Goal: Task Accomplishment & Management: Manage account settings

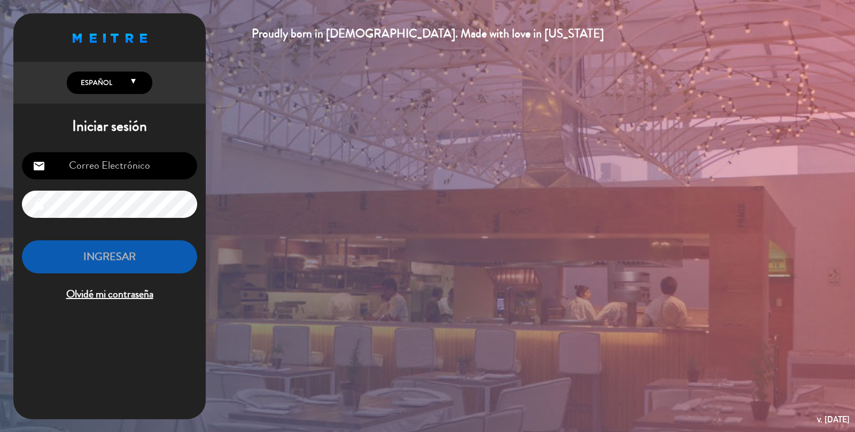
click at [156, 159] on input "email" at bounding box center [109, 165] width 175 height 27
type input "[EMAIL_ADDRESS][DOMAIN_NAME]"
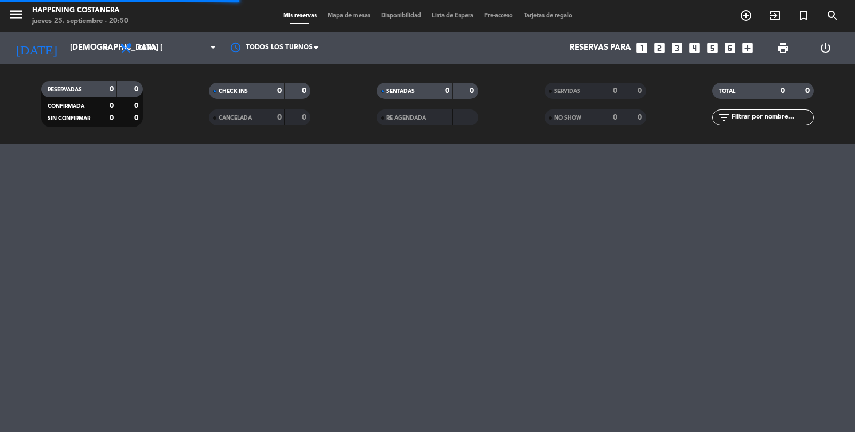
click at [352, 15] on span "Mapa de mesas" at bounding box center [348, 16] width 53 height 6
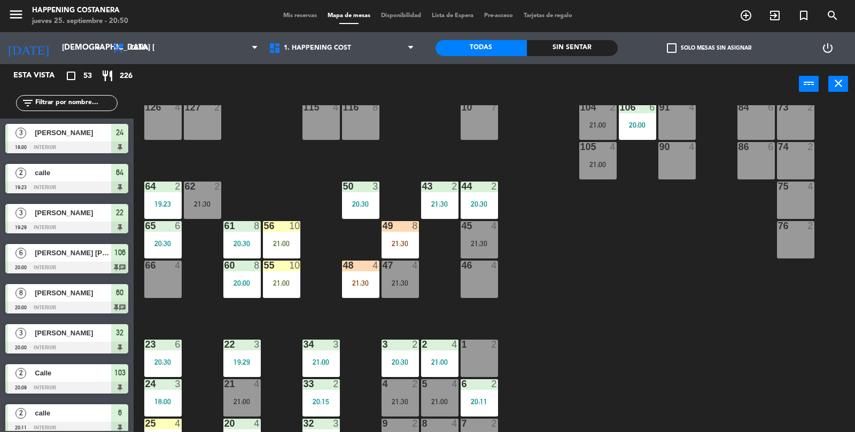
scroll to position [282, 0]
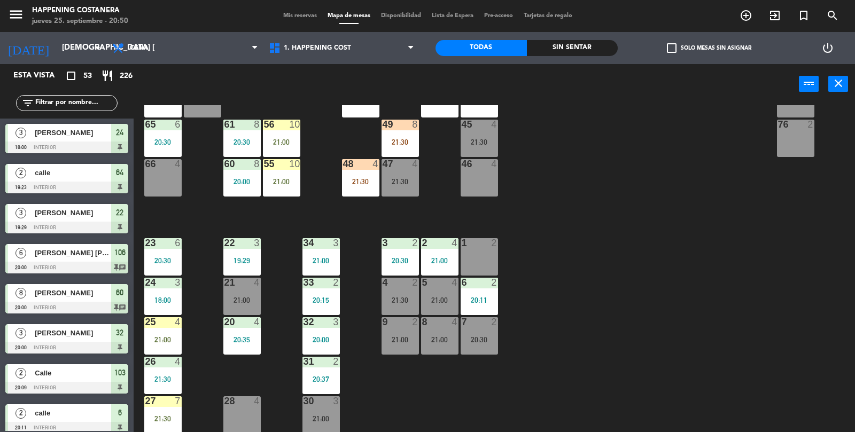
click at [714, 328] on div "69 2 122 4 21:30 121 6 120 6 14 4 CAVA 12 22:00 101 4 94 2 70 7 21:00 123 6 131…" at bounding box center [498, 269] width 713 height 328
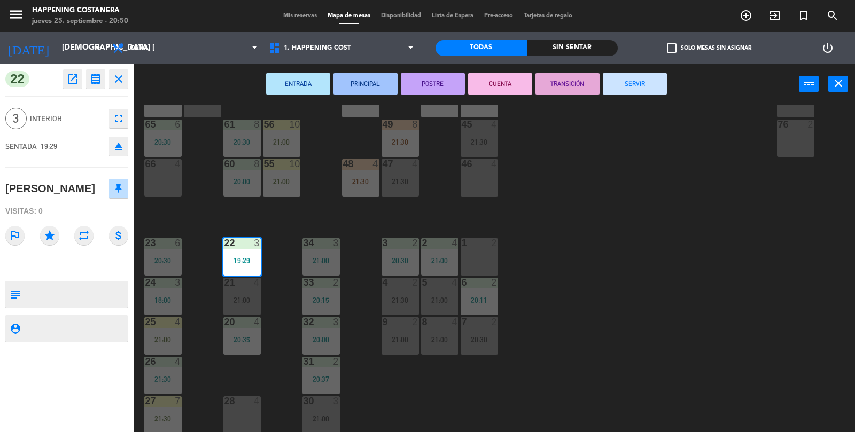
click at [631, 91] on button "SERVIR" at bounding box center [635, 83] width 64 height 21
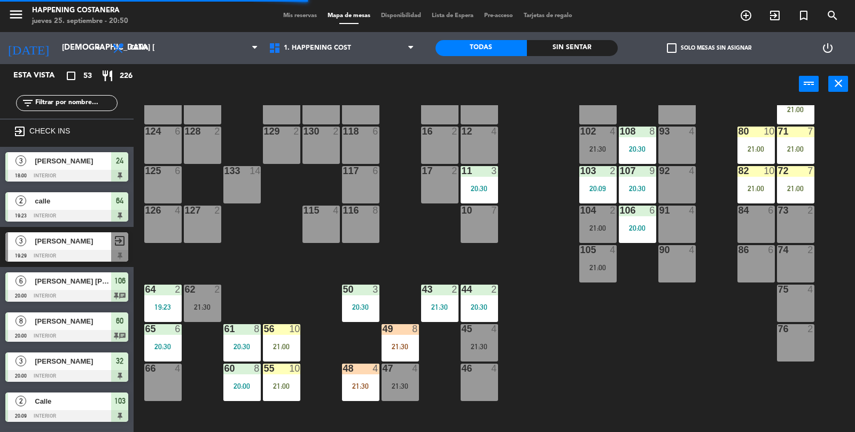
scroll to position [52, 0]
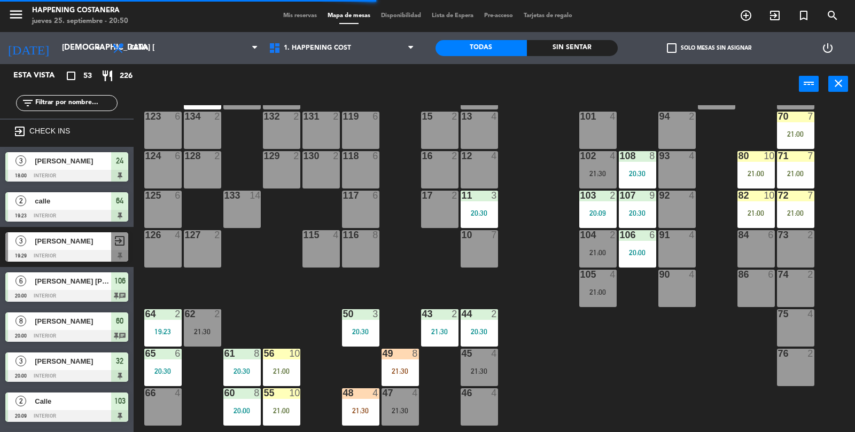
click at [732, 270] on div "86" at bounding box center [739, 275] width 18 height 10
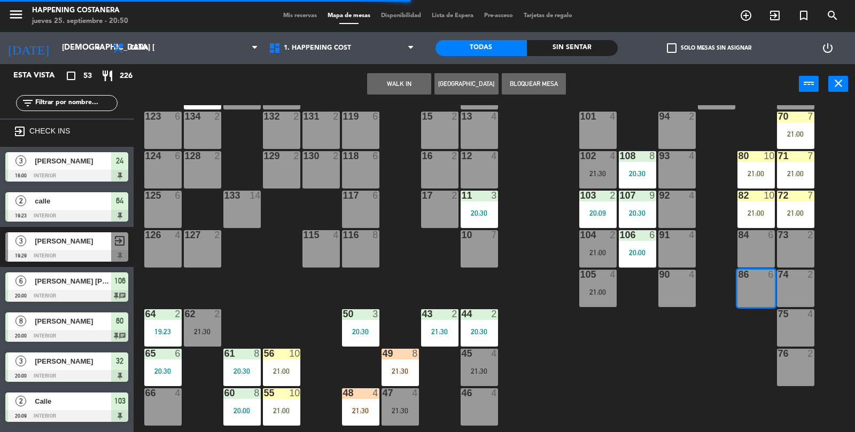
click at [706, 334] on div "69 2 122 4 21:30 121 6 120 6 14 4 CAVA 12 22:00 101 4 94 2 70 7 21:00 123 6 131…" at bounding box center [498, 269] width 713 height 328
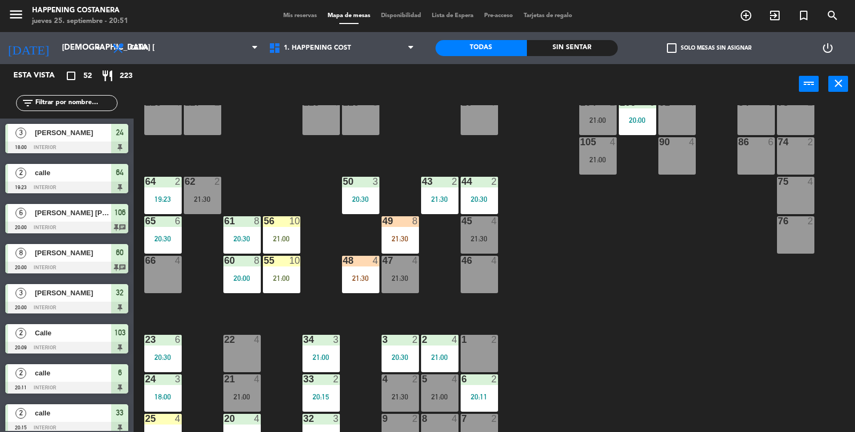
scroll to position [282, 0]
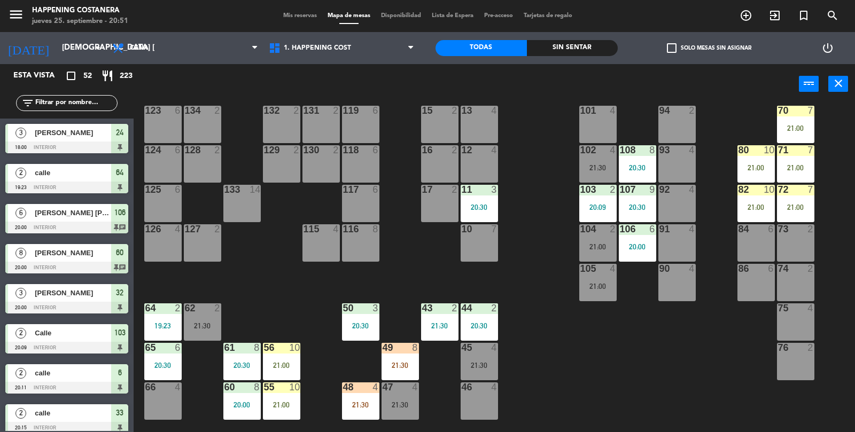
click at [794, 221] on div "72 7 21:00" at bounding box center [795, 203] width 37 height 37
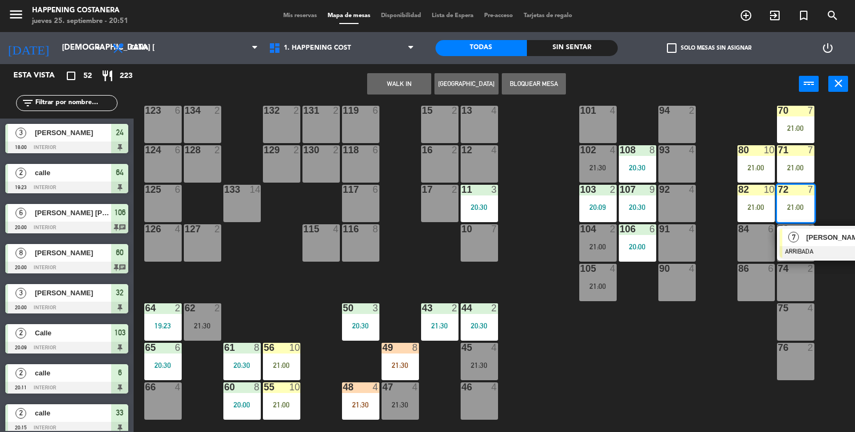
scroll to position [58, 0]
click at [813, 242] on span "[PERSON_NAME]" at bounding box center [841, 238] width 68 height 11
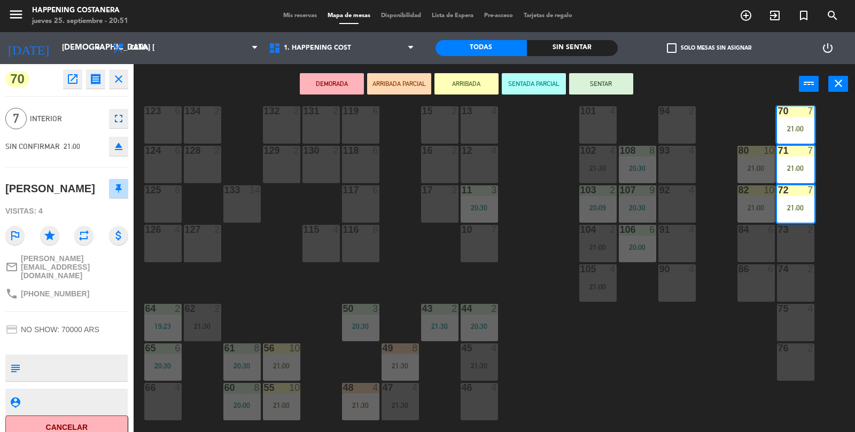
click at [716, 378] on div "69 2 122 4 21:30 121 6 120 6 14 4 CAVA 12 22:00 101 4 94 2 70 7 21:00 123 6 131…" at bounding box center [498, 269] width 713 height 328
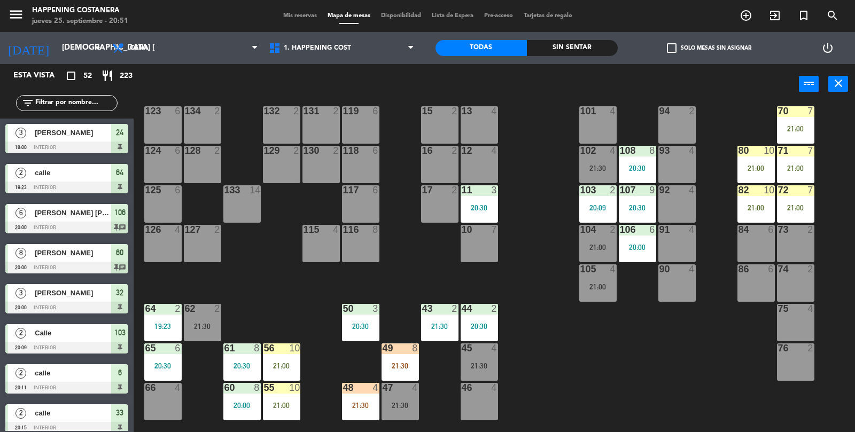
scroll to position [1, 0]
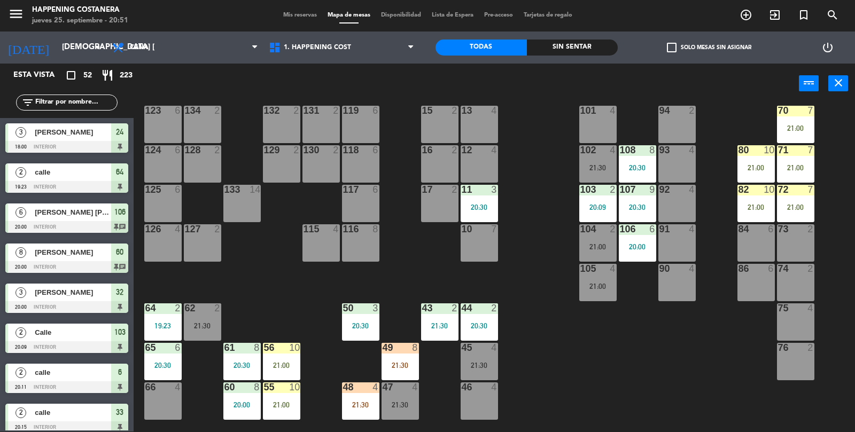
click at [813, 199] on div "72 7 21:00" at bounding box center [795, 203] width 37 height 37
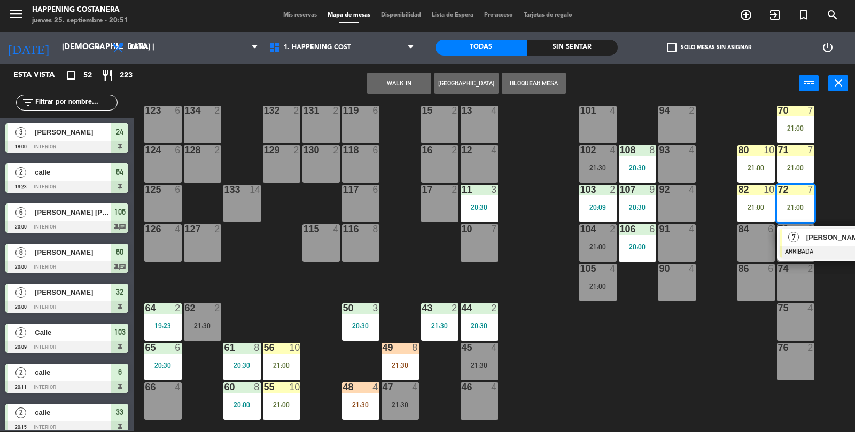
click at [807, 251] on div at bounding box center [837, 252] width 115 height 12
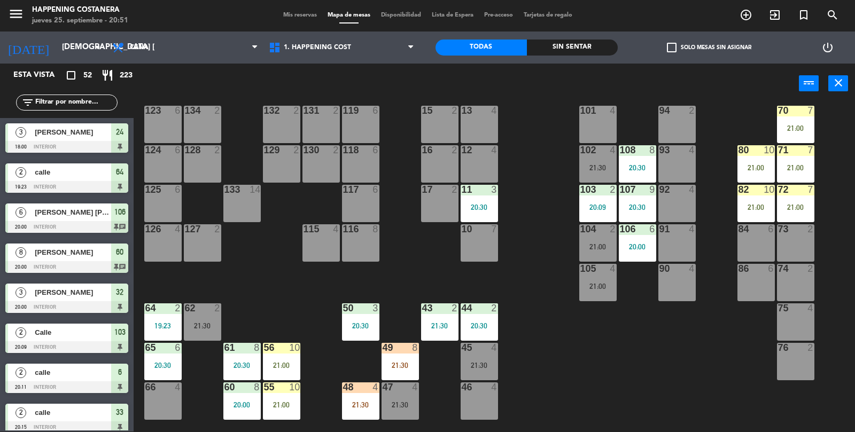
click at [703, 397] on div "69 2 122 4 21:30 121 6 120 6 14 4 CAVA 12 22:00 101 4 94 2 70 7 21:00 123 6 131…" at bounding box center [498, 269] width 713 height 328
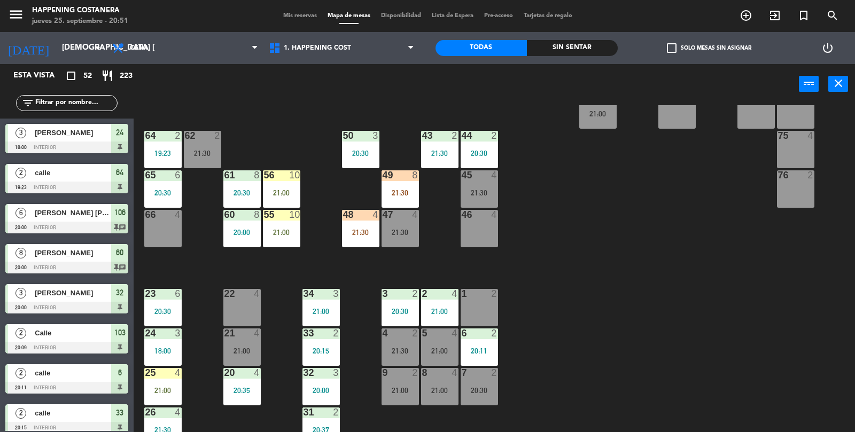
scroll to position [135, 0]
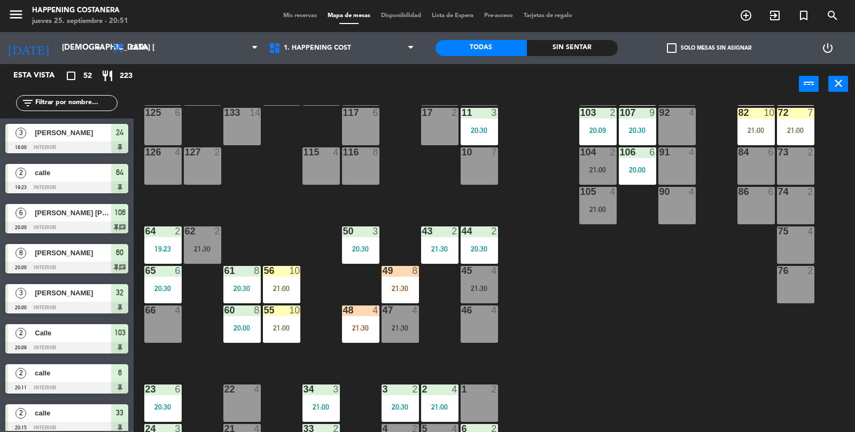
click at [408, 268] on div at bounding box center [400, 271] width 18 height 10
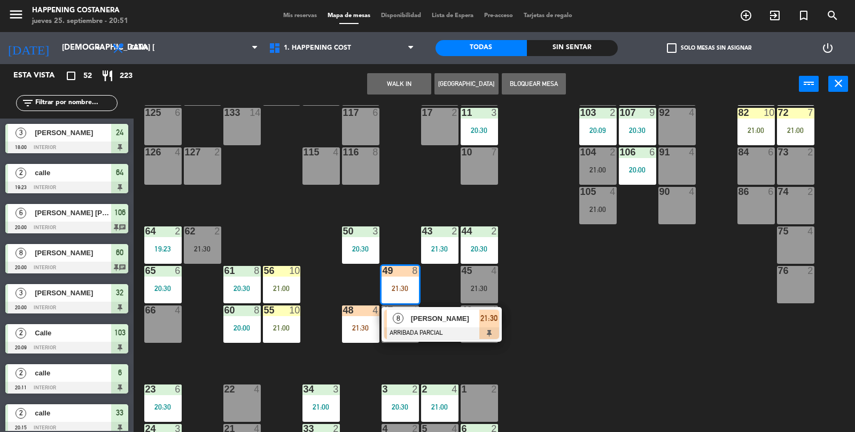
click at [706, 315] on div "69 2 122 4 21:30 121 6 120 6 14 4 CAVA 12 22:00 101 4 94 2 70 7 21:00 123 6 131…" at bounding box center [498, 269] width 713 height 328
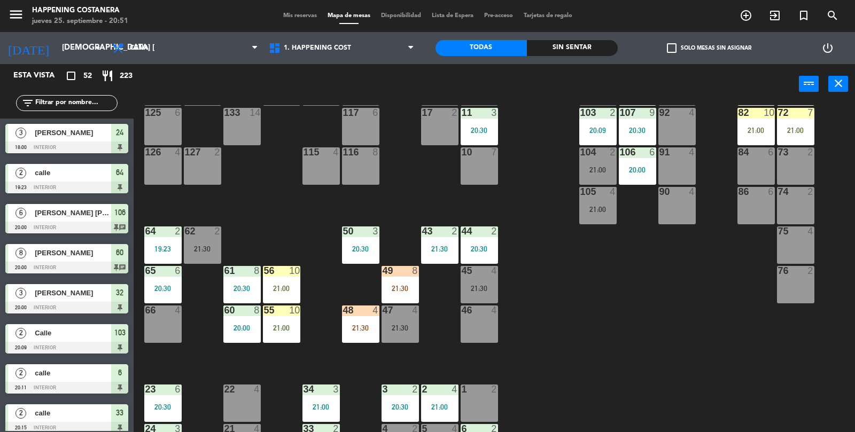
click at [399, 300] on div "49 8 21:30" at bounding box center [400, 284] width 37 height 37
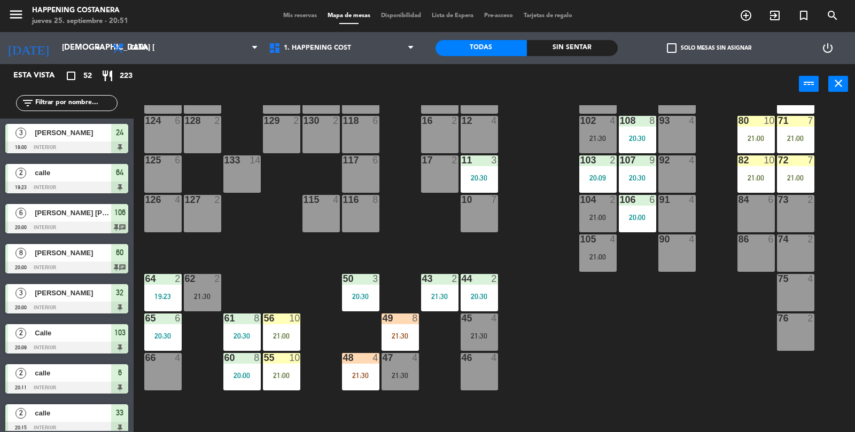
scroll to position [84, 0]
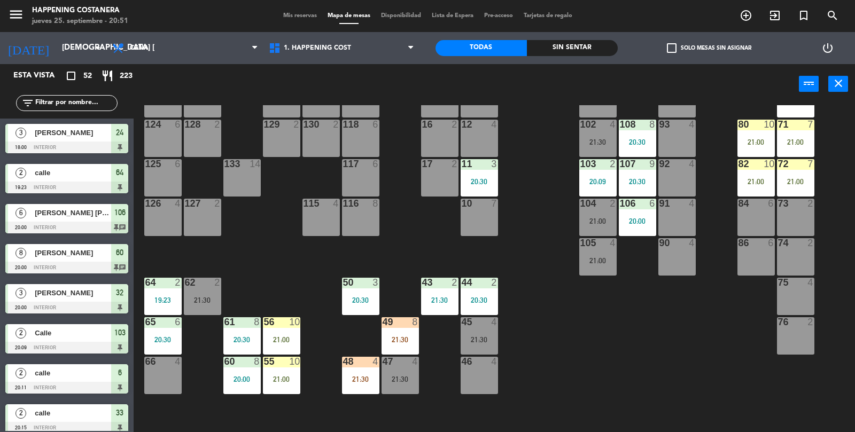
click at [207, 287] on div "62 2" at bounding box center [202, 283] width 37 height 11
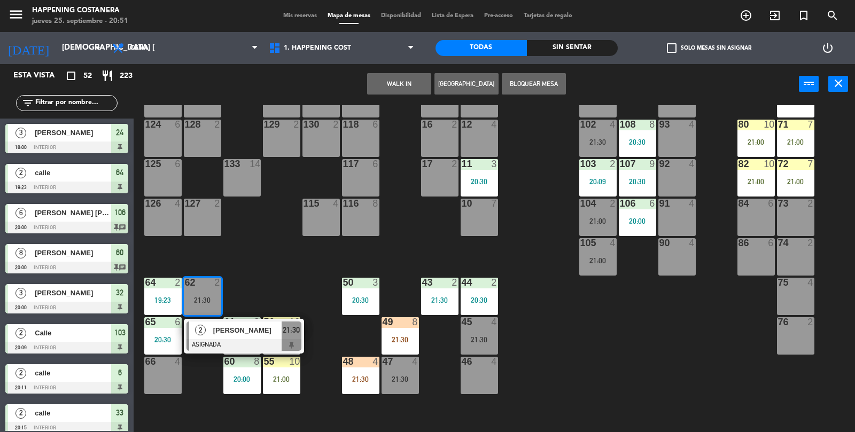
click at [610, 336] on div "69 2 122 4 21:30 121 6 120 6 14 4 CAVA 12 22:00 101 4 94 2 70 7 21:00 123 6 131…" at bounding box center [498, 269] width 713 height 328
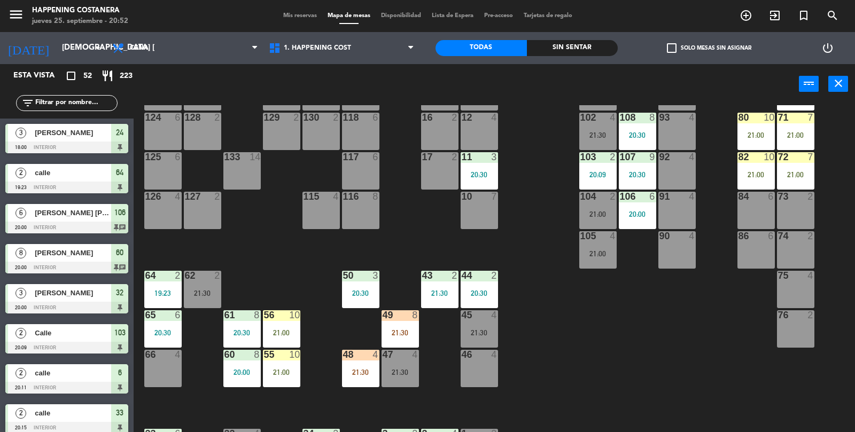
scroll to position [92, 0]
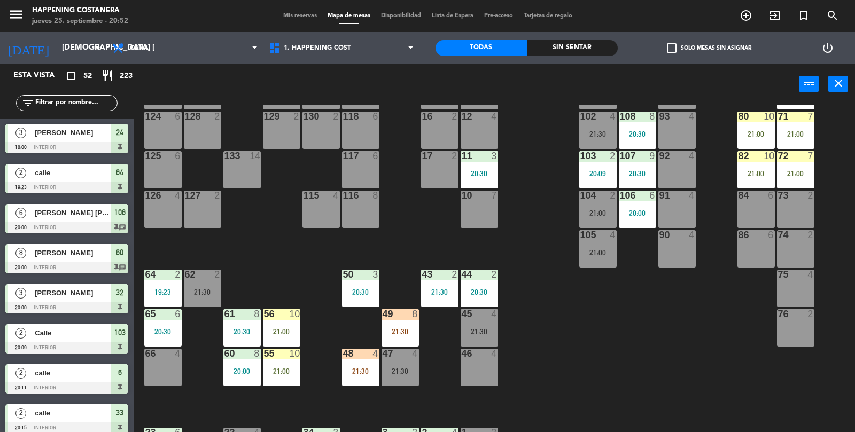
click at [393, 344] on div "49 8 21:30" at bounding box center [400, 328] width 37 height 37
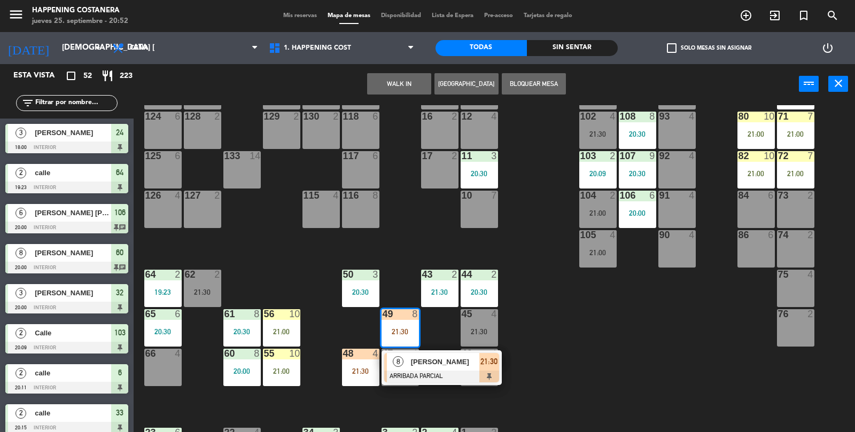
click at [482, 357] on span "21:30" at bounding box center [489, 361] width 17 height 13
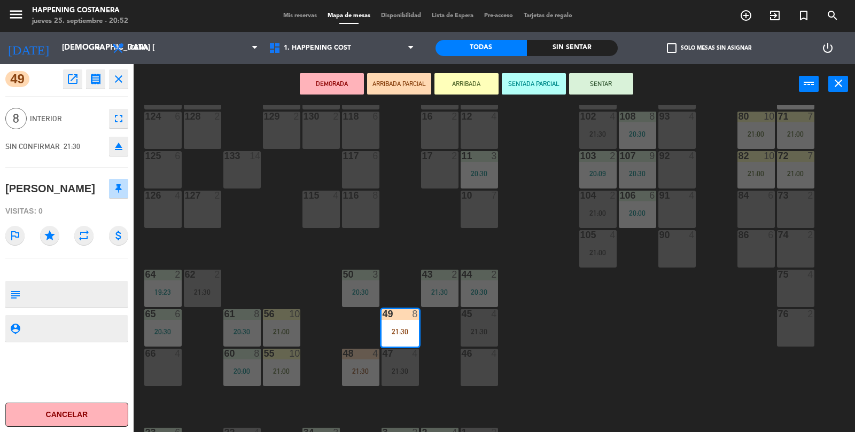
click at [584, 332] on div "menu Happening Costanera jueves 25. septiembre - 20:52 Mis reservas Mapa de mes…" at bounding box center [427, 216] width 855 height 432
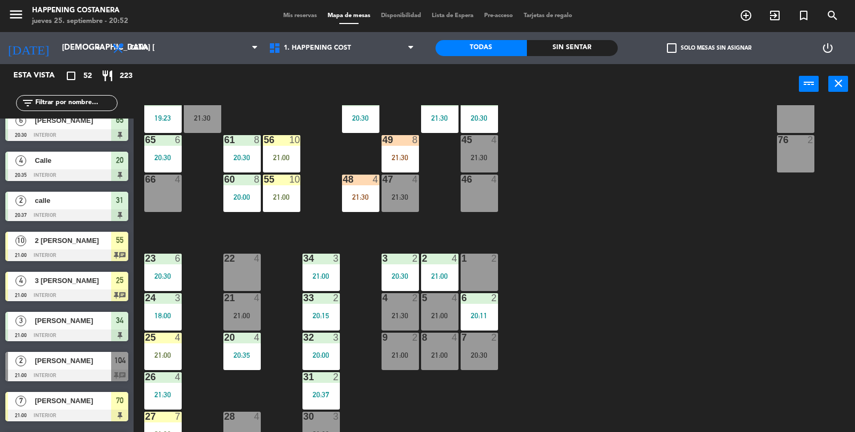
scroll to position [282, 0]
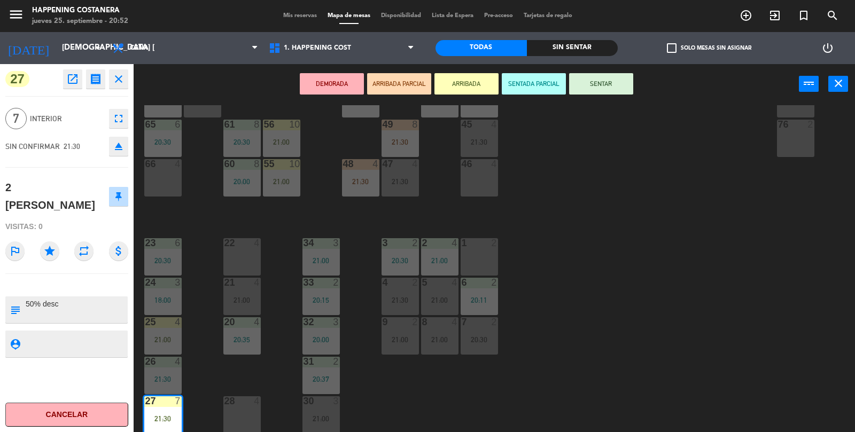
click at [585, 305] on div "menu Happening Costanera jueves 25. septiembre - 20:52 Mis reservas Mapa de mes…" at bounding box center [427, 216] width 855 height 432
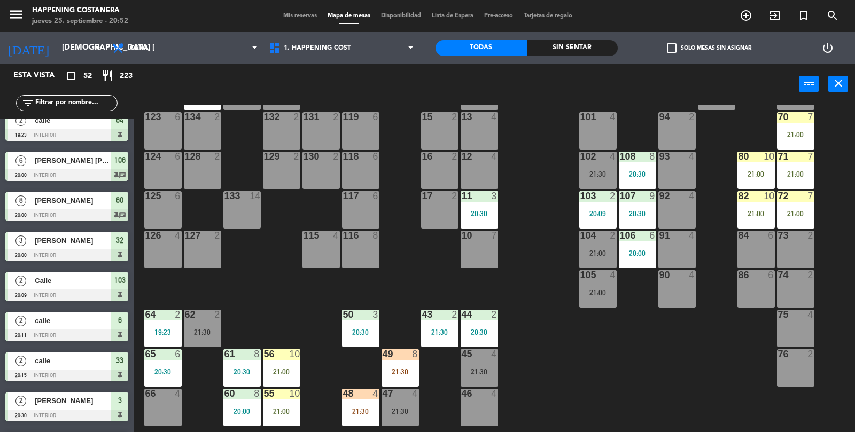
scroll to position [49, 0]
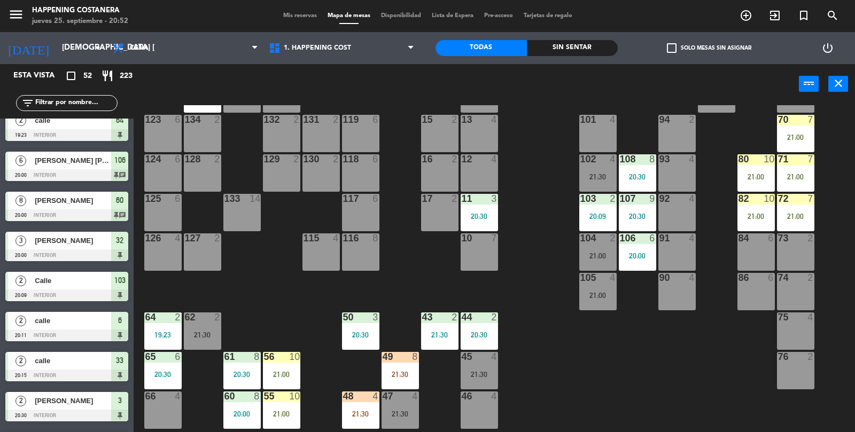
click at [407, 354] on div at bounding box center [400, 357] width 18 height 10
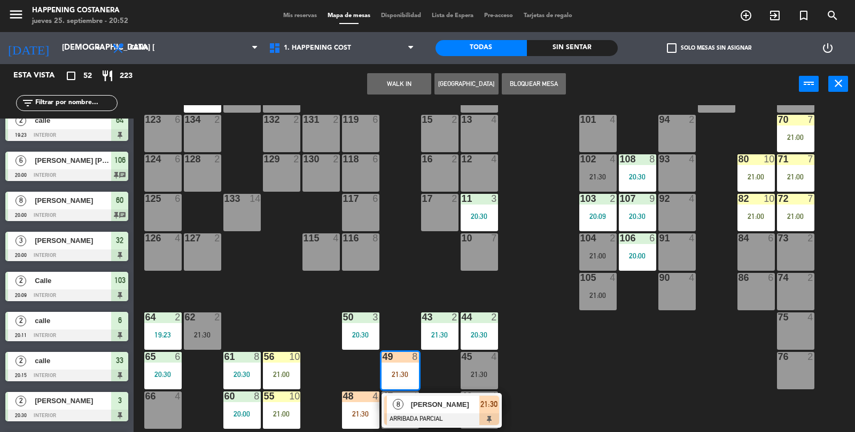
click at [438, 412] on div "[PERSON_NAME]" at bounding box center [444, 405] width 69 height 18
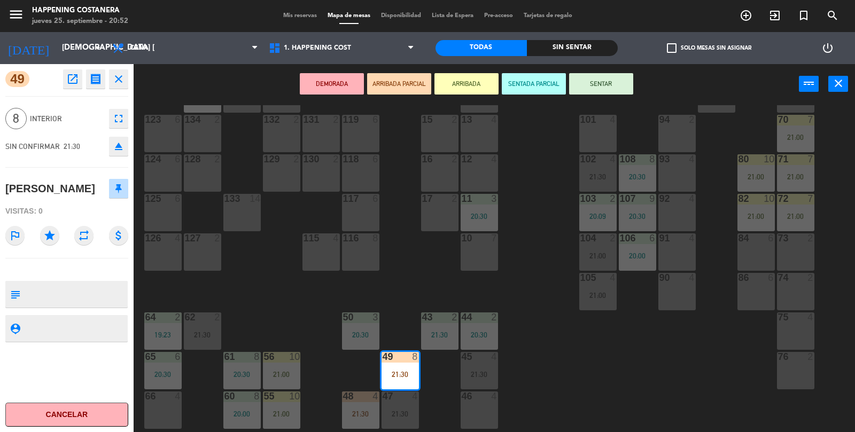
click at [599, 389] on div "69 2 122 4 21:30 121 6 120 6 14 4 CAVA 12 22:00 101 4 94 2 70 7 21:00 123 6 131…" at bounding box center [498, 269] width 713 height 328
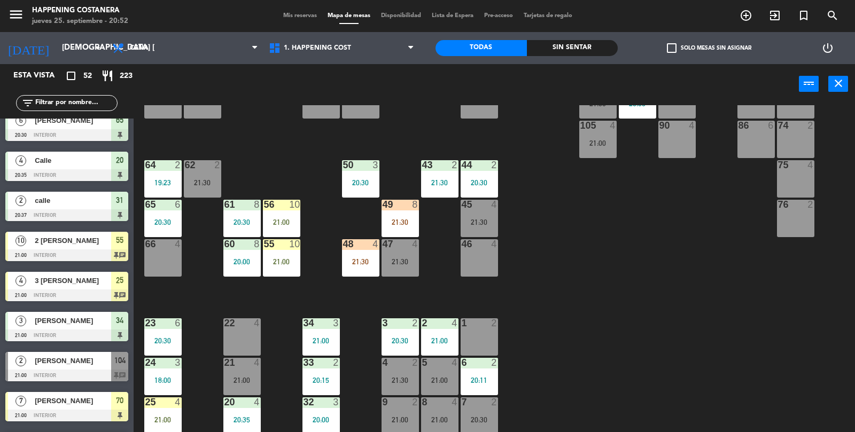
scroll to position [197, 0]
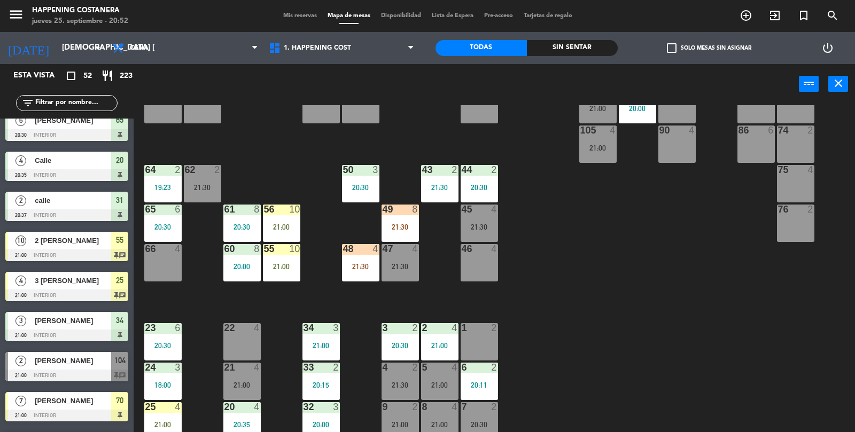
click at [398, 247] on div at bounding box center [400, 249] width 18 height 10
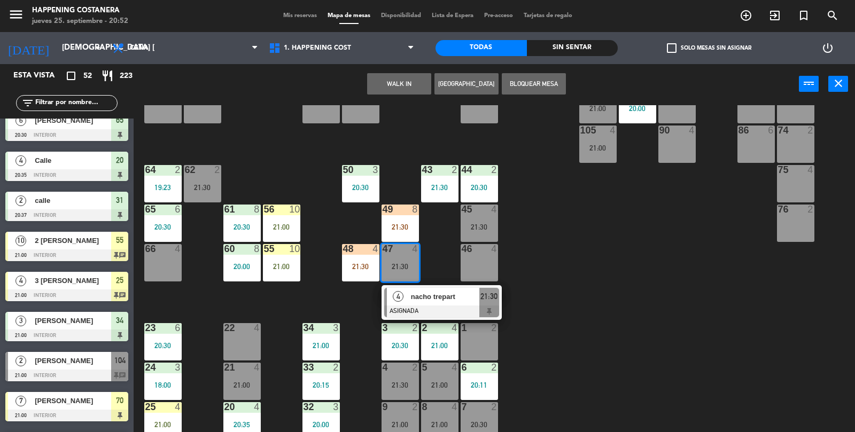
click at [733, 268] on div "69 2 122 4 21:30 121 6 120 6 14 4 CAVA 12 22:00 101 4 94 2 70 7 21:00 123 6 131…" at bounding box center [498, 269] width 713 height 328
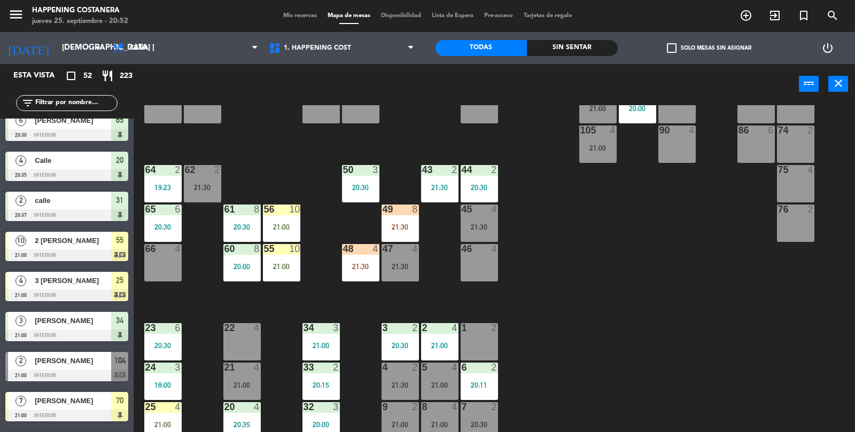
click at [403, 252] on div at bounding box center [400, 249] width 18 height 10
click at [692, 230] on div "69 2 122 4 21:30 121 6 120 6 14 4 CAVA 12 22:00 101 4 94 2 70 7 21:00 123 6 131…" at bounding box center [498, 269] width 713 height 328
click at [398, 265] on div "21:30" at bounding box center [400, 266] width 37 height 7
click at [730, 268] on div "69 2 122 4 21:30 121 6 120 6 14 4 CAVA 12 22:00 101 4 94 2 70 7 21:00 123 6 131…" at bounding box center [498, 269] width 713 height 328
click at [352, 264] on div "21:30" at bounding box center [360, 266] width 37 height 7
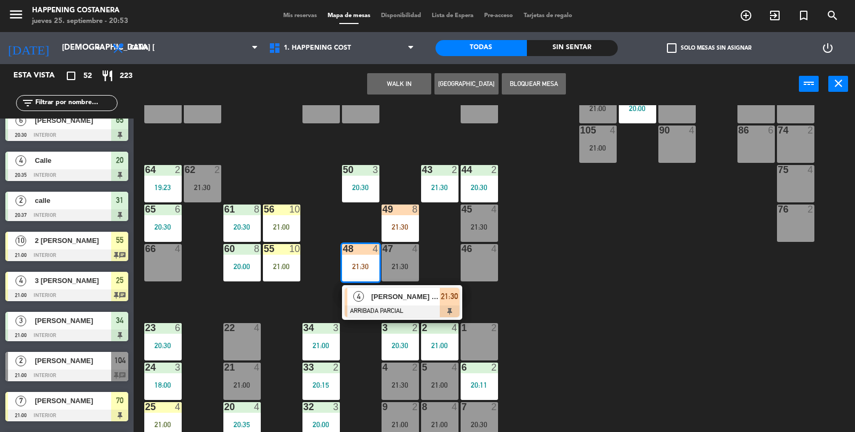
click at [681, 281] on div "69 2 122 4 21:30 121 6 120 6 14 4 CAVA 12 22:00 101 4 94 2 70 7 21:00 123 6 131…" at bounding box center [498, 269] width 713 height 328
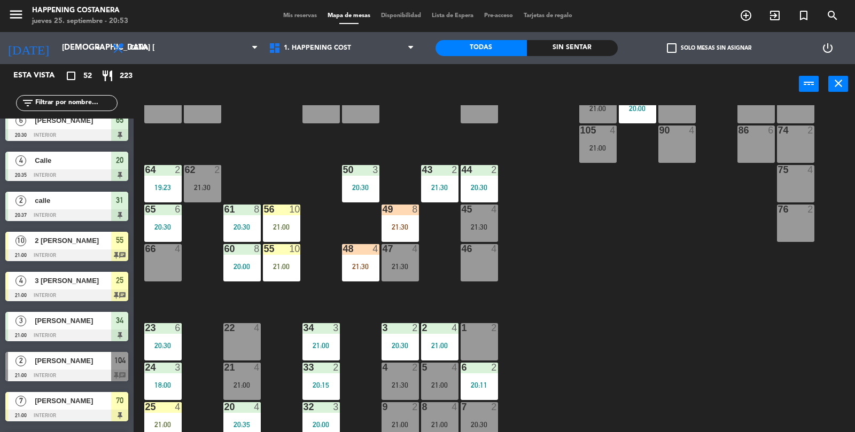
click at [756, 347] on div "69 2 122 4 21:30 121 6 120 6 14 4 CAVA 12 22:00 101 4 94 2 70 7 21:00 123 6 131…" at bounding box center [498, 269] width 713 height 328
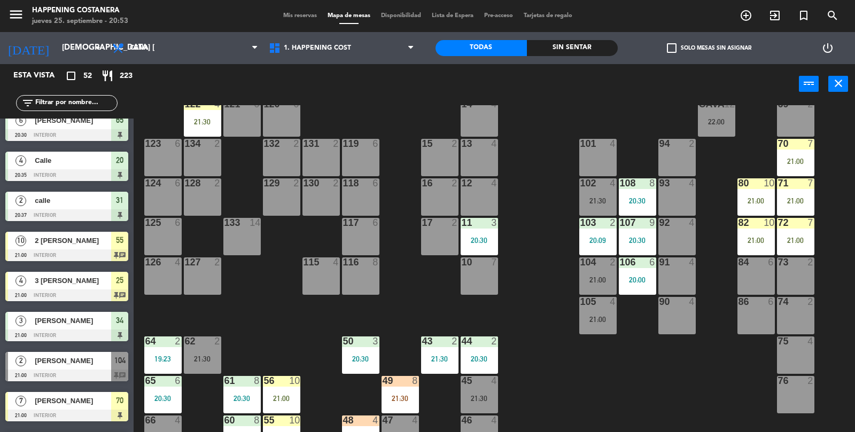
scroll to position [24, 0]
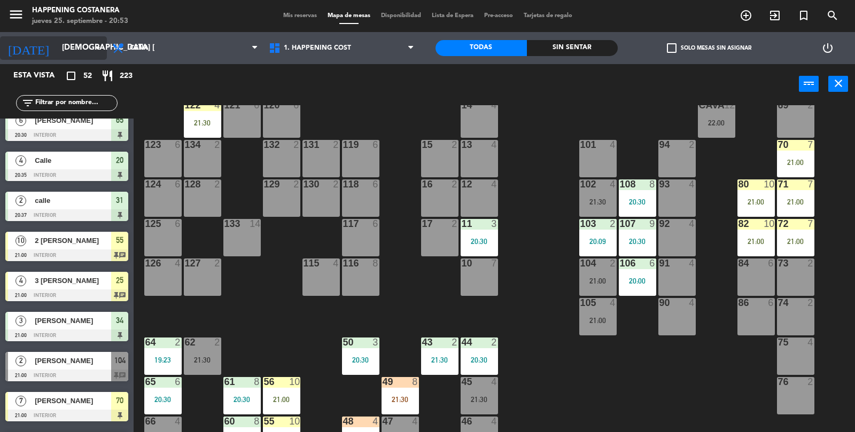
click at [58, 48] on input "[DEMOGRAPHIC_DATA] [DATE]" at bounding box center [108, 48] width 103 height 20
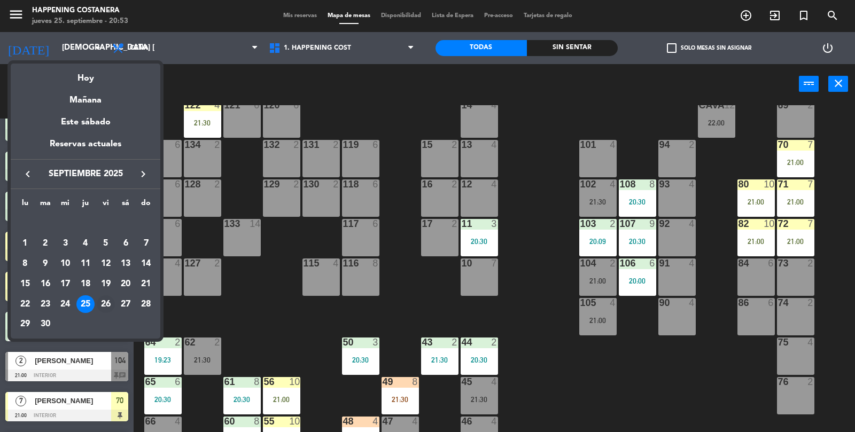
click at [104, 307] on div "26" at bounding box center [106, 305] width 18 height 18
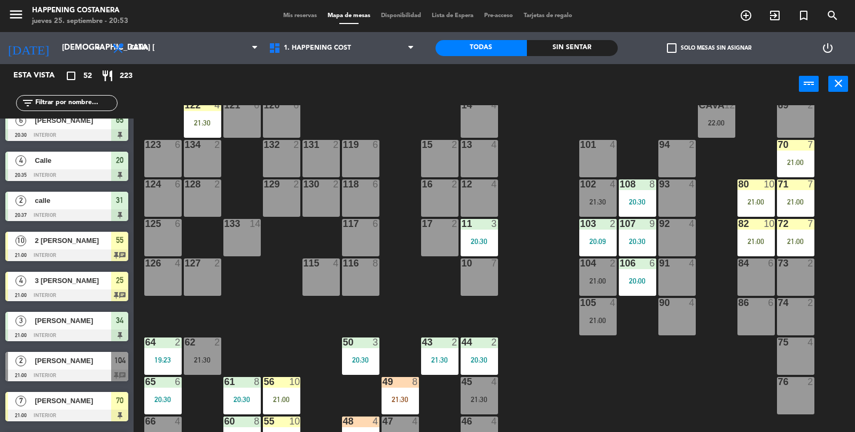
type input "vie. [DATE]"
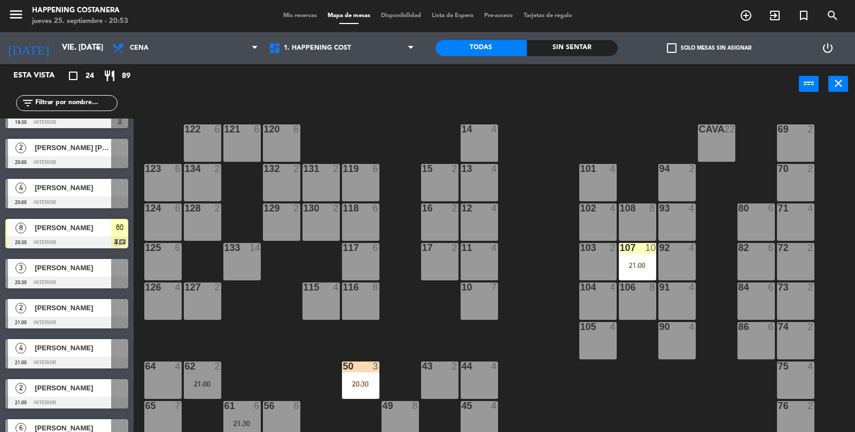
scroll to position [0, 0]
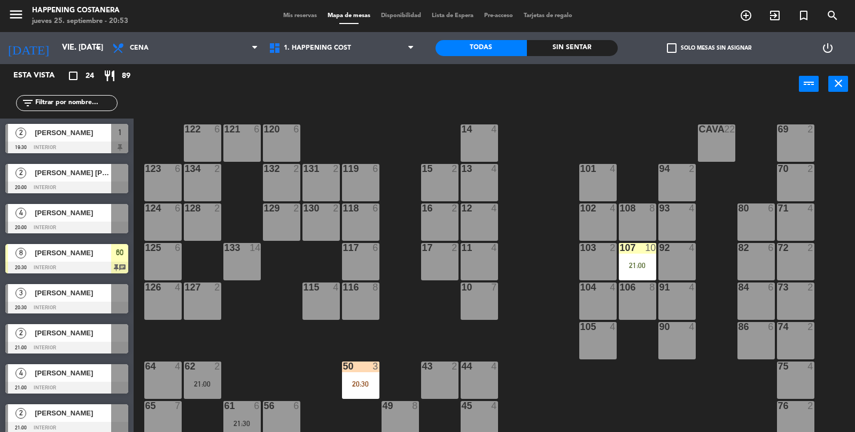
click at [675, 51] on span "check_box_outline_blank" at bounding box center [672, 48] width 10 height 10
click at [709, 48] on input "check_box_outline_blank Solo mesas sin asignar" at bounding box center [709, 48] width 0 height 0
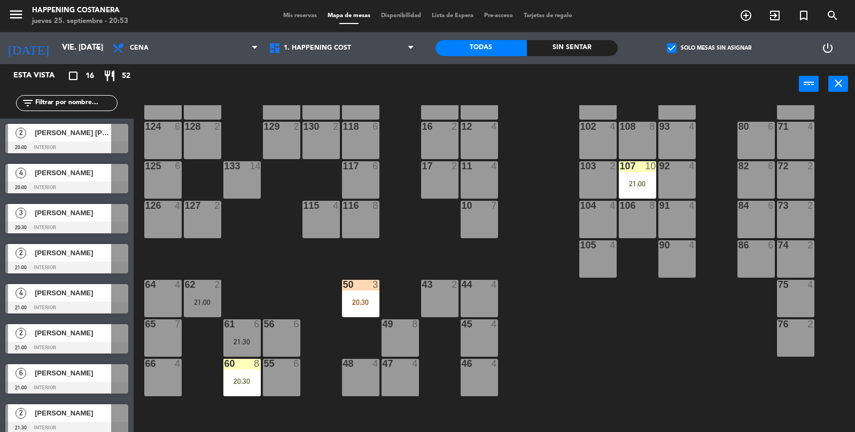
scroll to position [282, 0]
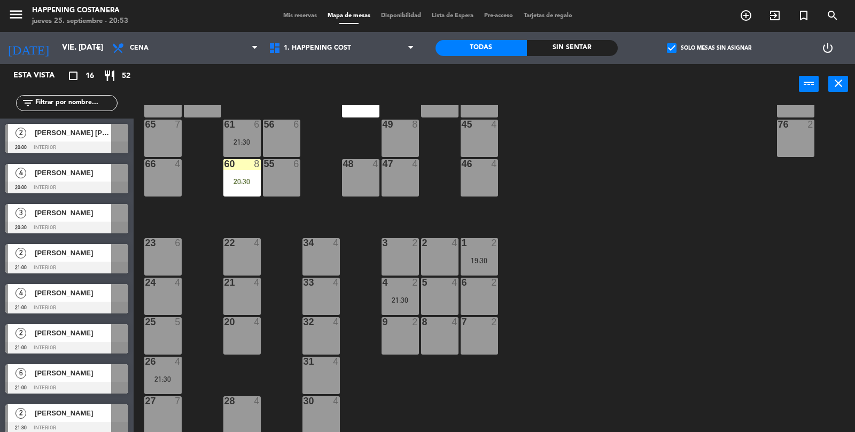
click at [38, 222] on div at bounding box center [66, 228] width 123 height 12
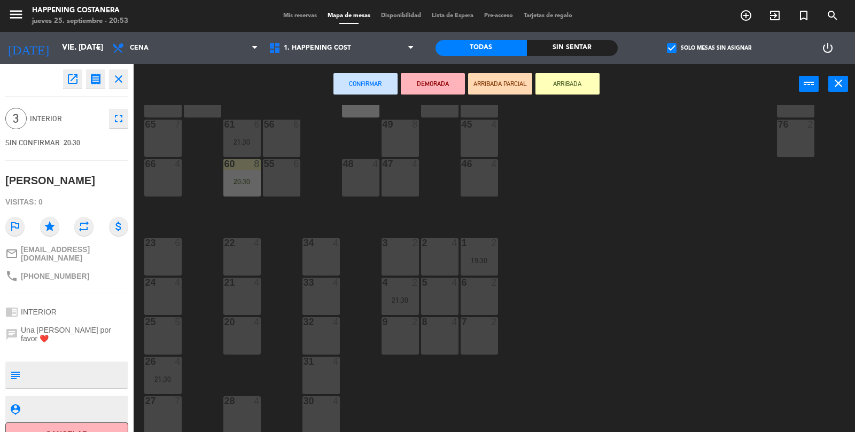
click at [225, 267] on div "22 4" at bounding box center [241, 256] width 37 height 37
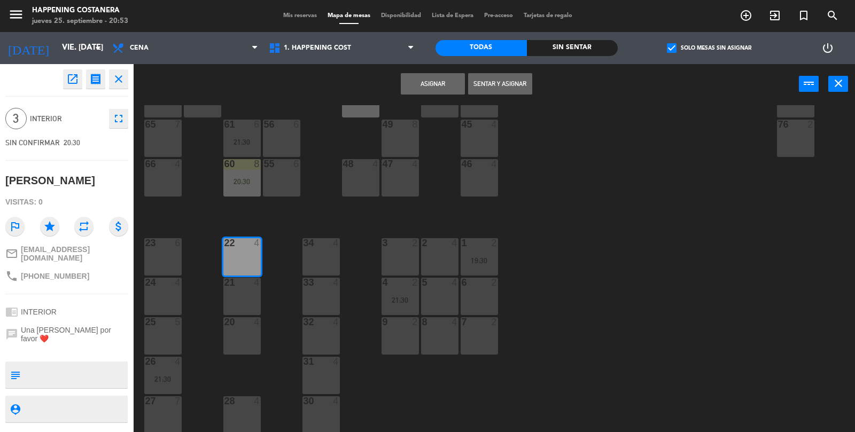
click at [409, 91] on button "Asignar" at bounding box center [433, 83] width 64 height 21
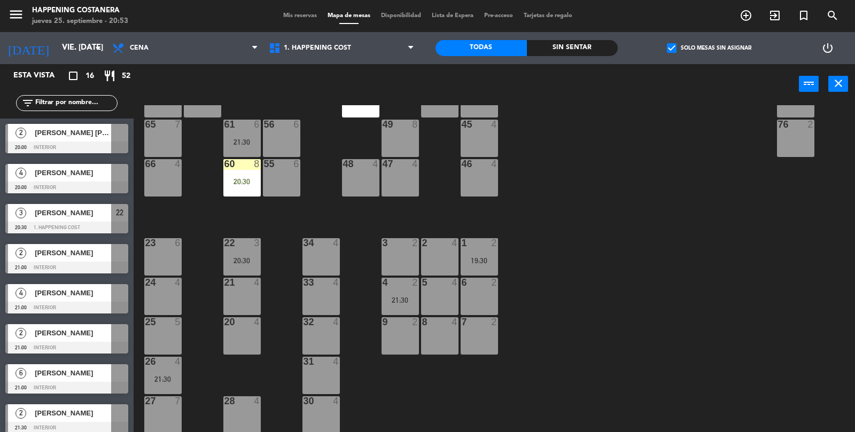
click at [244, 253] on div "22 3 20:30" at bounding box center [241, 256] width 37 height 37
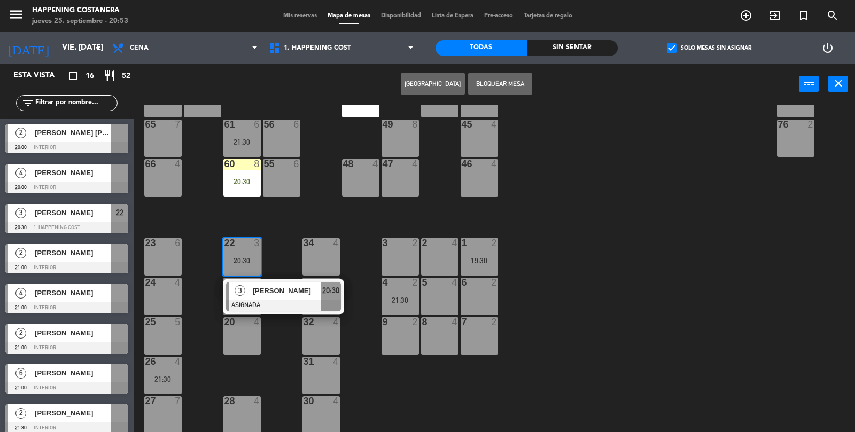
click at [291, 298] on div "[PERSON_NAME]" at bounding box center [286, 291] width 69 height 18
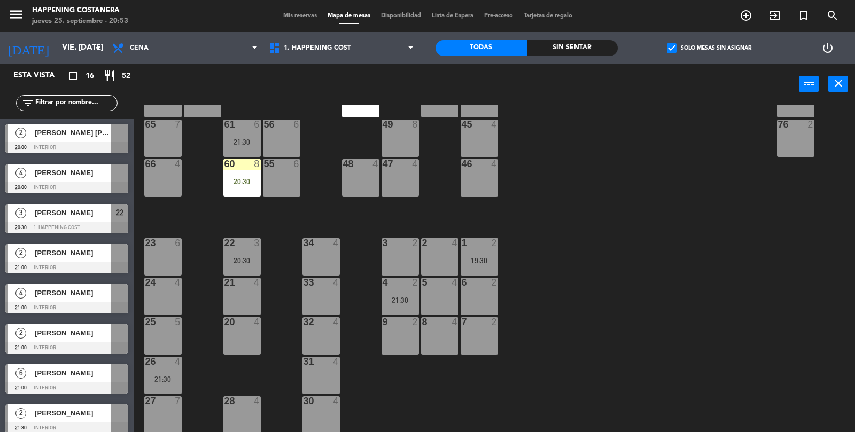
click at [728, 309] on div "69 2 122 6 121 6 120 6 14 4 CAVA 22 101 4 94 2 70 2 123 6 131 2 134 2 132 2 13 …" at bounding box center [498, 269] width 713 height 328
click at [21, 134] on span "2" at bounding box center [21, 133] width 11 height 11
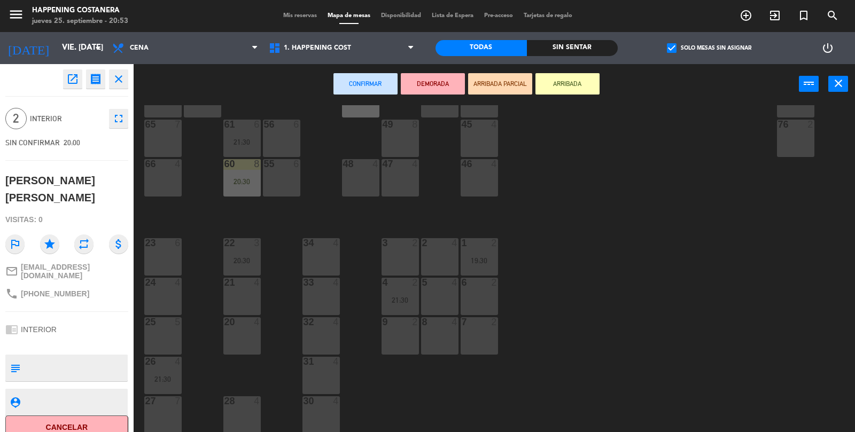
click at [404, 251] on div "3 2" at bounding box center [400, 256] width 37 height 37
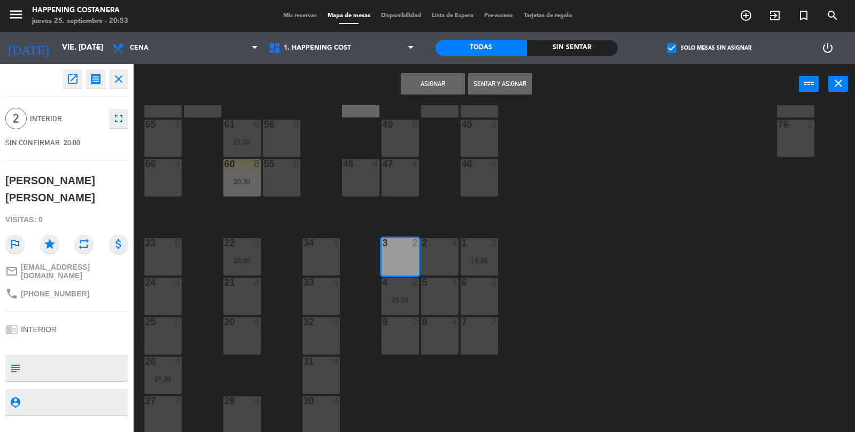
click at [422, 87] on button "Asignar" at bounding box center [433, 83] width 64 height 21
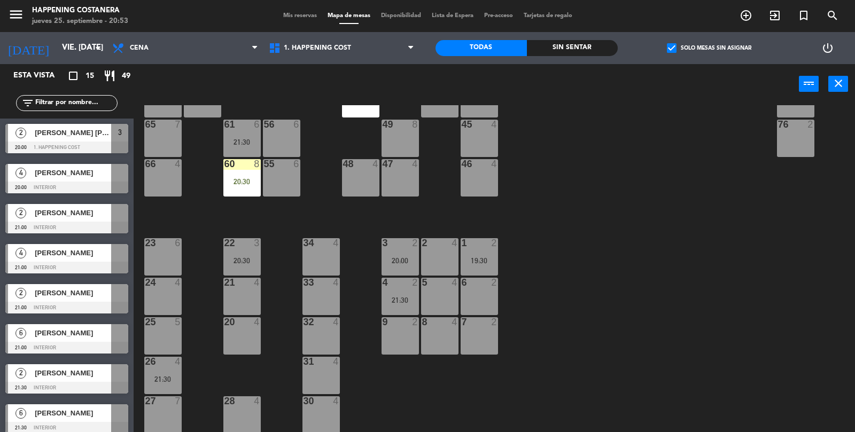
click at [24, 187] on div at bounding box center [66, 188] width 123 height 12
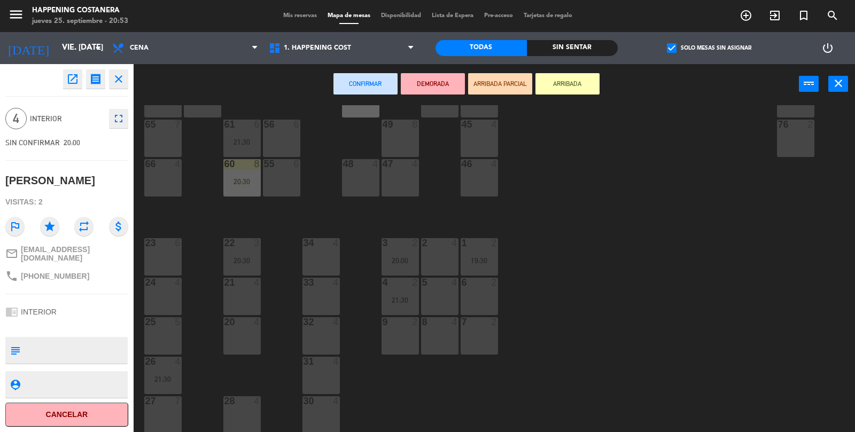
click at [171, 295] on div "24 4" at bounding box center [162, 296] width 37 height 37
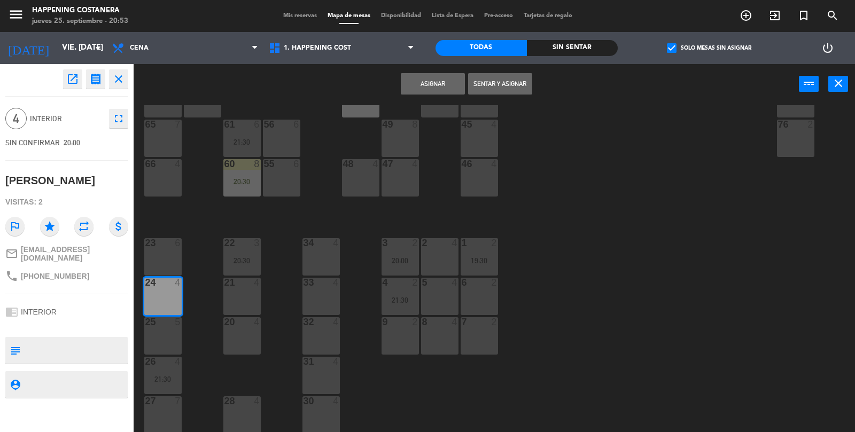
click at [438, 87] on button "Asignar" at bounding box center [433, 83] width 64 height 21
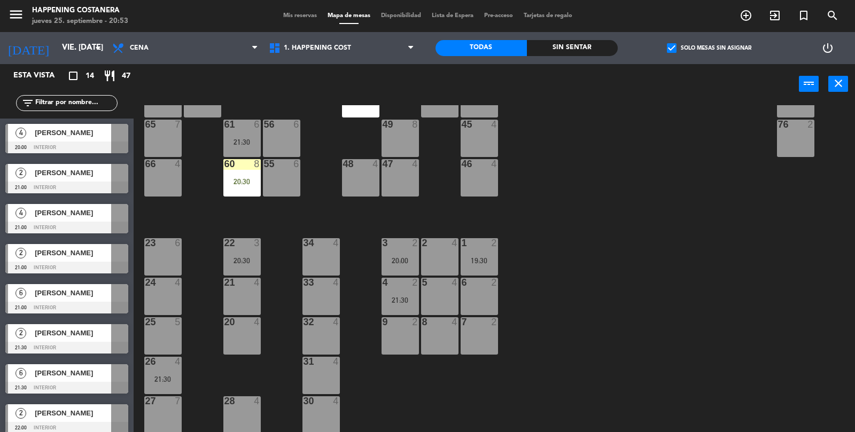
click at [20, 221] on div "4" at bounding box center [21, 213] width 26 height 18
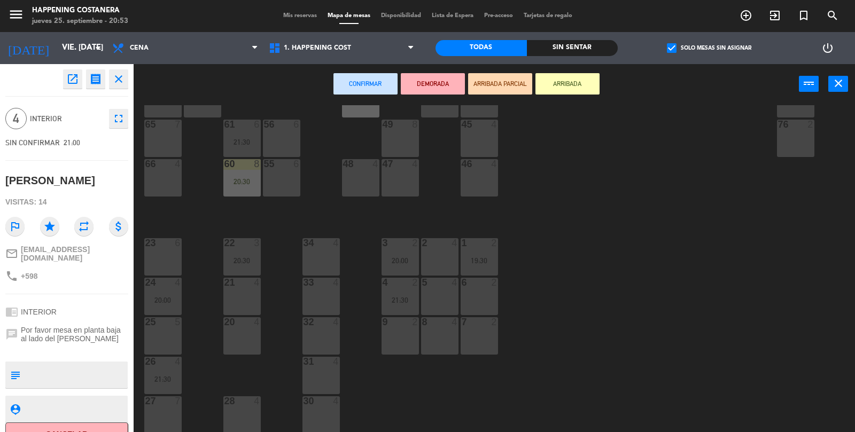
click at [170, 181] on div "66 4" at bounding box center [162, 177] width 37 height 37
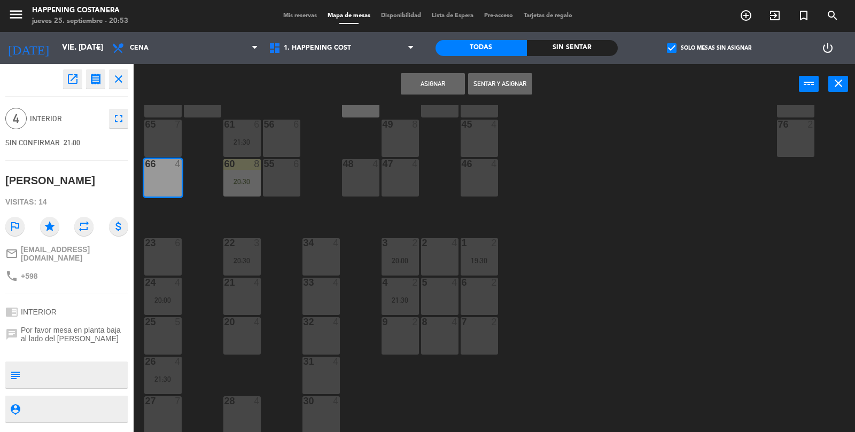
click at [428, 88] on button "Asignar" at bounding box center [433, 83] width 64 height 21
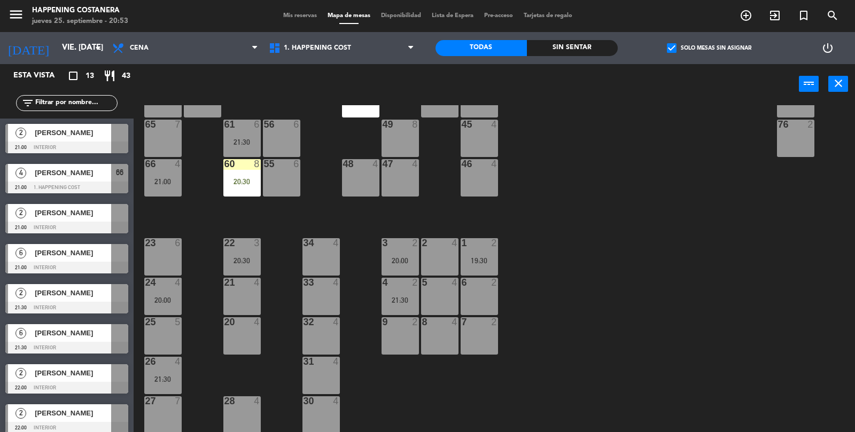
click at [167, 183] on div "21:00" at bounding box center [162, 181] width 37 height 7
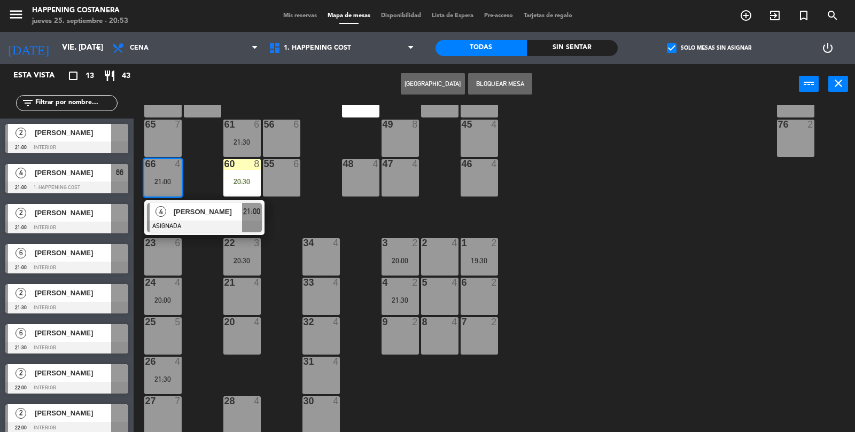
click at [228, 213] on span "[PERSON_NAME]" at bounding box center [208, 211] width 68 height 11
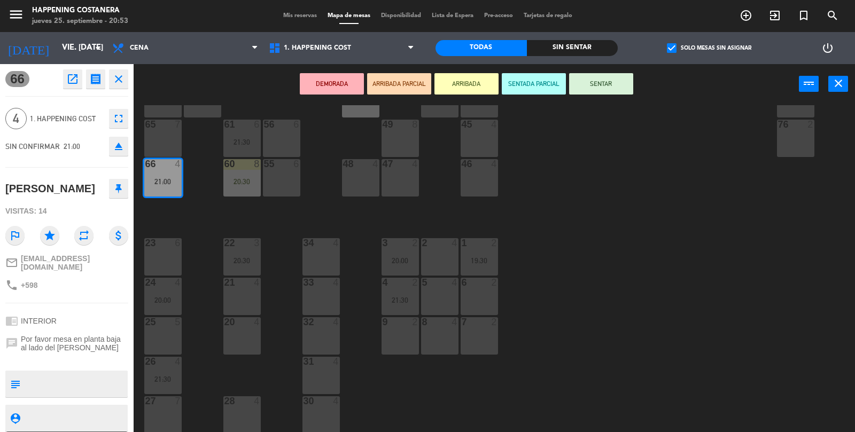
click at [478, 84] on button "ARRIBADA" at bounding box center [467, 83] width 64 height 21
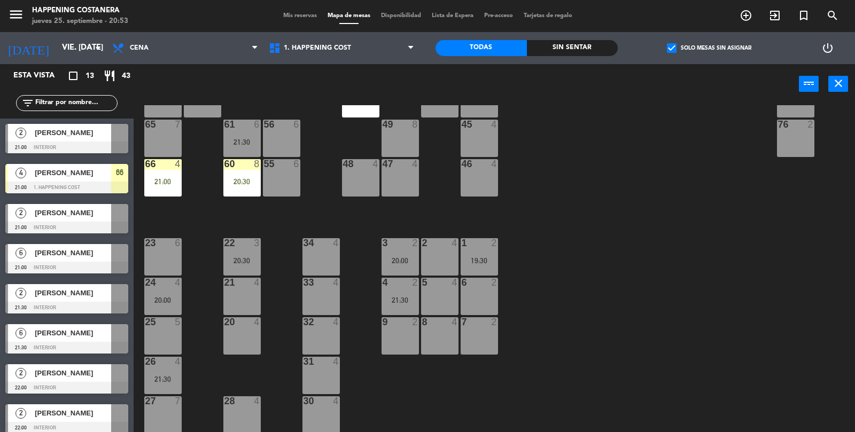
click at [165, 178] on div "21:00" at bounding box center [162, 181] width 37 height 7
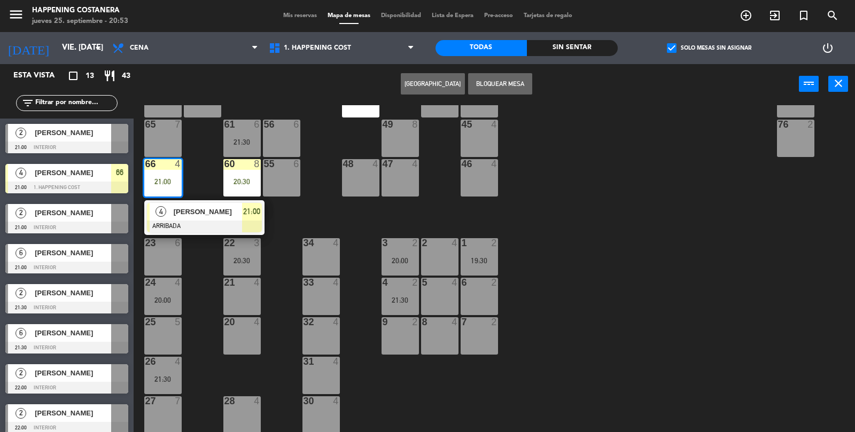
click at [187, 218] on div "[PERSON_NAME]" at bounding box center [207, 212] width 69 height 18
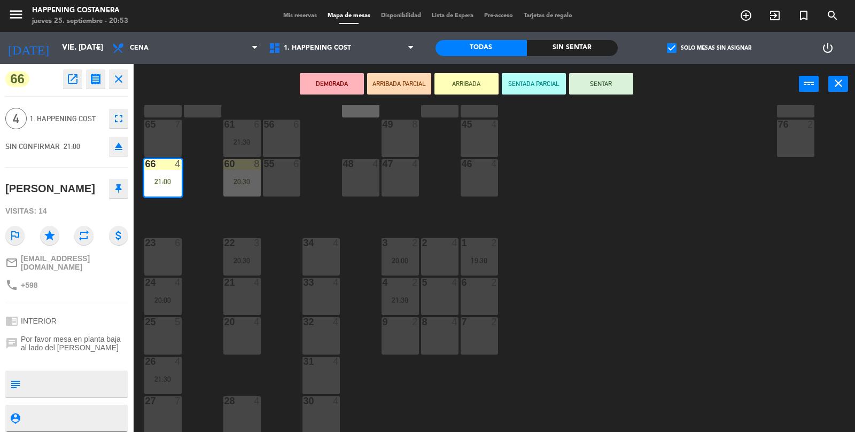
click at [75, 377] on textarea at bounding box center [76, 384] width 102 height 22
type textarea "Ventana Pb"
click at [104, 293] on div "66 open_in_new receipt 9:00 PM vie., [DATE] 4 personas [PERSON_NAME] ata Mesa 6…" at bounding box center [67, 248] width 134 height 368
click at [738, 313] on div "69 2 122 6 121 6 120 6 14 4 CAVA 22 101 4 94 2 70 2 123 6 131 2 134 2 132 2 13 …" at bounding box center [498, 269] width 713 height 328
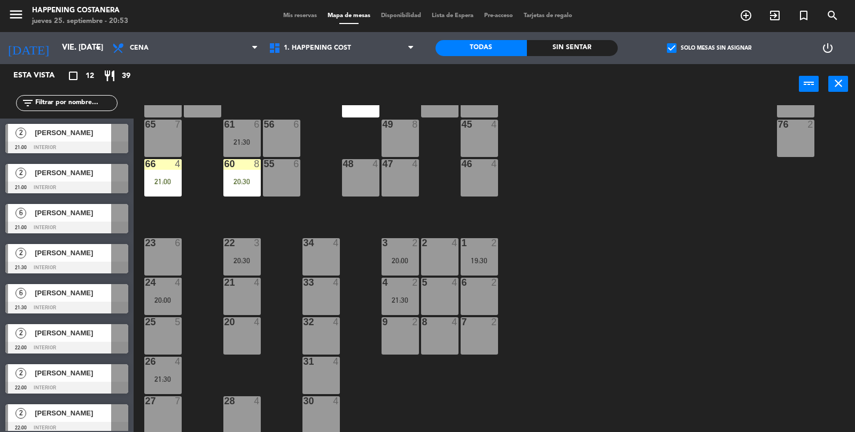
click at [683, 50] on label "check_box Solo mesas sin asignar" at bounding box center [709, 48] width 84 height 10
click at [709, 48] on input "check_box Solo mesas sin asignar" at bounding box center [709, 48] width 0 height 0
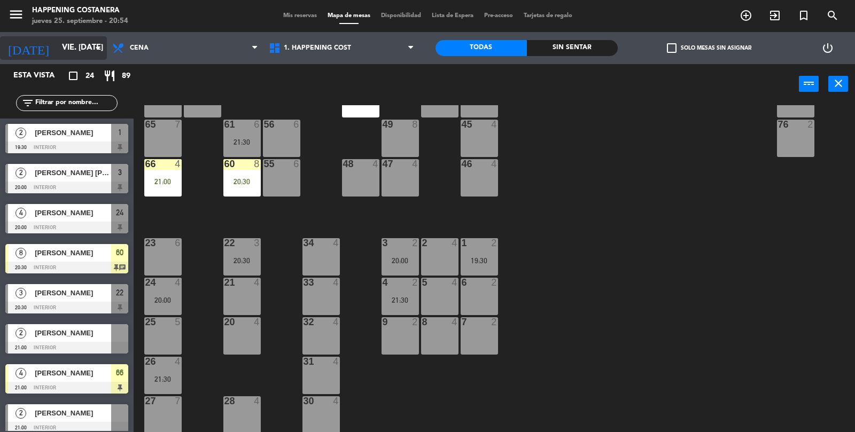
click at [57, 52] on input "vie. [DATE]" at bounding box center [108, 48] width 103 height 20
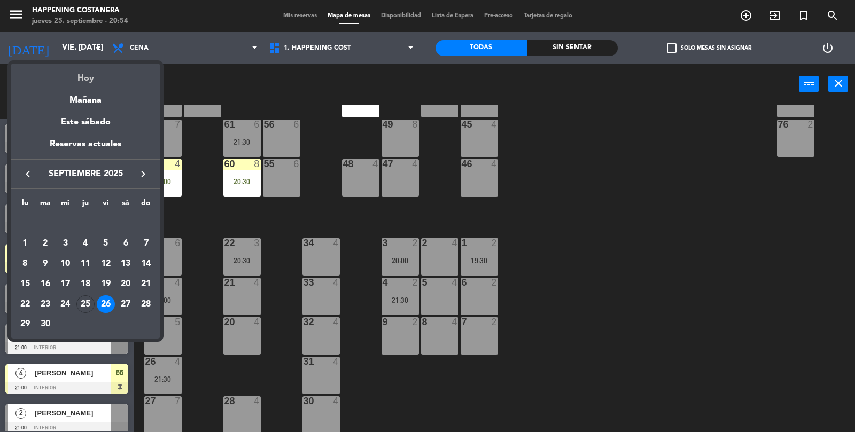
click at [53, 71] on div "Hoy" at bounding box center [86, 75] width 150 height 22
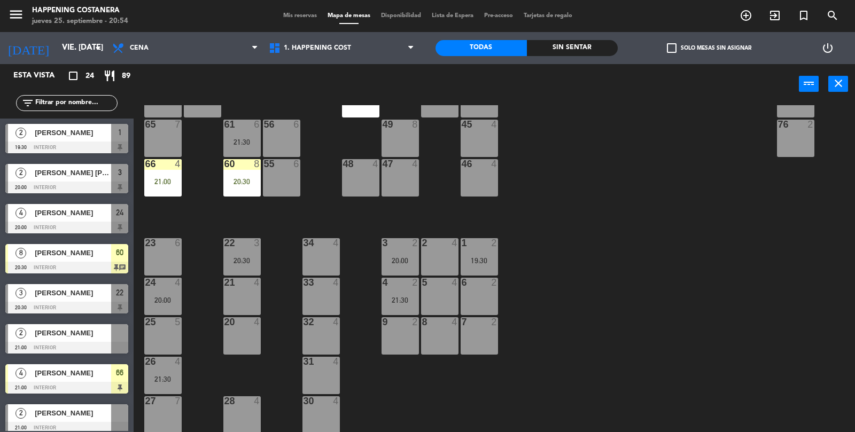
type input "[DEMOGRAPHIC_DATA] [DATE]"
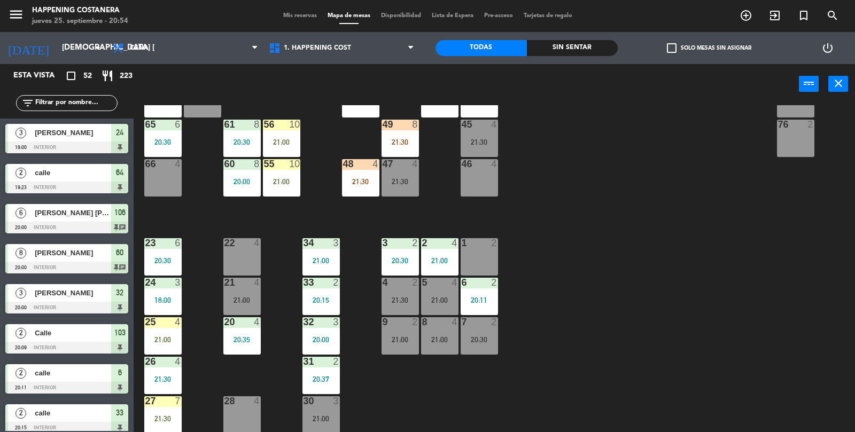
click at [412, 337] on div "21:00" at bounding box center [400, 339] width 37 height 7
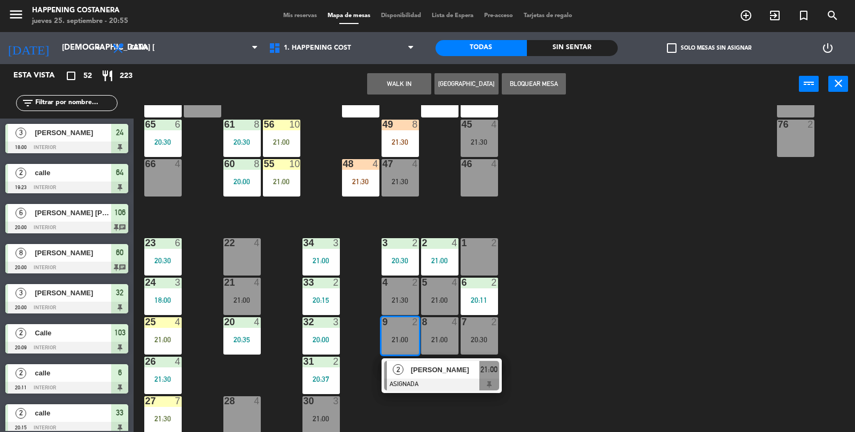
click at [252, 253] on div "22 4" at bounding box center [241, 256] width 37 height 37
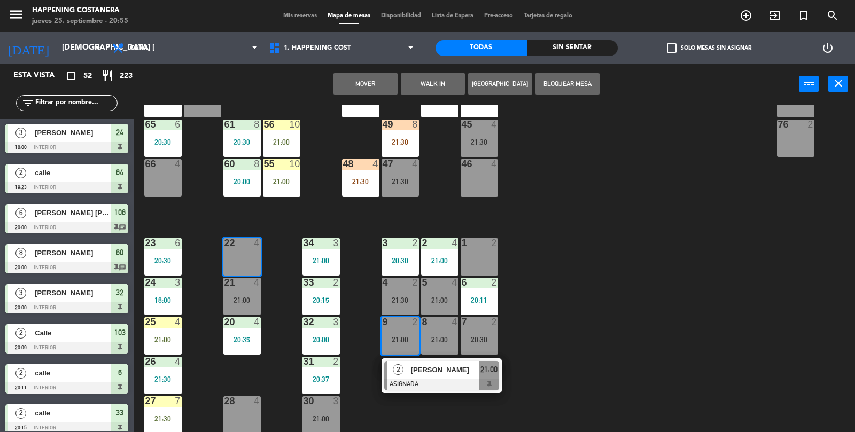
click at [380, 87] on button "Mover" at bounding box center [366, 83] width 64 height 21
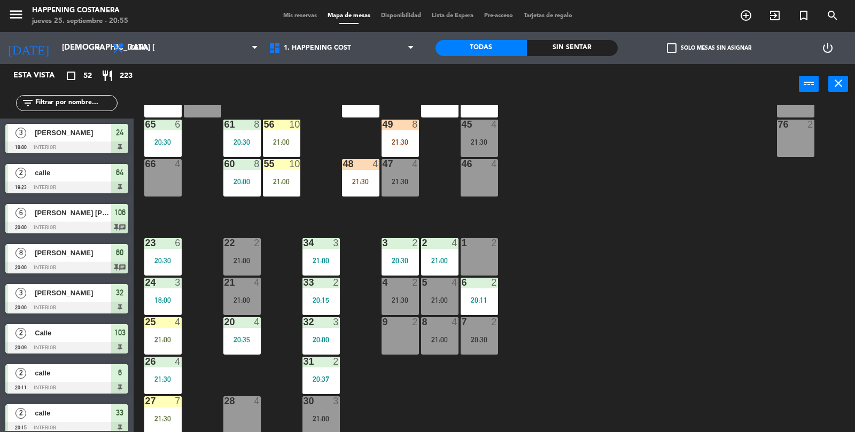
click at [238, 254] on div "22 2 21:00" at bounding box center [241, 256] width 37 height 37
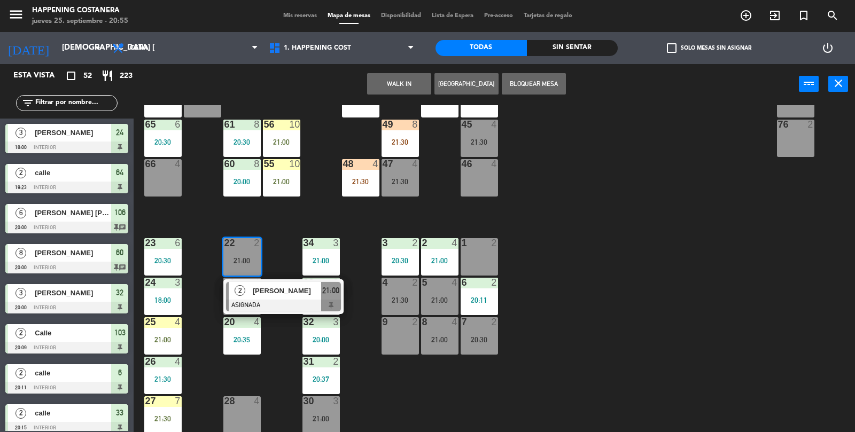
click at [304, 300] on div at bounding box center [283, 306] width 115 height 12
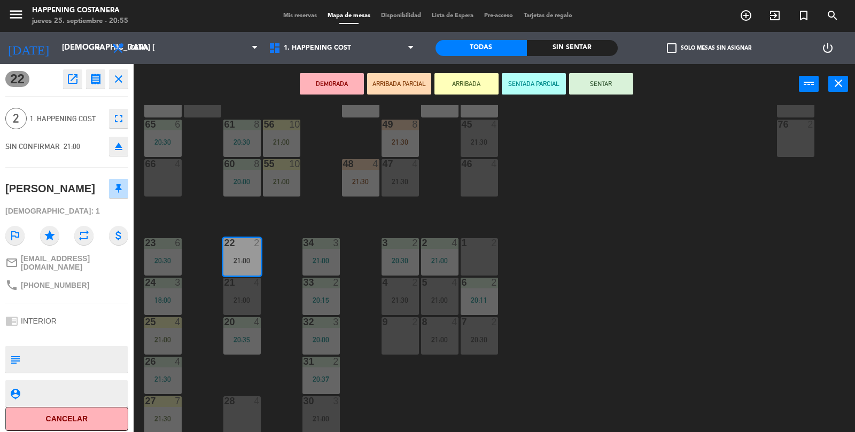
click at [594, 84] on button "SENTAR" at bounding box center [601, 83] width 64 height 21
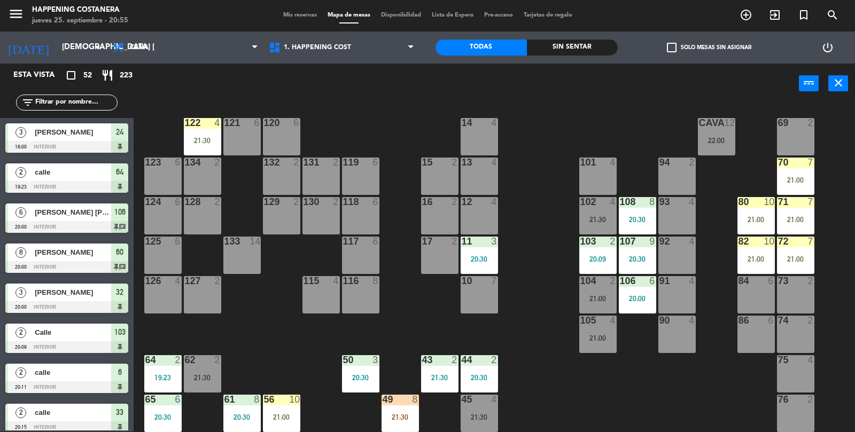
scroll to position [0, 0]
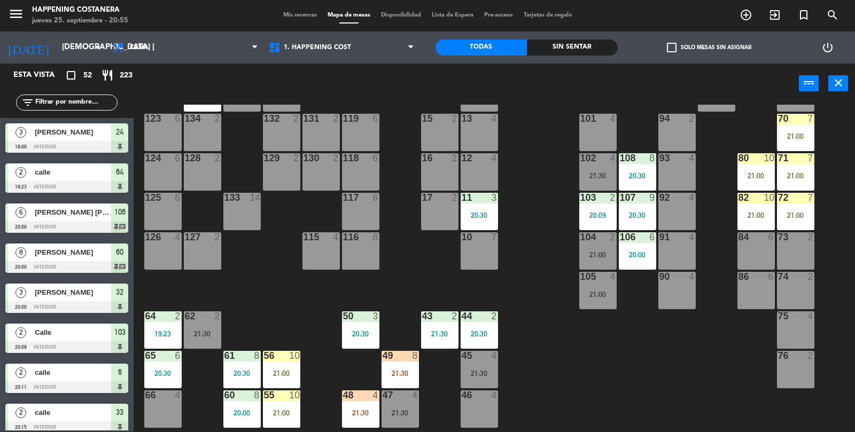
click at [715, 373] on div "69 2 122 4 21:30 121 6 120 6 14 4 CAVA 12 22:00 101 4 94 2 70 7 21:00 123 6 131…" at bounding box center [498, 269] width 713 height 328
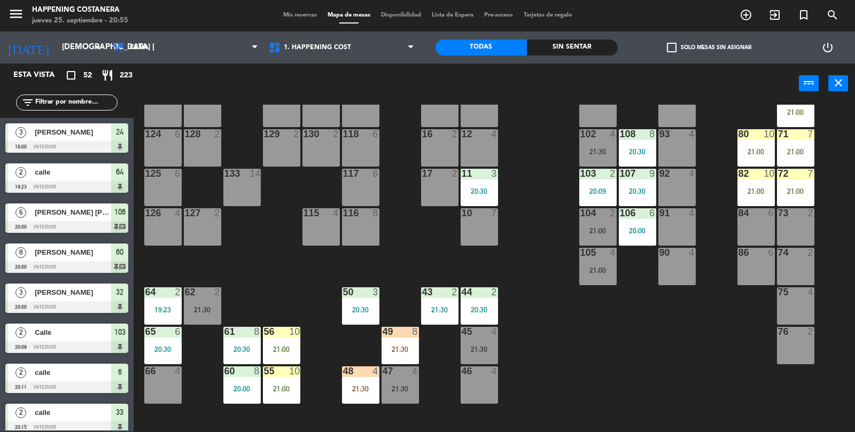
scroll to position [76, 0]
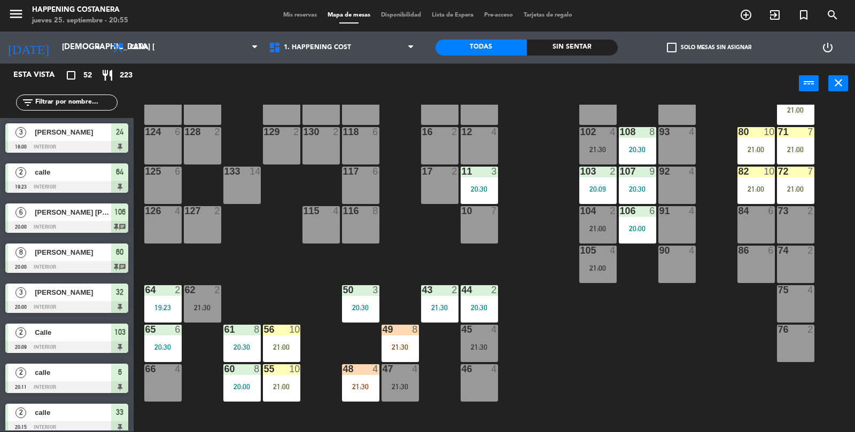
click at [800, 146] on div "21:00" at bounding box center [795, 149] width 37 height 7
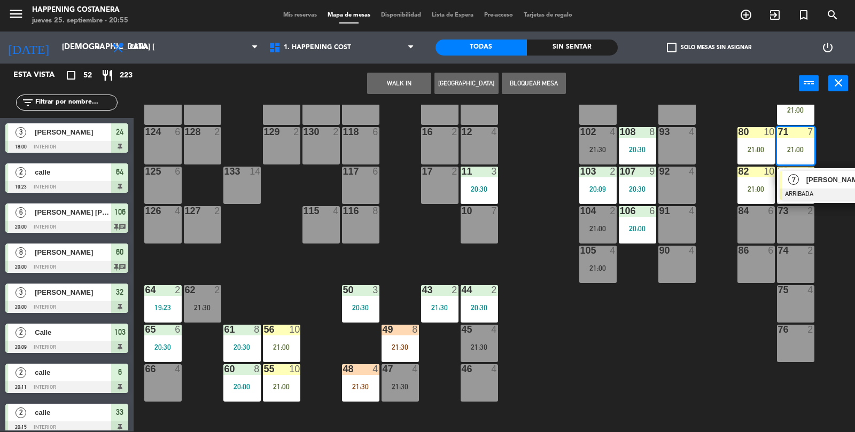
click at [715, 364] on div "69 2 122 4 21:30 121 6 120 6 14 4 CAVA 12 22:00 101 4 94 2 70 7 21:00 123 6 131…" at bounding box center [498, 269] width 713 height 328
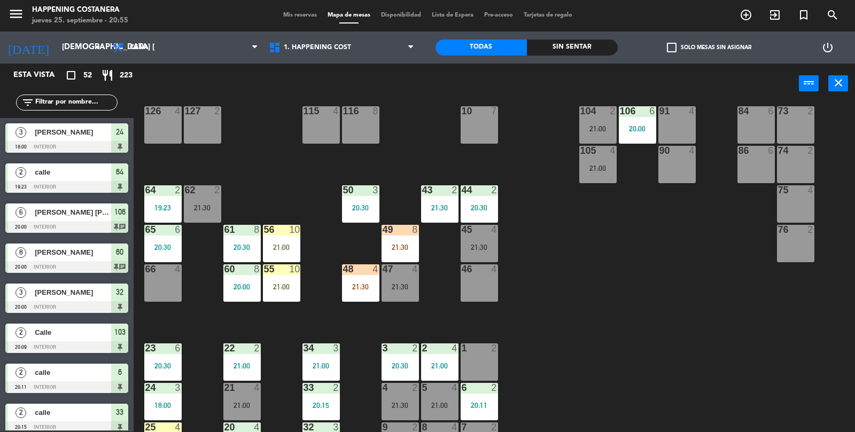
scroll to position [282, 0]
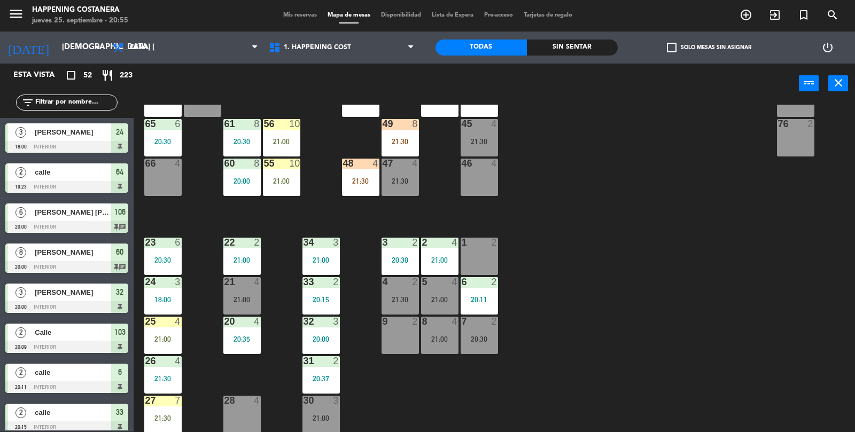
click at [686, 45] on label "check_box_outline_blank Solo mesas sin asignar" at bounding box center [709, 48] width 84 height 10
click at [709, 48] on input "check_box_outline_blank Solo mesas sin asignar" at bounding box center [709, 48] width 0 height 0
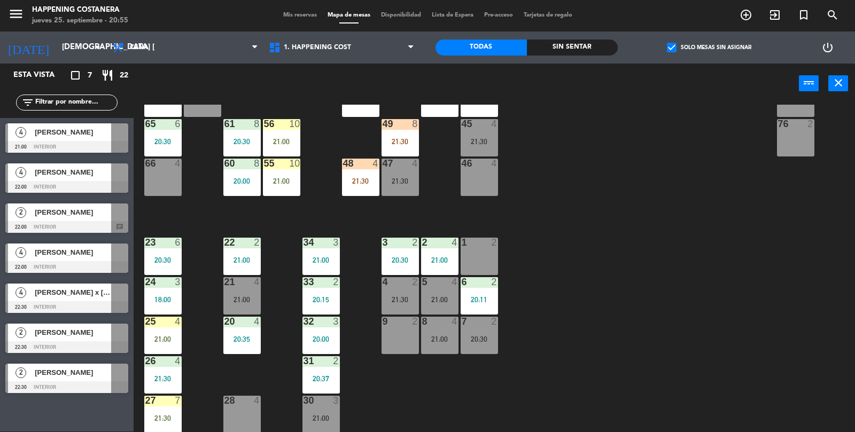
scroll to position [0, 0]
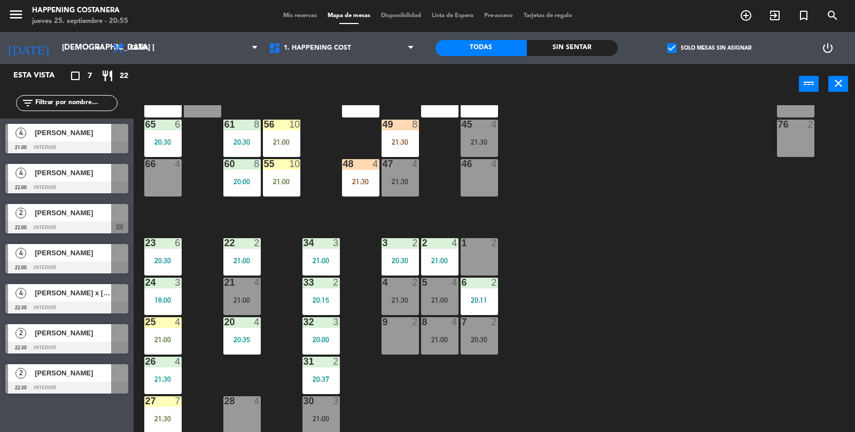
click at [75, 145] on div at bounding box center [66, 148] width 123 height 12
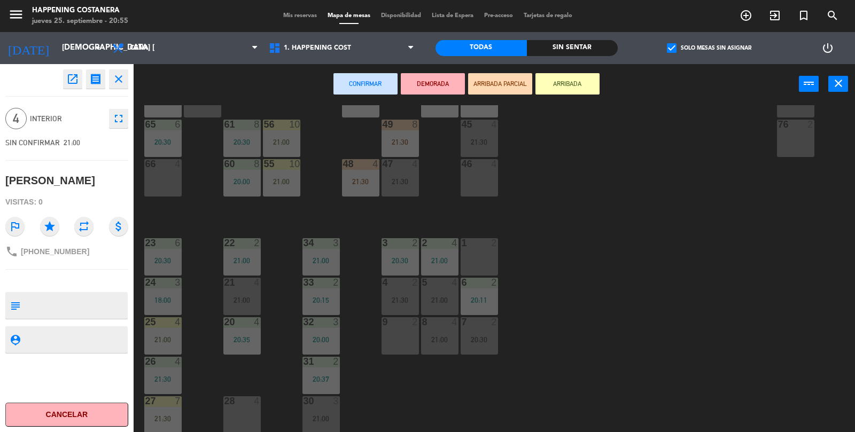
click at [158, 180] on div "66 4" at bounding box center [162, 177] width 37 height 37
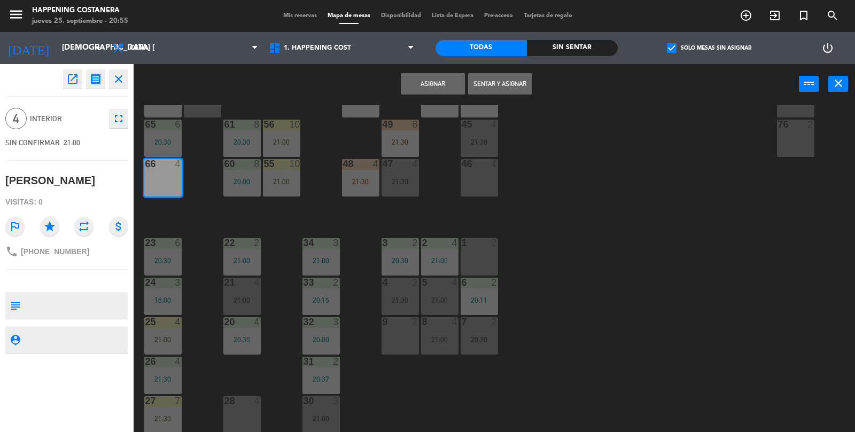
click at [428, 88] on button "Asignar" at bounding box center [433, 83] width 64 height 21
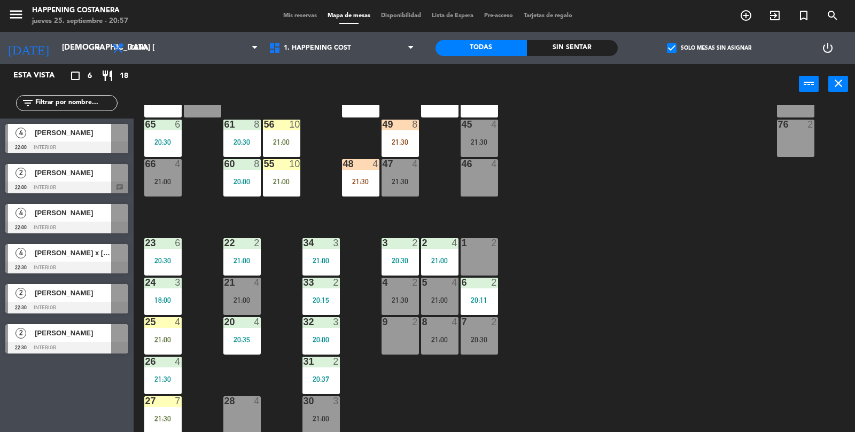
click at [681, 52] on label "check_box Solo mesas sin asignar" at bounding box center [709, 48] width 84 height 10
click at [709, 48] on input "check_box Solo mesas sin asignar" at bounding box center [709, 48] width 0 height 0
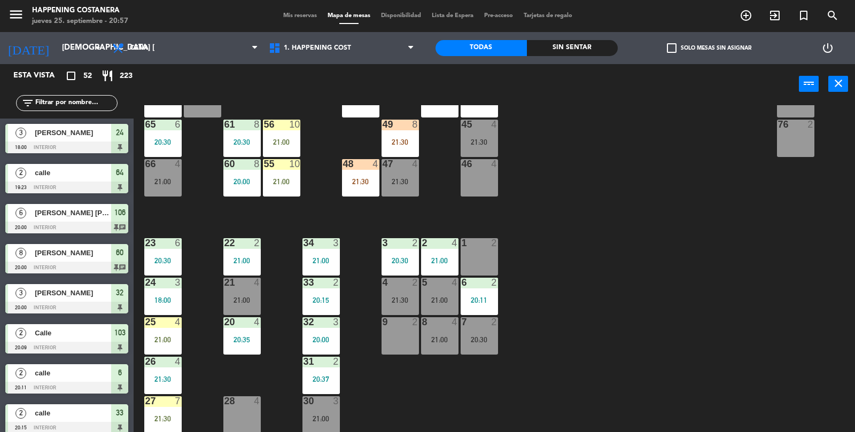
click at [72, 105] on input "text" at bounding box center [75, 103] width 83 height 12
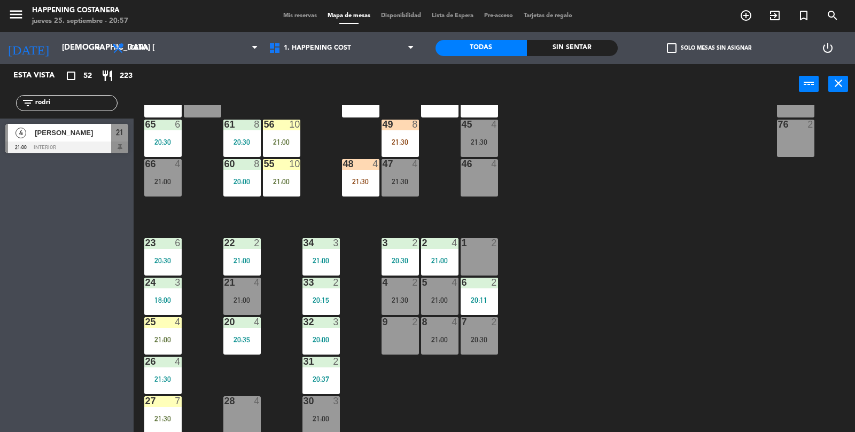
type input "rodri"
click at [722, 333] on div "69 2 122 4 21:30 121 6 120 6 14 4 CAVA 12 22:00 101 4 94 2 70 7 21:00 123 6 131…" at bounding box center [498, 269] width 713 height 328
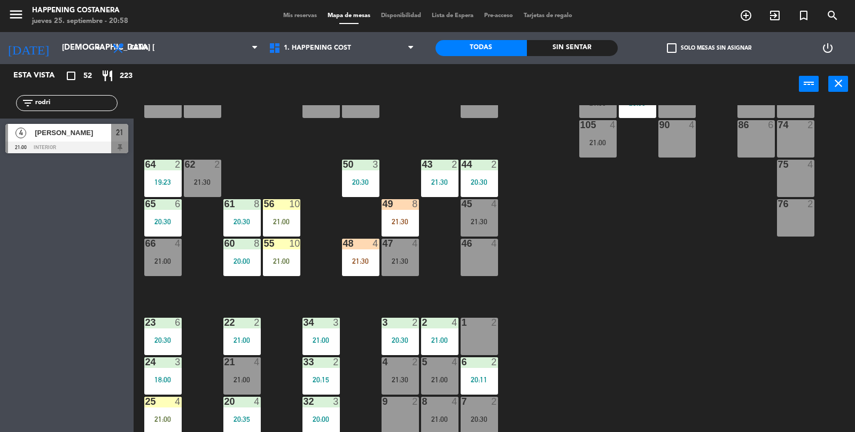
scroll to position [282, 0]
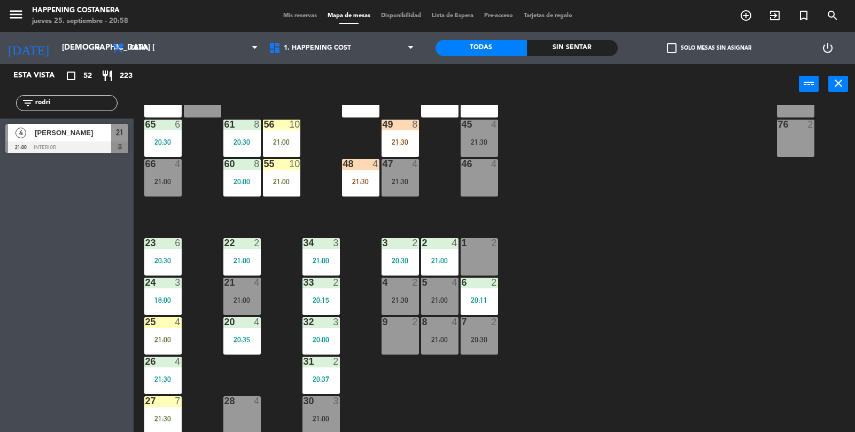
click at [60, 133] on span "[PERSON_NAME]" at bounding box center [73, 132] width 76 height 11
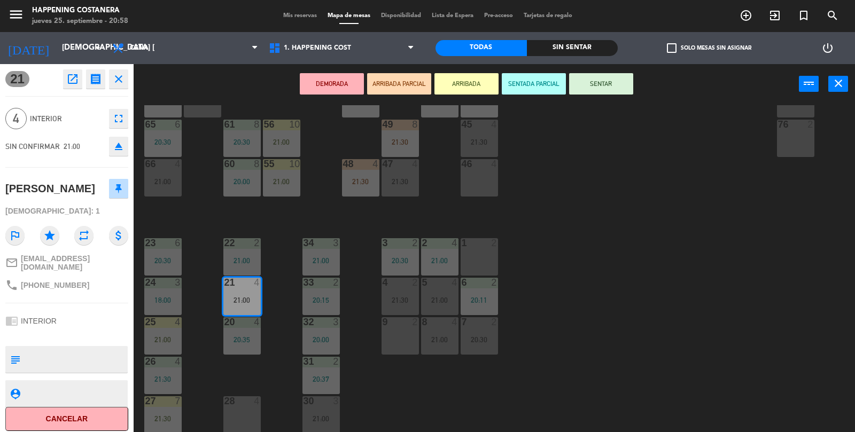
click at [449, 335] on div "8 4 21:00" at bounding box center [439, 336] width 37 height 37
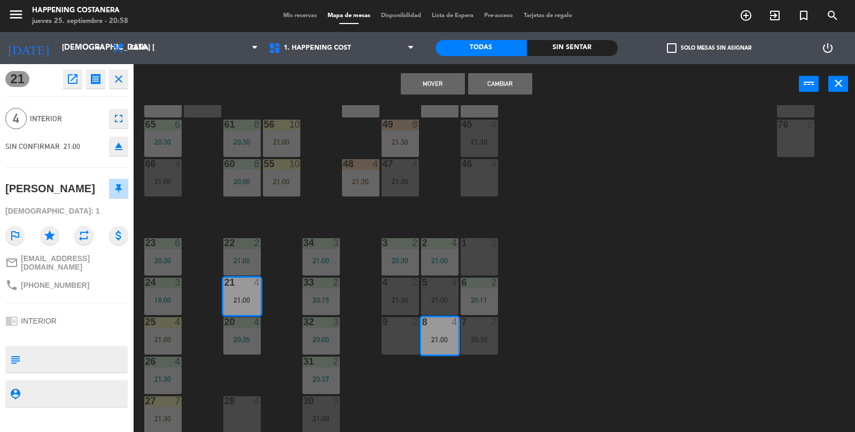
click at [514, 92] on button "Cambiar" at bounding box center [500, 83] width 64 height 21
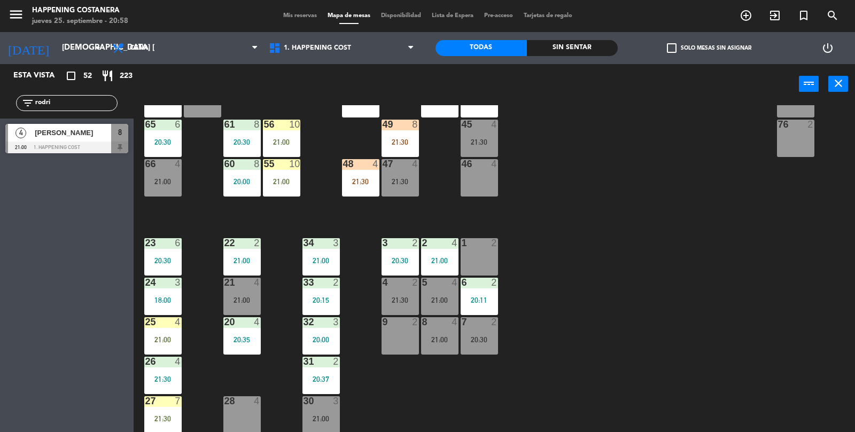
click at [441, 336] on div "21:00" at bounding box center [439, 339] width 37 height 7
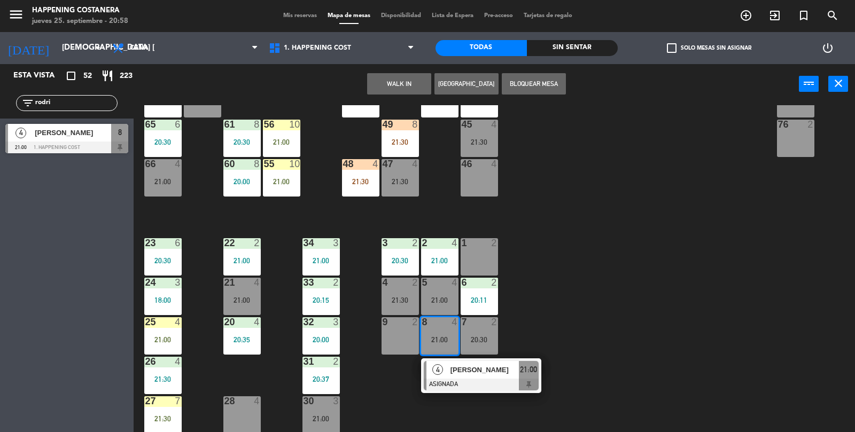
click at [487, 379] on div at bounding box center [481, 385] width 115 height 12
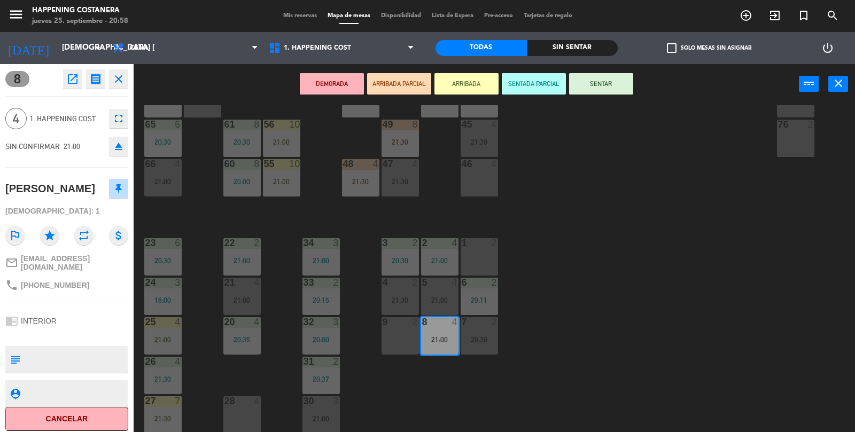
click at [618, 82] on button "SENTAR" at bounding box center [601, 83] width 64 height 21
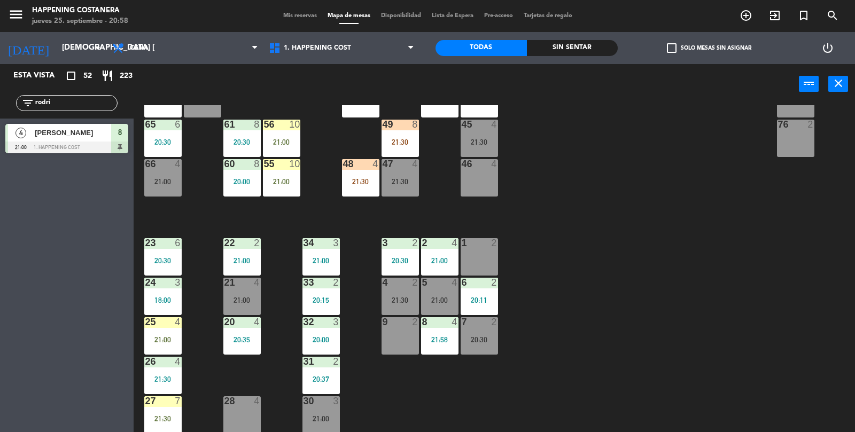
click at [72, 99] on input "rodri" at bounding box center [75, 103] width 83 height 12
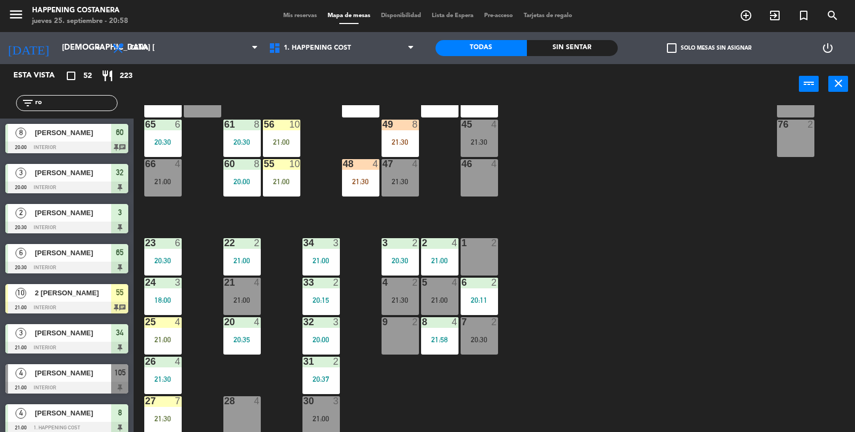
type input "r"
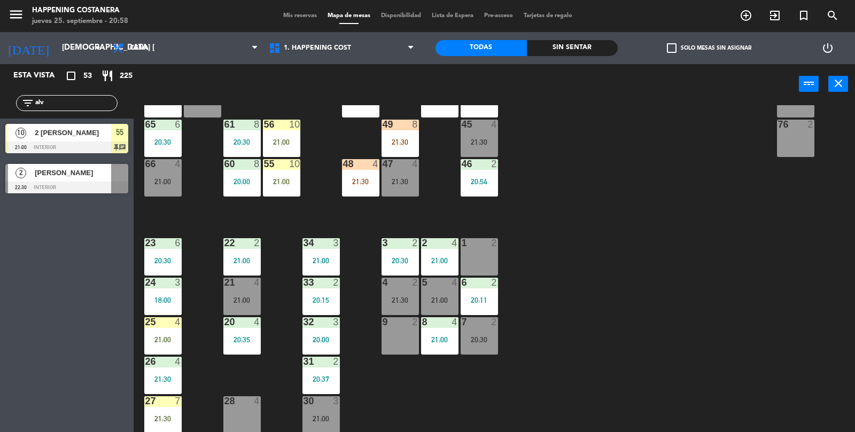
type input "alv"
click at [264, 184] on div "21:00" at bounding box center [281, 181] width 37 height 7
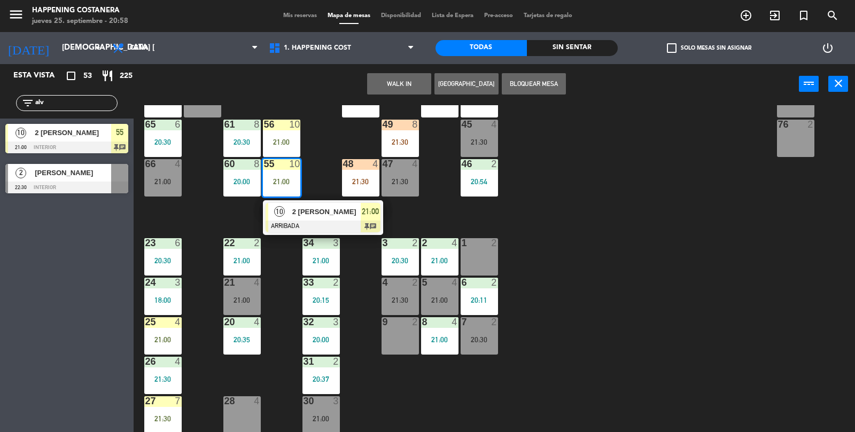
click at [349, 228] on div at bounding box center [323, 227] width 115 height 12
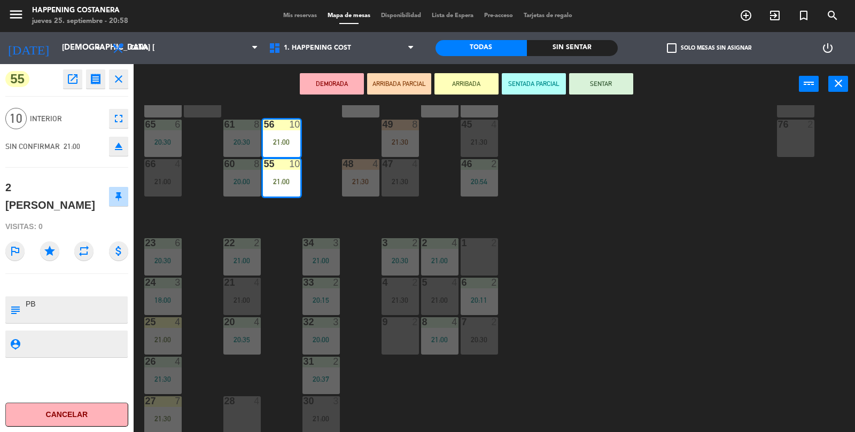
click at [609, 86] on button "SENTAR" at bounding box center [601, 83] width 64 height 21
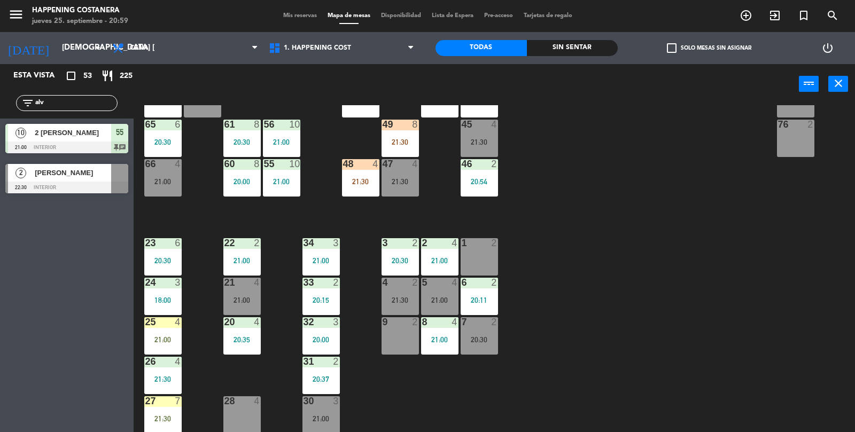
click at [73, 100] on input "alv" at bounding box center [75, 103] width 83 height 12
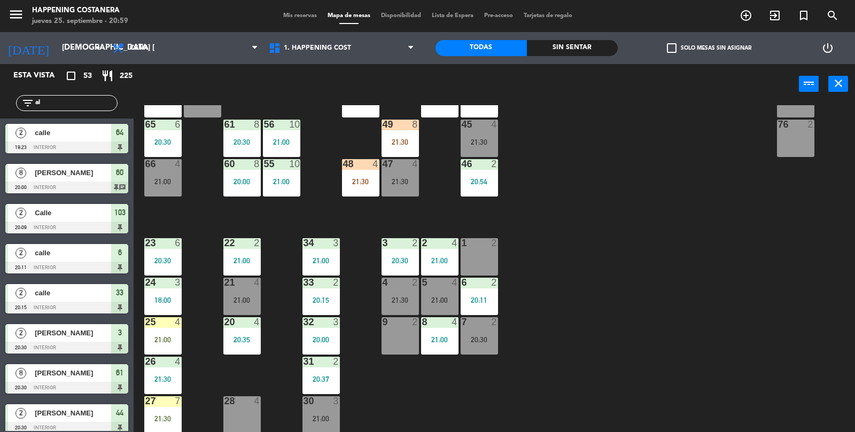
type input "a"
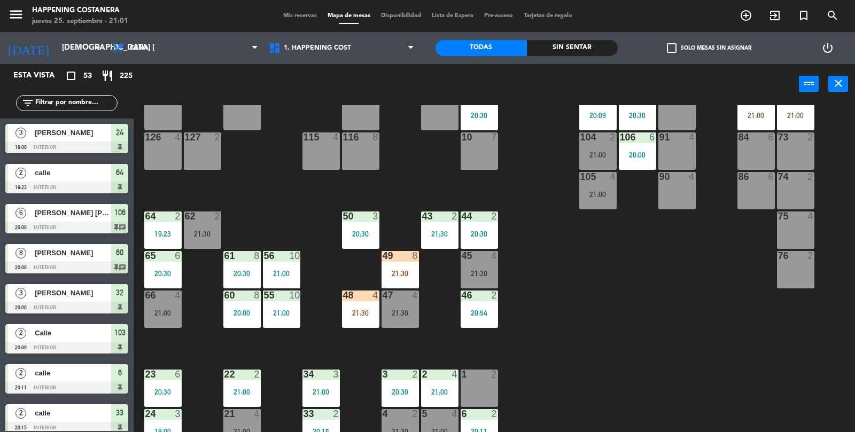
scroll to position [154, 0]
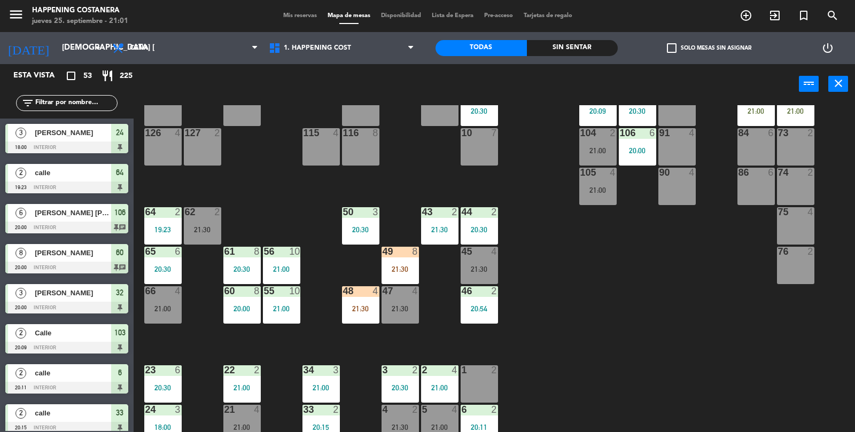
click at [482, 313] on div "20:54" at bounding box center [479, 308] width 37 height 7
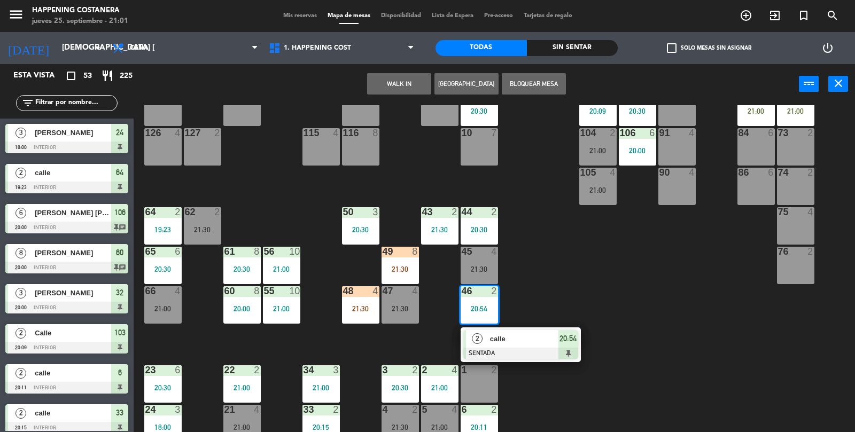
click at [549, 398] on div "69 2 122 4 21:30 121 6 120 6 14 4 CAVA 12 22:00 101 4 94 2 70 7 21:00 123 6 131…" at bounding box center [498, 269] width 713 height 328
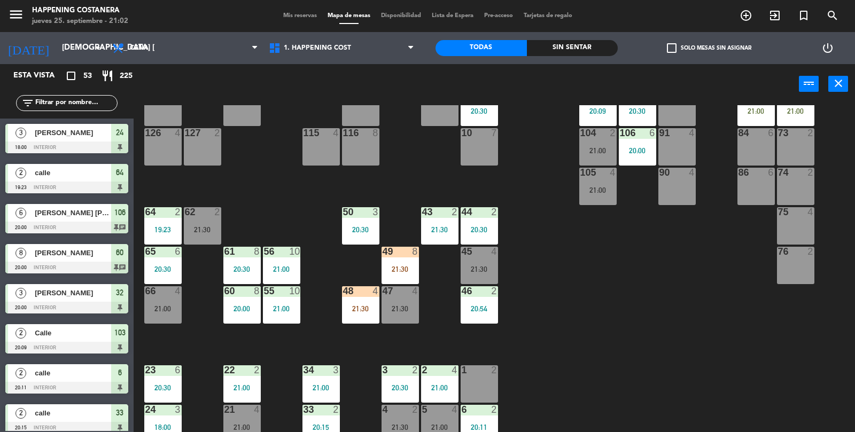
click at [394, 254] on div at bounding box center [400, 252] width 18 height 10
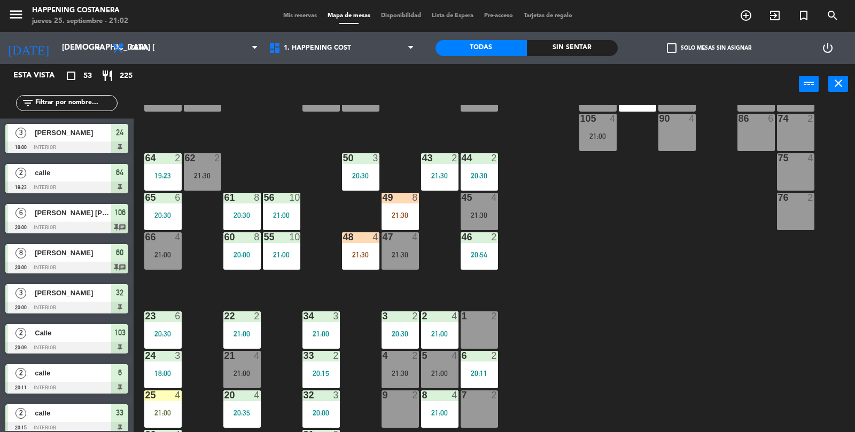
scroll to position [282, 0]
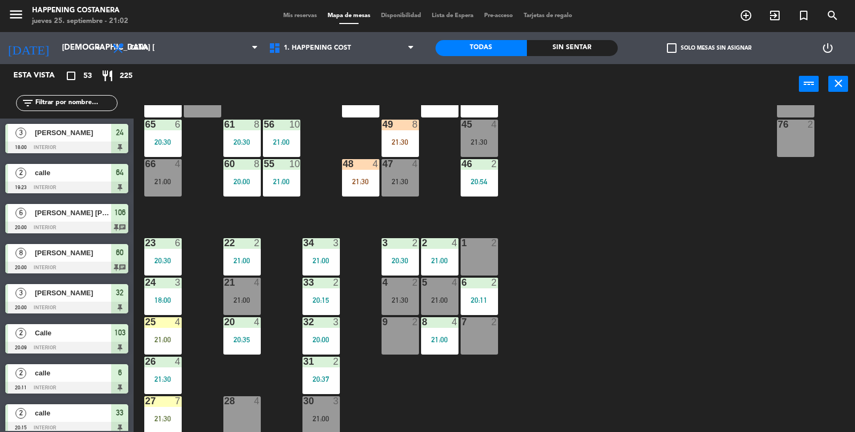
click at [670, 48] on span "check_box_outline_blank" at bounding box center [672, 48] width 10 height 10
click at [709, 48] on input "check_box_outline_blank Solo mesas sin asignar" at bounding box center [709, 48] width 0 height 0
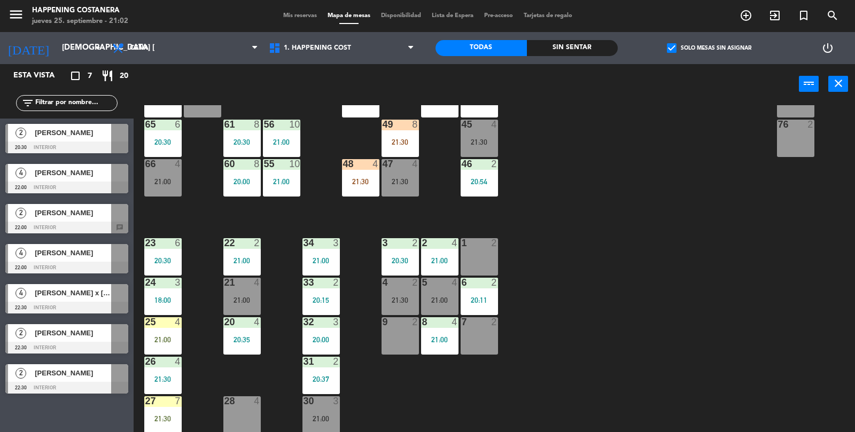
click at [683, 37] on div "check_box Solo mesas sin asignar" at bounding box center [709, 48] width 182 height 32
click at [675, 50] on span "check_box" at bounding box center [672, 48] width 10 height 10
click at [709, 48] on input "check_box Solo mesas sin asignar" at bounding box center [709, 48] width 0 height 0
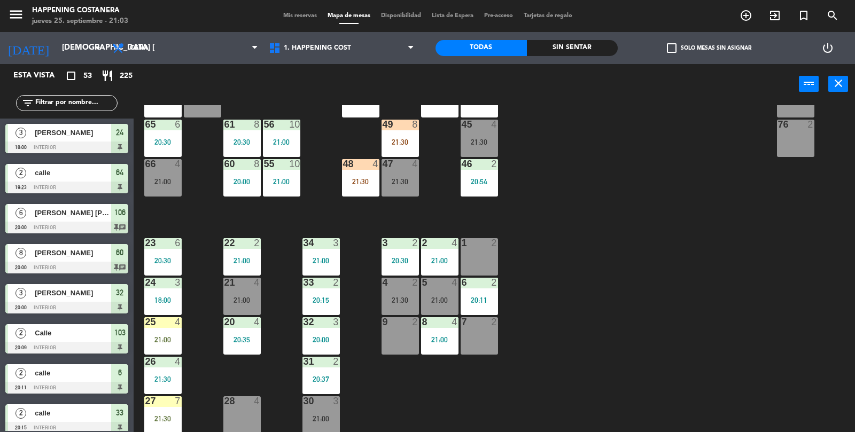
click at [95, 102] on input "text" at bounding box center [75, 103] width 83 height 12
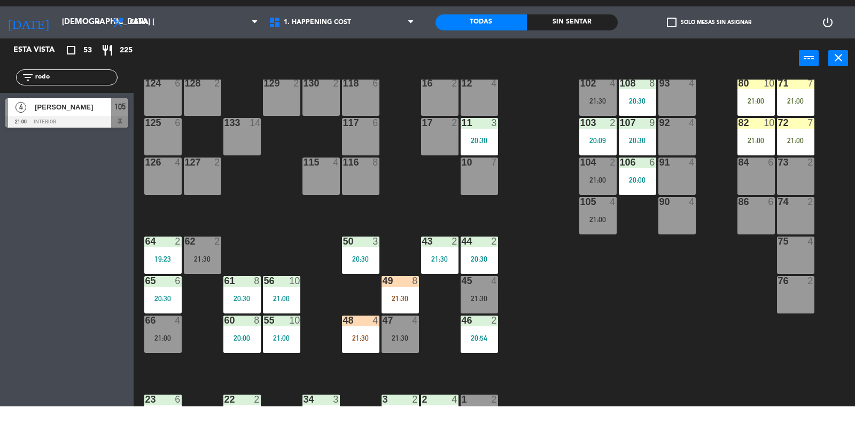
scroll to position [99, 0]
type input "rodo"
click at [707, 375] on div "69 2 122 4 21:30 121 6 120 6 14 4 CAVA 12 22:00 101 4 94 2 70 7 21:00 123 6 131…" at bounding box center [498, 269] width 713 height 328
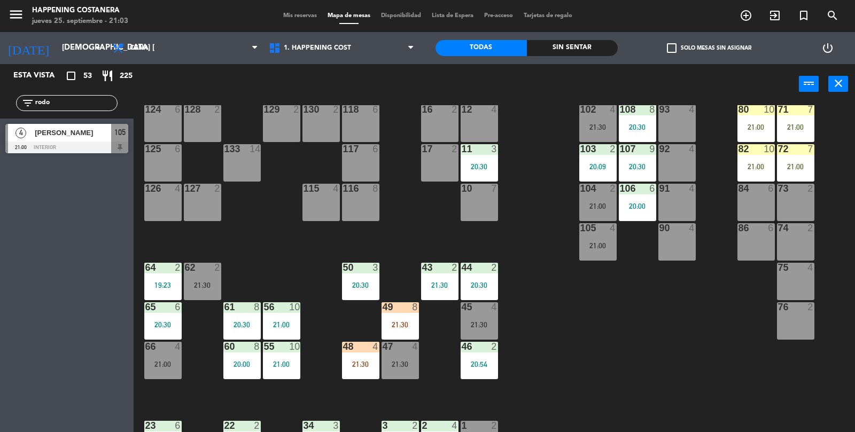
click at [725, 376] on div "69 2 122 4 21:30 121 6 120 6 14 4 CAVA 12 22:00 101 4 94 2 70 7 21:00 123 6 131…" at bounding box center [498, 269] width 713 height 328
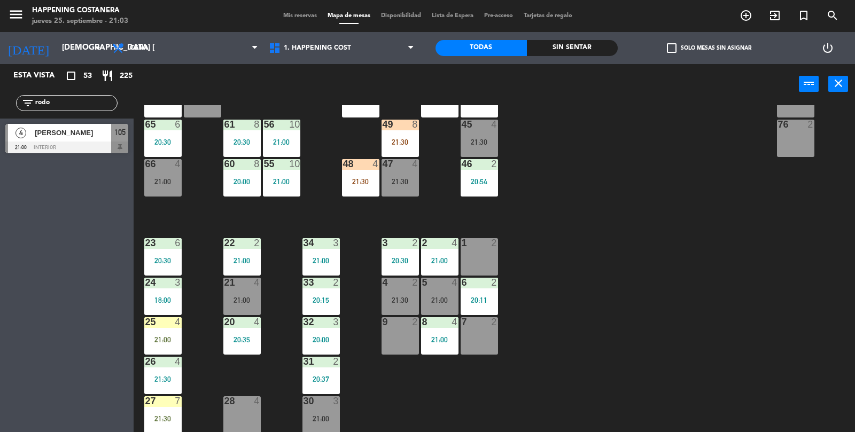
click at [320, 417] on div "21:00" at bounding box center [321, 418] width 37 height 7
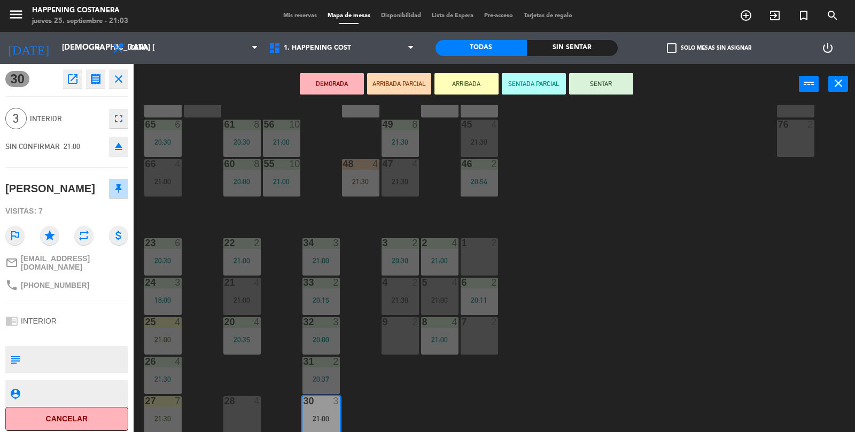
click at [602, 274] on div "69 2 122 4 21:30 121 6 120 6 14 4 CAVA 12 22:00 101 4 94 2 70 7 21:00 123 6 131…" at bounding box center [498, 269] width 713 height 328
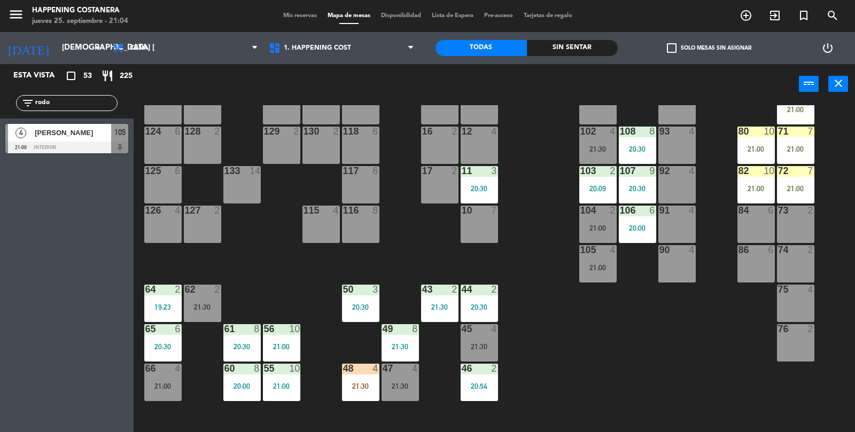
scroll to position [0, 0]
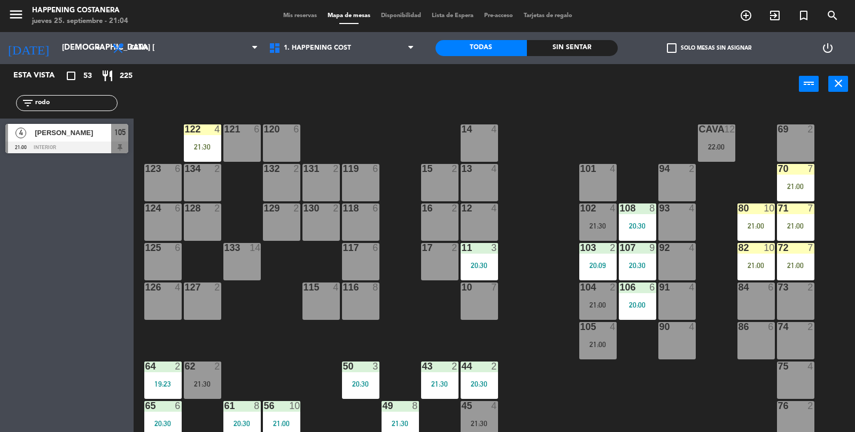
click at [69, 150] on div at bounding box center [66, 148] width 123 height 12
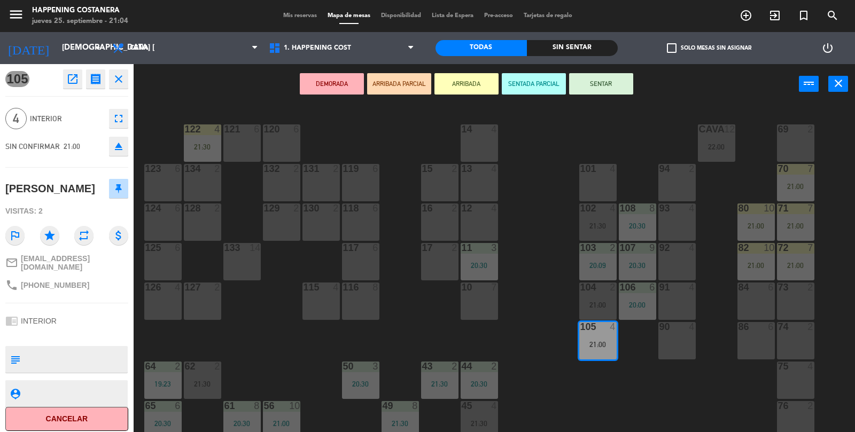
click at [583, 301] on div "21:00" at bounding box center [597, 304] width 37 height 7
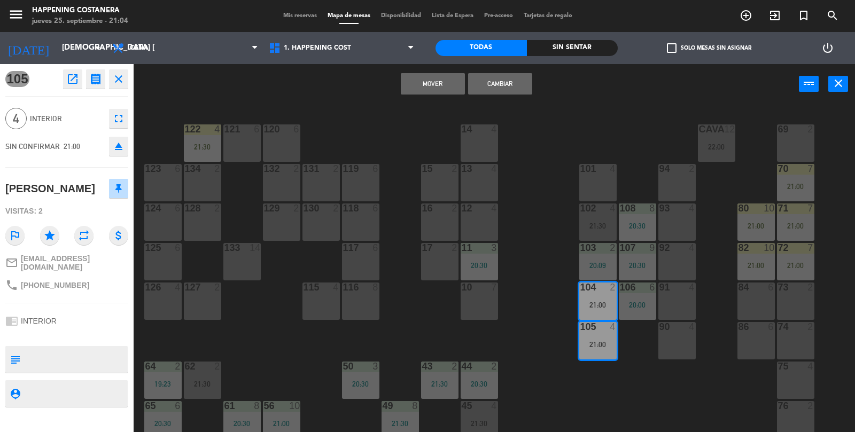
click at [505, 80] on button "Cambiar" at bounding box center [500, 83] width 64 height 21
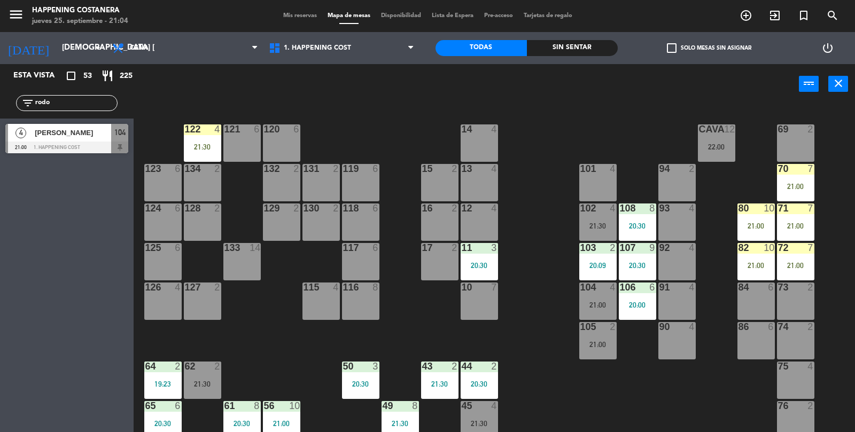
click at [589, 295] on div "104 4 21:00" at bounding box center [597, 301] width 37 height 37
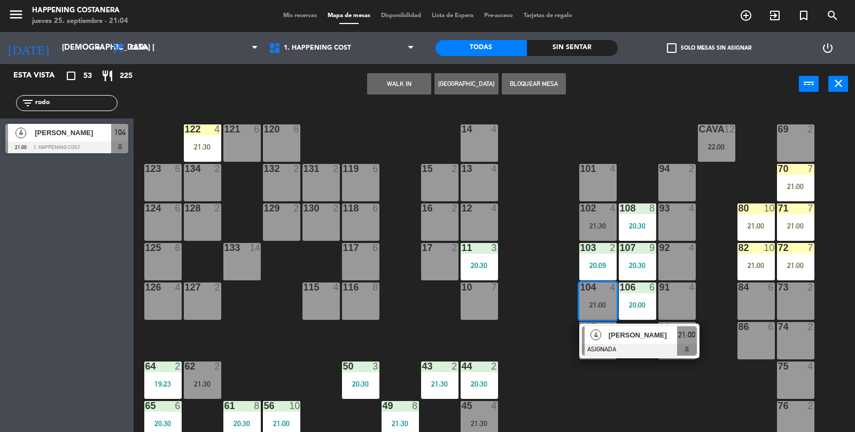
click at [651, 343] on div "[PERSON_NAME]" at bounding box center [642, 336] width 69 height 18
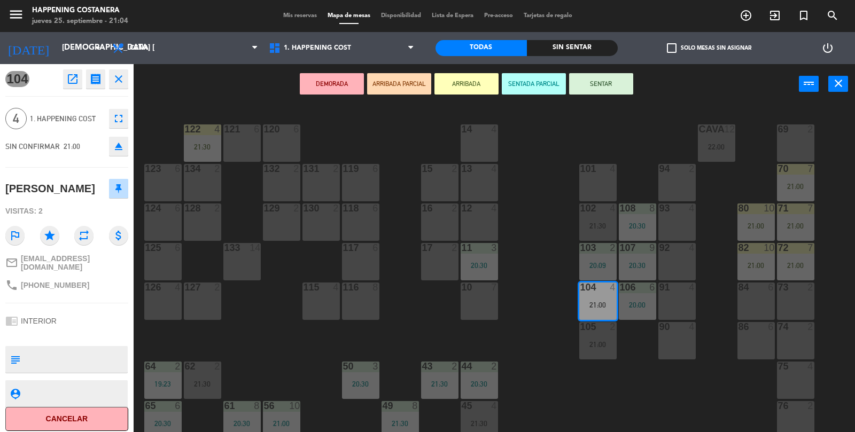
click at [619, 84] on button "SENTAR" at bounding box center [601, 83] width 64 height 21
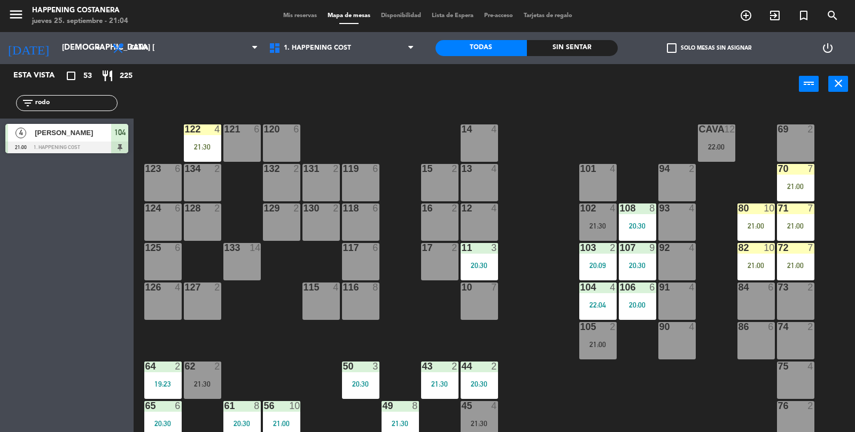
click at [102, 101] on input "rodo" at bounding box center [75, 103] width 83 height 12
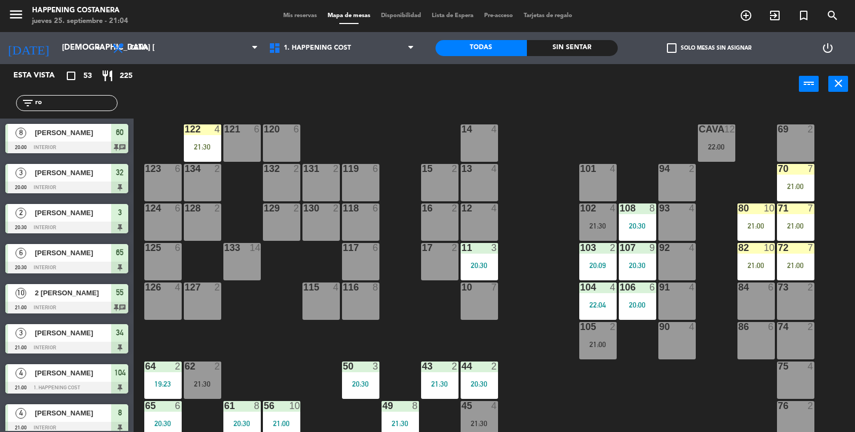
type input "r"
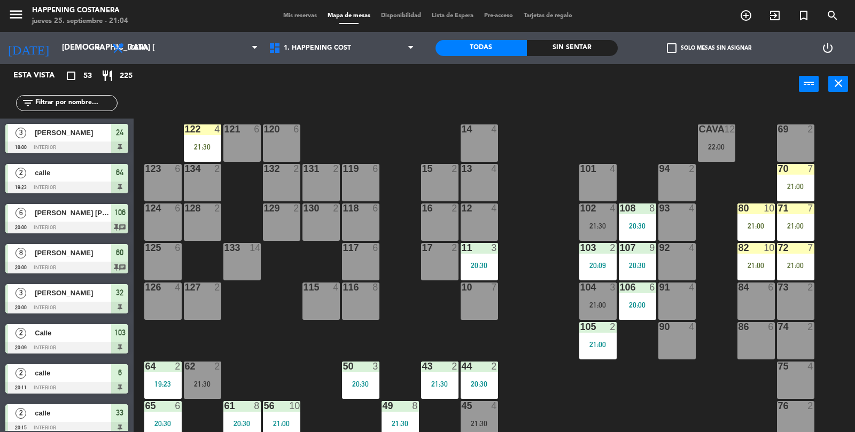
click at [599, 297] on div "104 3 21:00" at bounding box center [597, 301] width 37 height 37
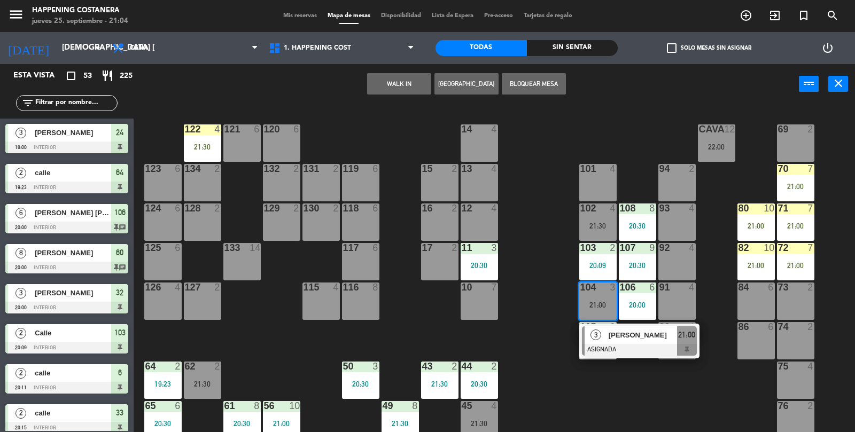
click at [597, 395] on div "69 2 122 4 21:30 121 6 120 6 14 4 CAVA 12 22:00 101 4 94 2 70 7 21:00 123 6 131…" at bounding box center [498, 269] width 713 height 328
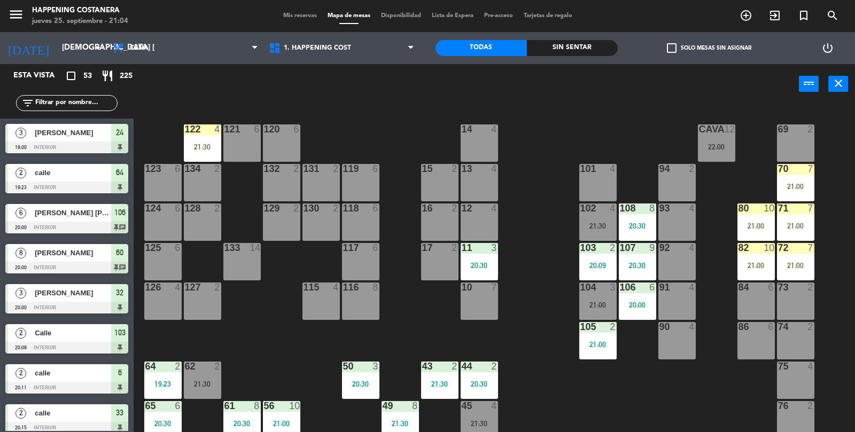
click at [603, 344] on div "21:00" at bounding box center [597, 344] width 37 height 7
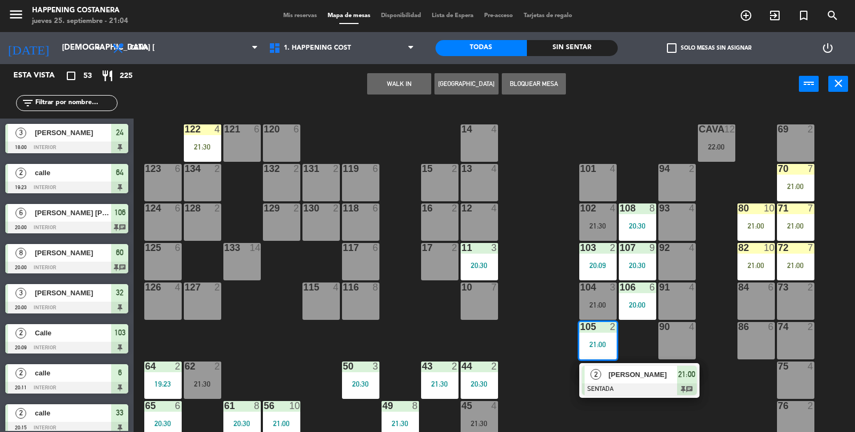
click at [563, 369] on div "69 2 122 4 21:30 121 6 120 6 14 4 CAVA 12 22:00 101 4 94 2 70 7 21:00 123 6 131…" at bounding box center [498, 269] width 713 height 328
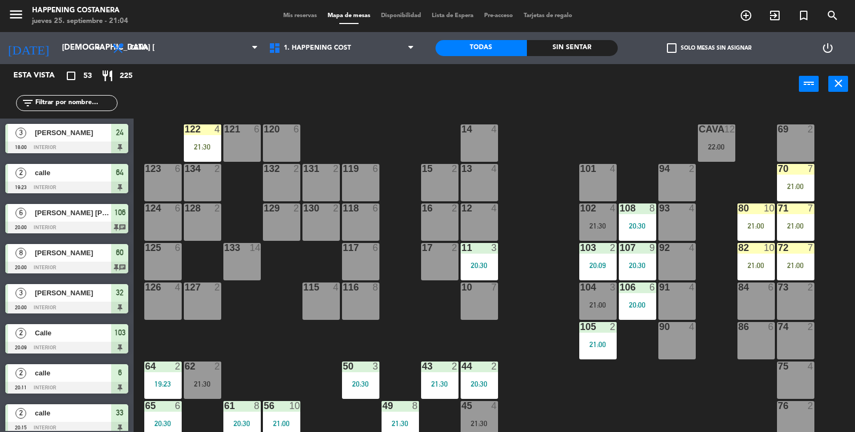
click at [596, 262] on div "20:09" at bounding box center [597, 265] width 37 height 7
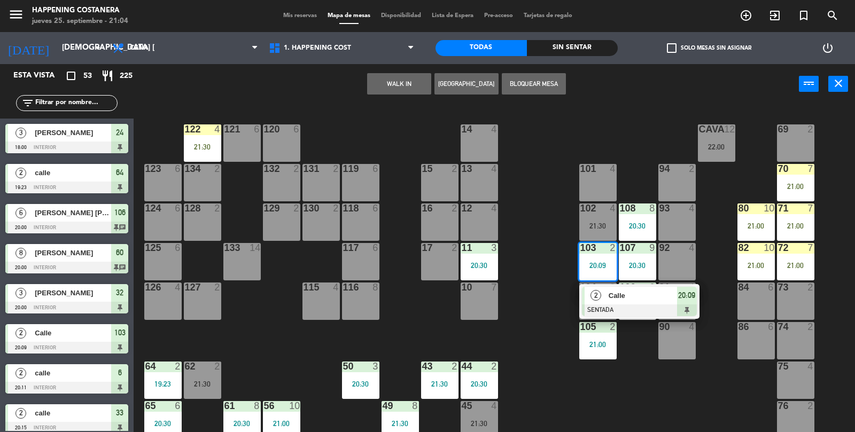
click at [562, 358] on div "69 2 122 4 21:30 121 6 120 6 14 4 CAVA 12 22:00 101 4 94 2 70 7 21:00 123 6 131…" at bounding box center [498, 269] width 713 height 328
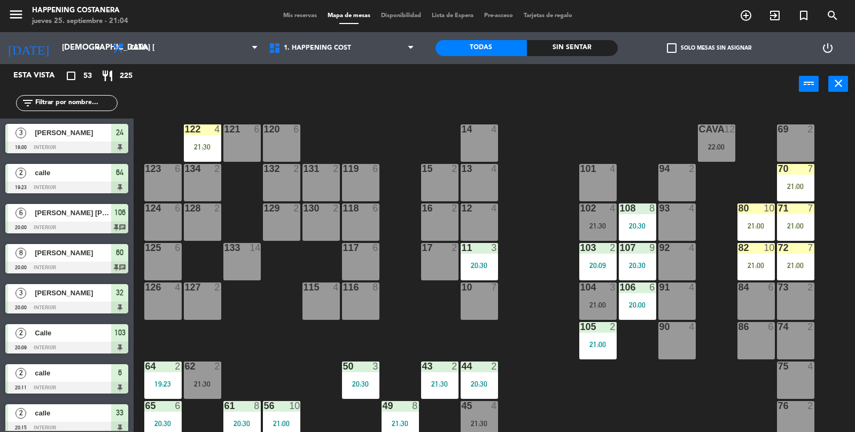
click at [76, 119] on div "3 [PERSON_NAME] 18:00 INTERIOR 24" at bounding box center [67, 139] width 134 height 40
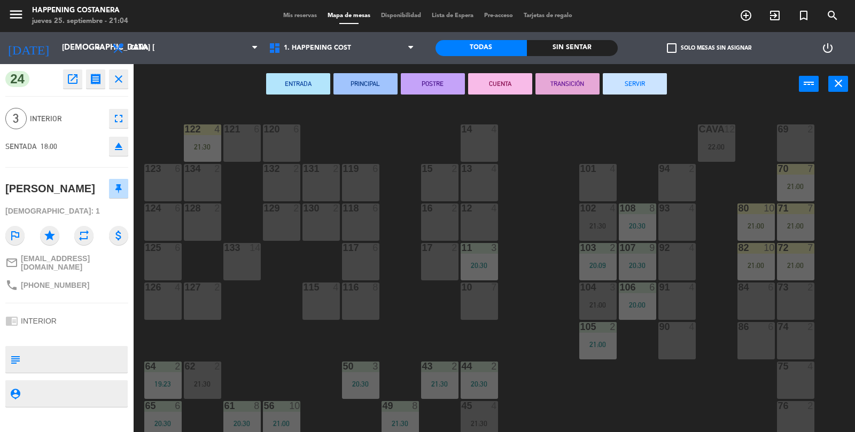
click at [691, 392] on div "69 2 122 4 21:30 121 6 120 6 14 4 CAVA 12 22:00 101 4 94 2 70 7 21:00 123 6 131…" at bounding box center [498, 269] width 713 height 328
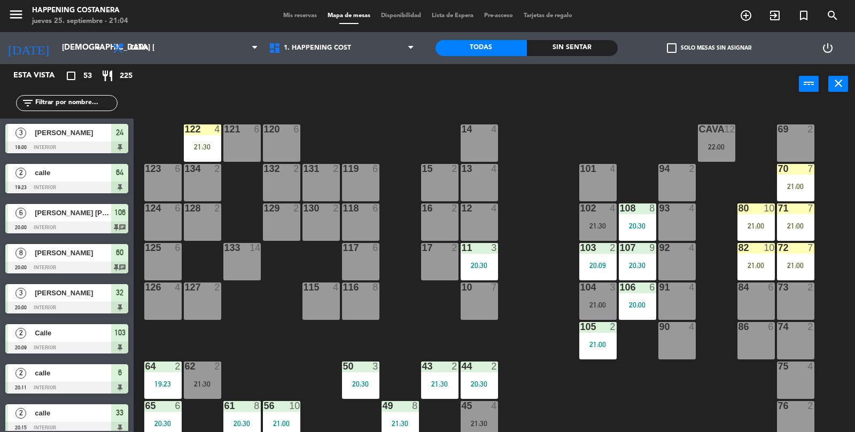
click at [81, 106] on input "text" at bounding box center [75, 103] width 83 height 12
type input "t"
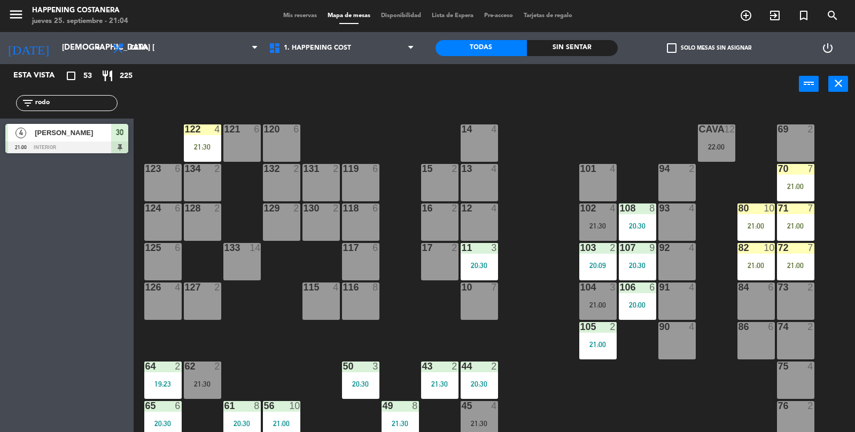
type input "rodo"
click at [65, 144] on div at bounding box center [66, 148] width 123 height 12
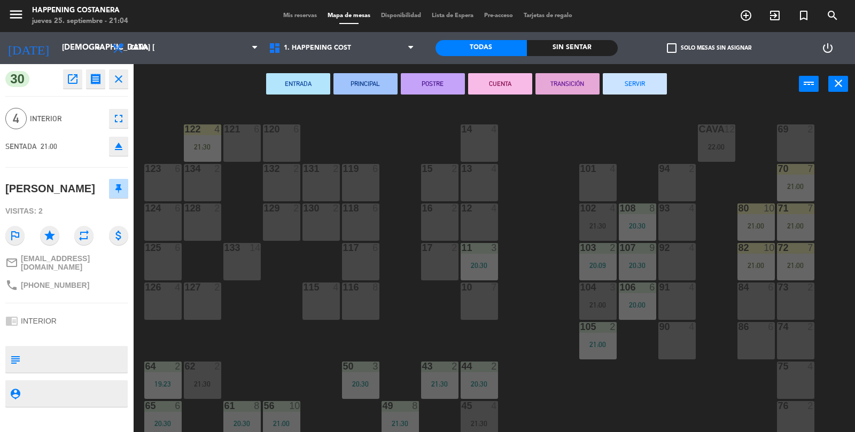
click at [613, 303] on div "21:00" at bounding box center [597, 304] width 37 height 7
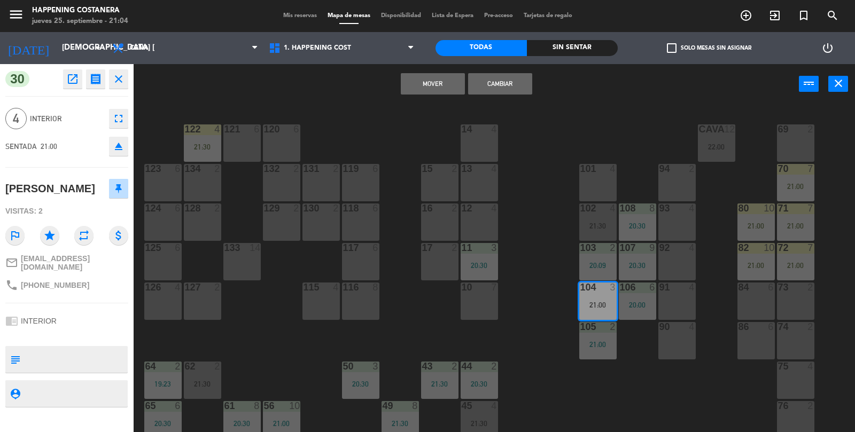
click at [571, 324] on div "105" at bounding box center [580, 327] width 18 height 10
click at [586, 350] on div "105 2 21:00" at bounding box center [597, 340] width 37 height 37
click at [550, 381] on div "69 2 122 4 21:30 121 6 120 6 14 4 CAVA 12 22:00 101 4 94 2 70 7 21:00 123 6 131…" at bounding box center [498, 269] width 713 height 328
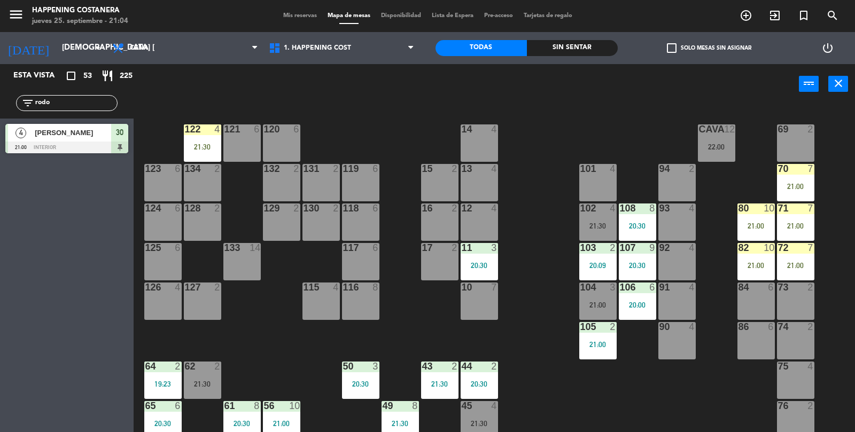
click at [599, 345] on div "21:00" at bounding box center [597, 344] width 37 height 7
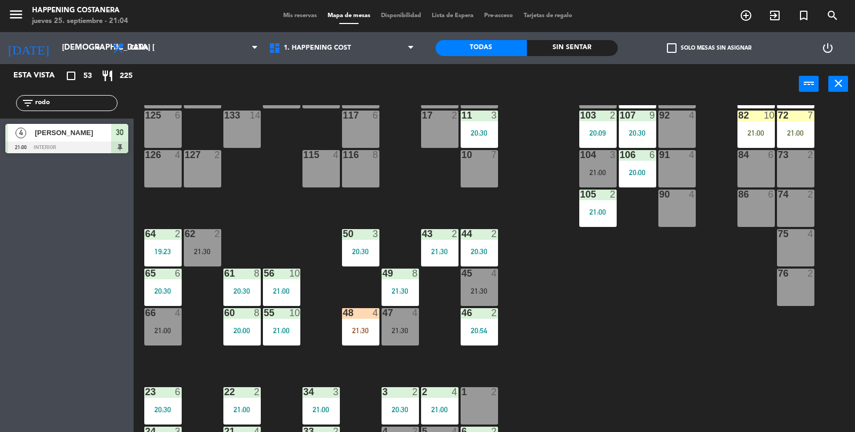
scroll to position [133, 0]
click at [595, 222] on div "105 2 21:00" at bounding box center [597, 208] width 37 height 37
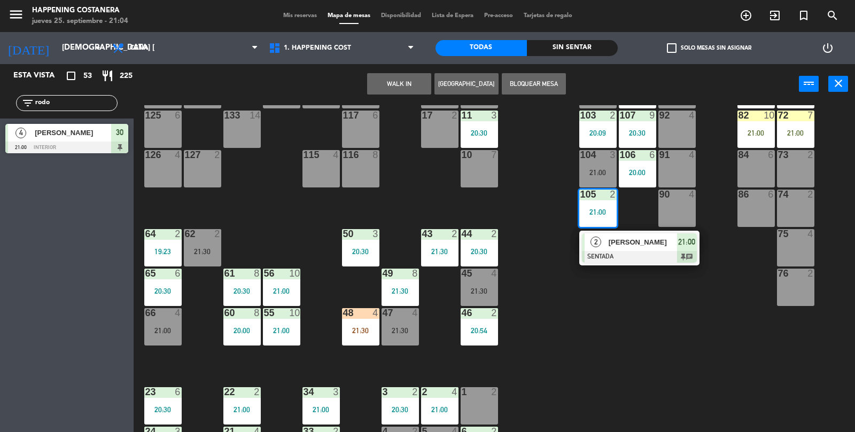
click at [114, 126] on div "30" at bounding box center [119, 133] width 17 height 18
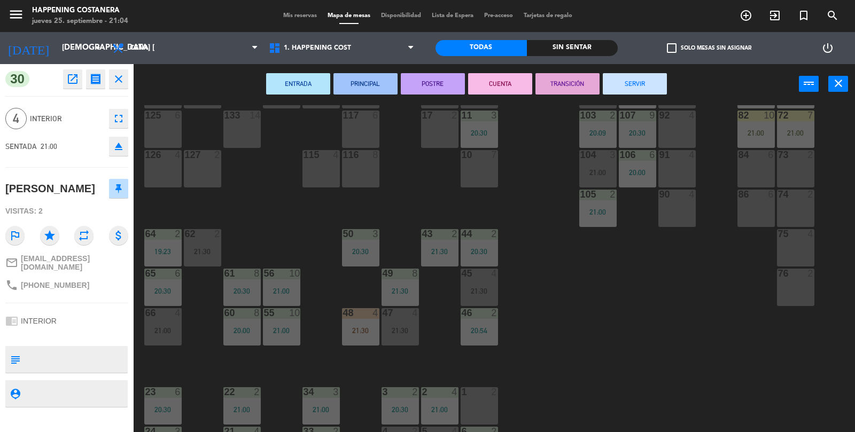
click at [644, 92] on button "SERVIR" at bounding box center [635, 83] width 64 height 21
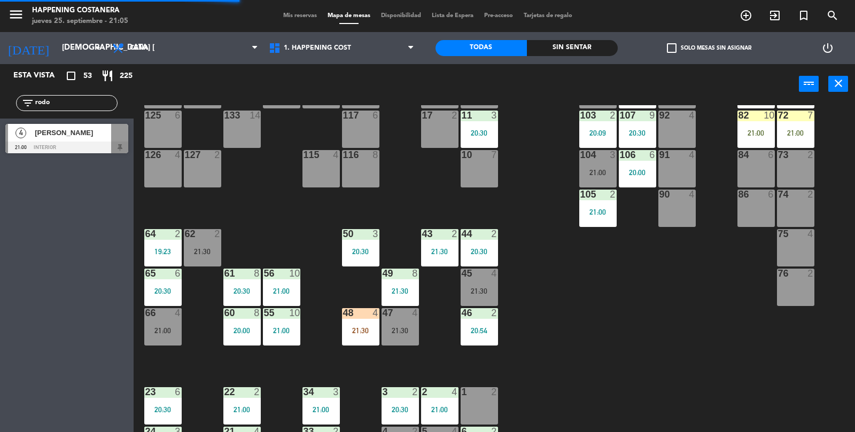
click at [611, 216] on div "105 2 21:00" at bounding box center [597, 208] width 37 height 37
click at [739, 296] on div "69 2 122 4 21:30 121 6 120 6 14 4 CAVA 12 22:00 101 4 94 2 70 7 21:00 123 6 131…" at bounding box center [498, 269] width 713 height 328
click at [744, 357] on div "69 2 122 4 21:30 121 6 120 6 14 4 CAVA 12 22:00 101 4 94 2 70 7 21:00 123 6 131…" at bounding box center [498, 269] width 713 height 328
click at [752, 362] on div "69 2 122 4 21:30 121 6 120 6 14 4 CAVA 12 22:00 101 4 94 2 70 7 21:00 123 6 131…" at bounding box center [498, 269] width 713 height 328
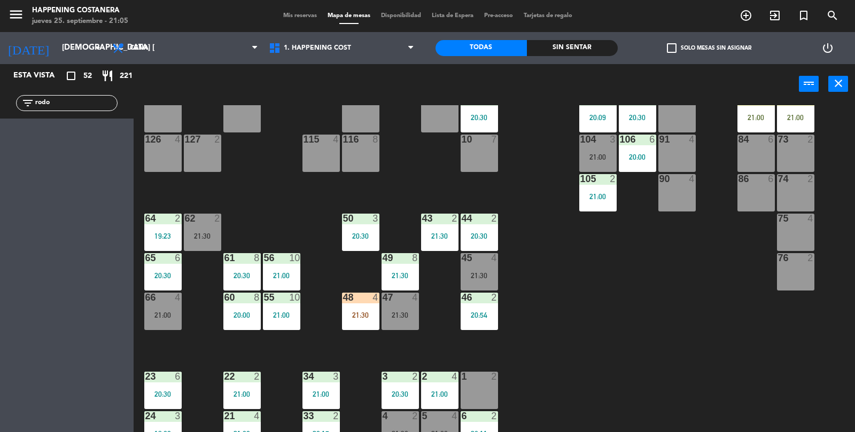
scroll to position [143, 0]
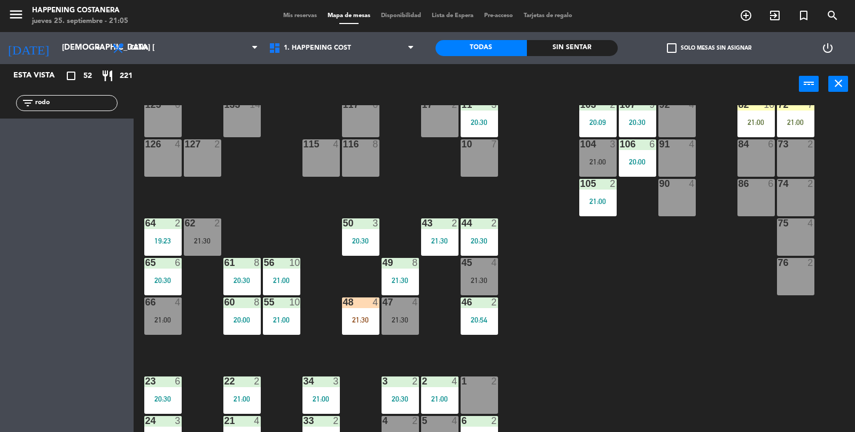
click at [612, 204] on div "21:00" at bounding box center [597, 201] width 37 height 7
click at [758, 326] on div "69 2 122 4 21:30 121 6 120 6 14 4 CAVA 12 22:00 101 4 94 2 70 7 21:00 123 6 131…" at bounding box center [498, 269] width 713 height 328
click at [610, 203] on div "21:00" at bounding box center [597, 201] width 37 height 7
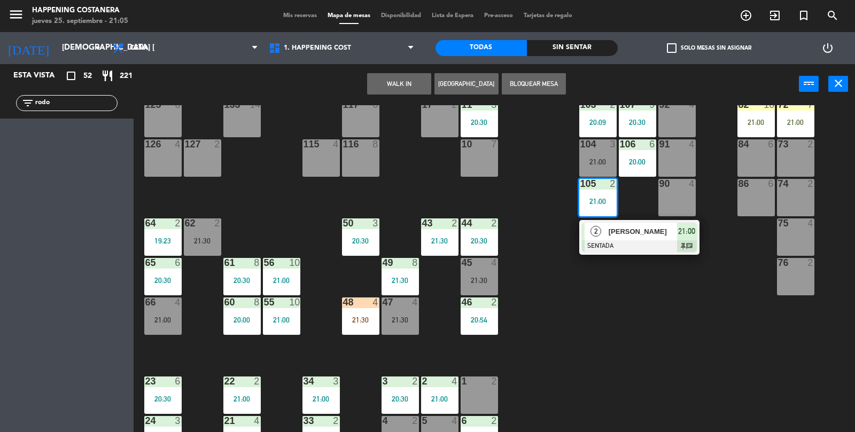
click at [732, 303] on div "69 2 122 4 21:30 121 6 120 6 14 4 CAVA 12 22:00 101 4 94 2 70 7 21:00 123 6 131…" at bounding box center [498, 269] width 713 height 328
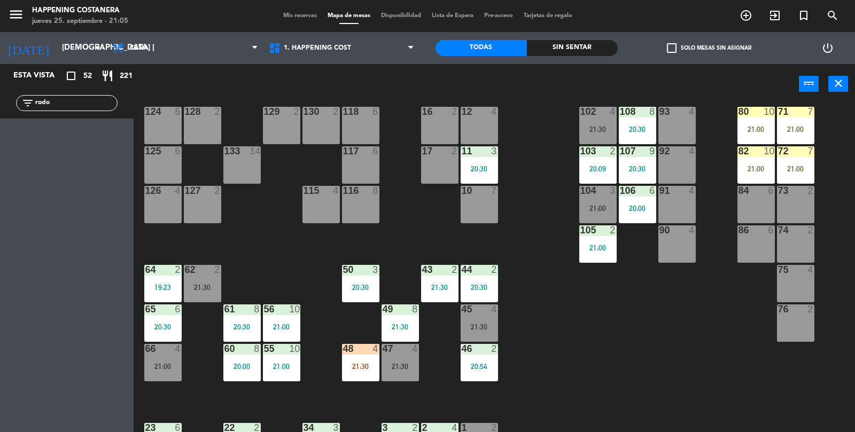
scroll to position [92, 0]
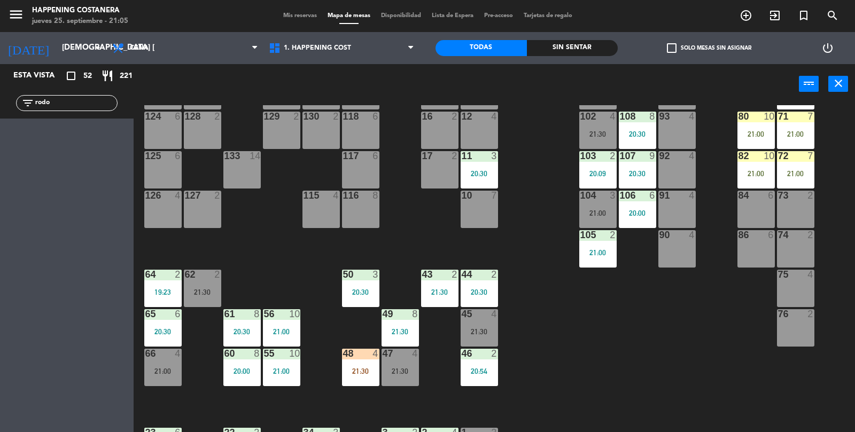
click at [607, 252] on div "21:00" at bounding box center [597, 252] width 37 height 7
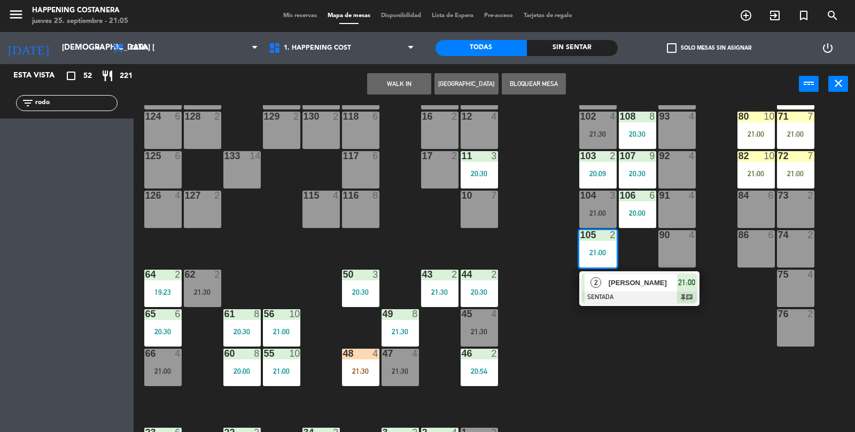
click at [690, 394] on div "69 2 122 4 21:30 121 6 120 6 14 4 CAVA 12 22:00 101 4 94 2 70 7 21:00 123 6 131…" at bounding box center [498, 269] width 713 height 328
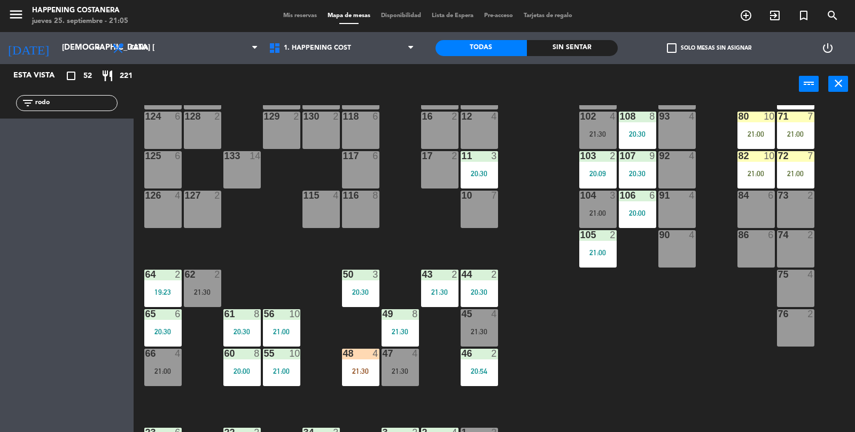
click at [593, 252] on div "21:00" at bounding box center [597, 252] width 37 height 7
click at [595, 341] on div "69 2 122 4 21:30 121 6 120 6 14 4 CAVA 12 22:00 101 4 94 2 70 7 21:00 123 6 131…" at bounding box center [498, 269] width 713 height 328
click at [97, 101] on input "rodo" at bounding box center [75, 103] width 83 height 12
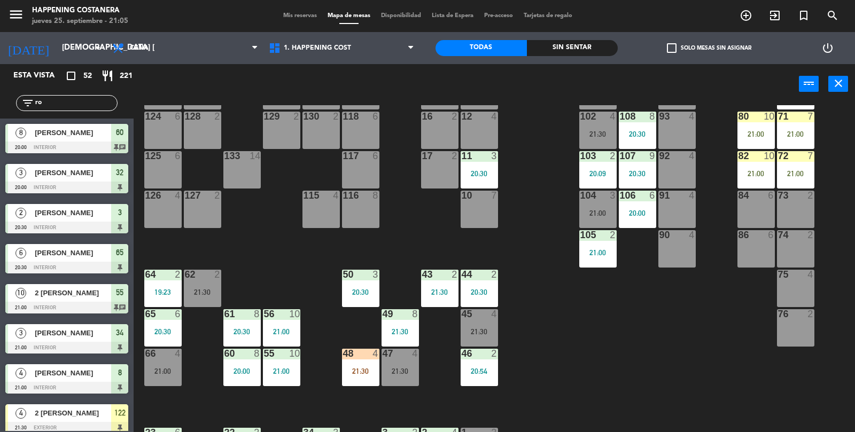
type input "r"
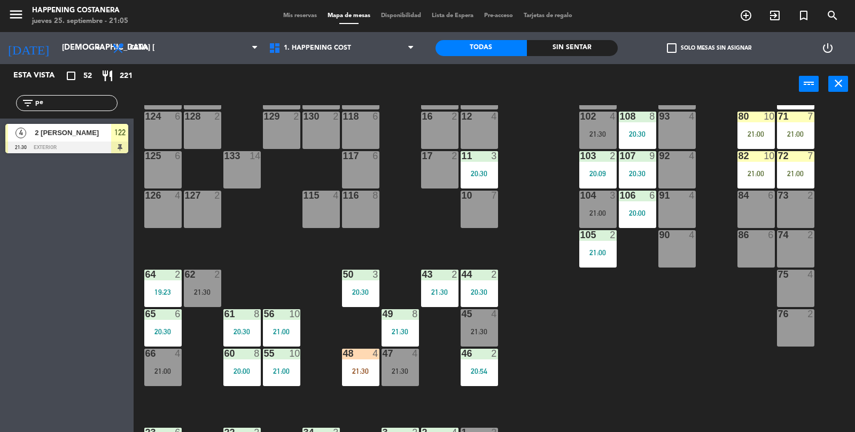
type input "p"
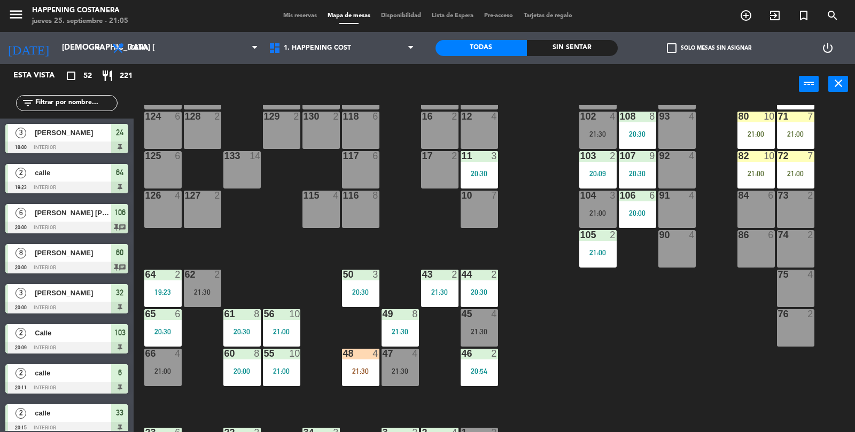
click at [282, 13] on span "Mis reservas" at bounding box center [300, 16] width 44 height 6
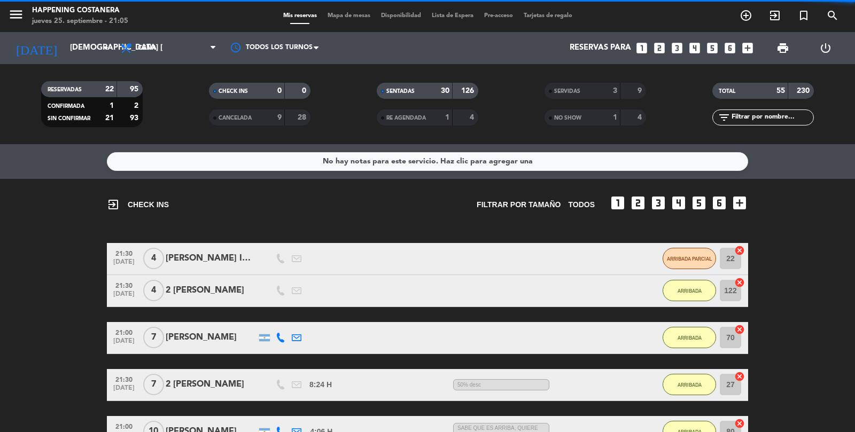
click at [592, 122] on div "NO SHOW" at bounding box center [571, 118] width 49 height 12
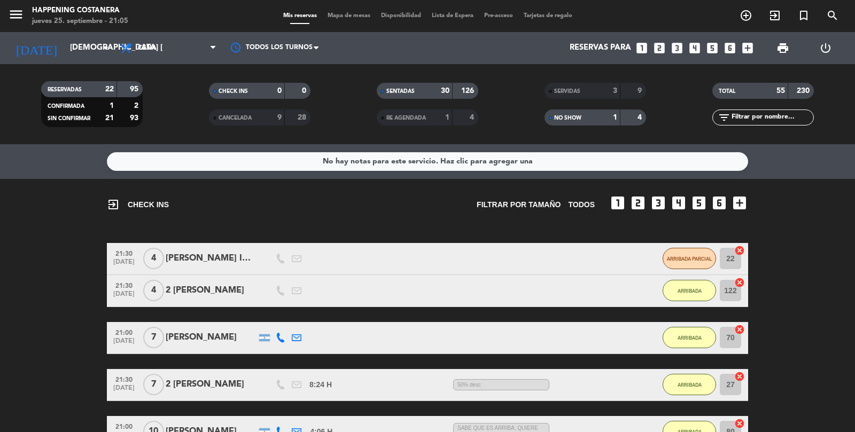
click at [608, 114] on div "1" at bounding box center [607, 118] width 21 height 12
click at [618, 92] on div "SERVIDAS 3 9" at bounding box center [596, 91] width 102 height 16
click at [763, 122] on input "text" at bounding box center [772, 118] width 83 height 12
type input "[PERSON_NAME]"
click at [277, 119] on strong "9" at bounding box center [279, 117] width 4 height 7
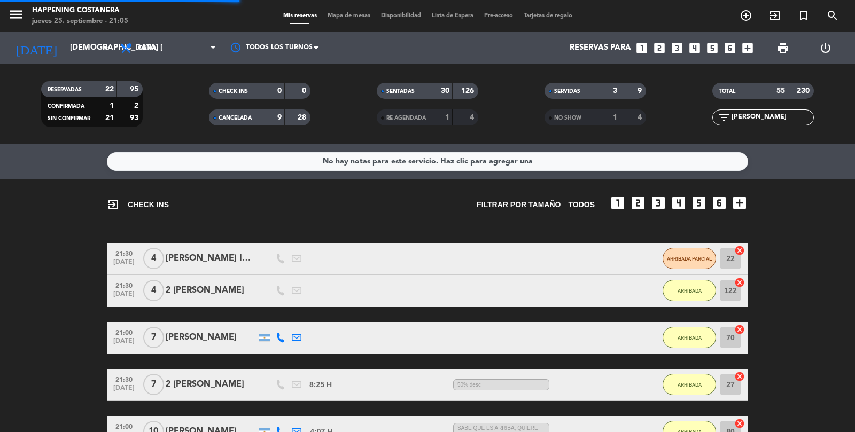
click at [468, 125] on div "RE AGENDADA 1 4" at bounding box center [428, 118] width 102 height 16
click at [582, 123] on div "NO SHOW" at bounding box center [571, 118] width 49 height 12
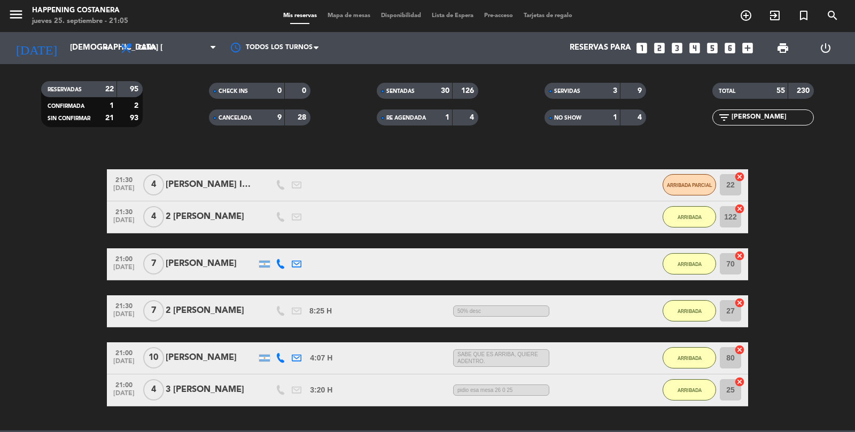
scroll to position [128, 0]
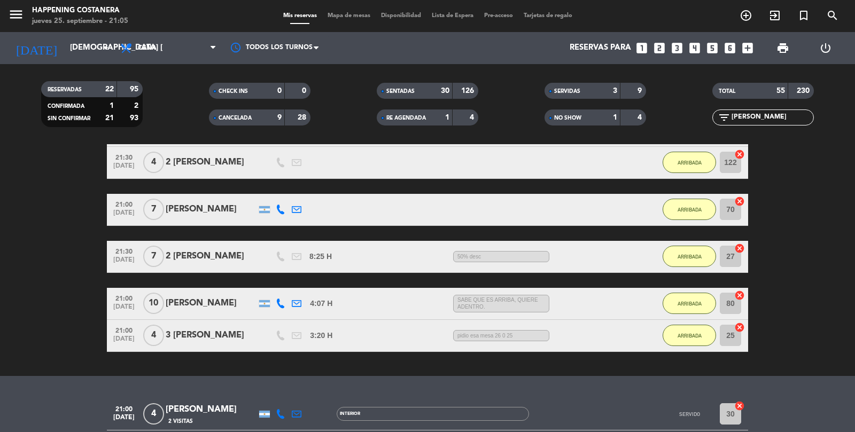
click at [188, 417] on span "2 Visitas" at bounding box center [180, 421] width 25 height 9
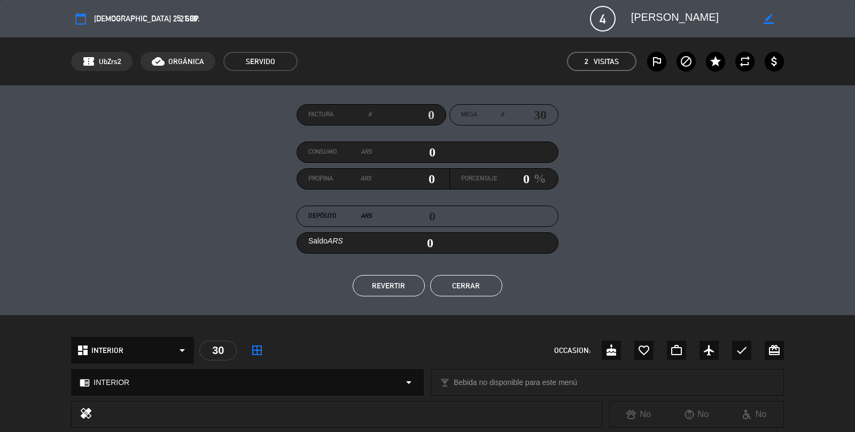
click at [262, 64] on span "SERVIDO" at bounding box center [260, 61] width 74 height 19
click at [396, 291] on button "REVERTIR" at bounding box center [389, 285] width 72 height 21
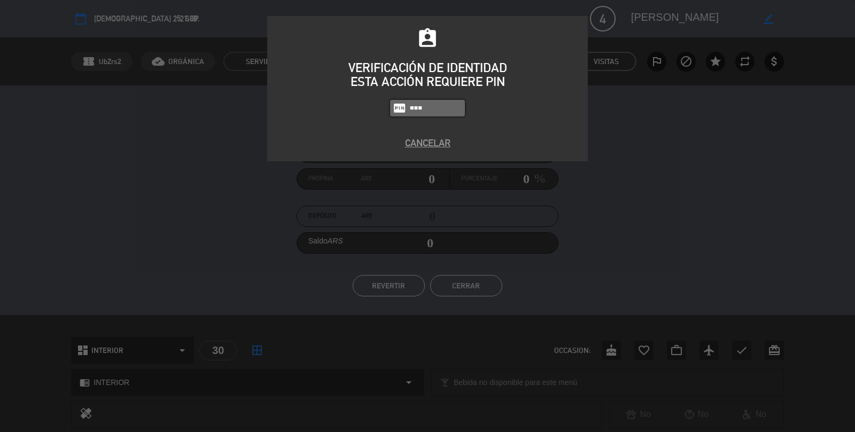
type input "5759"
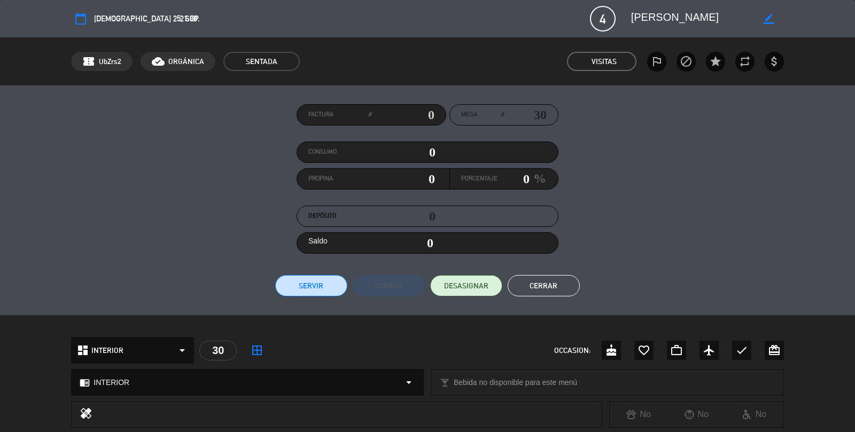
click at [543, 289] on button "Cerrar" at bounding box center [544, 285] width 72 height 21
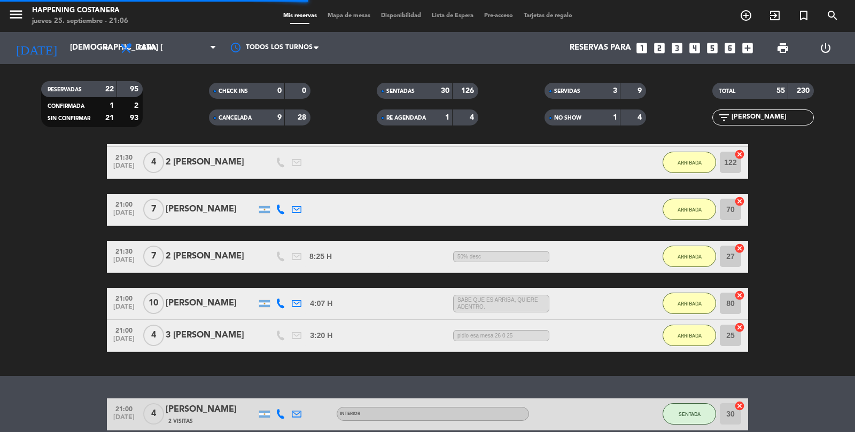
click at [342, 15] on span "Mapa de mesas" at bounding box center [348, 16] width 53 height 6
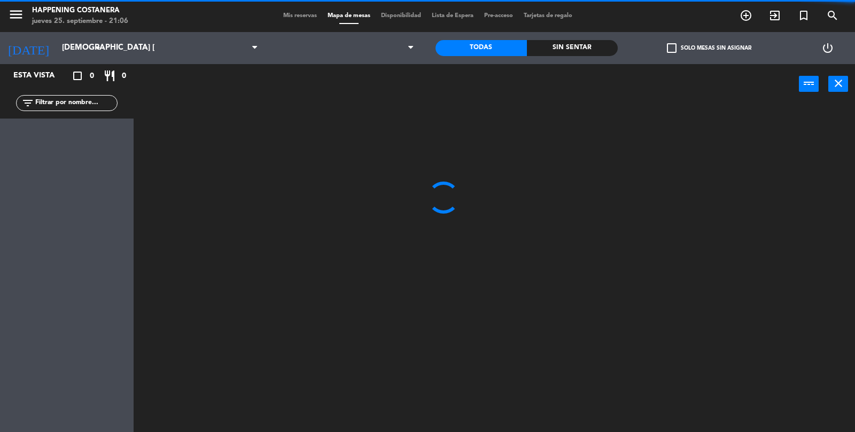
click at [93, 106] on input "text" at bounding box center [75, 103] width 83 height 12
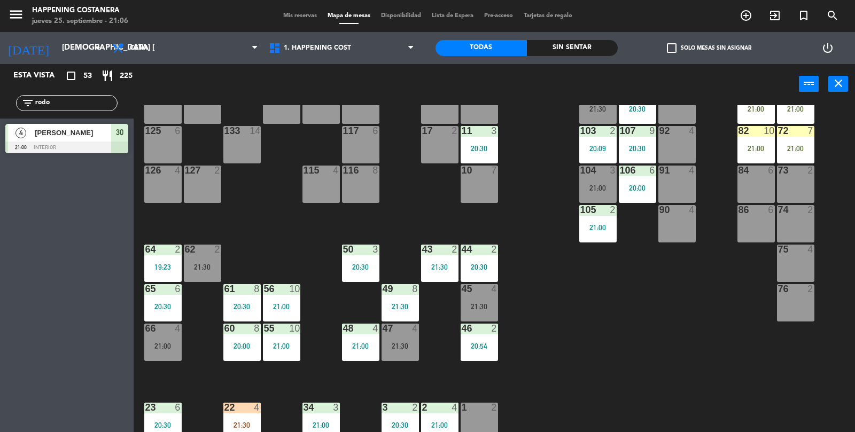
scroll to position [116, 0]
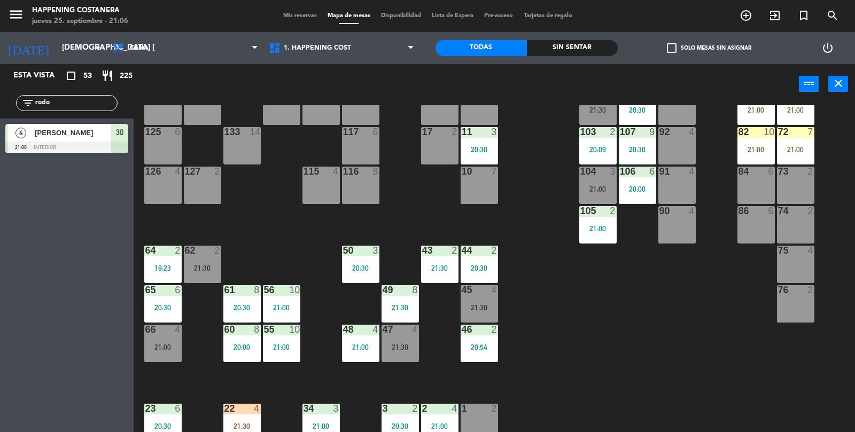
type input "rodo"
click at [691, 344] on div "69 2 122 4 21:30 121 6 120 6 14 4 CAVA 12 22:00 101 4 94 2 70 7 21:00 123 6 131…" at bounding box center [498, 269] width 713 height 328
click at [600, 181] on div "104 3 21:00" at bounding box center [597, 185] width 37 height 37
click at [689, 188] on div "91 4" at bounding box center [677, 185] width 37 height 37
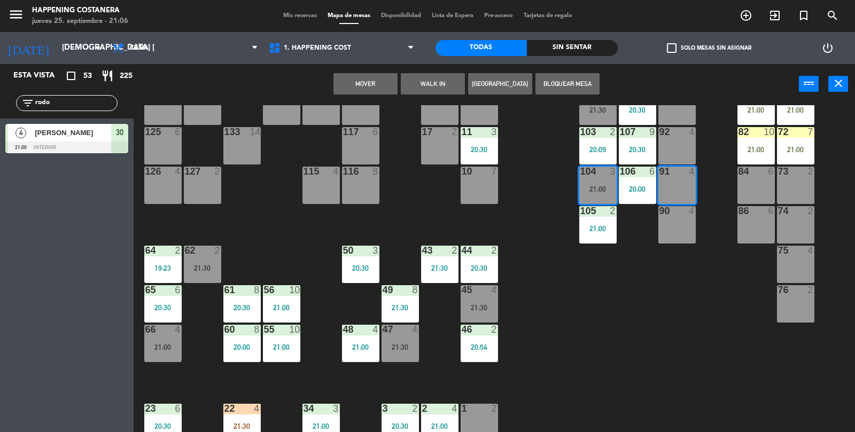
click at [355, 78] on button "Mover" at bounding box center [366, 83] width 64 height 21
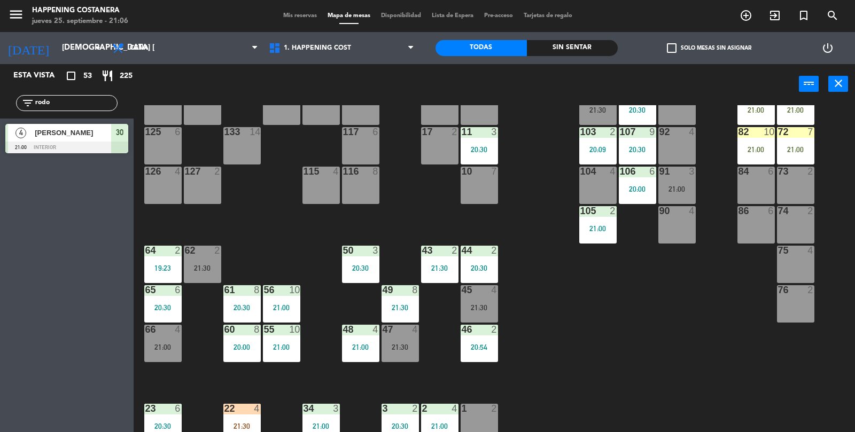
click at [41, 143] on div at bounding box center [66, 148] width 123 height 12
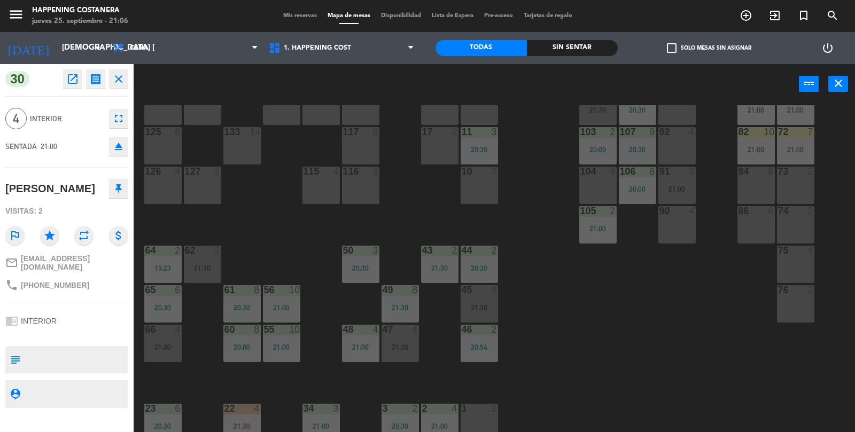
click at [585, 191] on div "104 4" at bounding box center [597, 185] width 37 height 37
click at [466, 86] on button "Mover" at bounding box center [467, 83] width 64 height 21
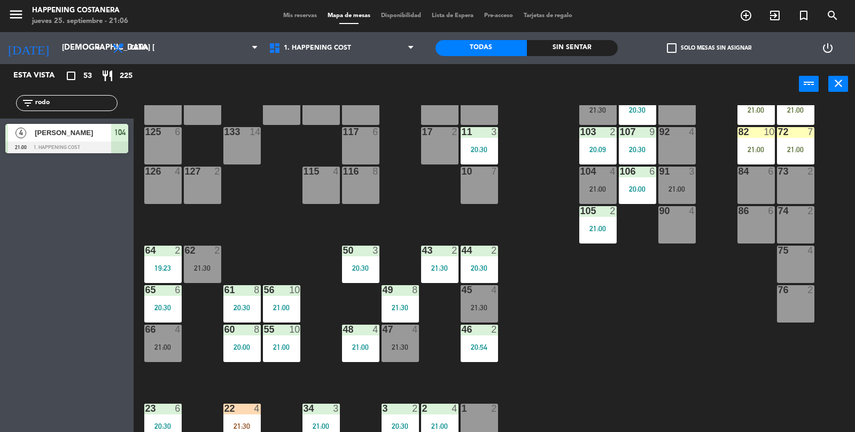
click at [607, 194] on div "104 4 21:00" at bounding box center [597, 185] width 37 height 37
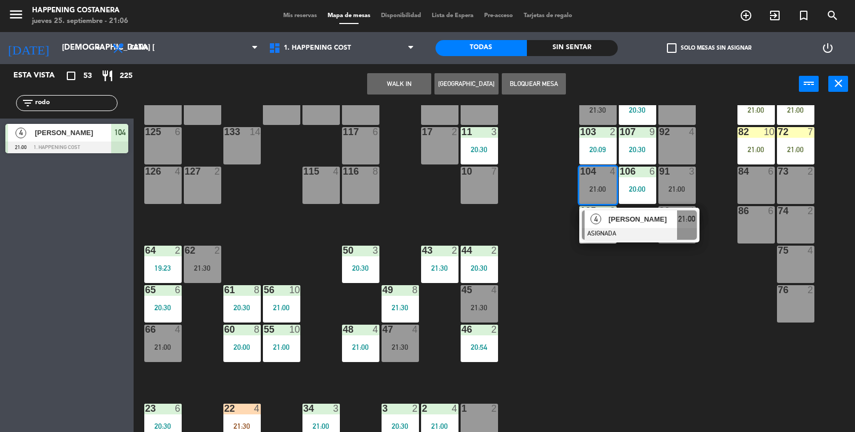
click at [678, 221] on span "21:00" at bounding box center [686, 219] width 17 height 13
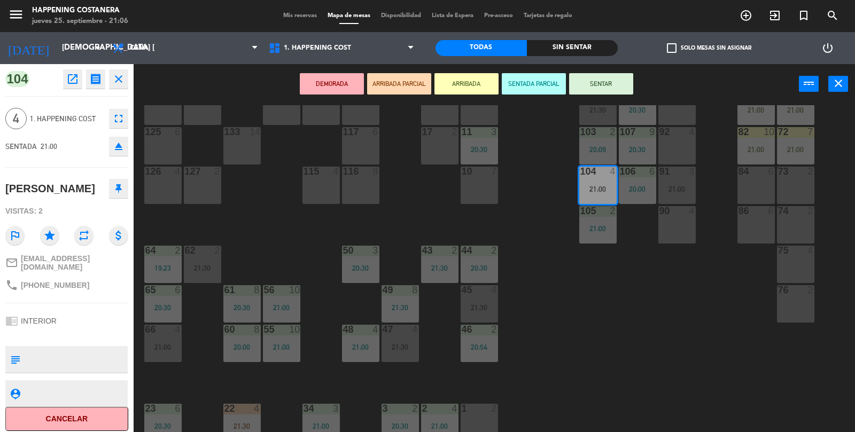
click at [599, 83] on button "SENTAR" at bounding box center [601, 83] width 64 height 21
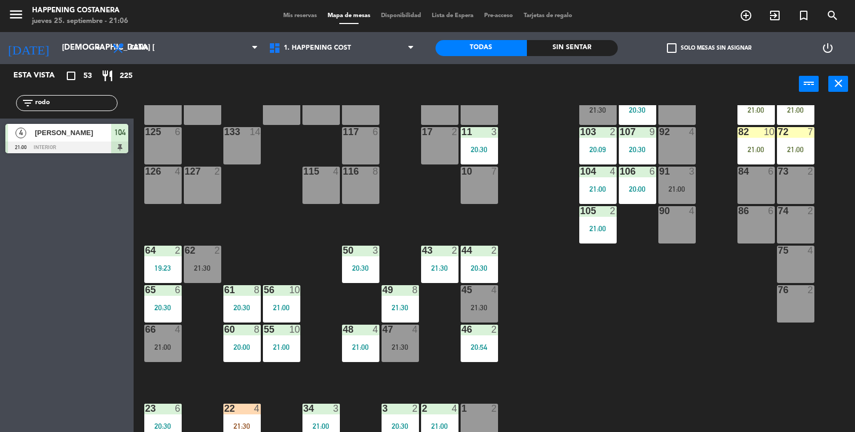
click at [604, 225] on div "21:00" at bounding box center [597, 228] width 37 height 7
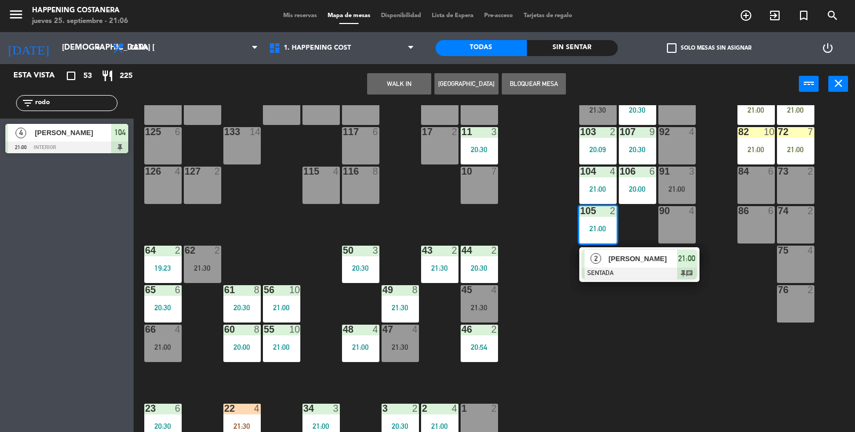
click at [657, 263] on span "[PERSON_NAME]" at bounding box center [643, 258] width 68 height 11
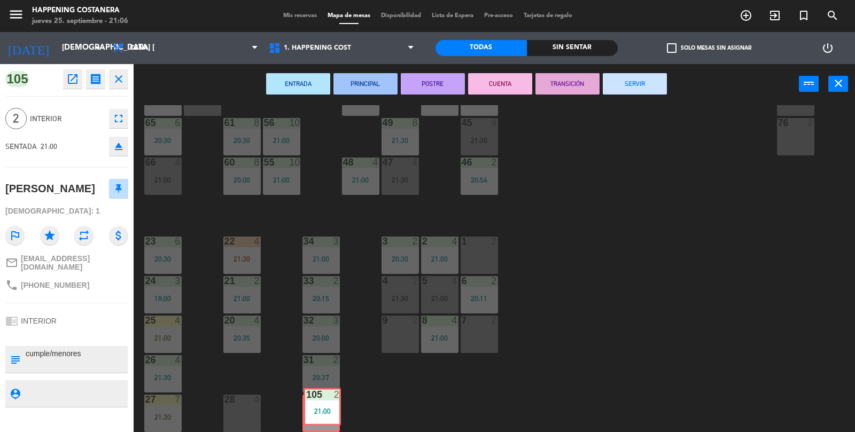
scroll to position [282, 0]
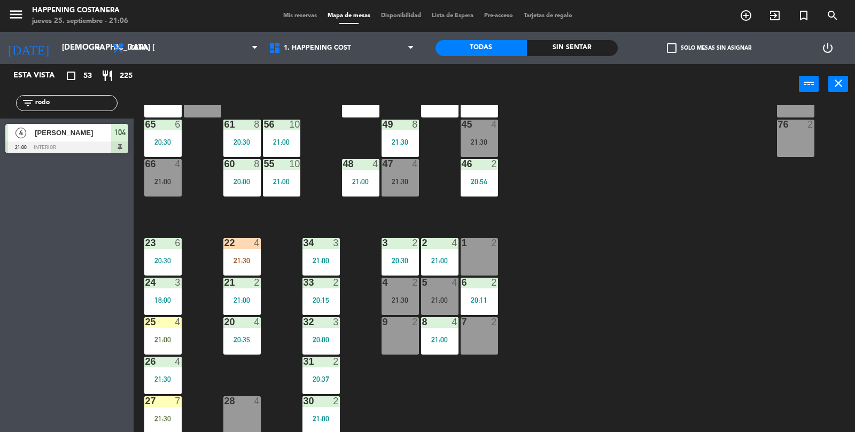
click at [58, 100] on input "rodo" at bounding box center [75, 103] width 83 height 12
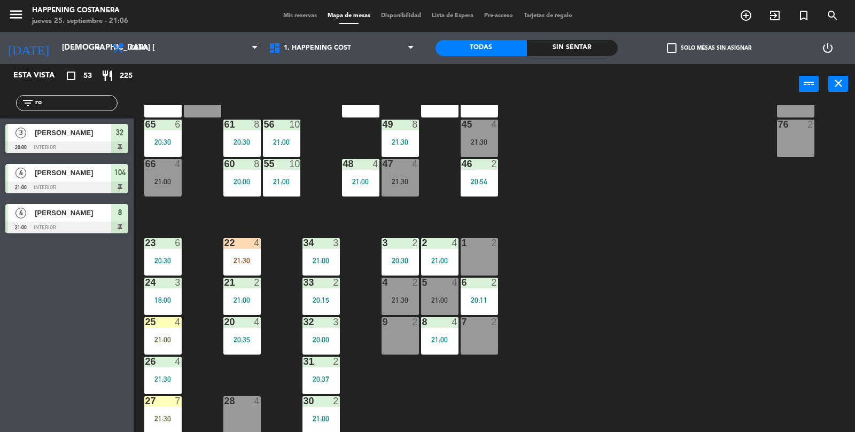
type input "r"
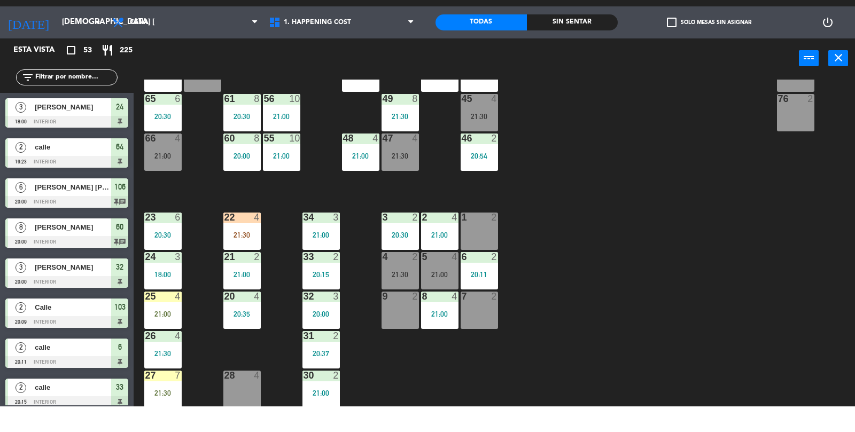
click at [246, 248] on div "22 4" at bounding box center [241, 243] width 37 height 11
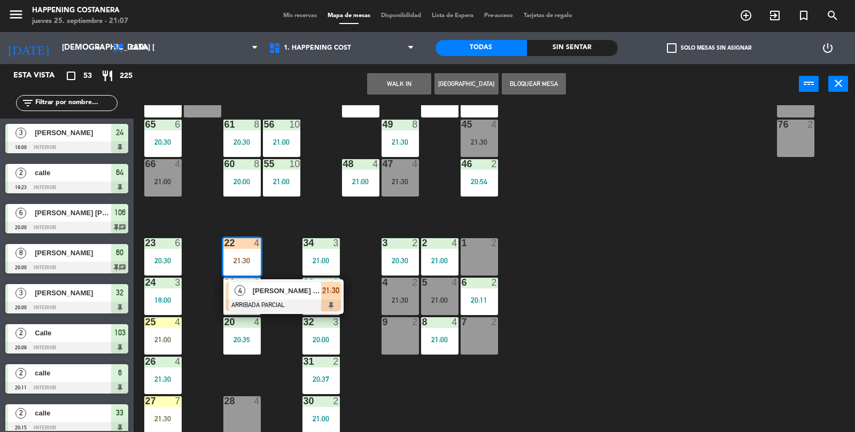
click at [714, 285] on div "69 2 122 4 21:30 121 6 120 6 14 4 CAVA 12 22:00 101 4 94 2 70 7 21:00 123 6 131…" at bounding box center [498, 269] width 713 height 328
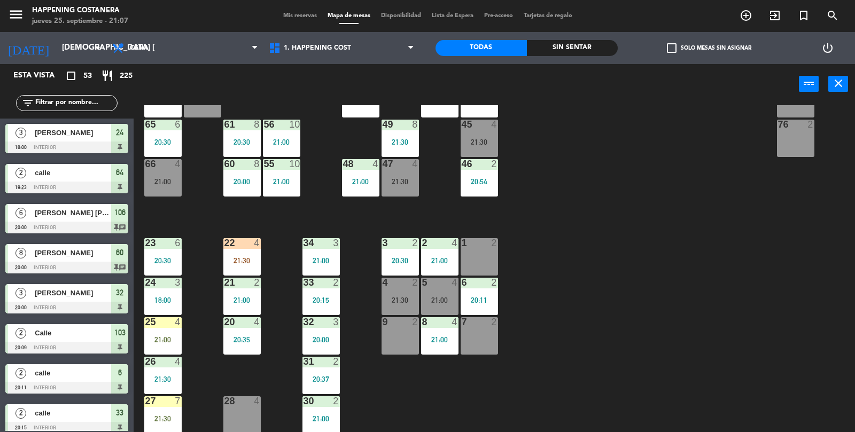
click at [169, 338] on div "21:00" at bounding box center [162, 339] width 37 height 7
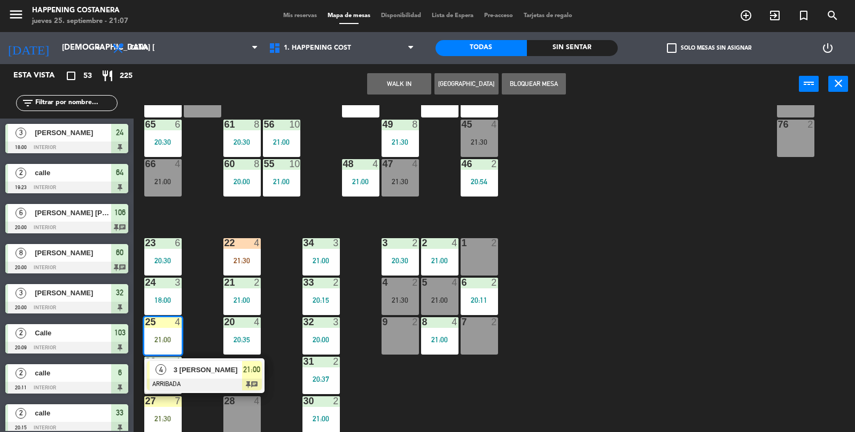
click at [651, 296] on div "69 2 122 4 21:30 121 6 120 6 14 4 CAVA 12 22:00 101 4 94 2 70 7 21:00 123 6 131…" at bounding box center [498, 269] width 713 height 328
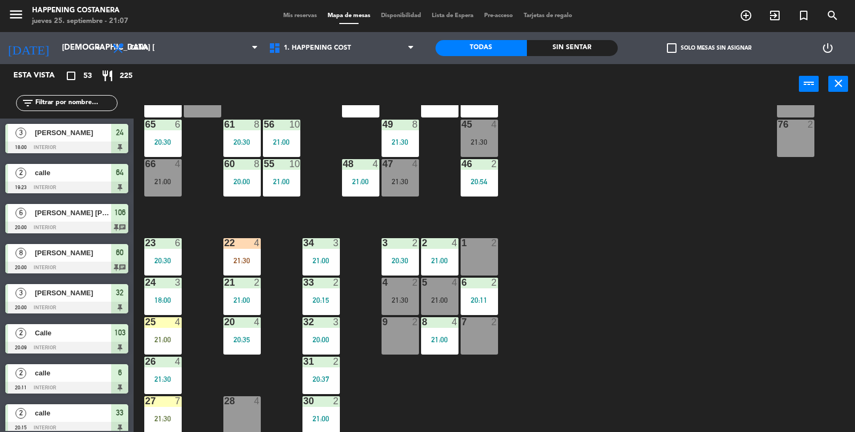
click at [249, 263] on div "21:30" at bounding box center [241, 260] width 37 height 7
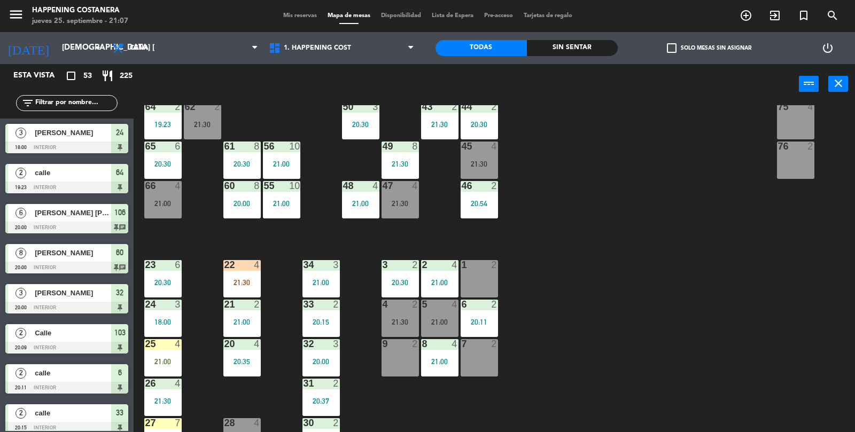
scroll to position [257, 0]
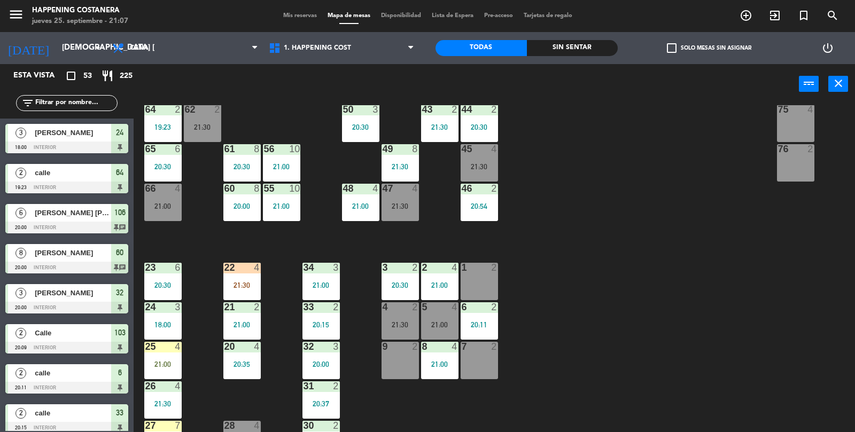
click at [225, 274] on div "22 4 21:30" at bounding box center [241, 281] width 37 height 37
click at [266, 268] on div "4" at bounding box center [260, 268] width 18 height 10
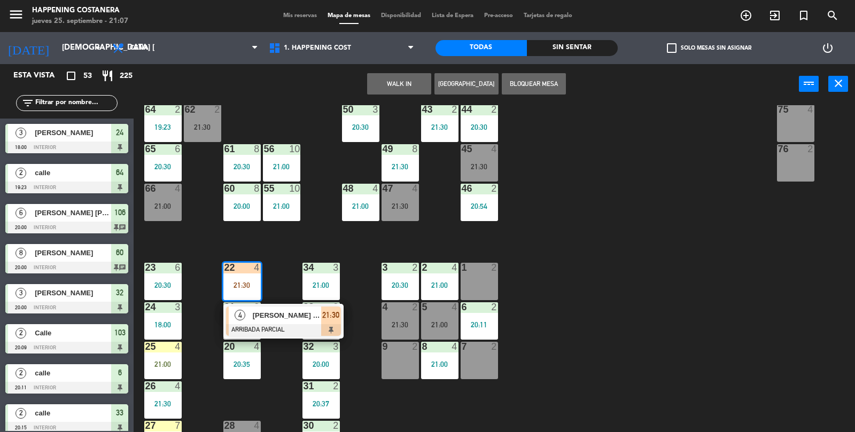
click at [163, 214] on div "66 4 21:00" at bounding box center [162, 202] width 37 height 37
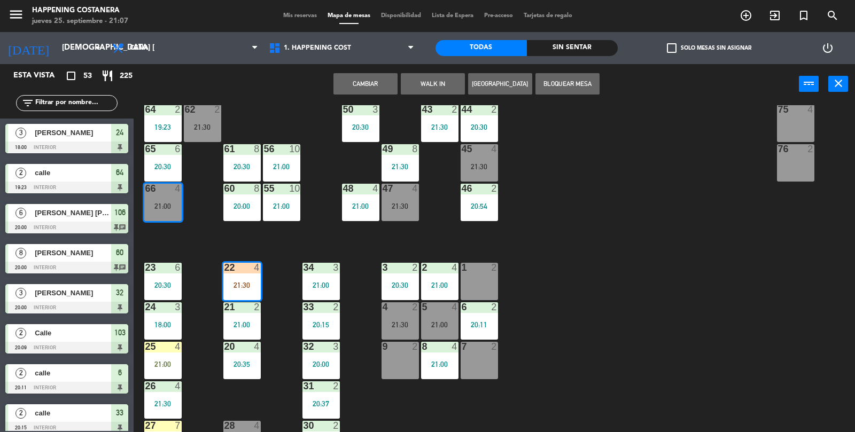
click at [368, 92] on button "Cambiar" at bounding box center [366, 83] width 64 height 21
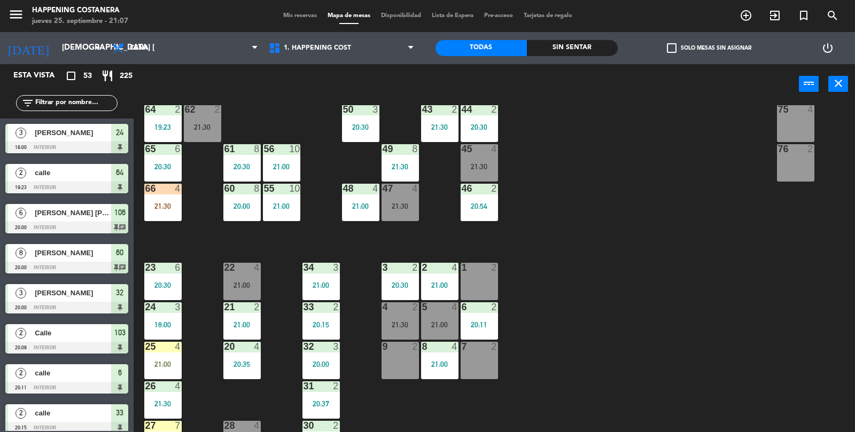
click at [174, 214] on div "66 4 21:30" at bounding box center [162, 202] width 37 height 37
click at [638, 234] on div "69 2 122 4 21:30 121 6 120 6 14 4 CAVA 12 22:00 101 4 94 2 70 7 21:00 123 6 131…" at bounding box center [498, 269] width 713 height 328
click at [450, 355] on div "8 4 21:00" at bounding box center [439, 360] width 37 height 37
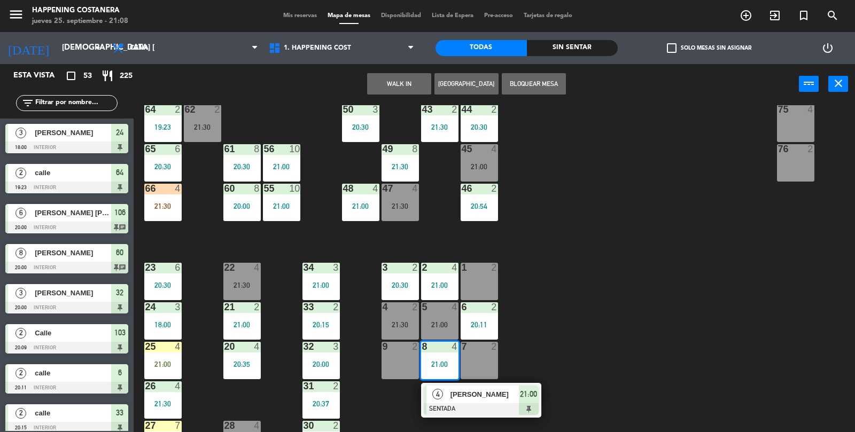
click at [761, 365] on div "69 2 122 4 21:30 121 6 120 6 14 4 CAVA 12 22:00 101 4 94 2 70 7 21:00 123 6 131…" at bounding box center [498, 269] width 713 height 328
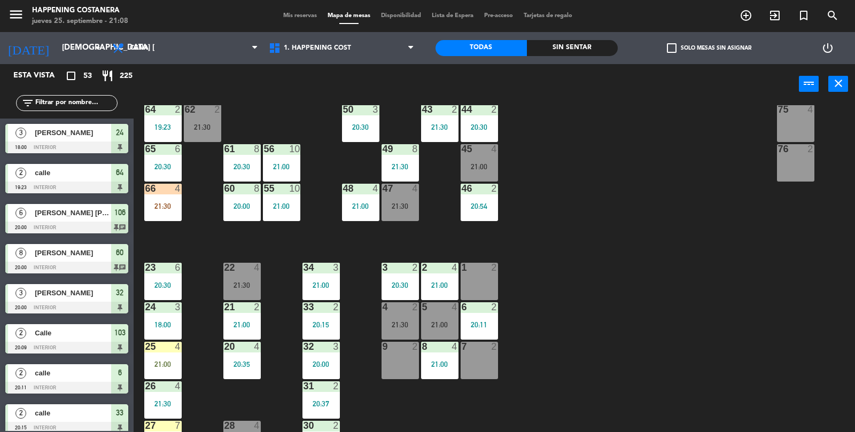
click at [69, 99] on input "text" at bounding box center [75, 103] width 83 height 12
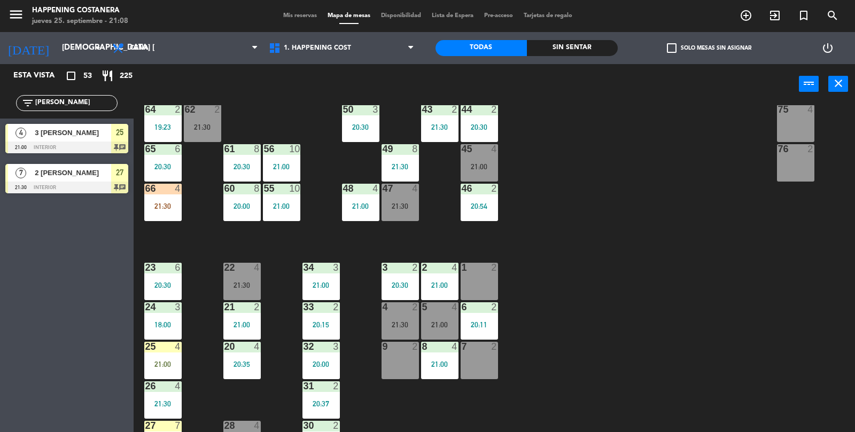
scroll to position [282, 0]
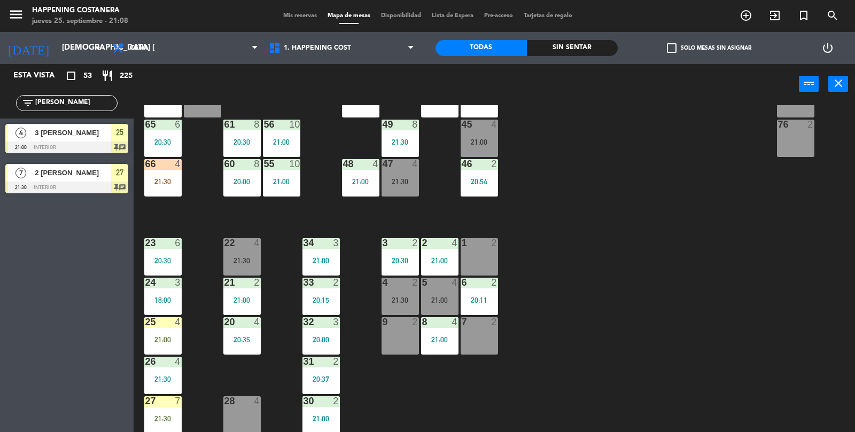
type input "[PERSON_NAME]"
click at [51, 151] on div at bounding box center [66, 148] width 123 height 12
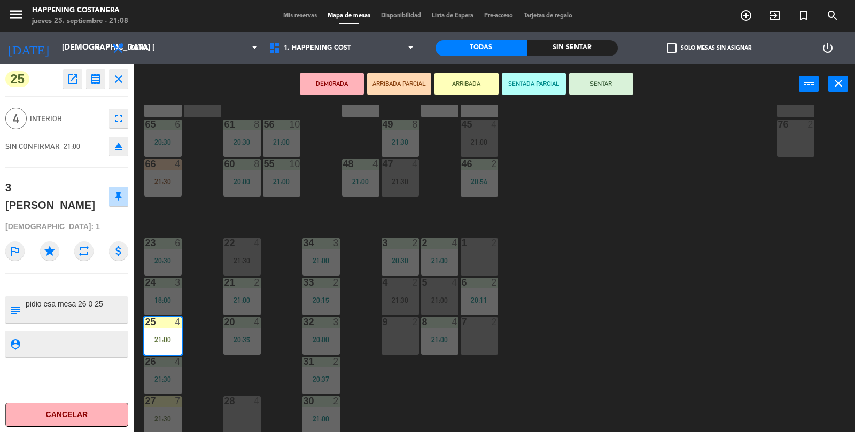
click at [600, 92] on button "SENTAR" at bounding box center [601, 83] width 64 height 21
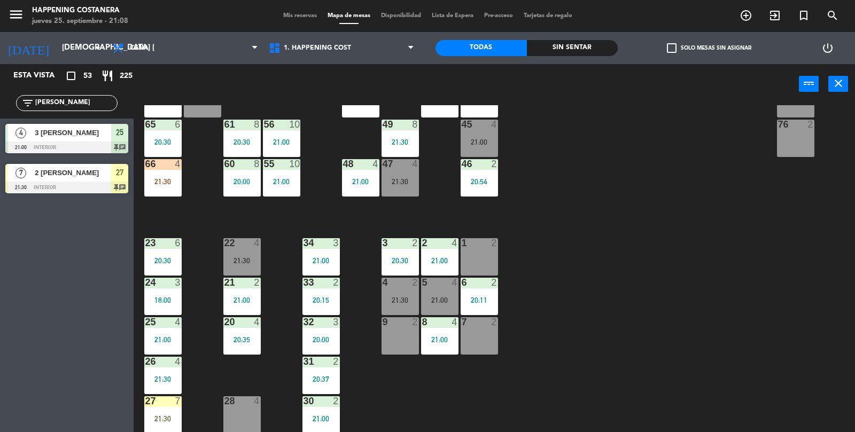
click at [67, 91] on div "filter_list [PERSON_NAME]" at bounding box center [67, 103] width 134 height 31
click at [72, 105] on input "[PERSON_NAME]" at bounding box center [75, 103] width 83 height 12
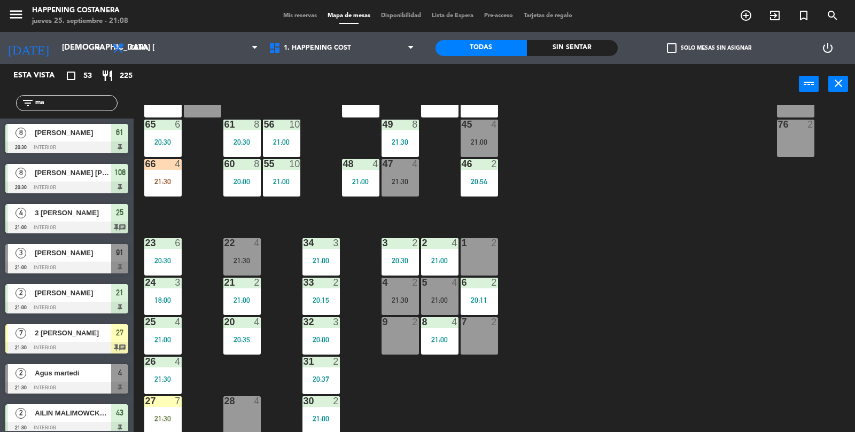
type input "m"
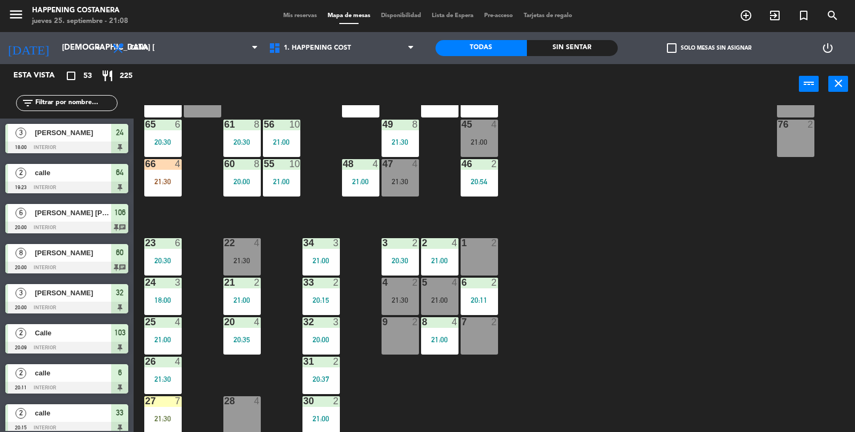
click at [158, 192] on div "66 4 21:30" at bounding box center [162, 177] width 37 height 37
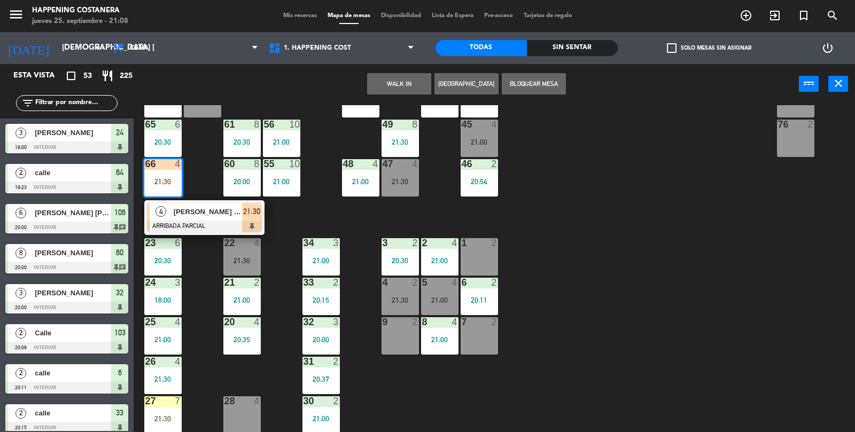
click at [220, 205] on div "[PERSON_NAME] INV PAO" at bounding box center [207, 212] width 69 height 18
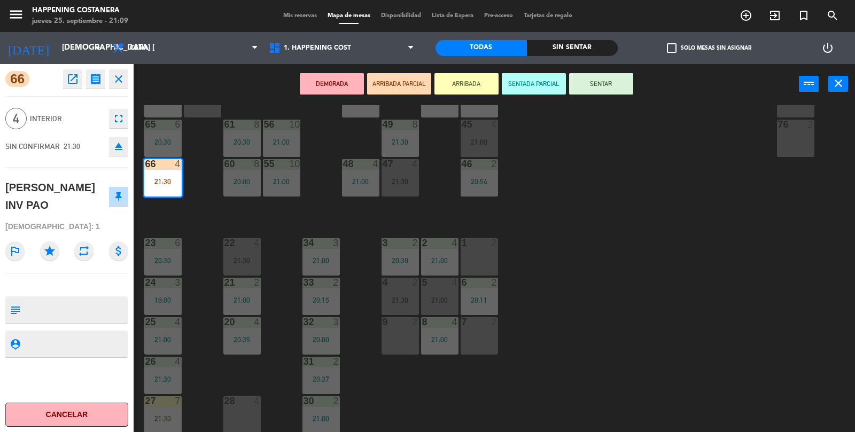
click at [594, 287] on div "69 2 122 4 21:30 121 6 120 6 14 4 CAVA 12 22:00 101 4 94 2 70 7 21:00 123 6 131…" at bounding box center [498, 269] width 713 height 328
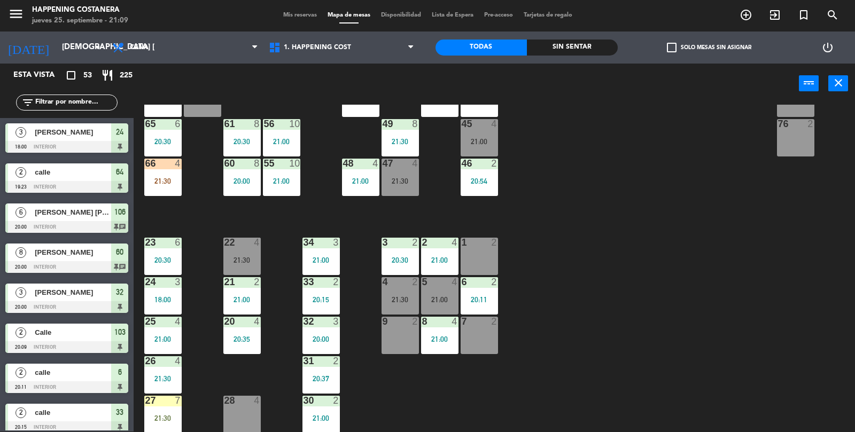
scroll to position [708, 0]
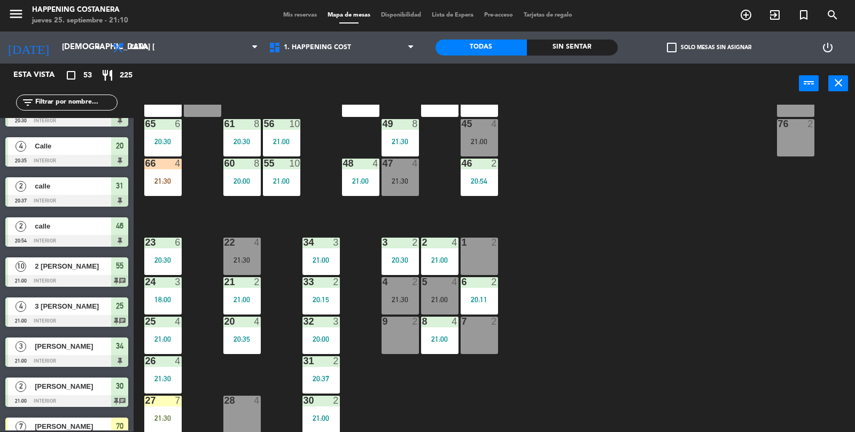
click at [66, 103] on input "text" at bounding box center [75, 103] width 83 height 12
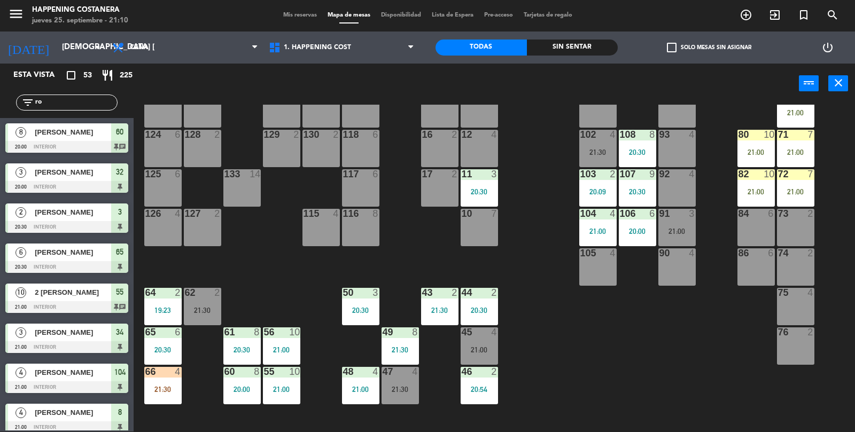
scroll to position [0, 0]
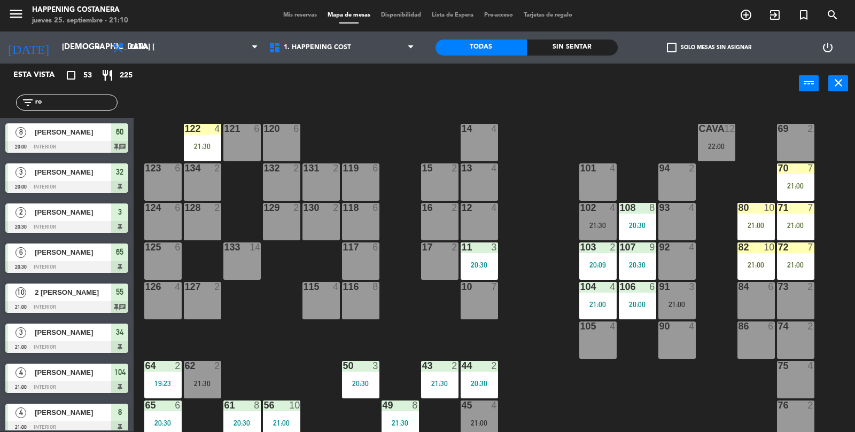
click at [795, 244] on div at bounding box center [796, 248] width 18 height 10
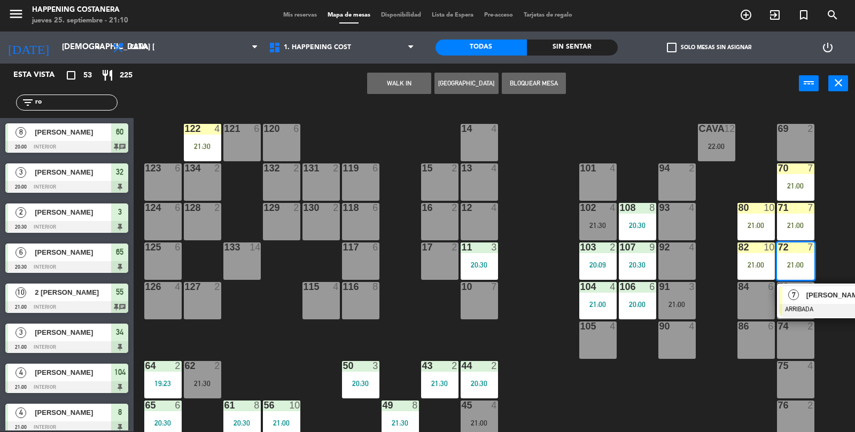
click at [693, 404] on div "69 2 122 4 21:30 121 6 120 6 14 4 CAVA 12 22:00 101 4 94 2 70 7 21:00 123 6 131…" at bounding box center [498, 269] width 713 height 328
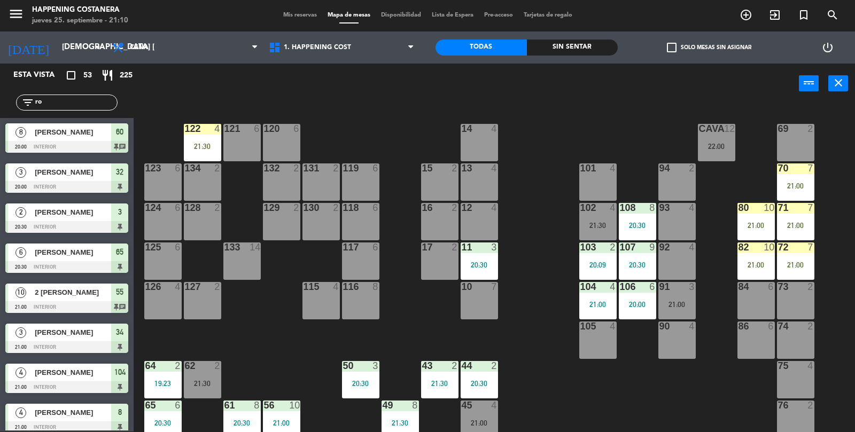
click at [55, 107] on input "ro" at bounding box center [75, 103] width 83 height 12
type input "r"
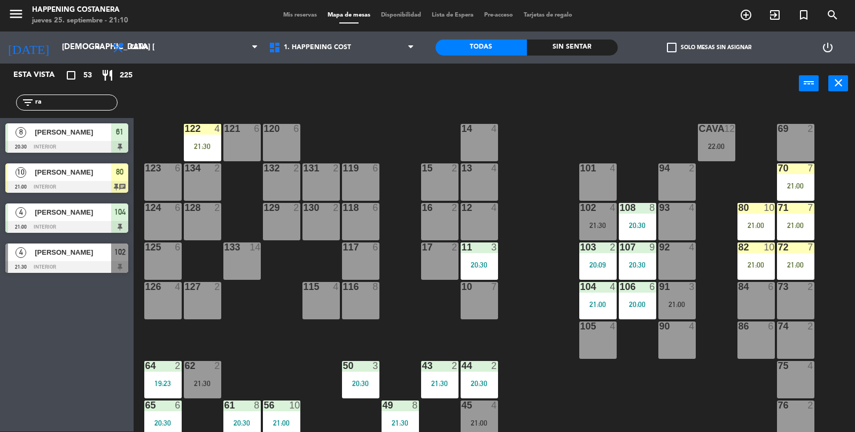
type input "ra"
click at [50, 176] on span "[PERSON_NAME]" at bounding box center [73, 172] width 76 height 11
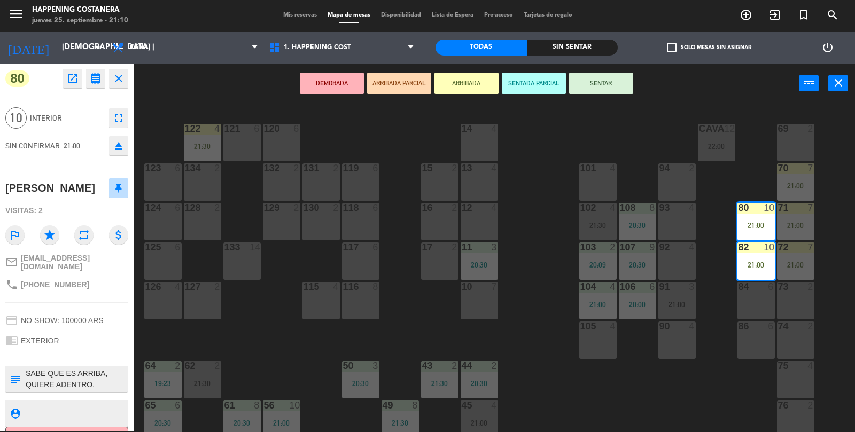
scroll to position [19, 0]
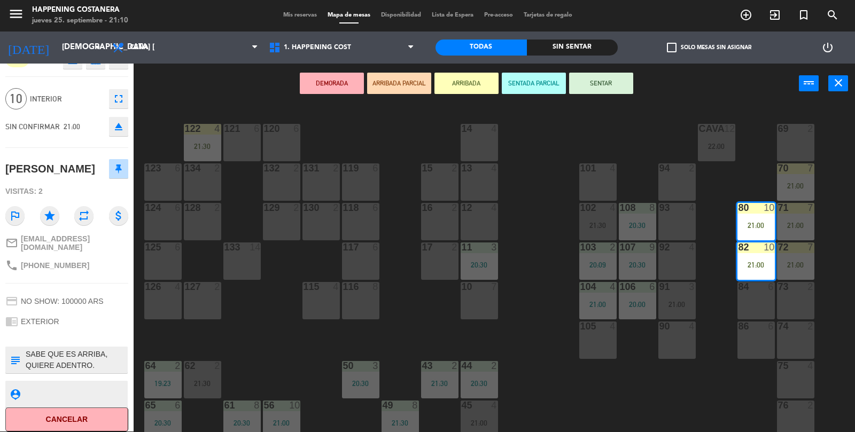
click at [605, 76] on button "SENTAR" at bounding box center [601, 83] width 64 height 21
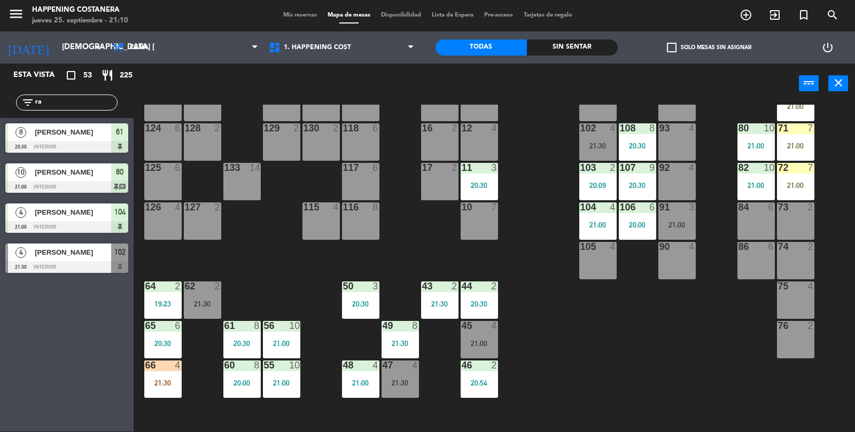
scroll to position [73, 0]
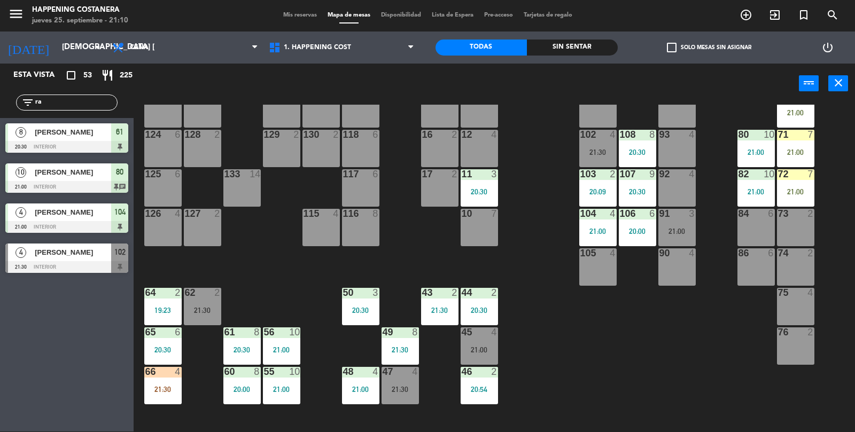
click at [164, 352] on div "20:30" at bounding box center [162, 349] width 37 height 7
click at [55, 106] on input "ra" at bounding box center [75, 103] width 83 height 12
type input "r"
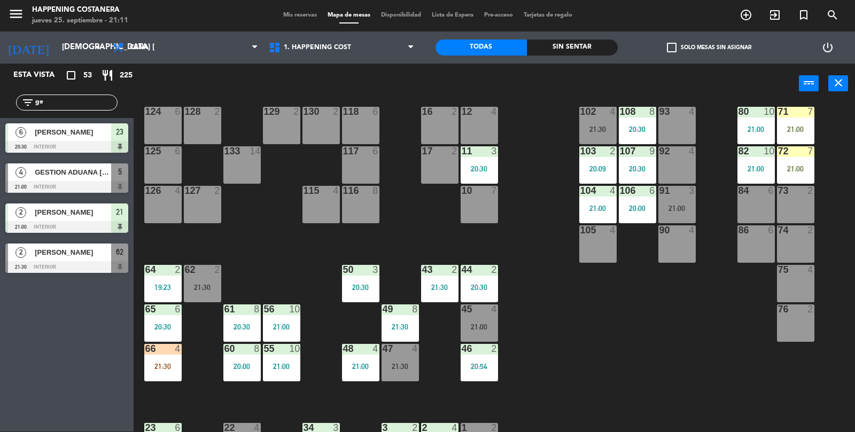
scroll to position [102, 0]
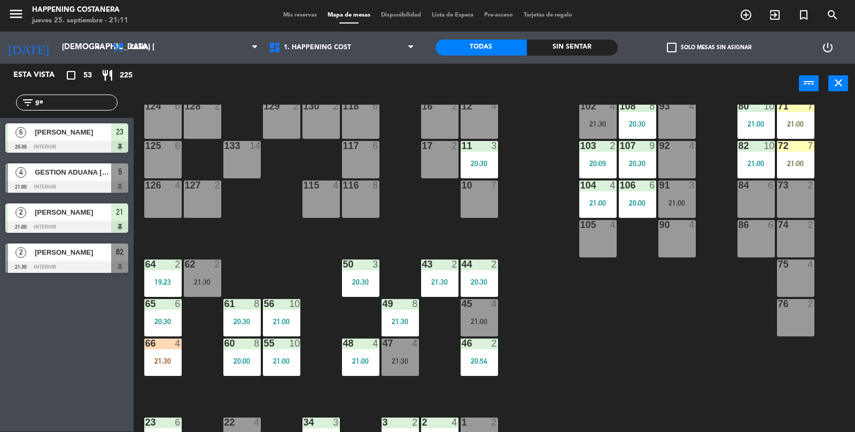
click at [299, 315] on div "56 10 21:00" at bounding box center [281, 317] width 37 height 37
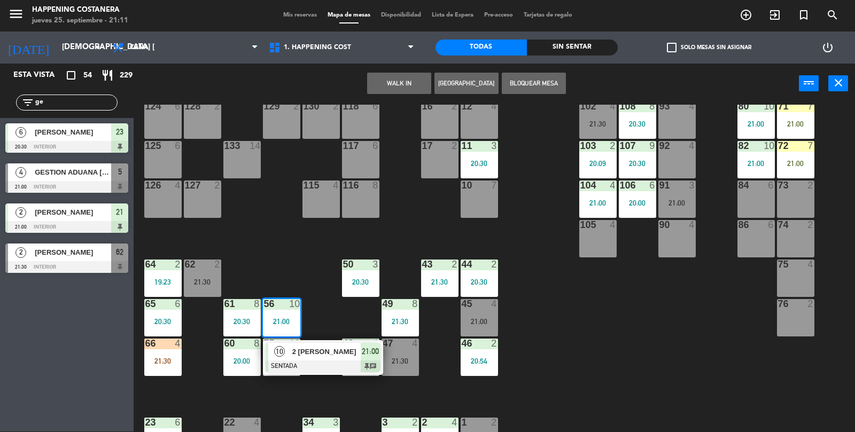
click at [78, 99] on input "ge" at bounding box center [75, 103] width 83 height 12
type input "g"
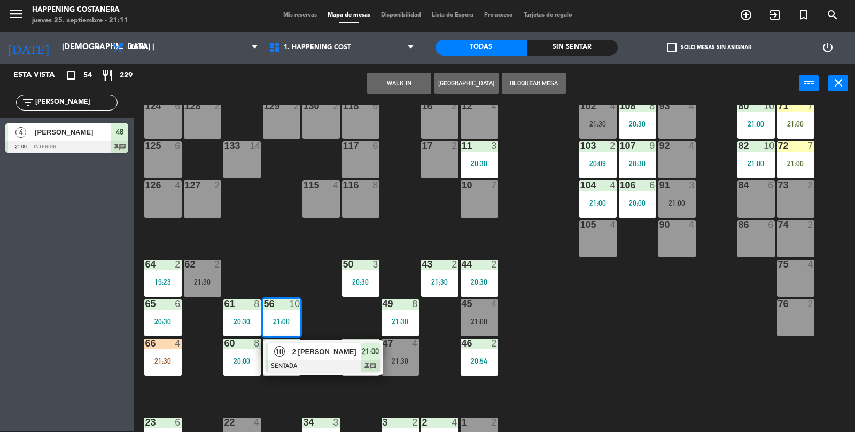
type input "[PERSON_NAME]"
click at [729, 366] on div "69 2 122 4 21:30 121 6 120 6 14 4 CAVA 12 22:00 101 4 94 2 70 7 21:00 123 6 131…" at bounding box center [498, 269] width 713 height 328
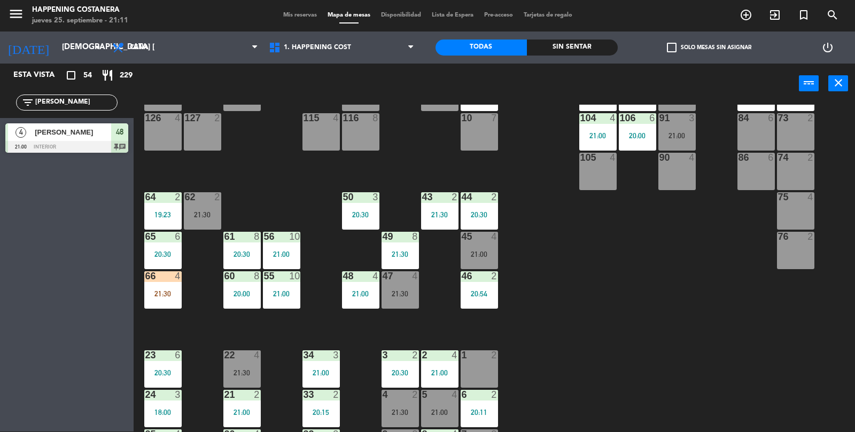
scroll to position [282, 0]
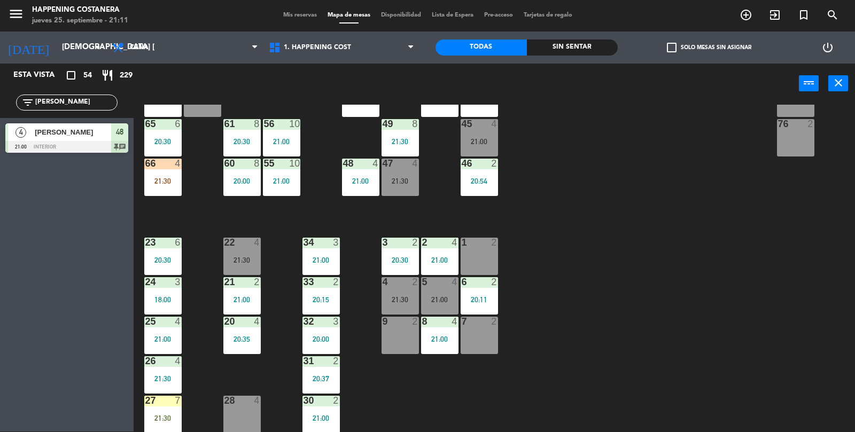
click at [78, 149] on div at bounding box center [66, 147] width 123 height 12
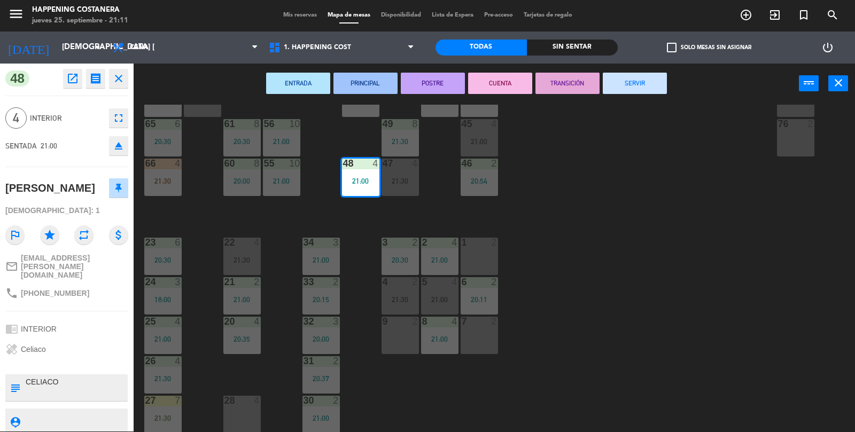
click at [706, 392] on div "69 2 122 4 21:30 121 6 120 6 14 4 CAVA 12 22:00 101 4 94 2 70 7 21:00 123 6 131…" at bounding box center [498, 269] width 713 height 328
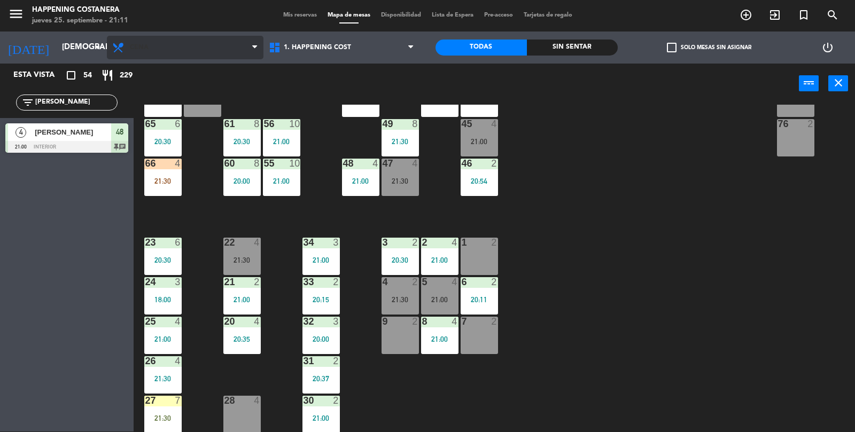
click at [167, 49] on span "Cena" at bounding box center [185, 48] width 157 height 24
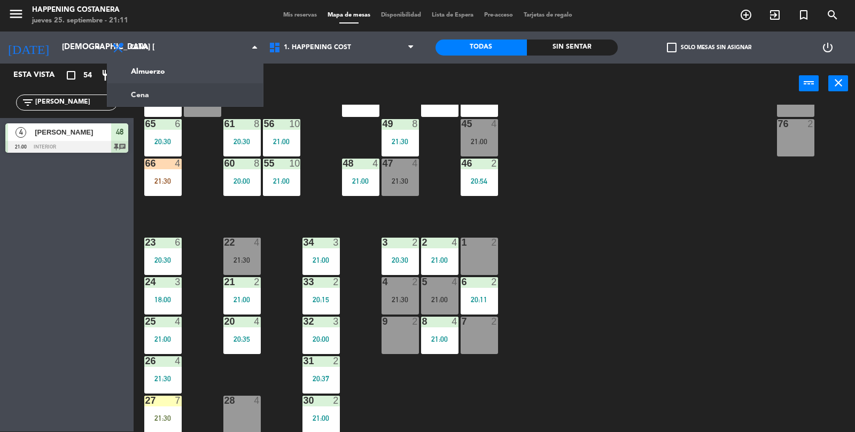
click at [630, 258] on div "69 2 122 4 21:30 121 6 120 6 14 4 CAVA 12 22:00 101 4 94 2 70 7 21:00 123 6 131…" at bounding box center [498, 269] width 713 height 328
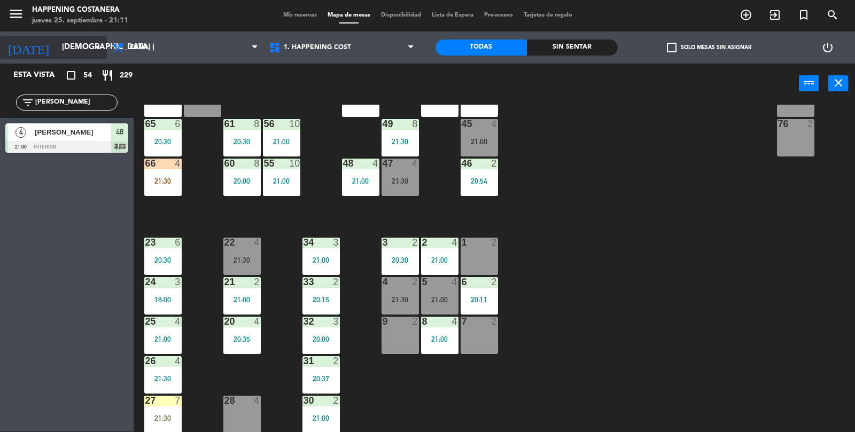
click at [82, 56] on input "[DEMOGRAPHIC_DATA] [DATE]" at bounding box center [108, 47] width 103 height 20
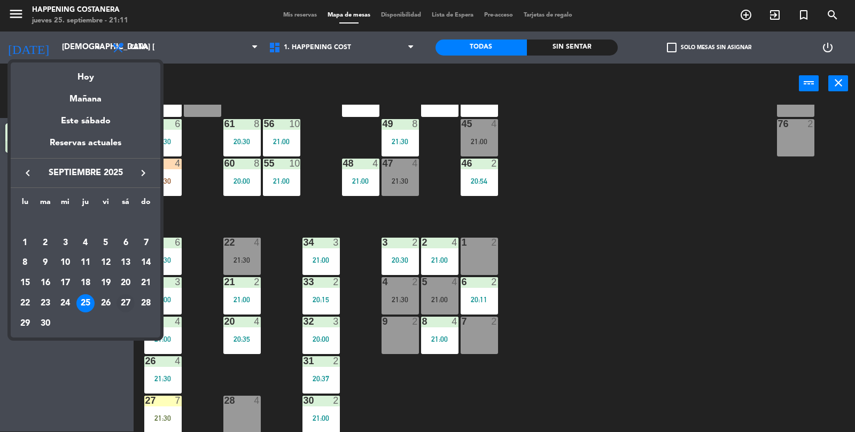
click at [132, 301] on div "27" at bounding box center [126, 304] width 18 height 18
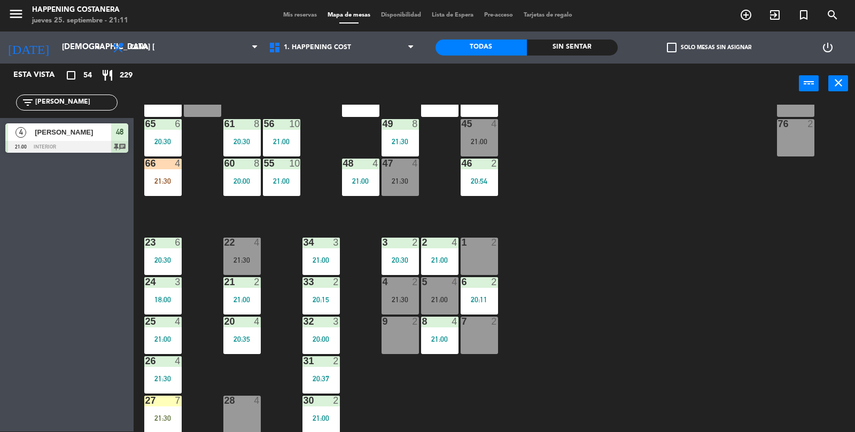
type input "sáb. [DATE]"
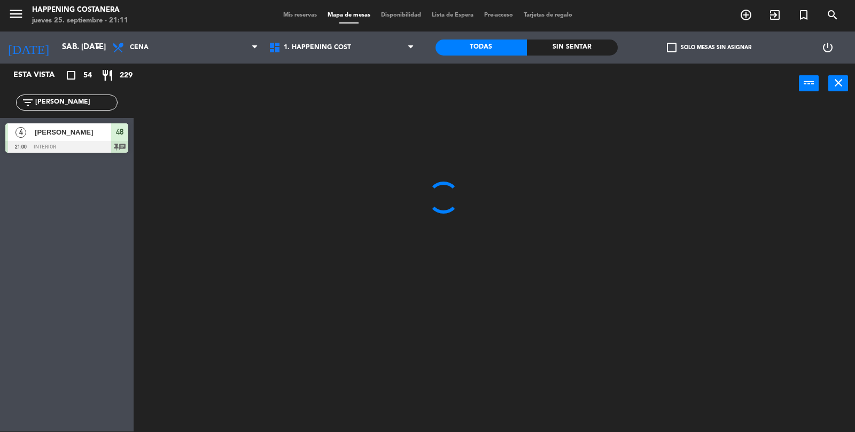
click at [53, 90] on div "filter_list ivo" at bounding box center [67, 102] width 134 height 31
click at [80, 99] on input "[PERSON_NAME]" at bounding box center [75, 103] width 83 height 12
type input "i"
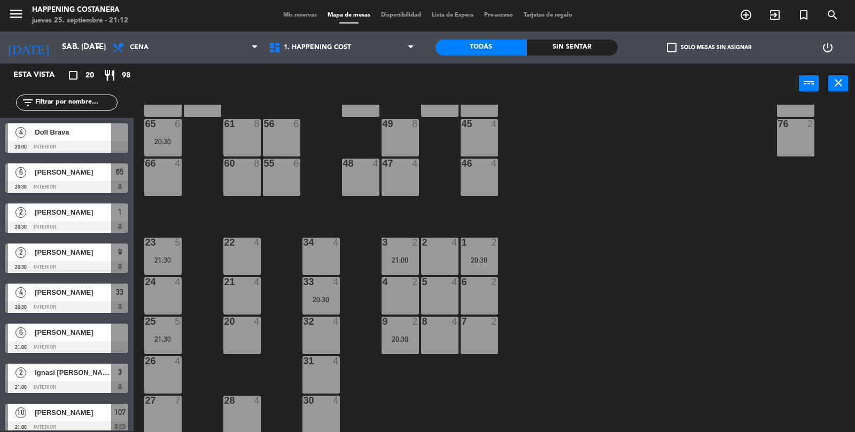
click at [673, 50] on span "check_box_outline_blank" at bounding box center [672, 48] width 10 height 10
click at [709, 48] on input "check_box_outline_blank Solo mesas sin asignar" at bounding box center [709, 48] width 0 height 0
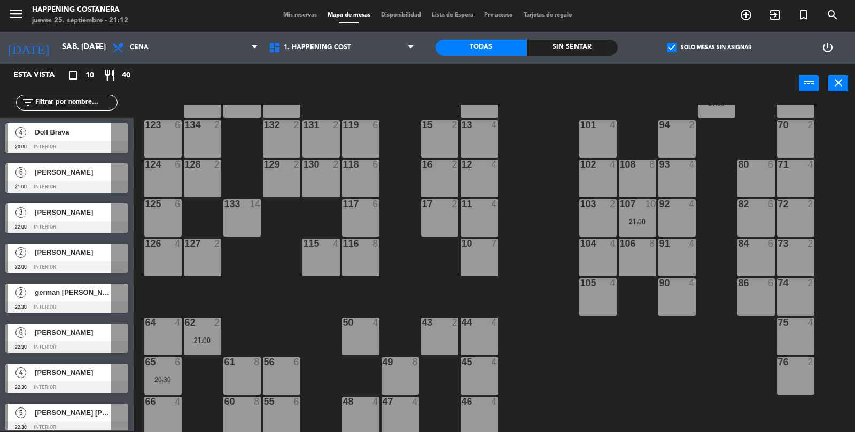
scroll to position [44, 0]
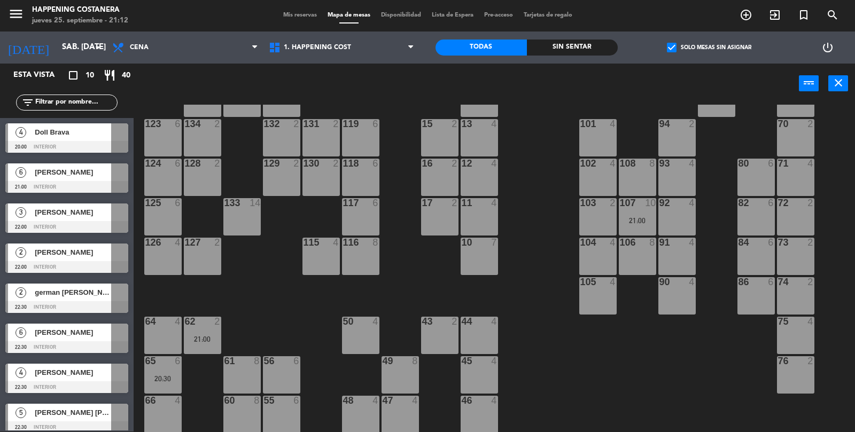
click at [747, 20] on icon "add_circle_outline" at bounding box center [746, 15] width 13 height 13
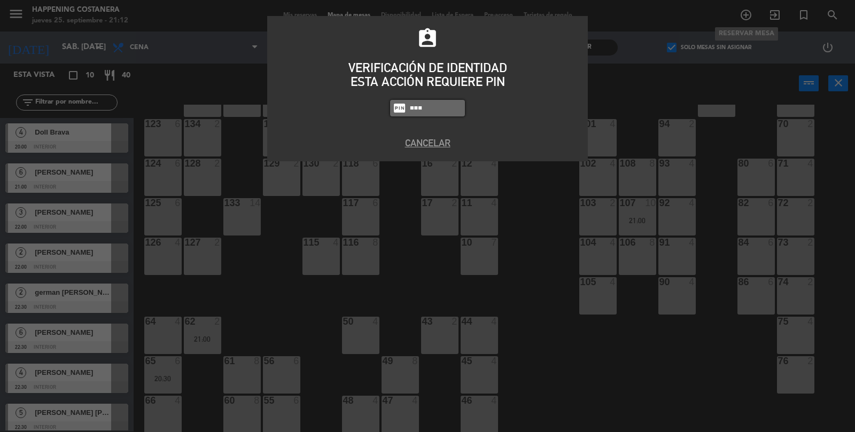
type input "5759"
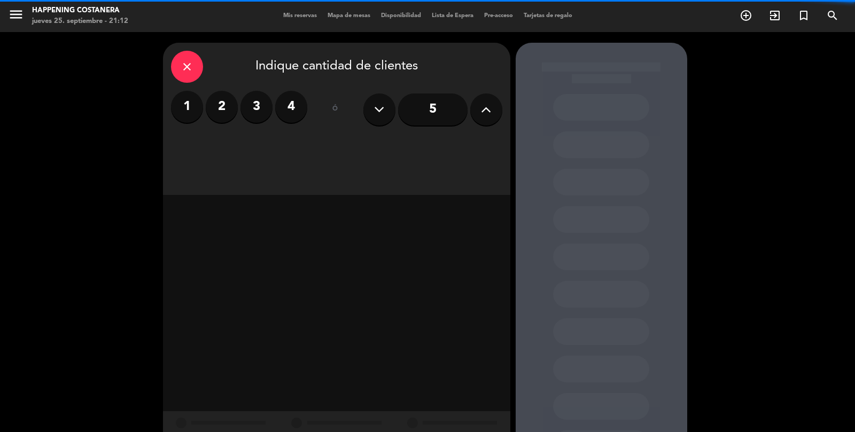
click at [499, 108] on button at bounding box center [486, 110] width 32 height 32
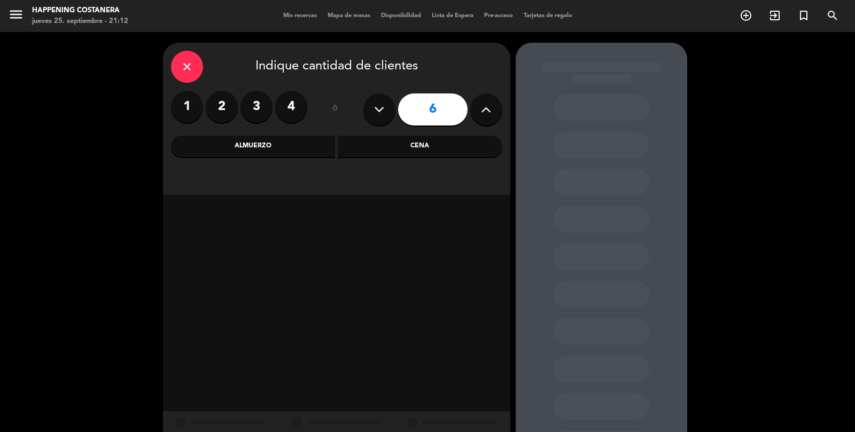
click at [491, 104] on button at bounding box center [486, 110] width 32 height 32
type input "7"
click at [427, 154] on div "Cena" at bounding box center [420, 146] width 165 height 21
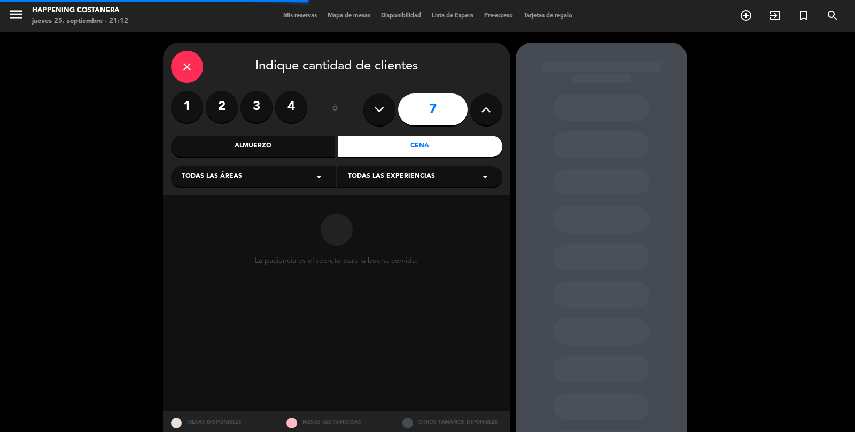
scroll to position [51, 0]
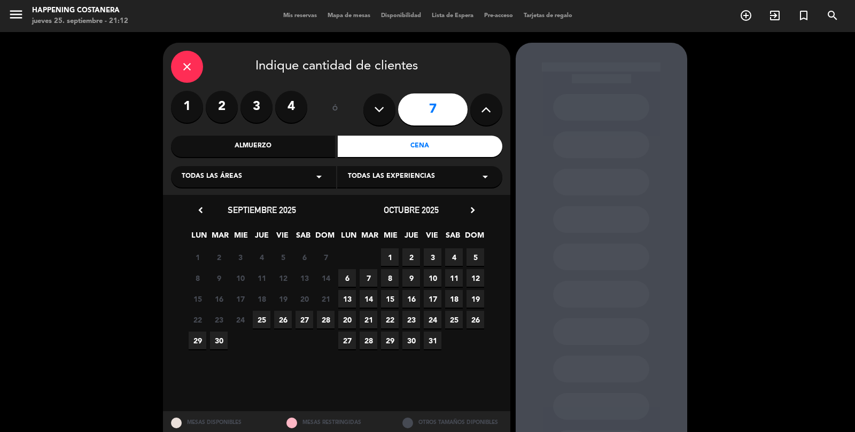
click at [193, 60] on icon "close" at bounding box center [187, 66] width 13 height 13
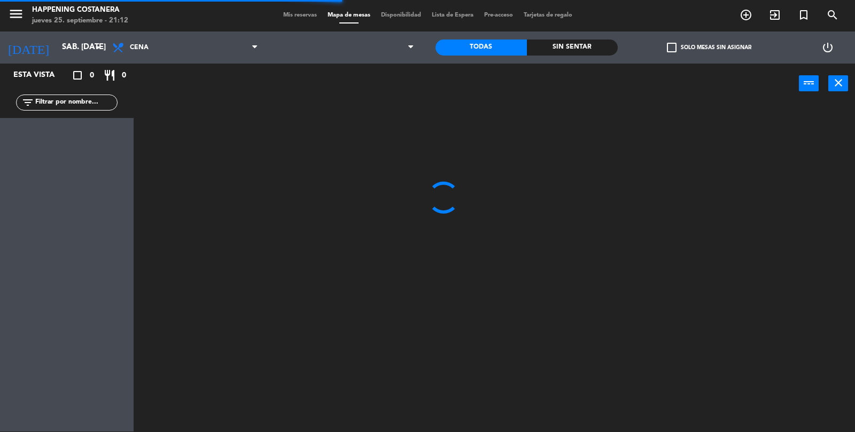
click at [79, 100] on input "text" at bounding box center [75, 103] width 83 height 12
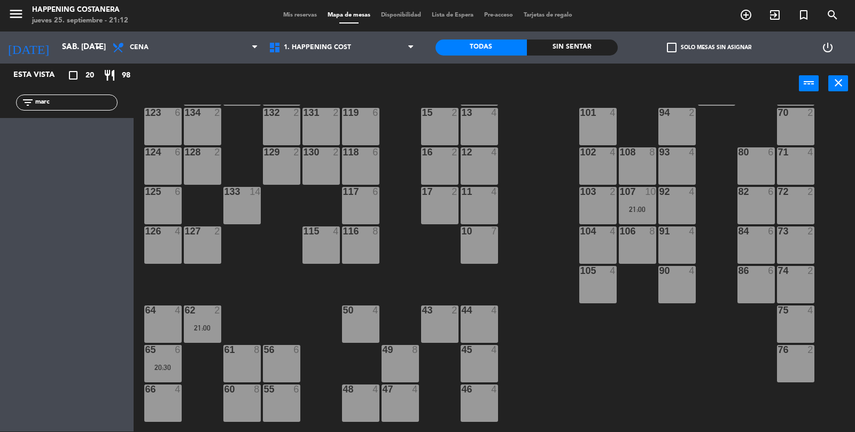
scroll to position [282, 0]
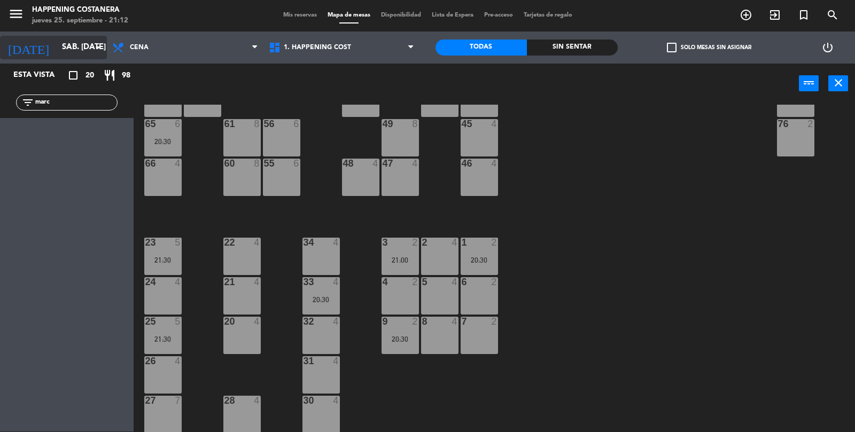
type input "marc"
click at [72, 41] on input "sáb. [DATE]" at bounding box center [108, 47] width 103 height 20
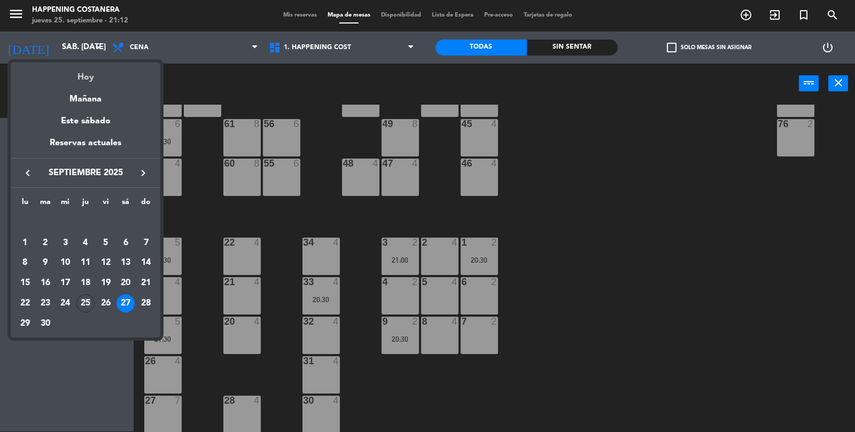
click at [107, 80] on div "Hoy" at bounding box center [86, 74] width 150 height 22
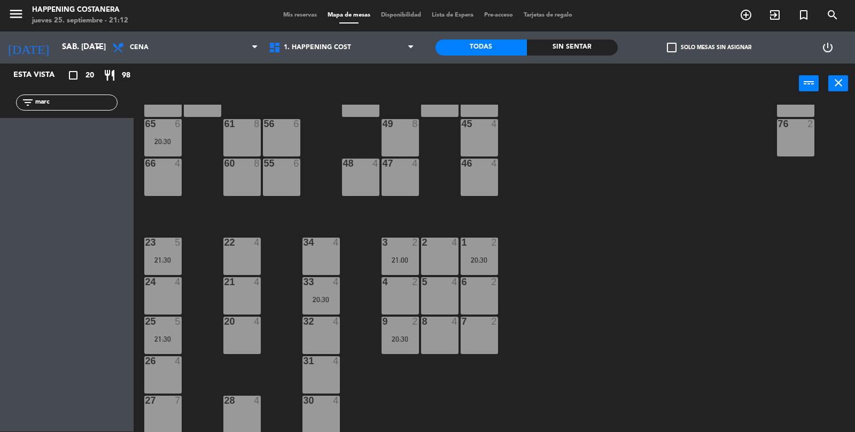
type input "[DEMOGRAPHIC_DATA] [DATE]"
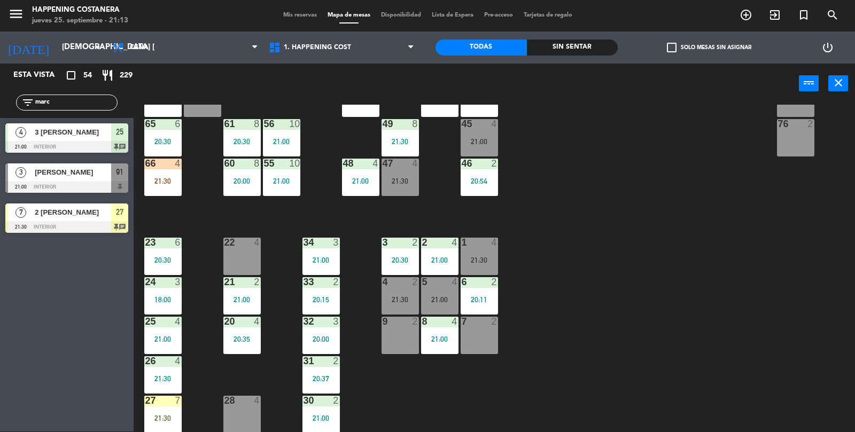
click at [86, 176] on span "[PERSON_NAME]" at bounding box center [73, 172] width 76 height 11
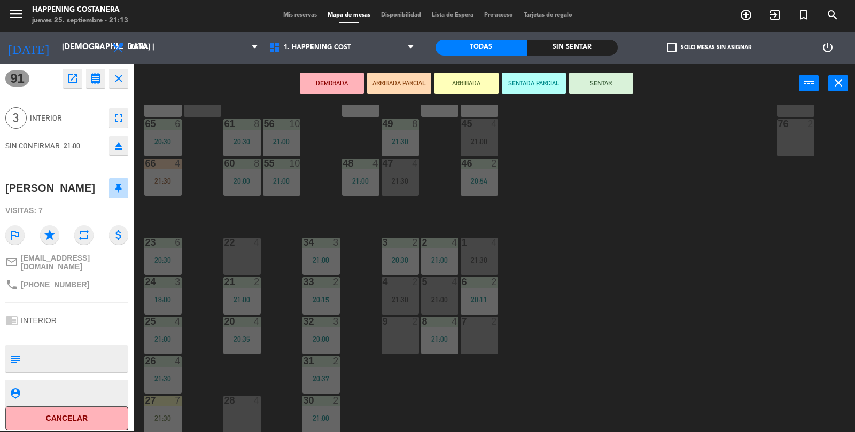
click at [238, 249] on div "22 4" at bounding box center [241, 256] width 37 height 37
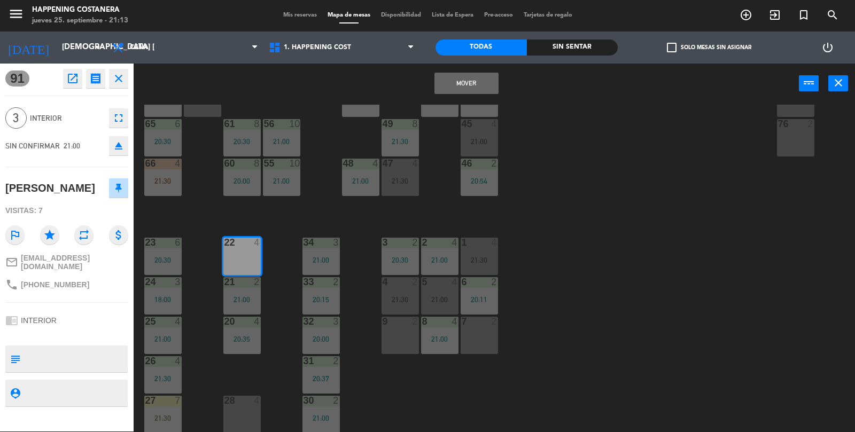
click at [484, 86] on button "Mover" at bounding box center [467, 83] width 64 height 21
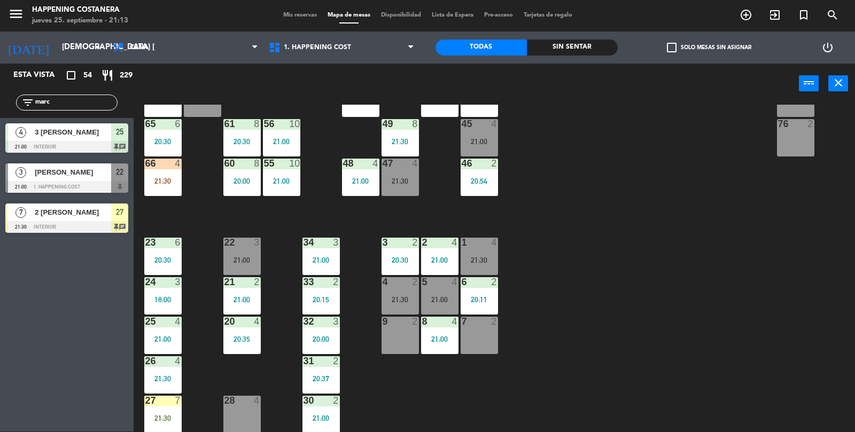
click at [248, 252] on div "22 3 21:00" at bounding box center [241, 256] width 37 height 37
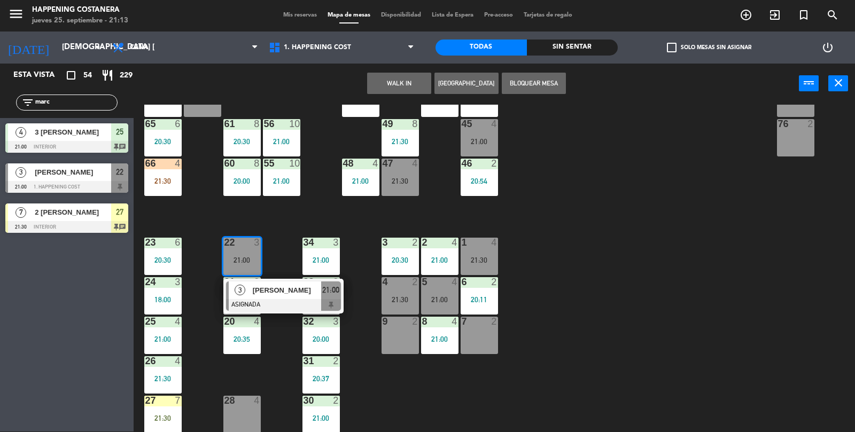
click at [289, 306] on div at bounding box center [283, 305] width 115 height 12
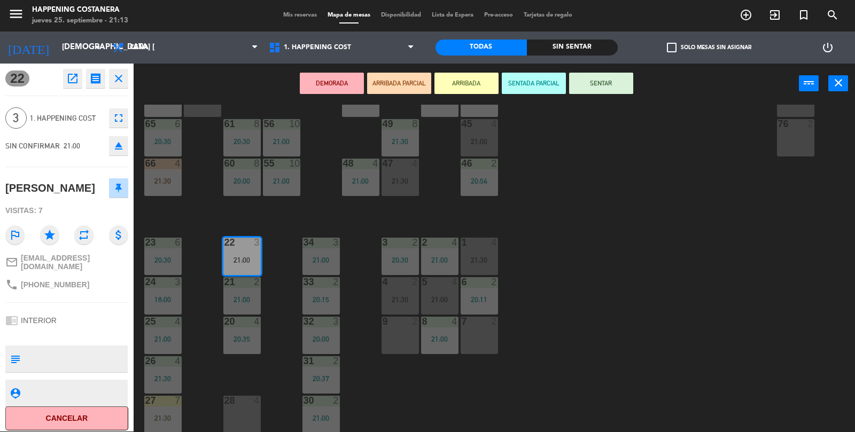
click at [597, 91] on button "SENTAR" at bounding box center [601, 83] width 64 height 21
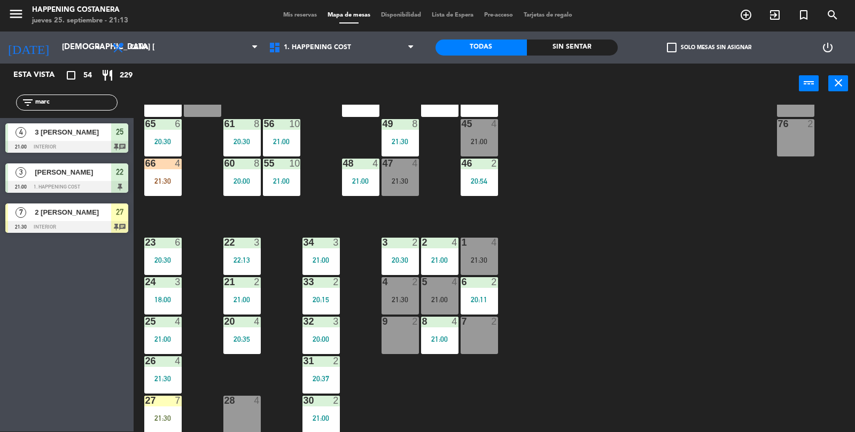
click at [91, 102] on input "marc" at bounding box center [75, 103] width 83 height 12
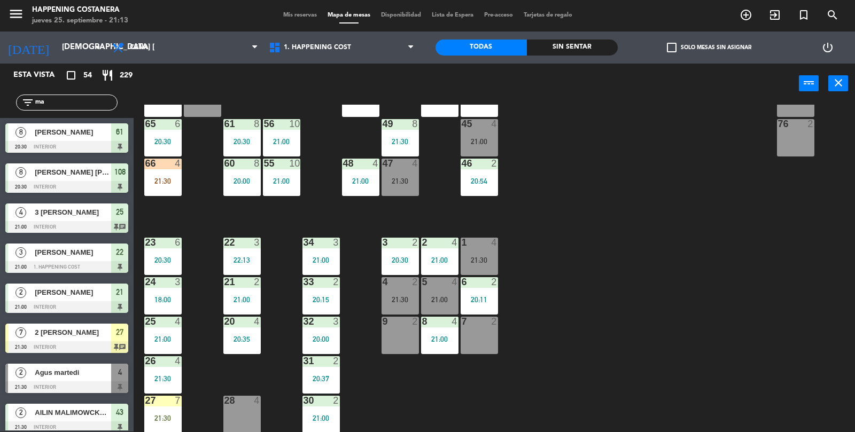
type input "m"
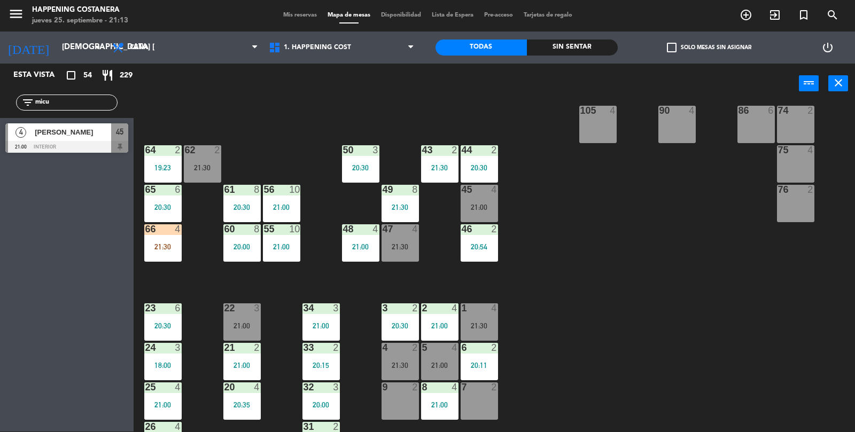
scroll to position [215, 0]
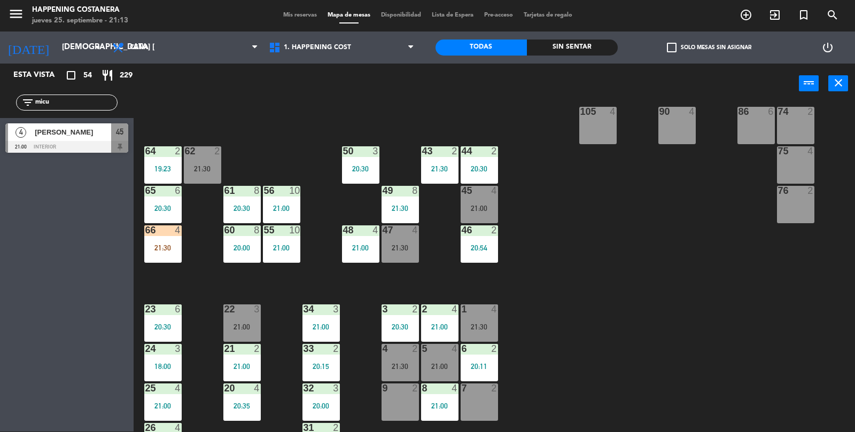
type input "micu"
click at [42, 129] on span "[PERSON_NAME]" at bounding box center [73, 132] width 76 height 11
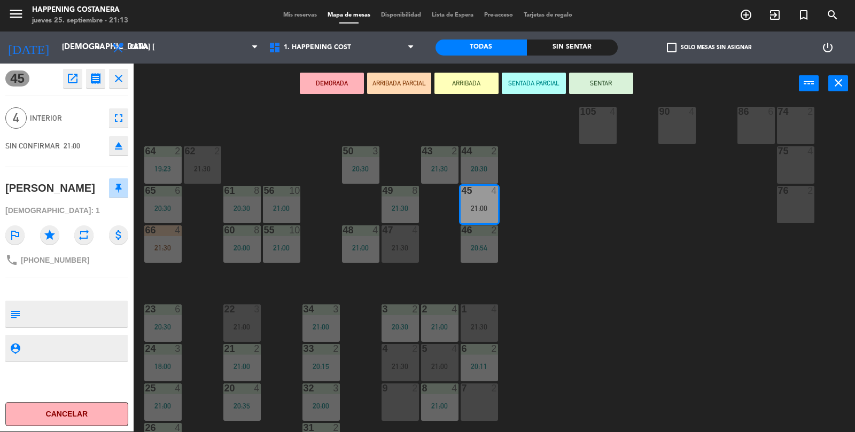
click at [744, 335] on div "69 2 122 4 21:30 121 6 120 6 14 4 CAVA 12 22:00 101 4 94 2 70 7 21:00 123 6 131…" at bounding box center [498, 269] width 713 height 328
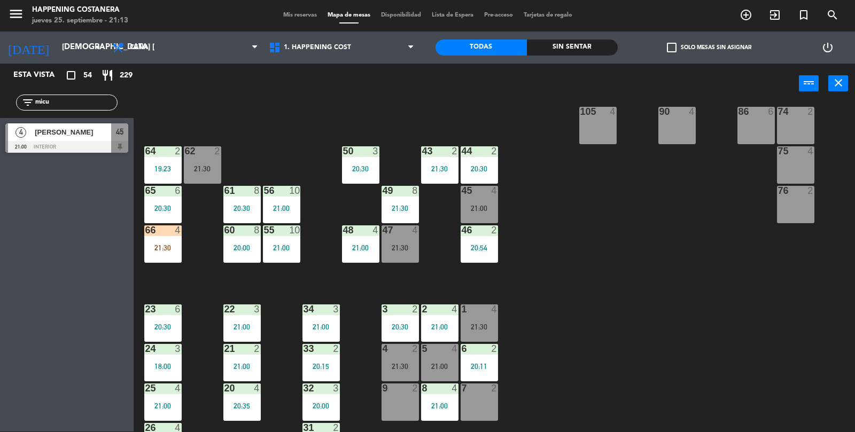
click at [738, 330] on div "69 2 122 4 21:30 121 6 120 6 14 4 CAVA 12 22:00 101 4 94 2 70 7 21:00 123 6 131…" at bounding box center [498, 269] width 713 height 328
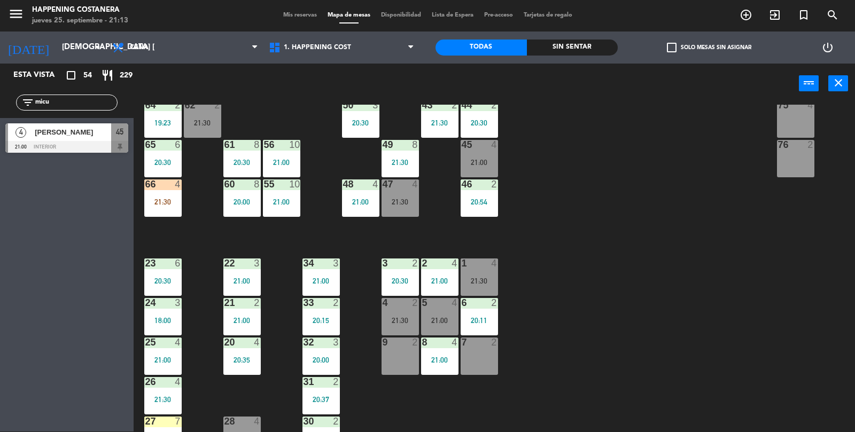
scroll to position [282, 0]
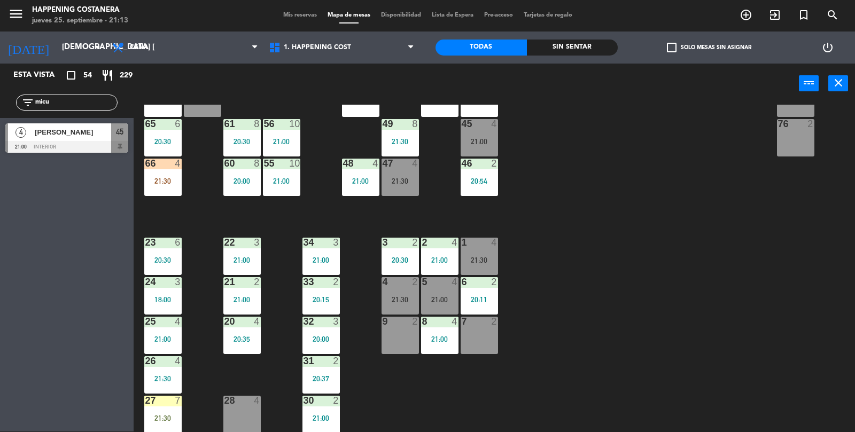
click at [485, 143] on div "21:00" at bounding box center [479, 141] width 37 height 7
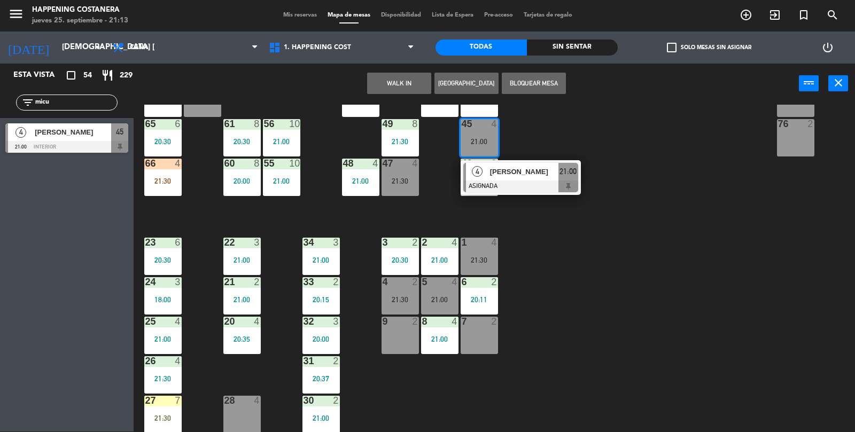
click at [663, 266] on div "69 2 122 4 21:30 121 6 120 6 14 4 CAVA 12 22:00 101 4 94 2 70 7 21:00 123 6 131…" at bounding box center [498, 269] width 713 height 328
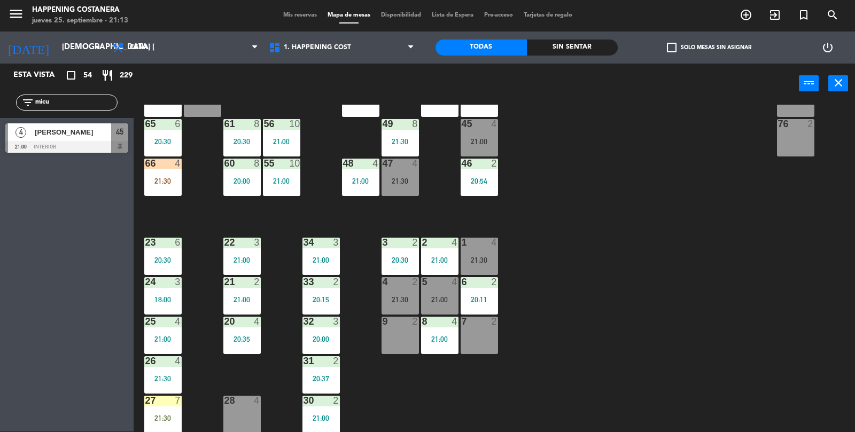
click at [485, 151] on div "45 4 21:00" at bounding box center [479, 137] width 37 height 37
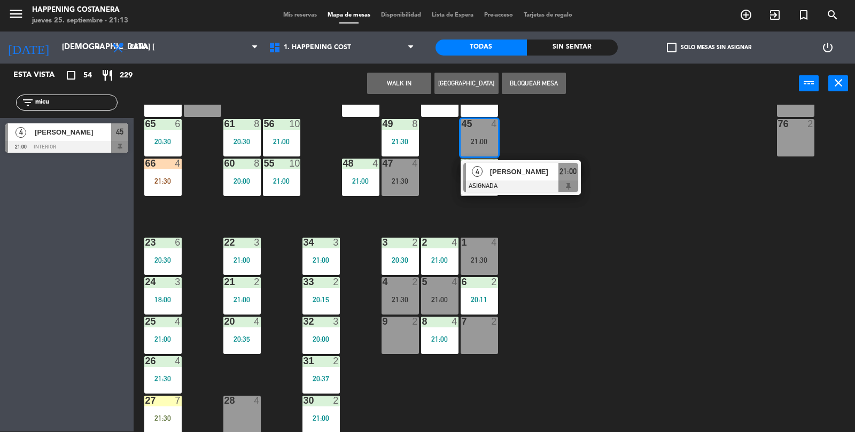
click at [749, 211] on div "69 2 122 4 21:30 121 6 120 6 14 4 CAVA 12 22:00 101 4 94 2 70 7 21:00 123 6 131…" at bounding box center [498, 269] width 713 height 328
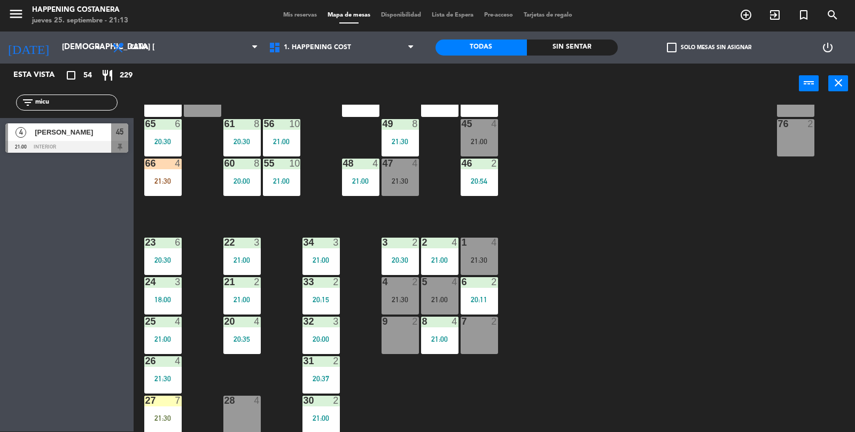
click at [413, 185] on div "47 4 21:30" at bounding box center [400, 177] width 37 height 37
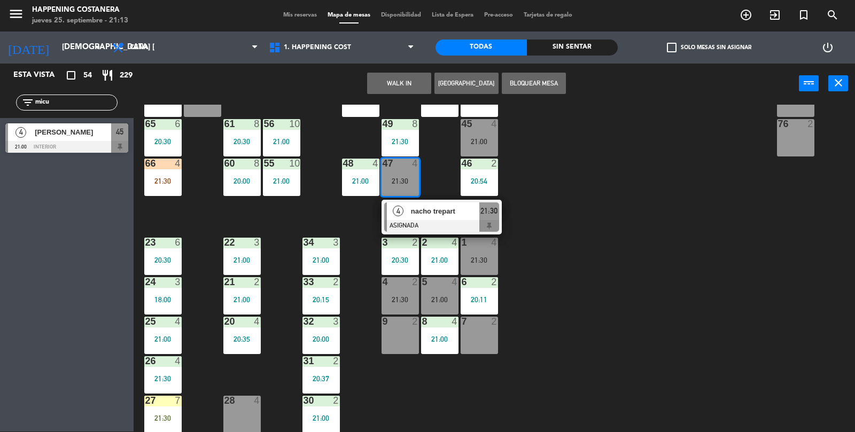
click at [684, 236] on div "69 2 122 4 21:30 121 6 120 6 14 4 CAVA 12 22:00 101 4 94 2 70 7 21:00 123 6 131…" at bounding box center [498, 269] width 713 height 328
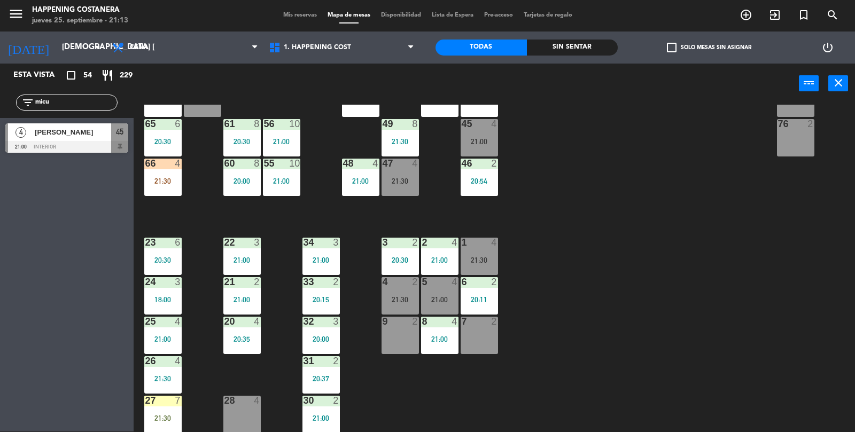
click at [477, 140] on div "21:00" at bounding box center [479, 141] width 37 height 7
click at [163, 186] on div "66 4 21:30" at bounding box center [162, 177] width 37 height 37
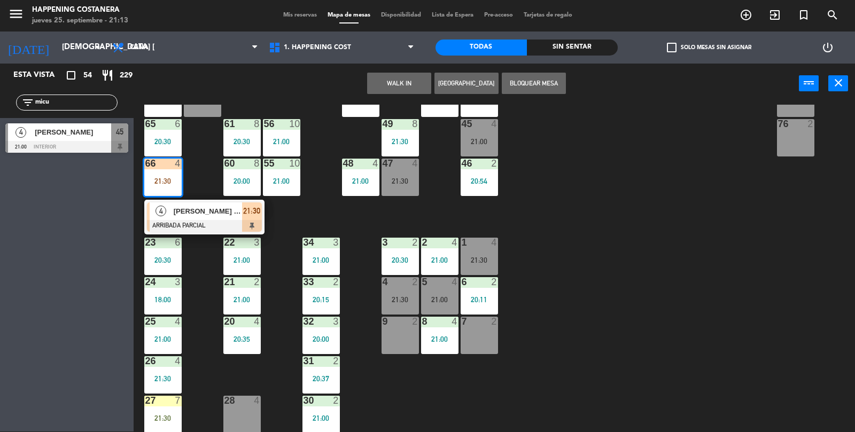
click at [229, 221] on div at bounding box center [204, 226] width 115 height 12
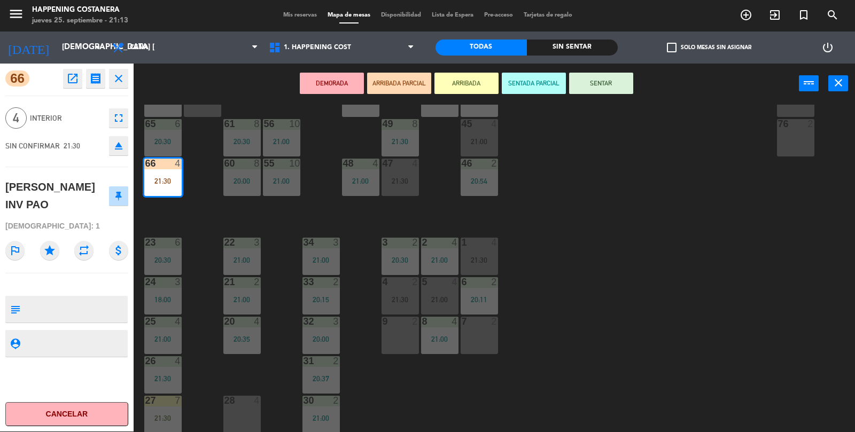
click at [115, 145] on icon "eject" at bounding box center [118, 146] width 13 height 13
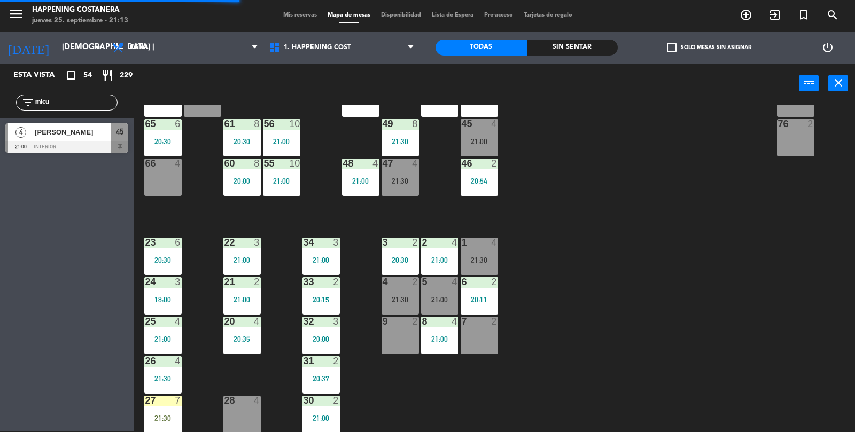
click at [65, 140] on div "[PERSON_NAME]" at bounding box center [73, 132] width 78 height 18
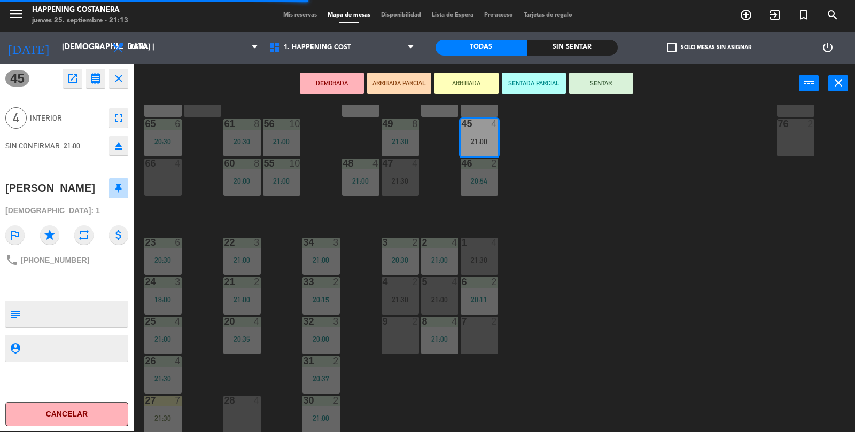
click at [157, 177] on div "66 4" at bounding box center [162, 177] width 37 height 37
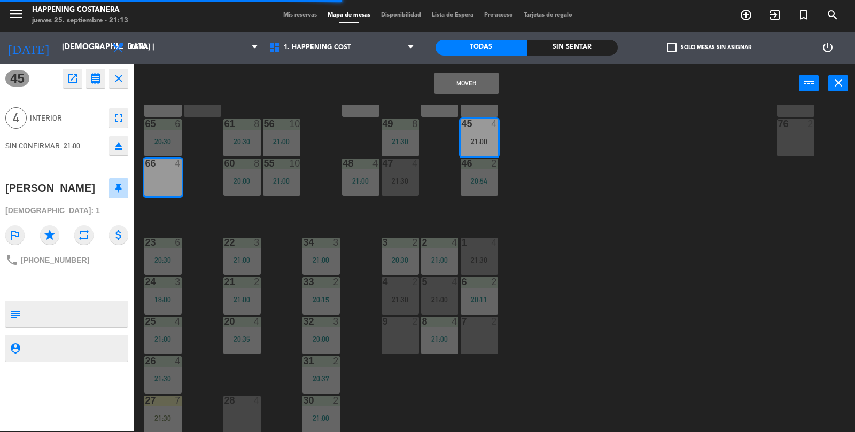
click at [478, 99] on div "Mover power_input close" at bounding box center [467, 84] width 666 height 41
click at [475, 73] on button "Mover" at bounding box center [467, 83] width 64 height 21
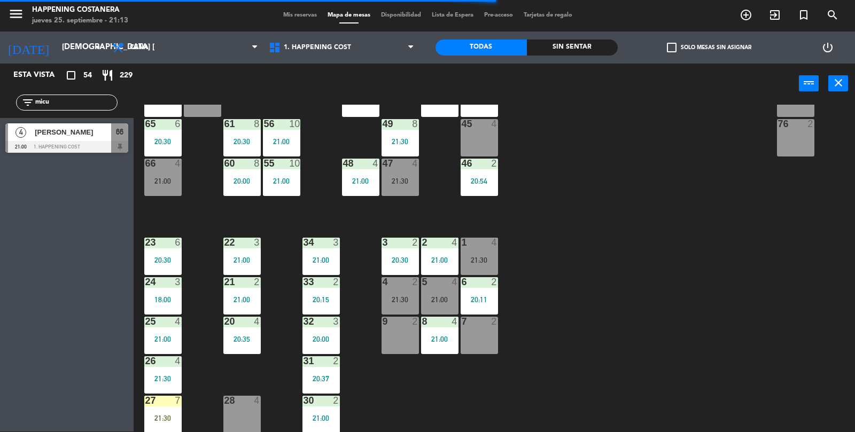
click at [158, 173] on div "66 4 21:00" at bounding box center [162, 177] width 37 height 37
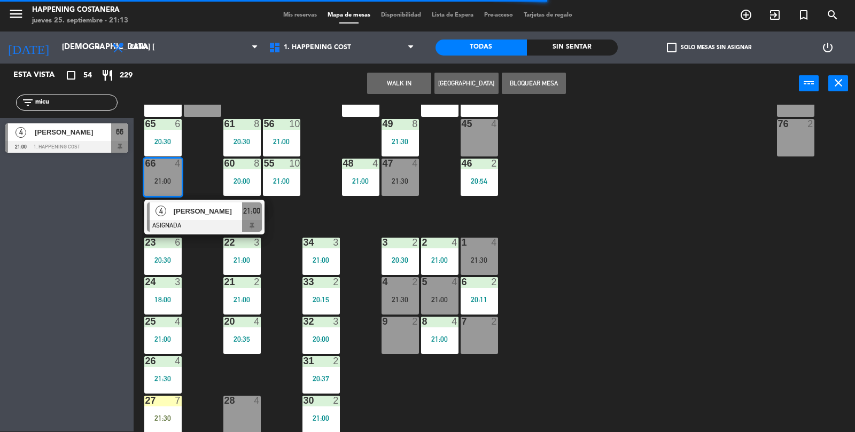
click at [208, 231] on div "4 [PERSON_NAME] ASIGNADA 21:00" at bounding box center [204, 217] width 120 height 35
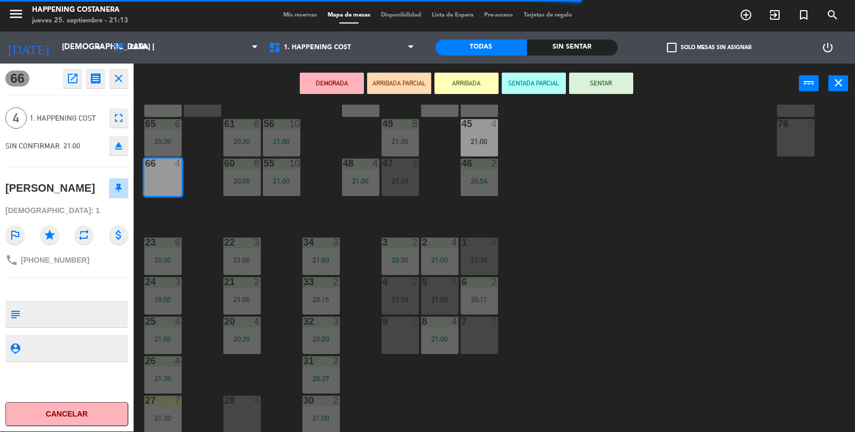
click at [618, 88] on button "SENTAR" at bounding box center [601, 83] width 64 height 21
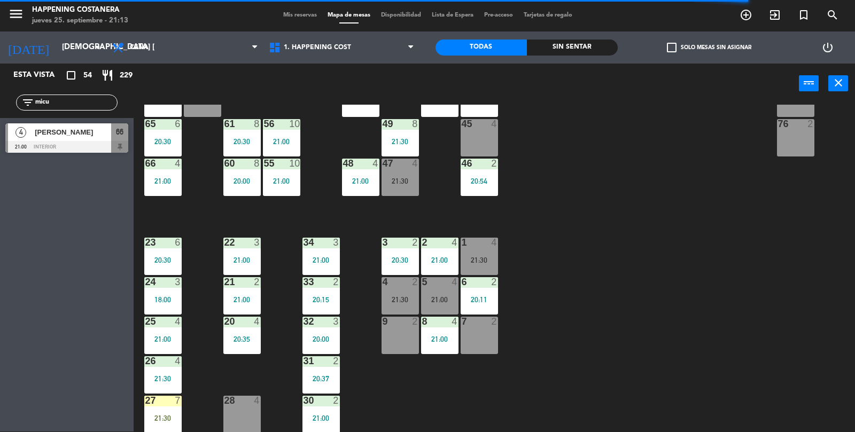
click at [87, 105] on input "micu" at bounding box center [75, 103] width 83 height 12
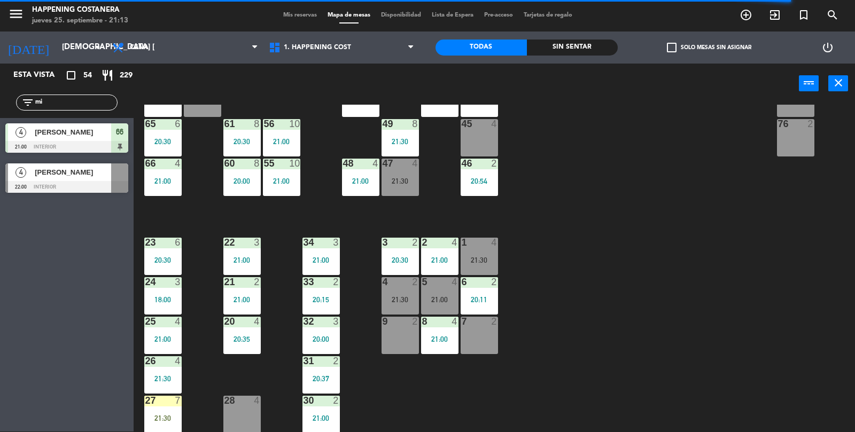
type input "m"
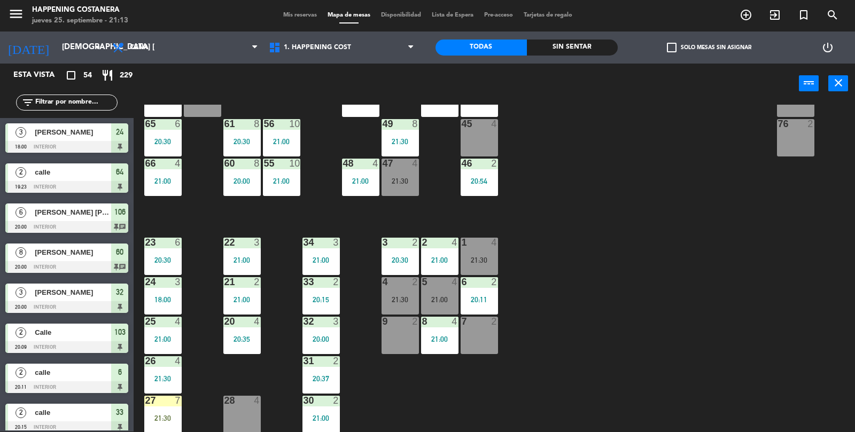
click at [676, 225] on div "69 2 122 4 21:30 121 6 120 6 14 4 CAVA 12 22:00 101 4 94 2 70 7 21:00 123 6 131…" at bounding box center [498, 269] width 713 height 328
click at [63, 105] on input "text" at bounding box center [75, 103] width 83 height 12
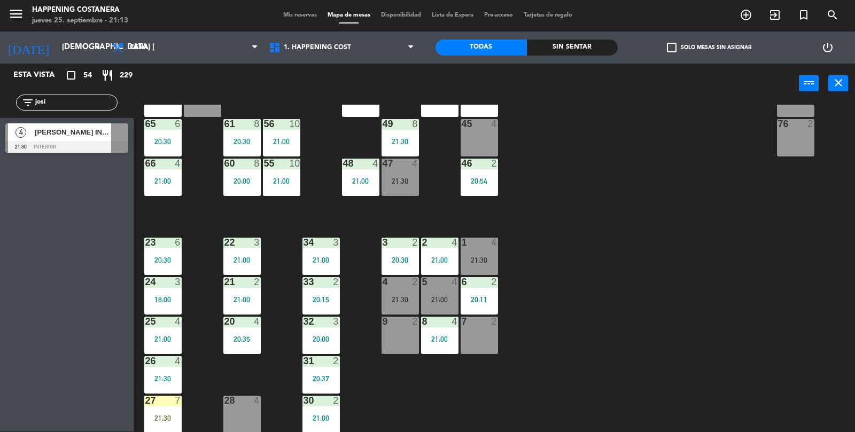
type input "josi"
click at [80, 132] on span "[PERSON_NAME] INV PAO" at bounding box center [73, 132] width 76 height 11
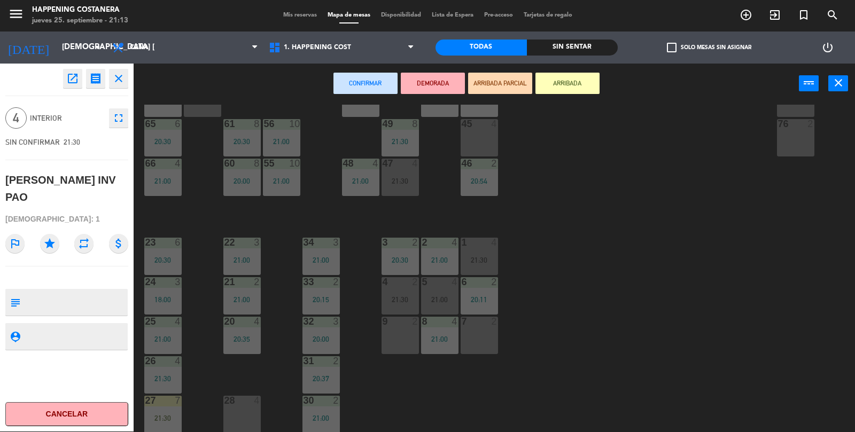
click at [484, 145] on div "45 4" at bounding box center [479, 137] width 37 height 37
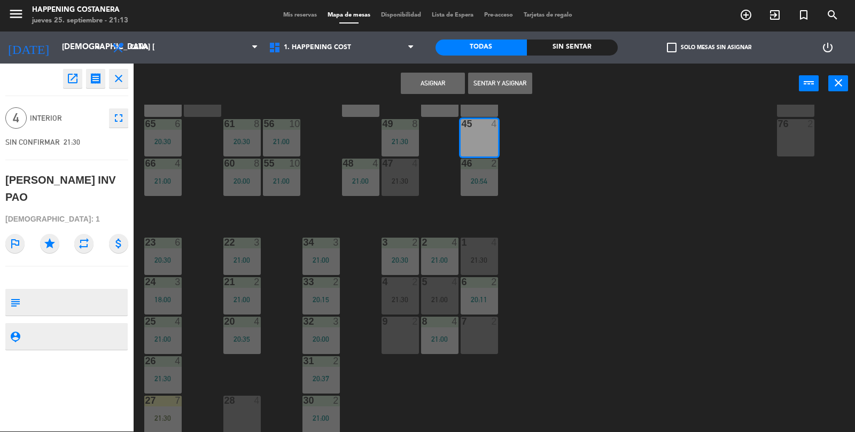
click at [429, 84] on button "Asignar" at bounding box center [433, 83] width 64 height 21
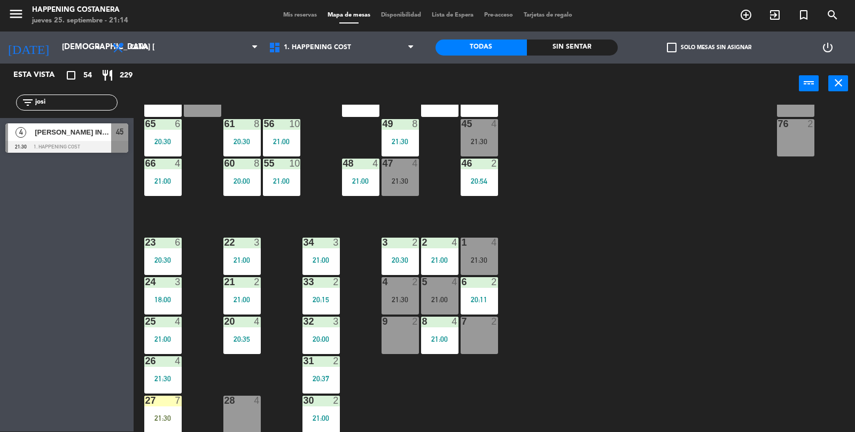
click at [477, 141] on div "21:30" at bounding box center [479, 141] width 37 height 7
click at [490, 132] on div "45 4 21:30" at bounding box center [479, 137] width 37 height 37
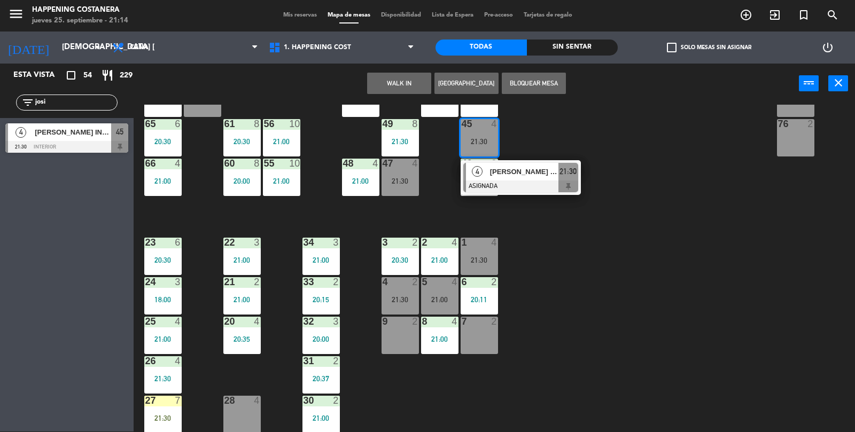
click at [537, 184] on div at bounding box center [520, 187] width 115 height 12
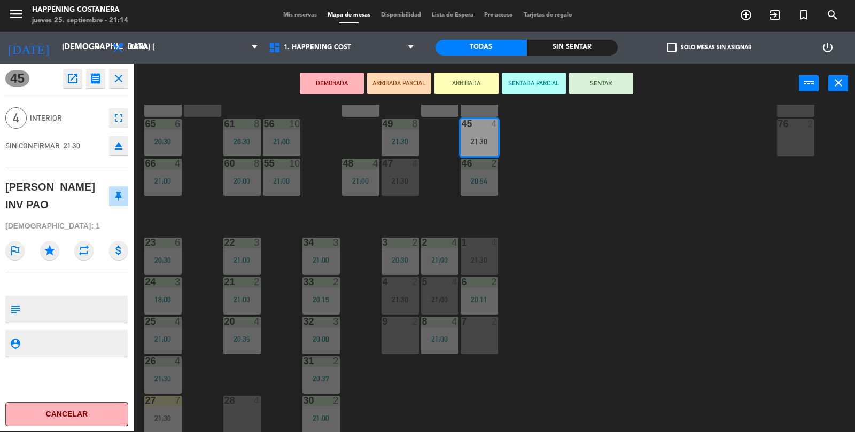
click at [612, 79] on button "SENTAR" at bounding box center [601, 83] width 64 height 21
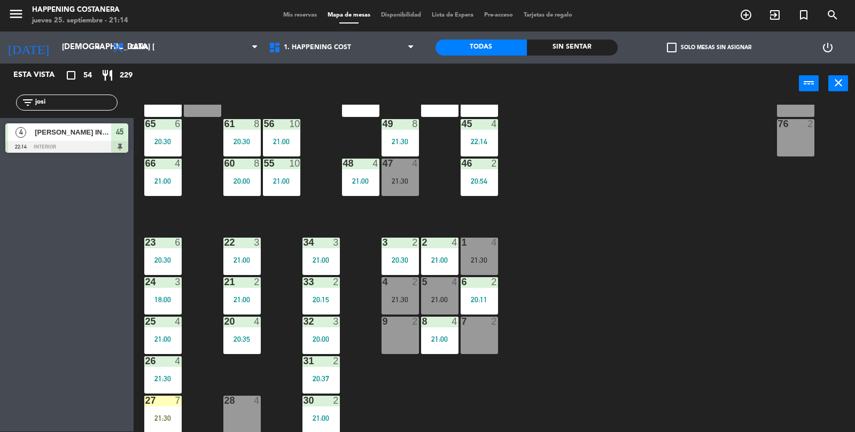
click at [480, 150] on div "45 4 22:14" at bounding box center [479, 137] width 37 height 37
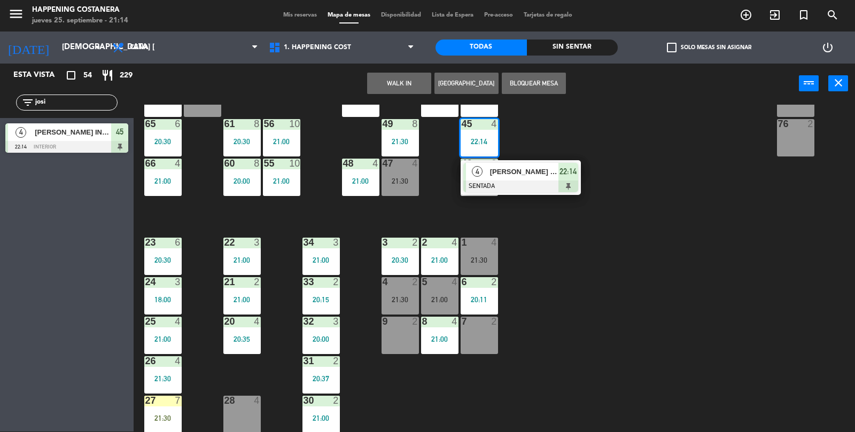
click at [407, 169] on div "47 4 21:30" at bounding box center [400, 177] width 37 height 37
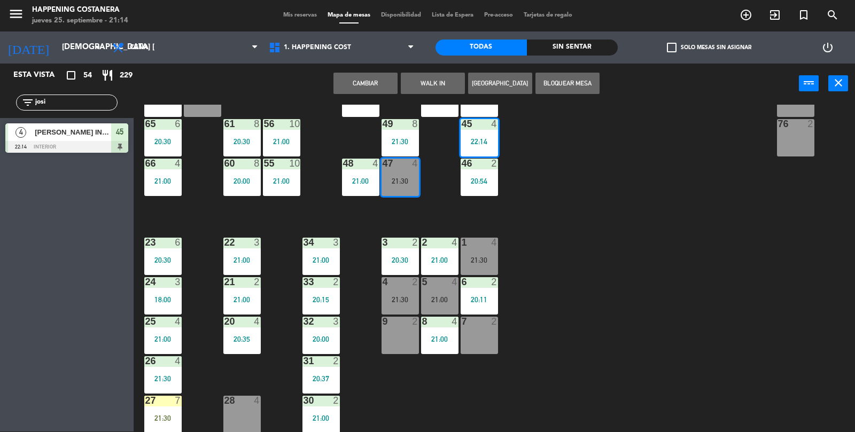
click at [345, 89] on button "Cambiar" at bounding box center [366, 83] width 64 height 21
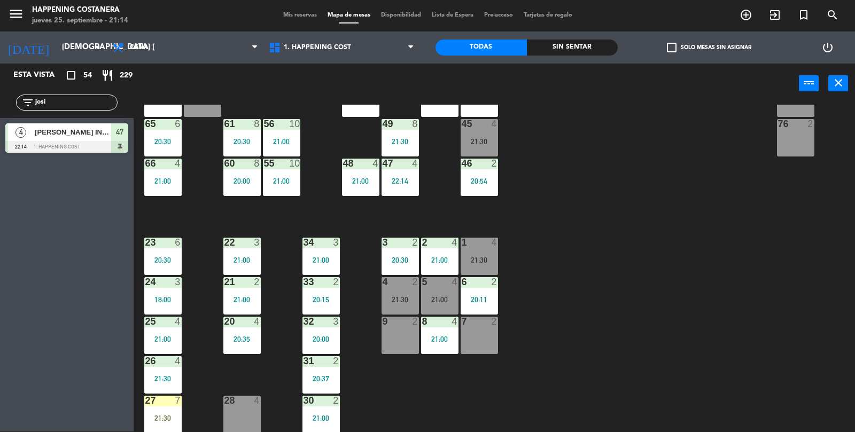
click at [643, 197] on div "69 2 122 4 21:30 121 6 120 6 14 4 CAVA 12 22:00 101 4 94 2 70 7 21:00 123 6 131…" at bounding box center [498, 269] width 713 height 328
click at [393, 159] on div at bounding box center [400, 164] width 18 height 10
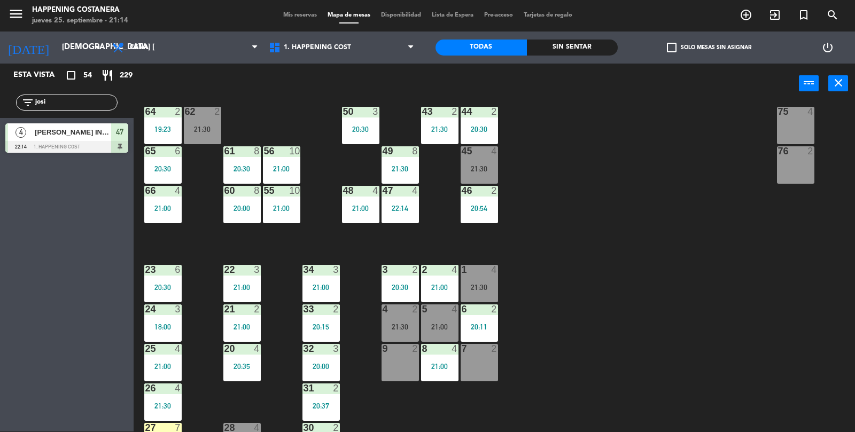
click at [391, 211] on div "22:14" at bounding box center [400, 208] width 37 height 7
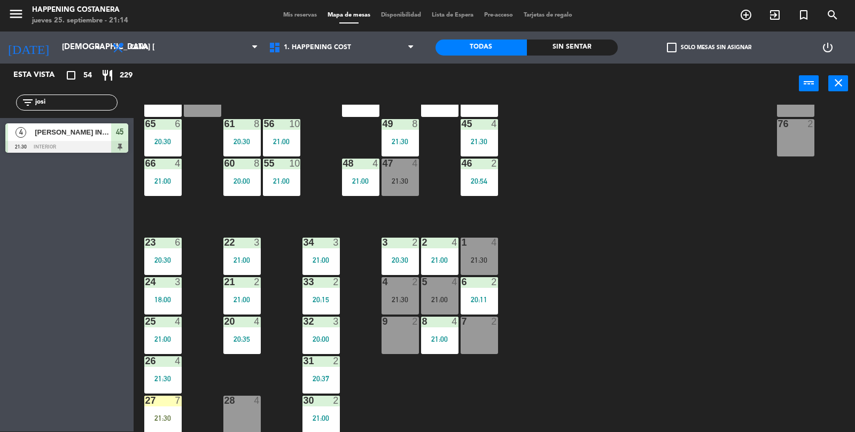
click at [401, 180] on div "21:30" at bounding box center [400, 180] width 37 height 7
click at [660, 214] on div "69 2 122 4 21:30 121 6 120 6 14 4 CAVA 12 22:00 101 4 94 2 70 7 21:00 123 6 131…" at bounding box center [498, 269] width 713 height 328
click at [393, 163] on div at bounding box center [400, 164] width 18 height 10
click at [636, 209] on div "69 2 122 4 21:30 121 6 120 6 14 4 CAVA 12 22:00 101 4 94 2 70 7 21:00 123 6 131…" at bounding box center [498, 269] width 713 height 328
click at [99, 86] on div "Esta vista crop_square 54 restaurant 229" at bounding box center [67, 76] width 134 height 24
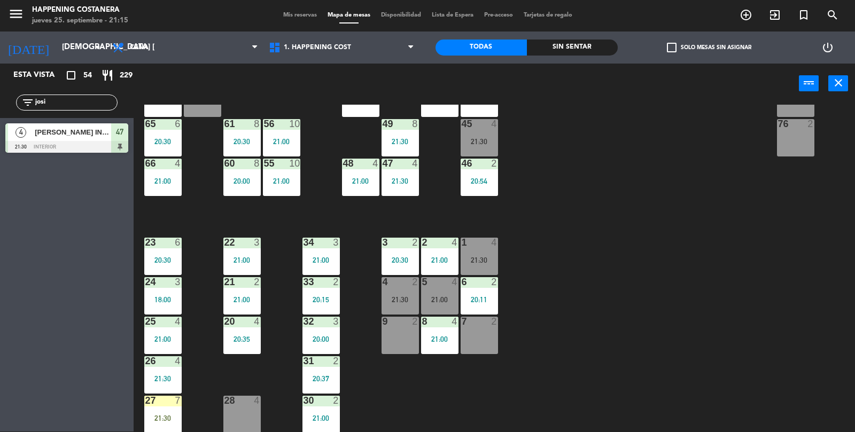
click at [88, 91] on div "filter_list josi" at bounding box center [67, 102] width 134 height 31
click at [73, 98] on input "josi" at bounding box center [75, 103] width 83 height 12
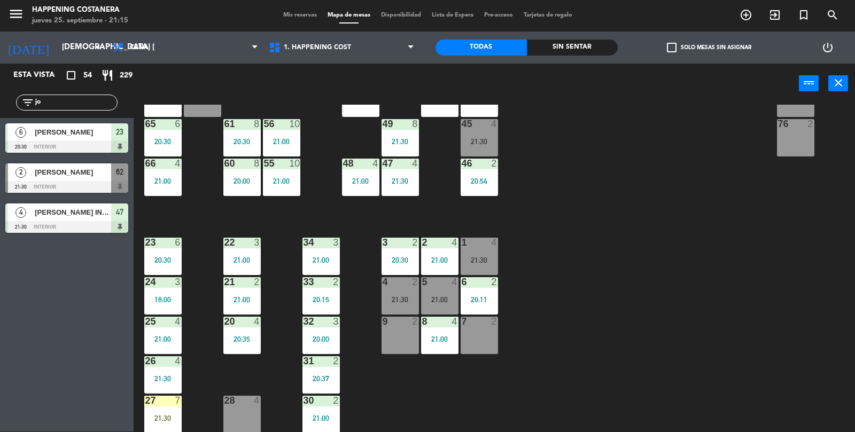
type input "j"
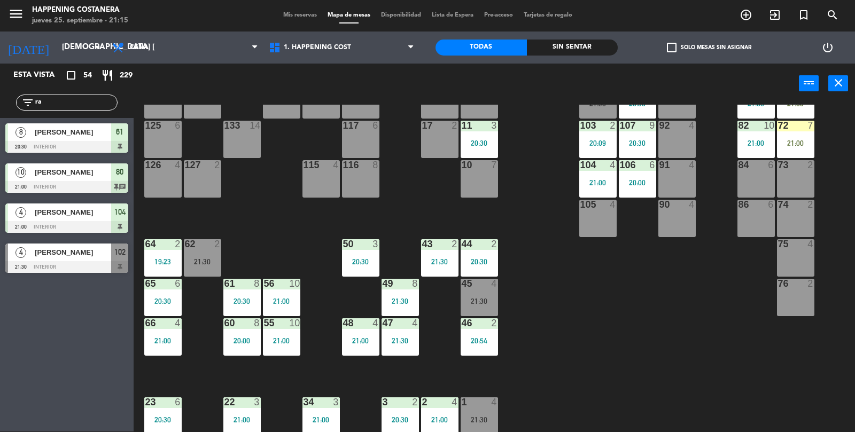
scroll to position [116, 0]
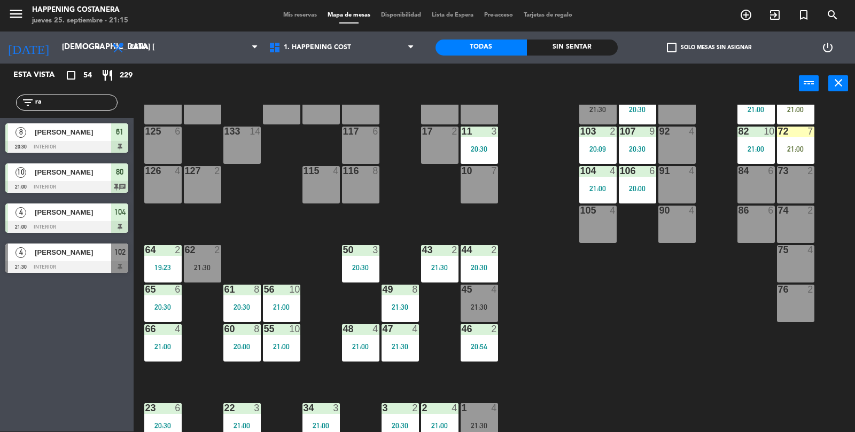
type input "ra"
click at [766, 136] on div "82 10" at bounding box center [756, 132] width 37 height 11
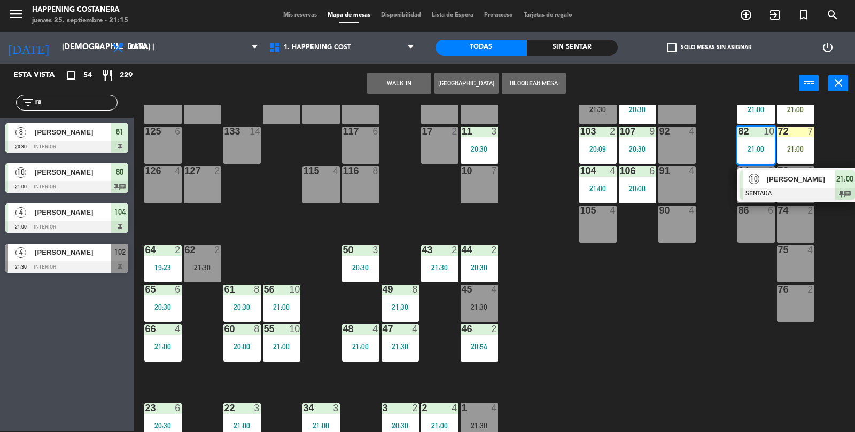
click at [725, 236] on div "69 2 122 4 21:30 121 6 120 6 14 4 CAVA 12 22:00 101 4 94 2 70 7 21:00 123 6 131…" at bounding box center [498, 269] width 713 height 328
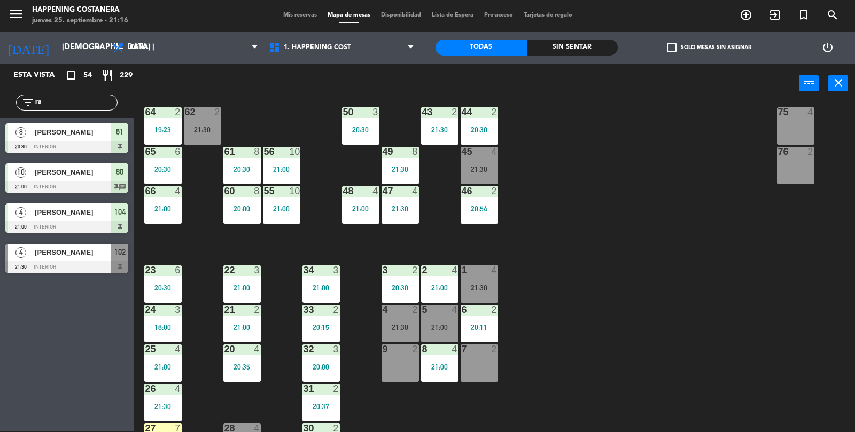
scroll to position [254, 0]
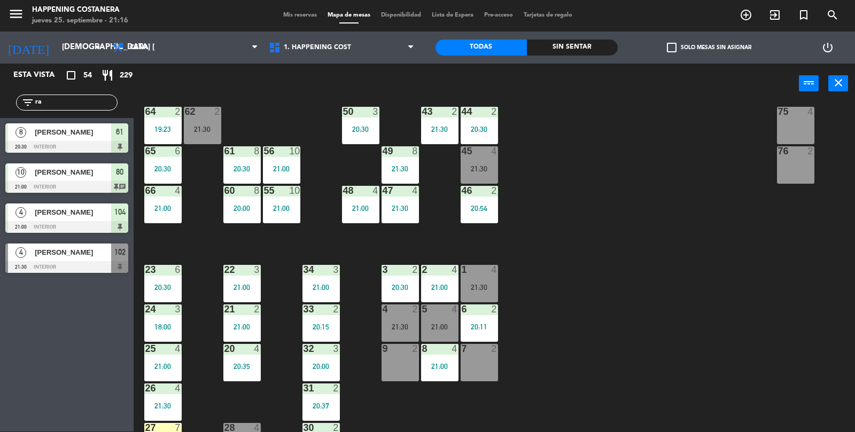
click at [486, 163] on div "45 4 21:30" at bounding box center [479, 164] width 37 height 37
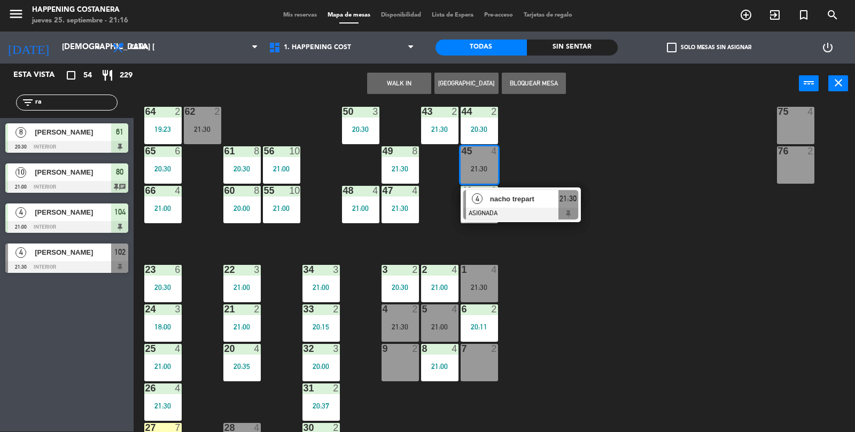
click at [672, 211] on div "69 2 122 4 21:30 121 6 120 6 14 4 CAVA 12 22:00 101 4 94 2 70 7 21:00 123 6 131…" at bounding box center [498, 269] width 713 height 328
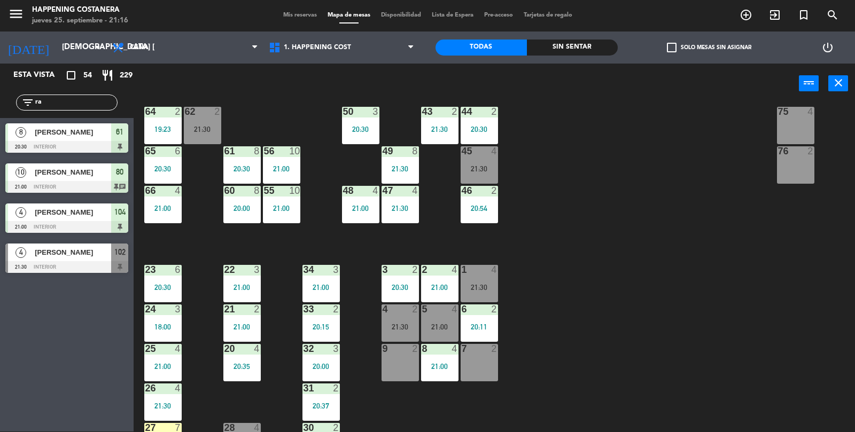
click at [477, 171] on div "21:30" at bounding box center [479, 168] width 37 height 7
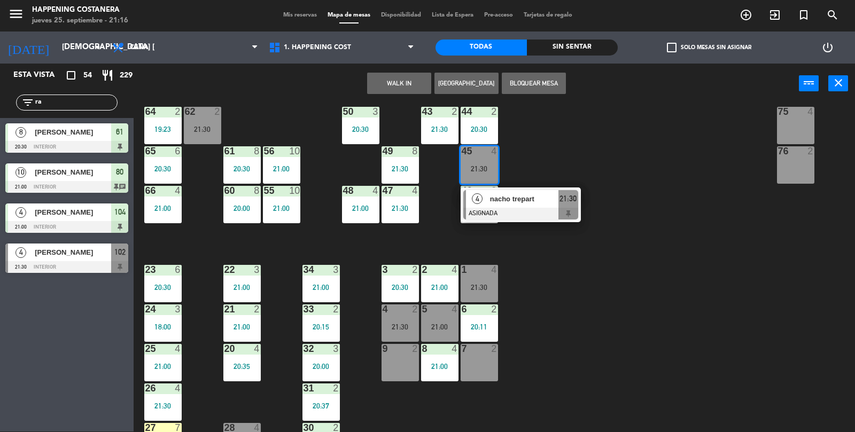
click at [522, 202] on span "nacho trepart" at bounding box center [524, 199] width 68 height 11
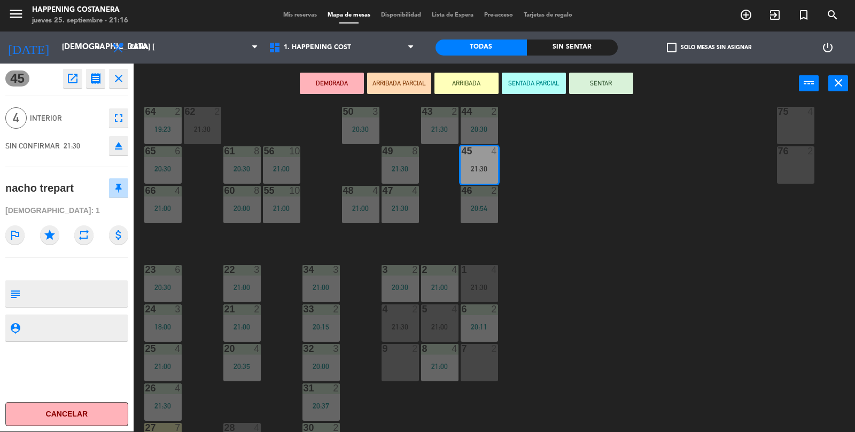
click at [473, 91] on button "ARRIBADA" at bounding box center [467, 83] width 64 height 21
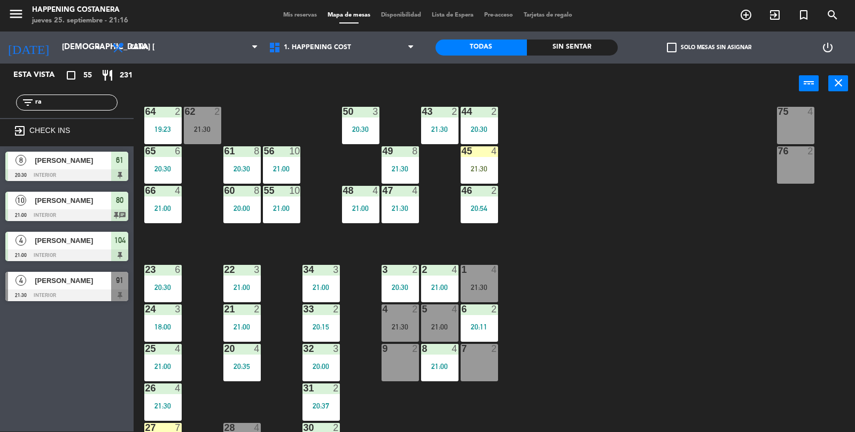
click at [396, 205] on div "21:30" at bounding box center [400, 208] width 37 height 7
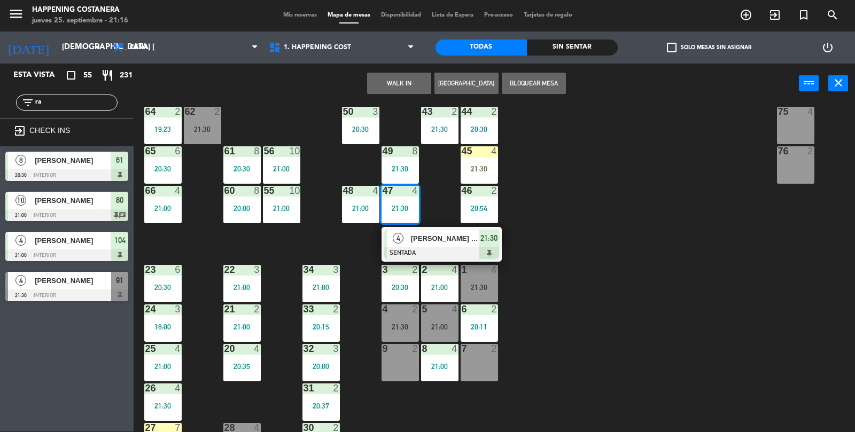
click at [457, 248] on div at bounding box center [441, 254] width 115 height 12
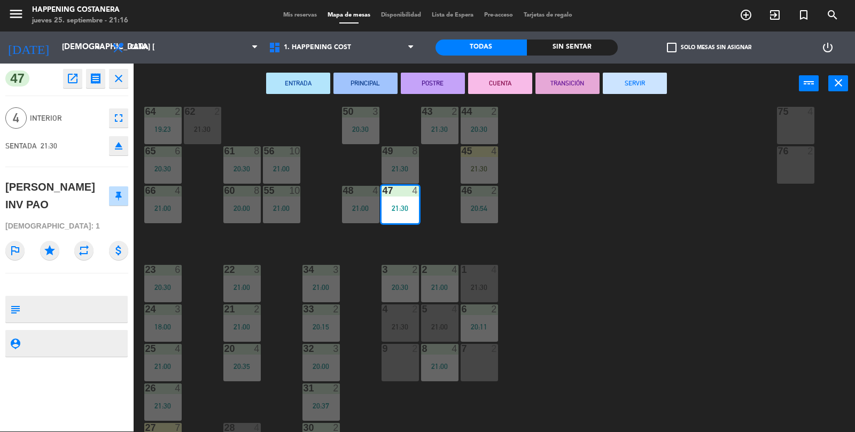
click at [730, 284] on div "69 2 122 4 21:30 121 6 120 6 14 4 CAVA 12 22:00 101 4 94 2 70 7 21:00 123 6 131…" at bounding box center [498, 269] width 713 height 328
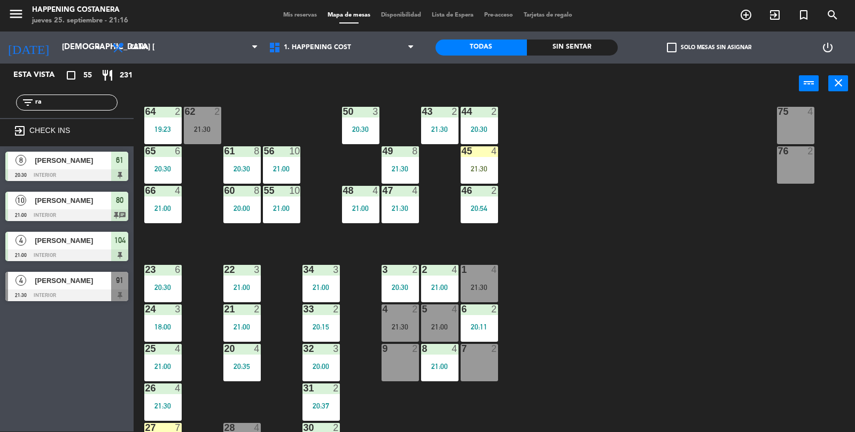
click at [335, 122] on div "69 2 122 4 21:30 121 6 120 6 14 4 CAVA 12 22:00 101 4 94 2 70 7 21:00 123 6 131…" at bounding box center [498, 269] width 713 height 328
click at [685, 259] on div "69 2 122 4 21:30 121 6 120 6 14 4 CAVA 12 22:00 101 4 94 2 70 7 21:00 123 6 131…" at bounding box center [498, 269] width 713 height 328
click at [335, 130] on div "69 2 122 4 21:30 121 6 120 6 14 4 CAVA 12 22:00 101 4 94 2 70 7 21:00 123 6 131…" at bounding box center [498, 269] width 713 height 328
click at [691, 240] on div "69 2 122 4 21:30 121 6 120 6 14 4 CAVA 12 22:00 101 4 94 2 70 7 21:00 123 6 131…" at bounding box center [498, 269] width 713 height 328
click at [447, 130] on div "21:30" at bounding box center [439, 129] width 37 height 7
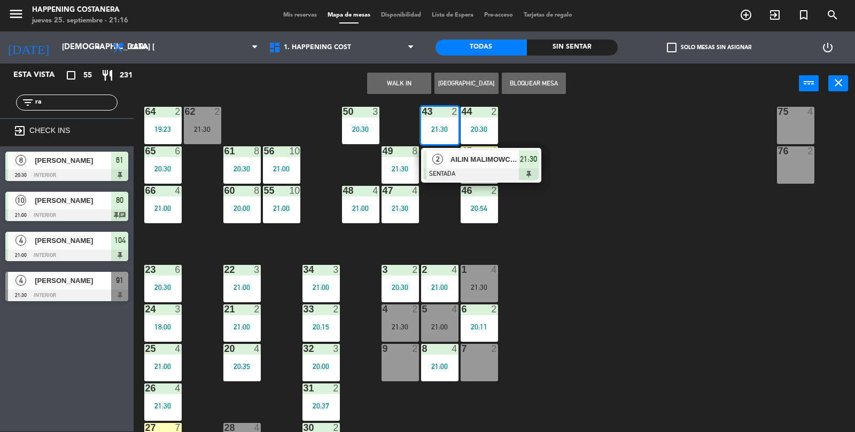
click at [472, 169] on div at bounding box center [481, 174] width 115 height 12
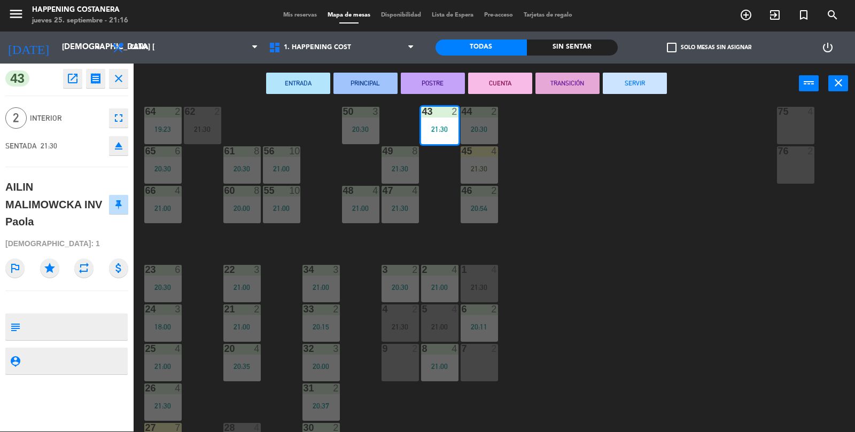
click at [659, 215] on div "69 2 122 4 21:30 121 6 120 6 14 4 CAVA 12 22:00 101 4 94 2 70 7 21:00 123 6 131…" at bounding box center [498, 269] width 713 height 328
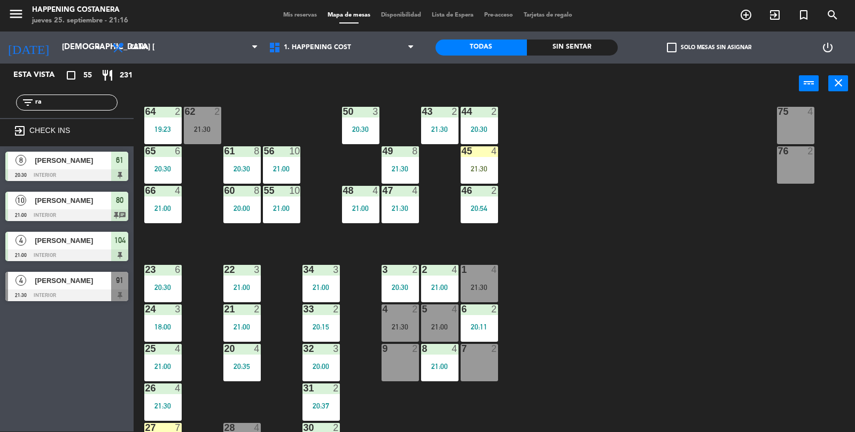
click at [411, 212] on div "47 4 21:30" at bounding box center [400, 204] width 37 height 37
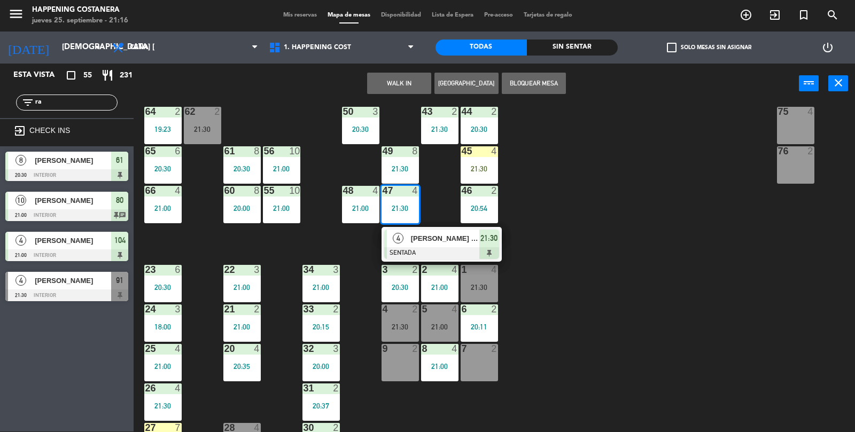
click at [743, 370] on div "69 2 122 4 21:30 121 6 120 6 14 4 CAVA 12 22:00 101 4 94 2 70 7 21:00 123 6 131…" at bounding box center [498, 269] width 713 height 328
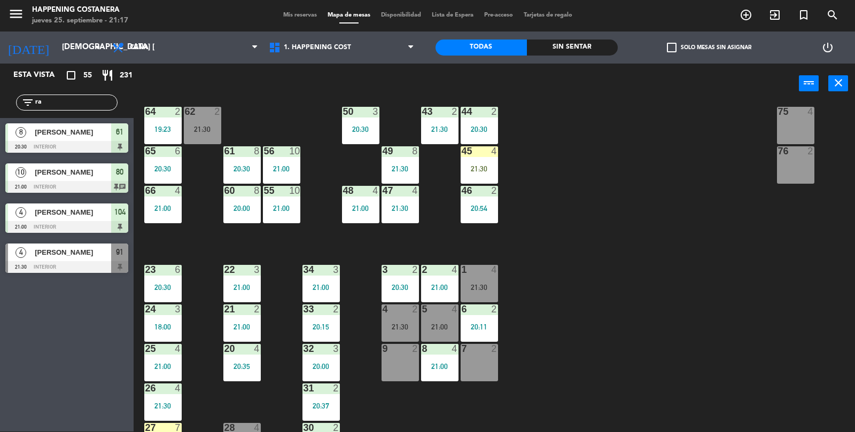
click at [83, 99] on input "ra" at bounding box center [75, 103] width 83 height 12
type input "r"
click at [58, 105] on input "ra" at bounding box center [75, 103] width 83 height 12
type input "r"
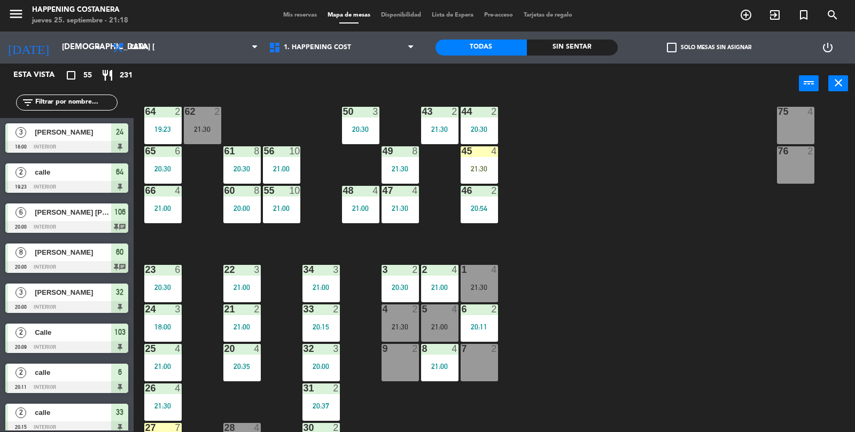
scroll to position [282, 0]
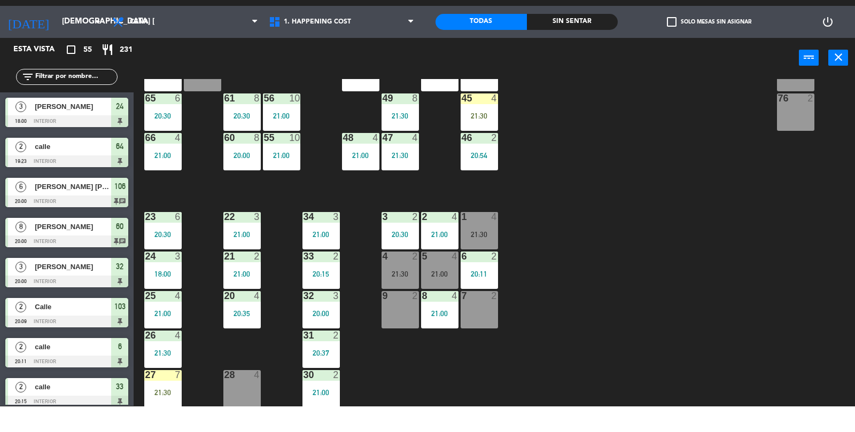
click at [469, 264] on div "1 4 21:30" at bounding box center [479, 256] width 37 height 37
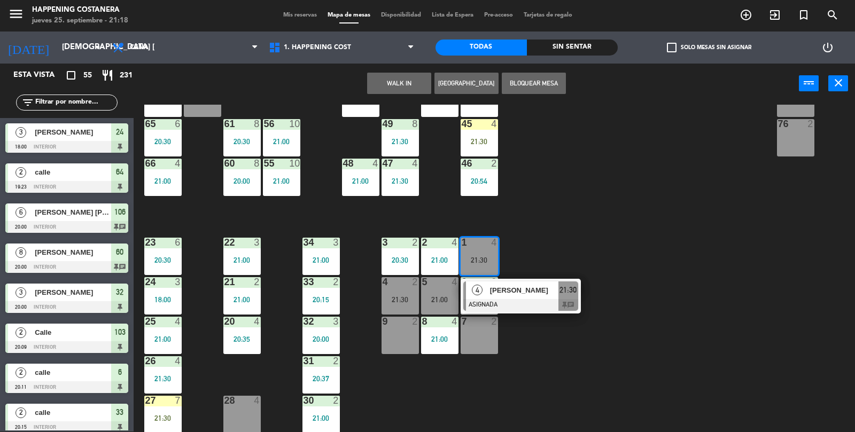
click at [685, 234] on div "69 2 122 4 21:30 121 6 120 6 14 4 CAVA 12 22:00 101 4 94 2 70 7 21:00 123 6 131…" at bounding box center [498, 269] width 713 height 328
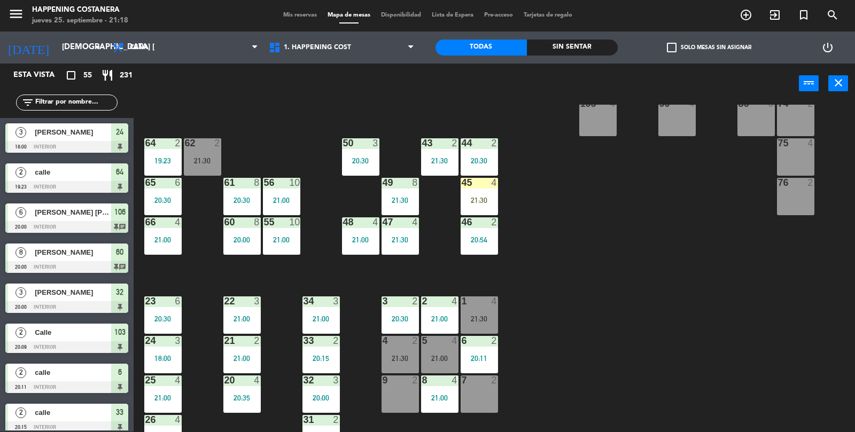
scroll to position [222, 0]
click at [693, 321] on div "69 2 122 4 21:30 121 6 120 6 14 4 CAVA 12 22:00 101 4 94 2 70 7 21:00 123 6 131…" at bounding box center [498, 269] width 713 height 328
click at [195, 160] on div "21:30" at bounding box center [202, 161] width 37 height 7
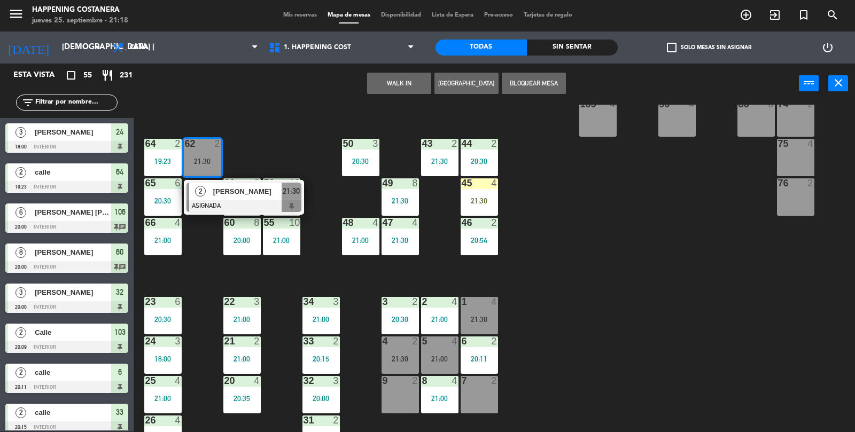
click at [693, 304] on div "69 2 122 4 21:30 121 6 120 6 14 4 CAVA 12 22:00 101 4 94 2 70 7 21:00 123 6 131…" at bounding box center [498, 269] width 713 height 328
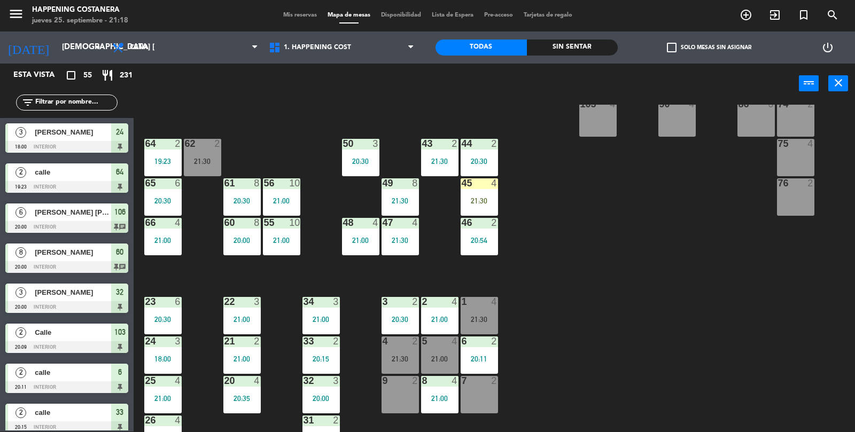
click at [202, 169] on div "62 2 21:30" at bounding box center [202, 157] width 37 height 37
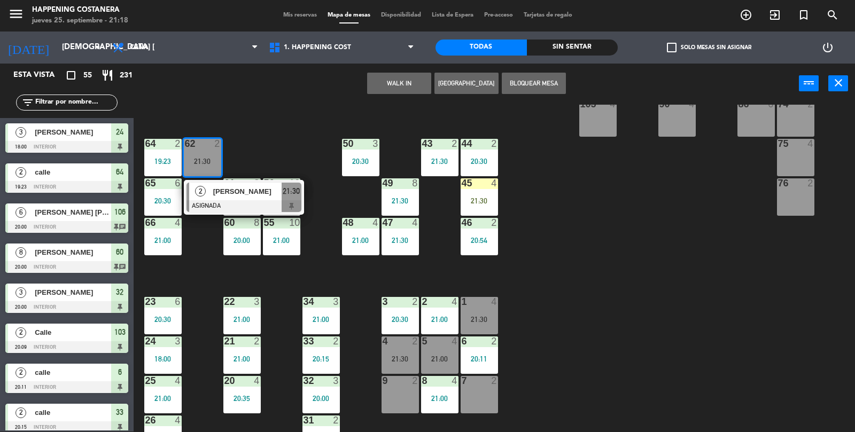
click at [699, 305] on div "69 2 122 4 21:30 121 6 120 6 14 4 CAVA 12 22:00 101 4 94 2 70 7 21:00 123 6 131…" at bounding box center [498, 269] width 713 height 328
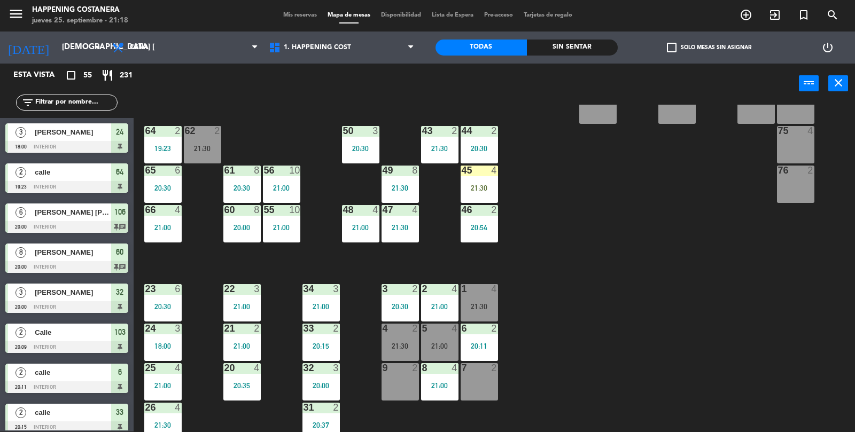
scroll to position [234, 0]
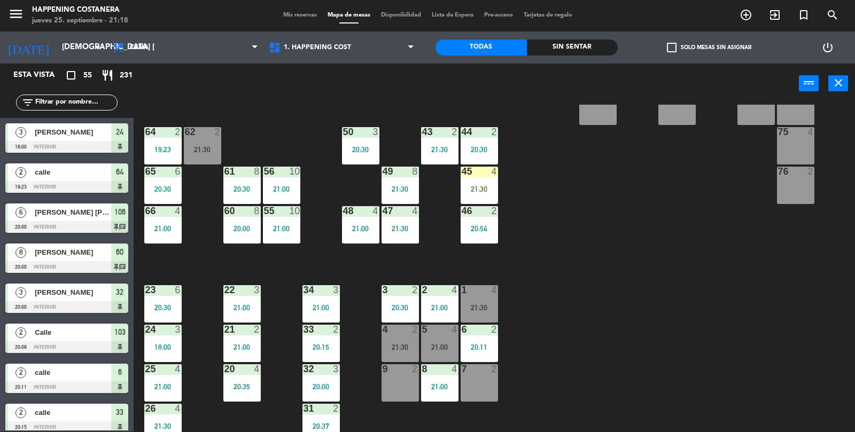
click at [669, 332] on div "69 2 122 4 21:30 121 6 120 6 14 4 CAVA 12 22:00 101 4 94 2 70 7 21:00 123 6 131…" at bounding box center [498, 269] width 713 height 328
click at [184, 151] on div "21:30" at bounding box center [202, 149] width 37 height 7
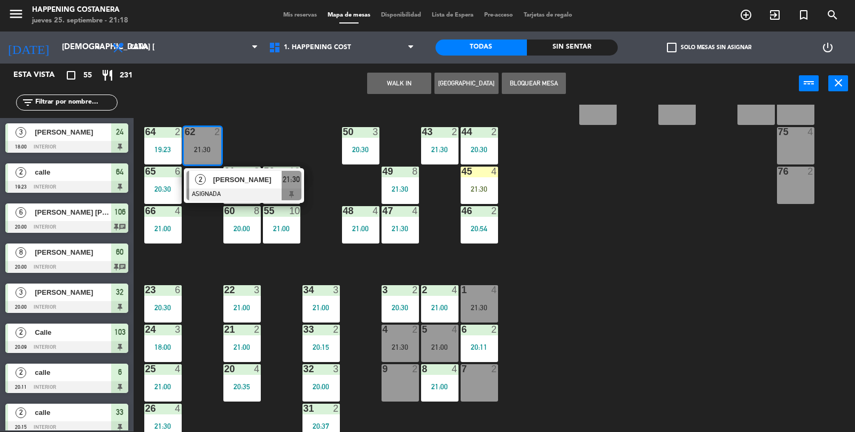
click at [700, 268] on div "69 2 122 4 21:30 121 6 120 6 14 4 CAVA 12 22:00 101 4 94 2 70 7 21:00 123 6 131…" at bounding box center [498, 269] width 713 height 328
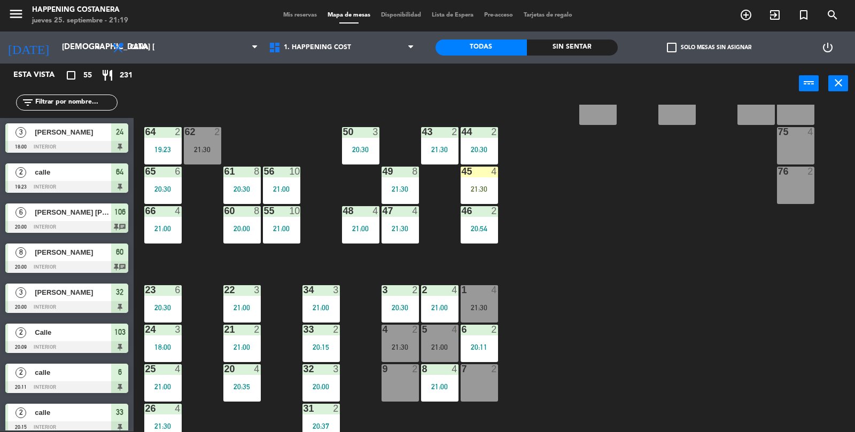
scroll to position [282, 0]
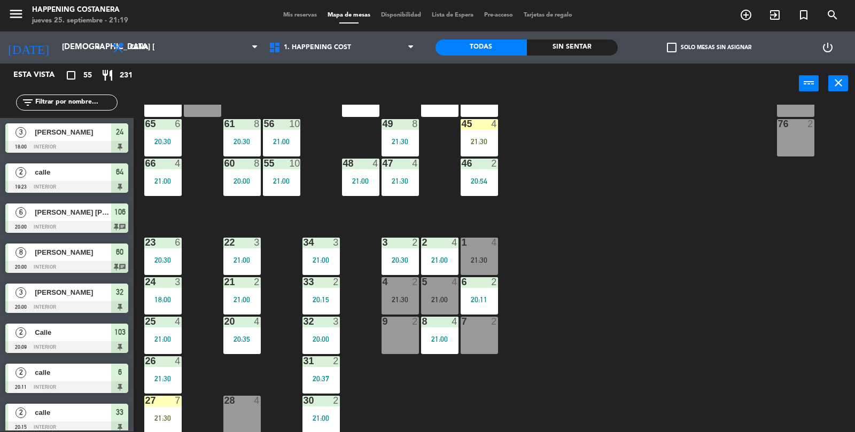
click at [166, 333] on div "25 4 21:00" at bounding box center [162, 335] width 37 height 37
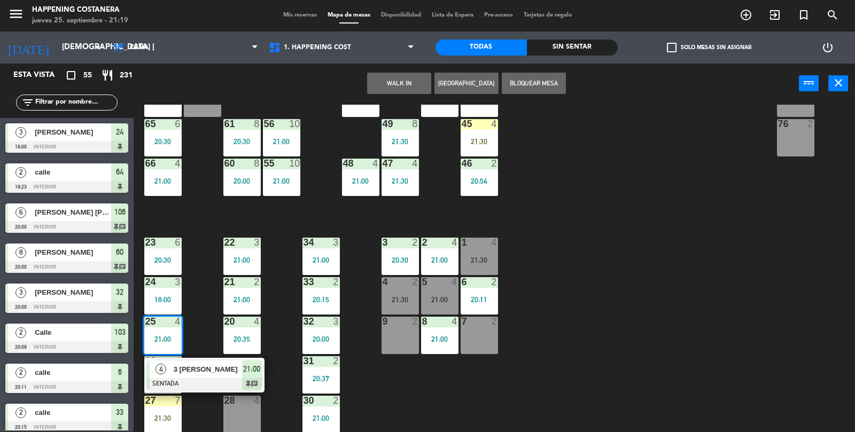
click at [220, 365] on span "3 [PERSON_NAME]" at bounding box center [208, 369] width 68 height 11
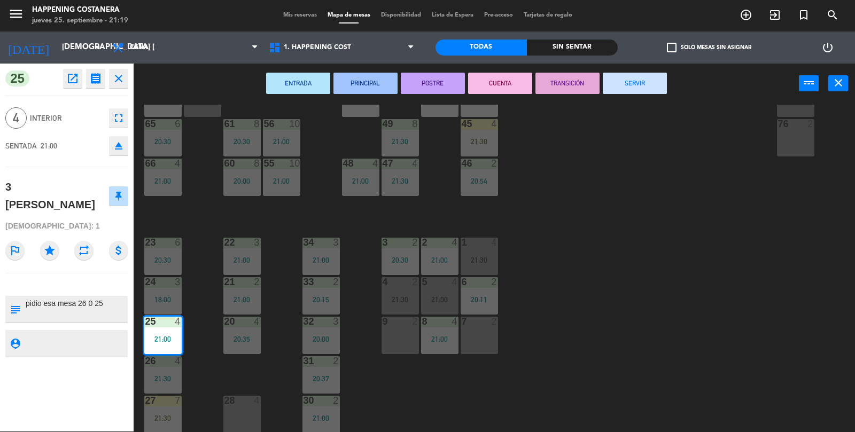
click at [679, 272] on div "69 2 122 4 21:30 121 6 120 6 14 4 CAVA 12 22:00 101 4 94 2 70 7 21:00 123 6 131…" at bounding box center [498, 269] width 713 height 328
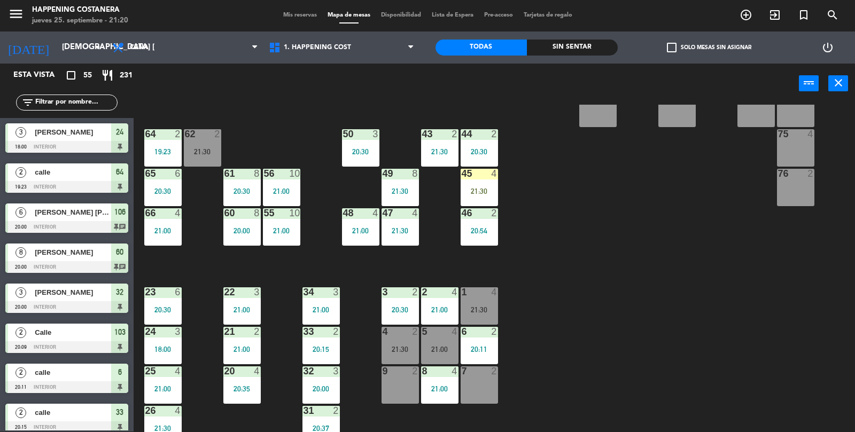
scroll to position [228, 0]
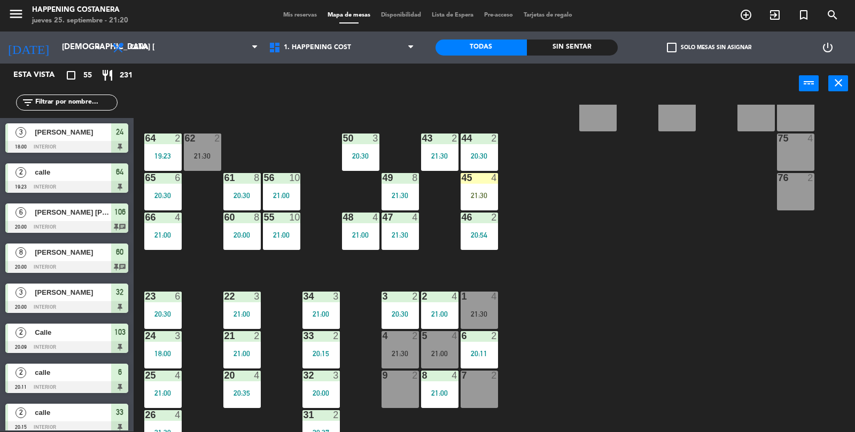
click at [206, 155] on div "21:30" at bounding box center [202, 155] width 37 height 7
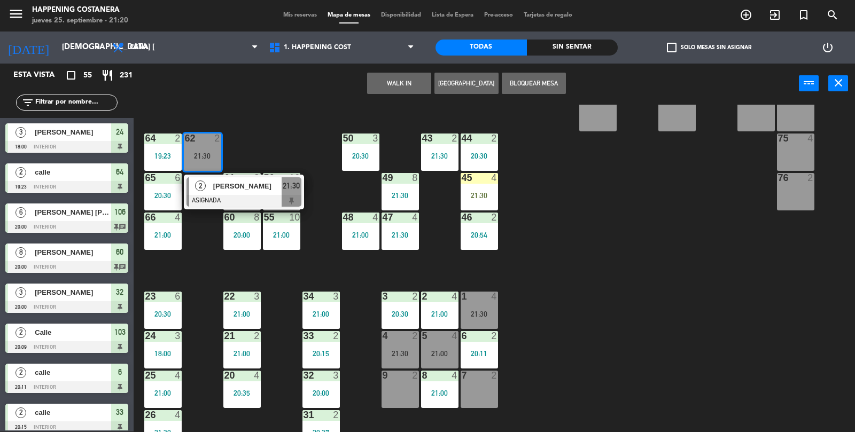
click at [486, 387] on div "7 2" at bounding box center [479, 389] width 37 height 37
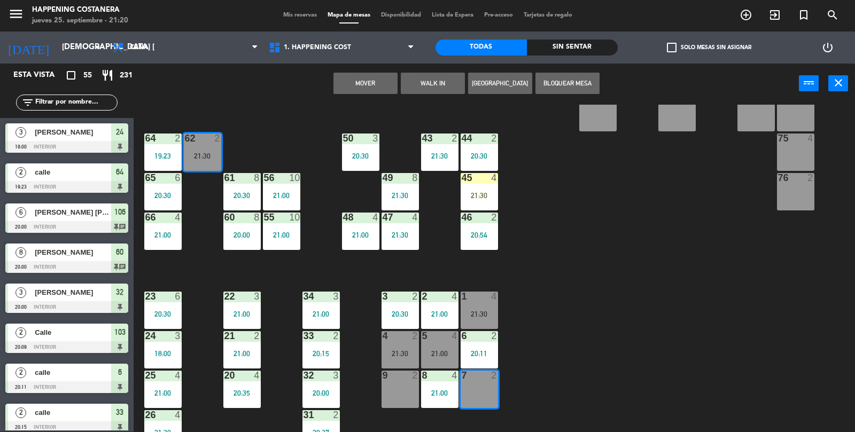
click at [381, 88] on button "Mover" at bounding box center [366, 83] width 64 height 21
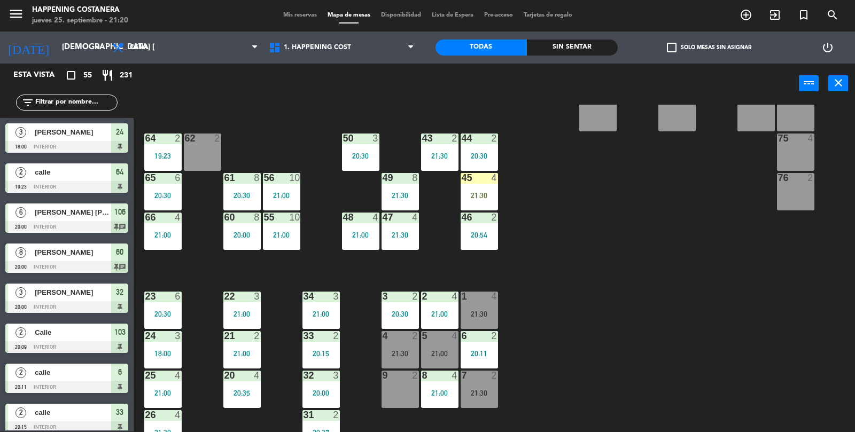
click at [199, 150] on div "62 2" at bounding box center [202, 152] width 37 height 37
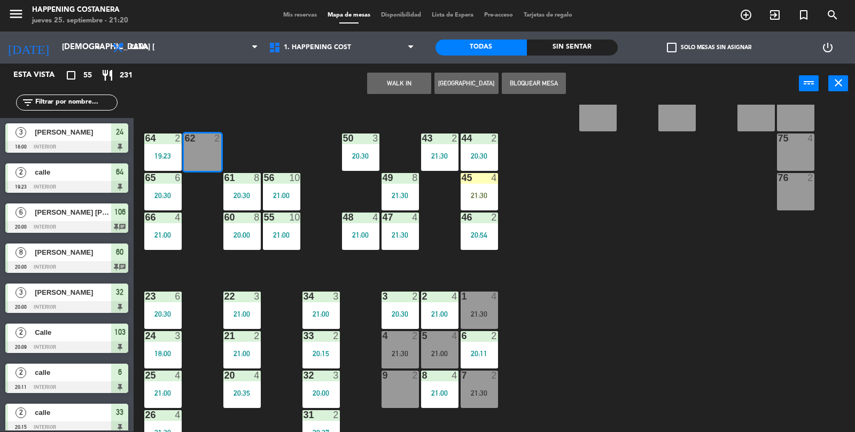
click at [404, 75] on button "WALK IN" at bounding box center [399, 83] width 64 height 21
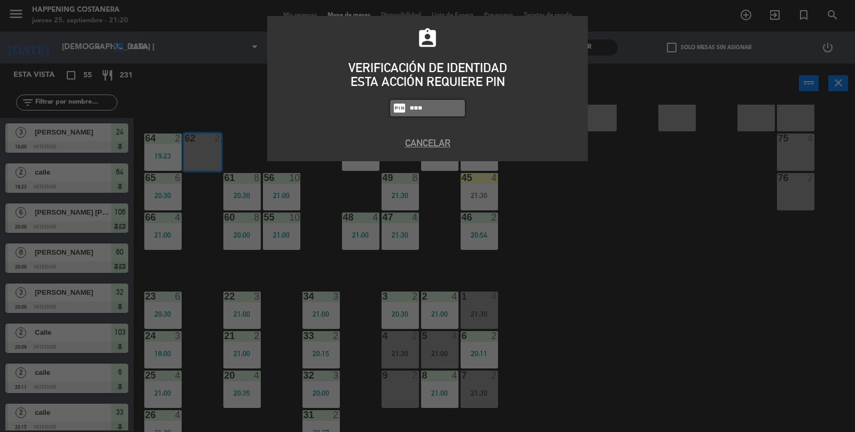
type input "5759"
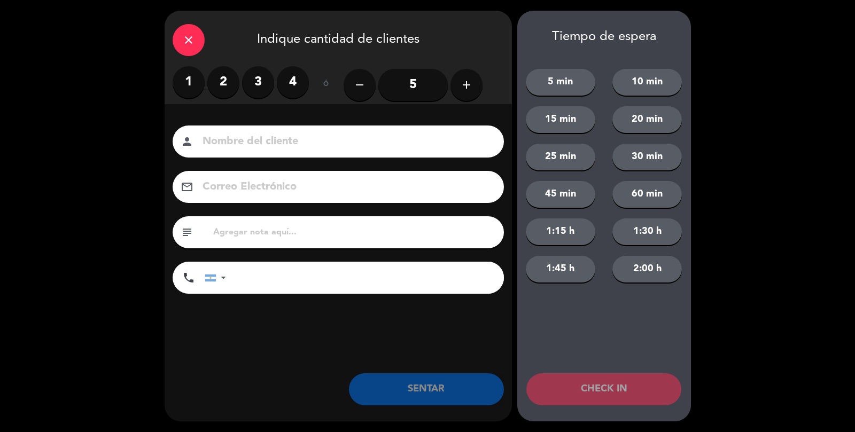
click at [212, 88] on label "2" at bounding box center [223, 82] width 32 height 32
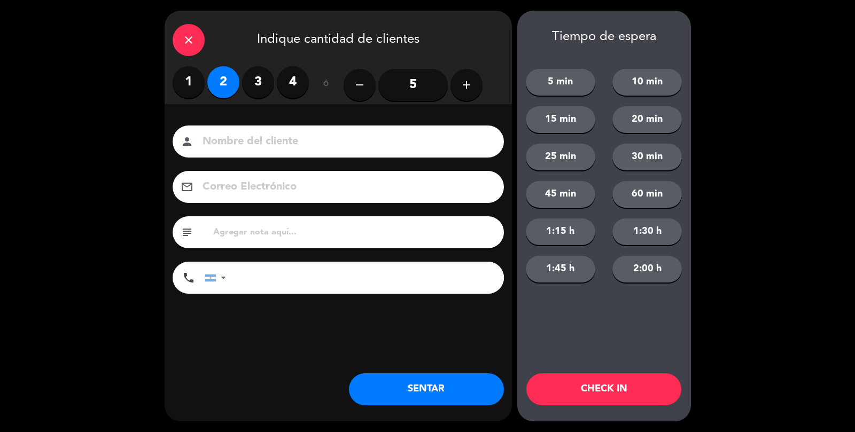
click at [253, 149] on input at bounding box center [346, 142] width 289 height 19
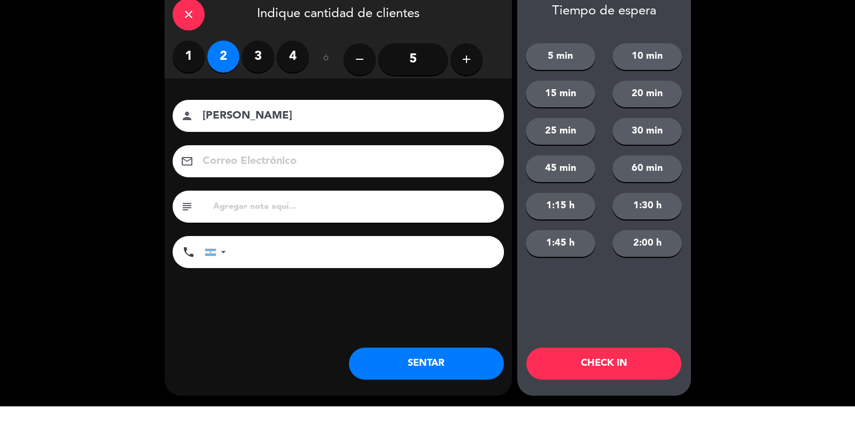
type input "[PERSON_NAME]"
click at [445, 394] on button "SENTAR" at bounding box center [426, 390] width 155 height 32
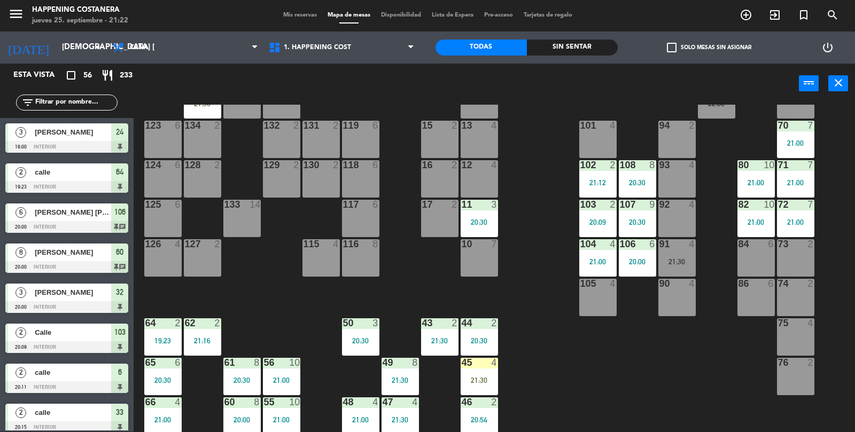
scroll to position [42, 0]
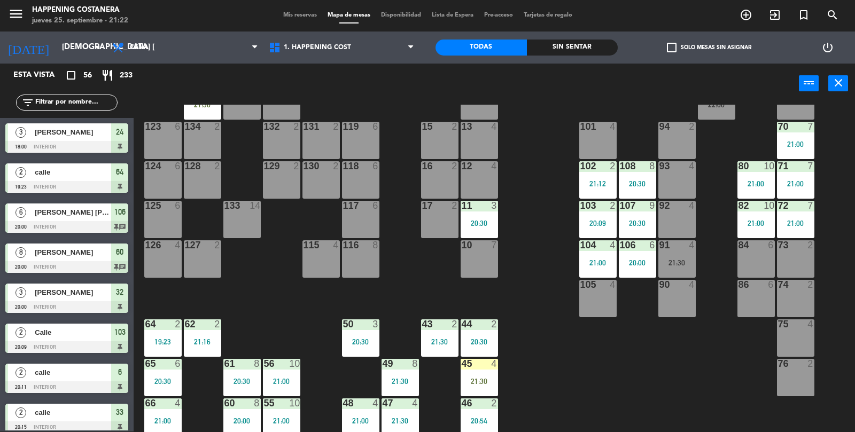
click at [798, 212] on div "72 7 21:00" at bounding box center [795, 219] width 37 height 37
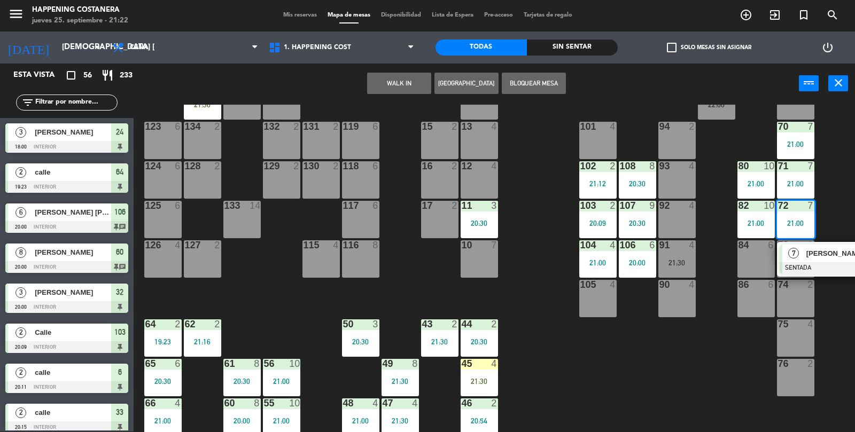
click at [799, 390] on div "76 2" at bounding box center [795, 377] width 37 height 37
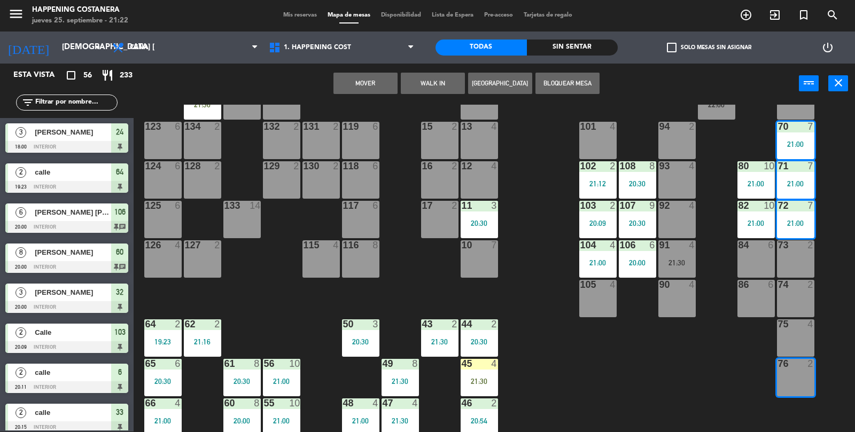
click at [787, 340] on div "75 4" at bounding box center [795, 338] width 37 height 37
click at [356, 85] on button "Mover y Unir" at bounding box center [366, 83] width 64 height 21
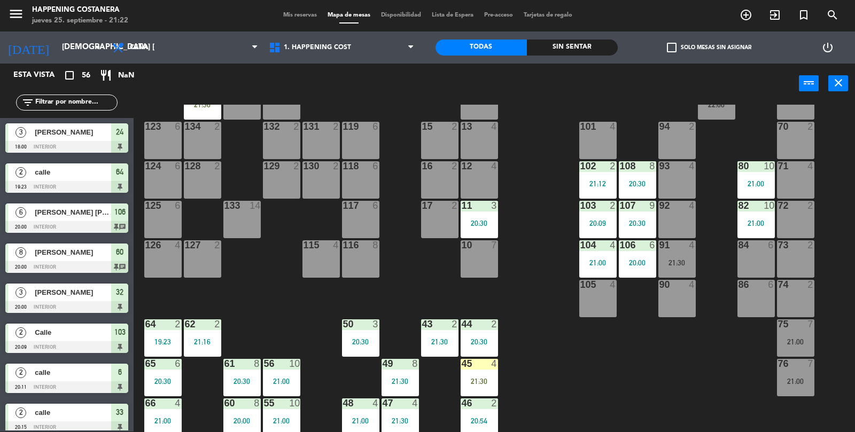
click at [776, 362] on div "76" at bounding box center [778, 364] width 18 height 10
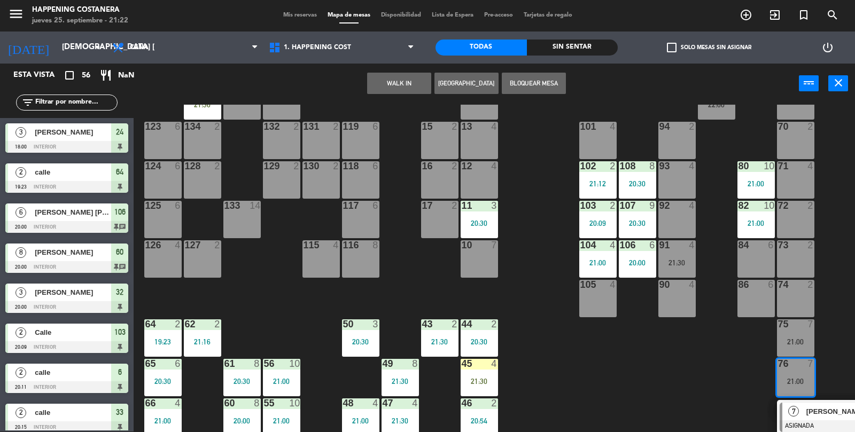
click at [816, 415] on span "[PERSON_NAME]" at bounding box center [841, 411] width 68 height 11
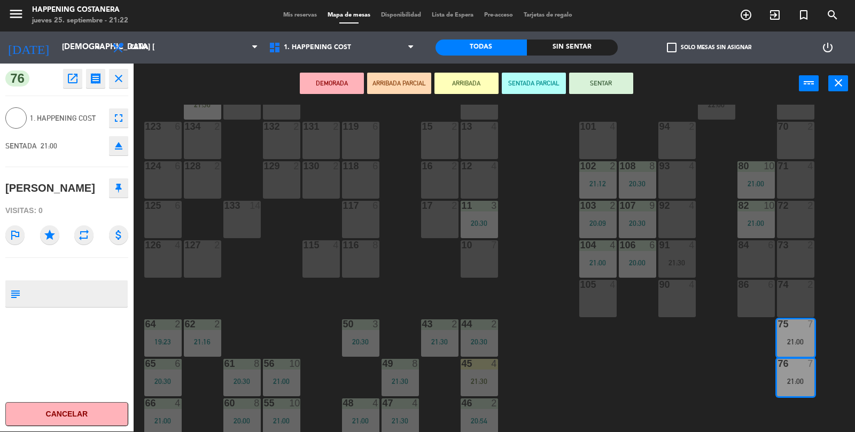
click at [616, 80] on button "SENTAR" at bounding box center [601, 83] width 64 height 21
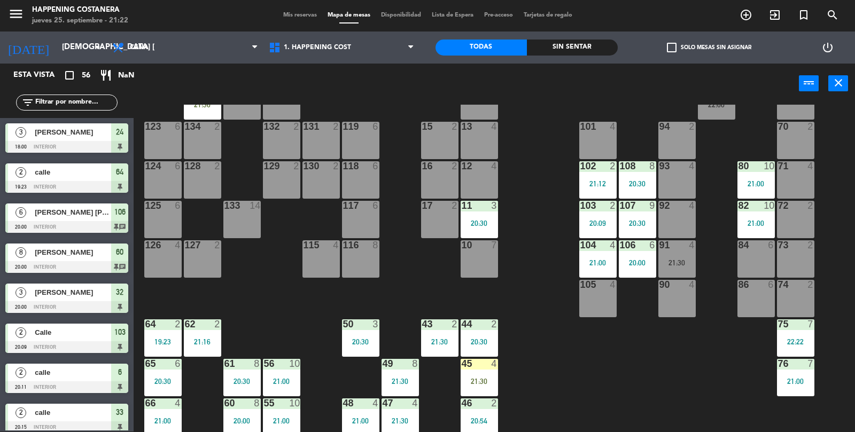
click at [97, 107] on input "text" at bounding box center [75, 103] width 83 height 12
click at [801, 219] on div "72 2" at bounding box center [795, 219] width 37 height 37
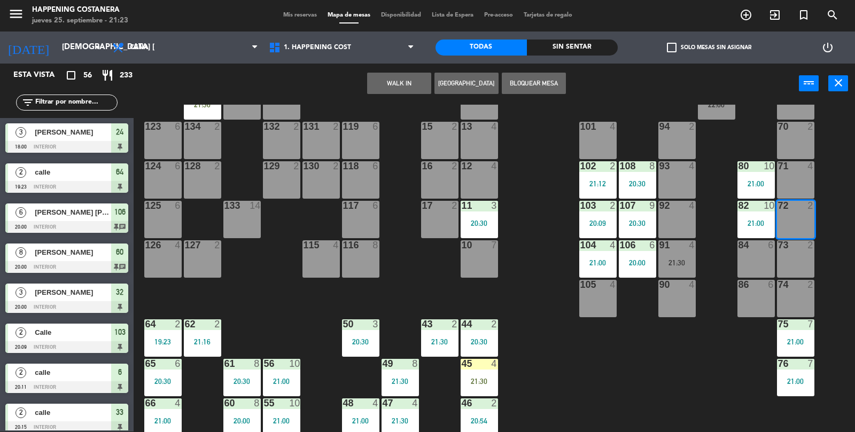
click at [796, 184] on div "71 4" at bounding box center [795, 179] width 37 height 37
click at [755, 249] on div "84 6" at bounding box center [756, 246] width 37 height 11
click at [764, 300] on div "86 6" at bounding box center [756, 298] width 37 height 37
click at [664, 381] on div "69 2 122 4 21:30 121 6 120 6 14 4 CAVA 12 22:00 101 4 94 2 70 2 123 6 131 2 134…" at bounding box center [498, 269] width 713 height 328
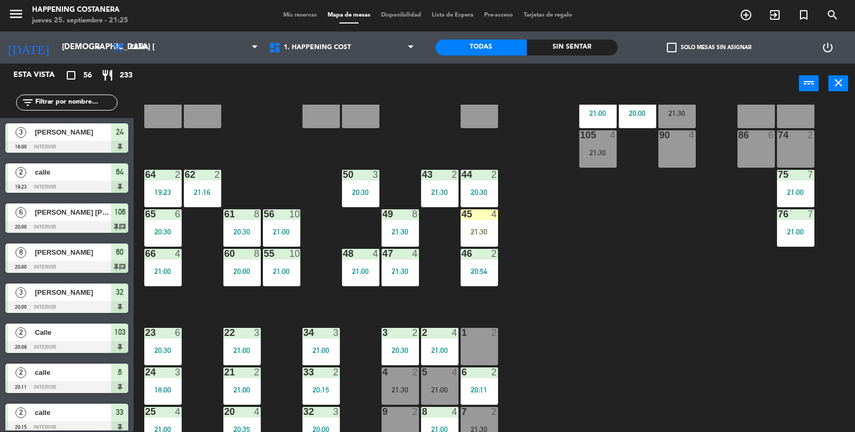
scroll to position [184, 0]
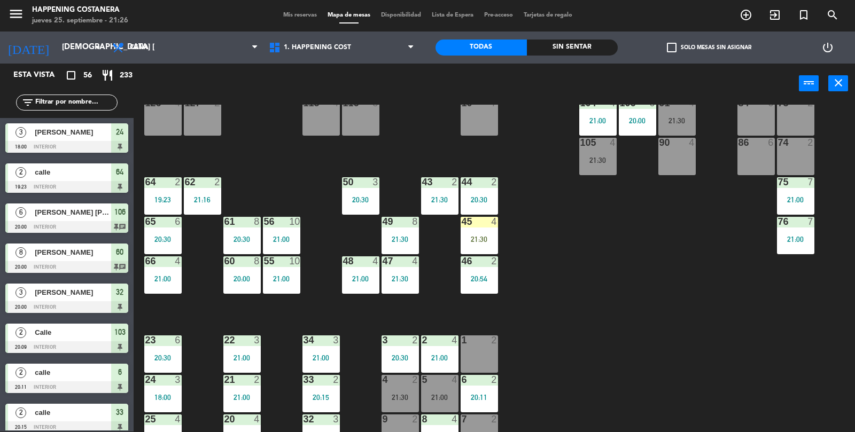
click at [486, 228] on div "45 4 21:30" at bounding box center [479, 235] width 37 height 37
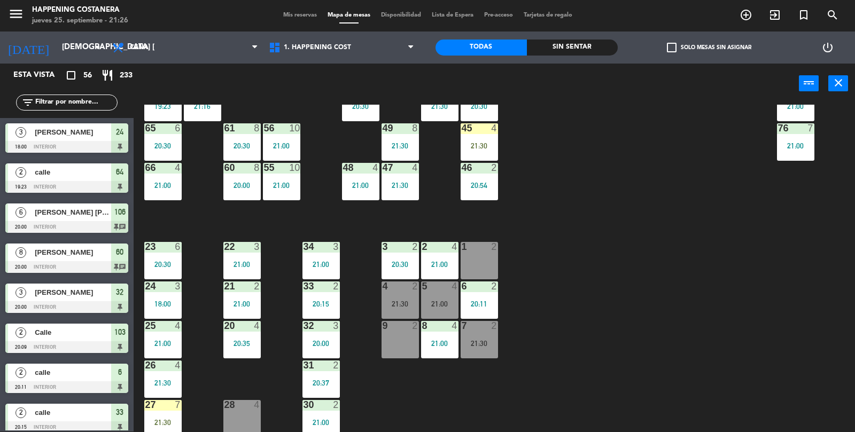
scroll to position [282, 0]
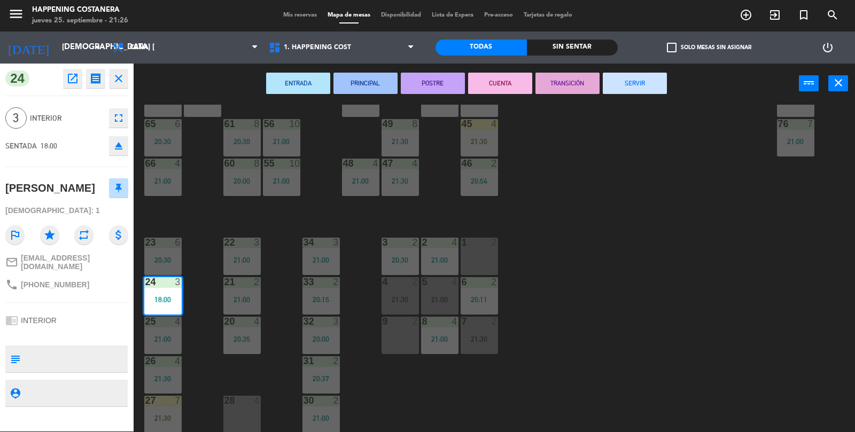
click at [659, 91] on button "SERVIR" at bounding box center [635, 83] width 64 height 21
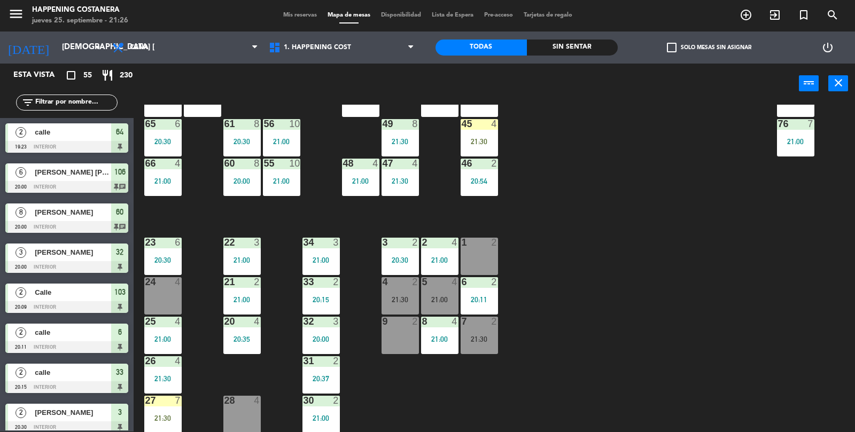
click at [89, 104] on input "text" at bounding box center [75, 103] width 83 height 12
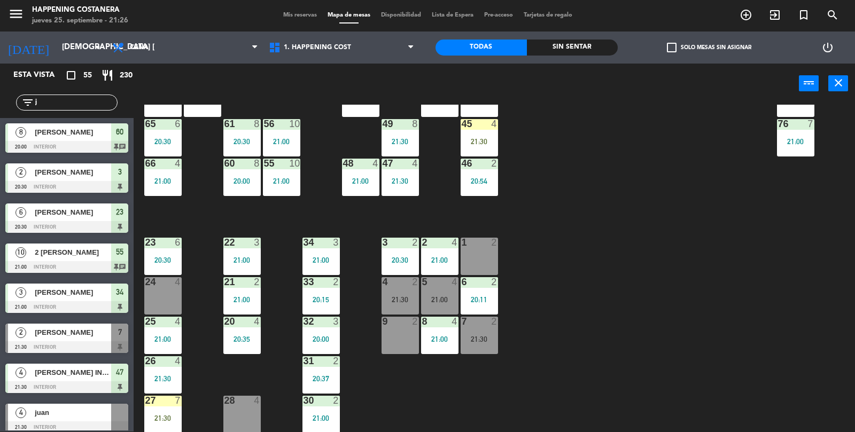
type input "ju"
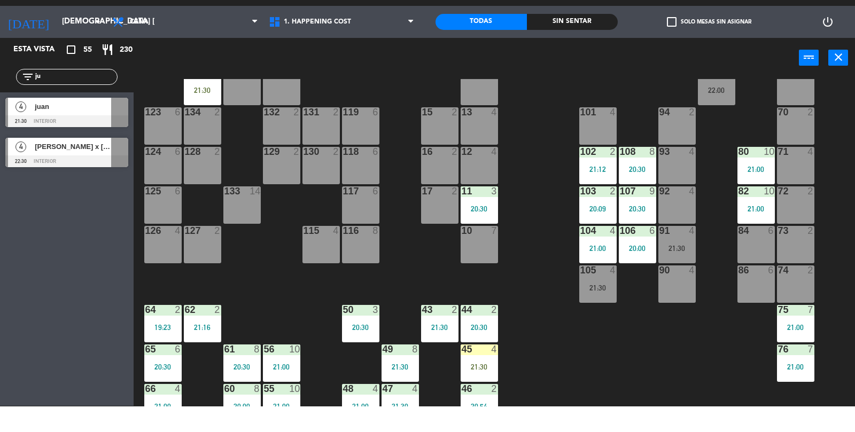
scroll to position [0, 0]
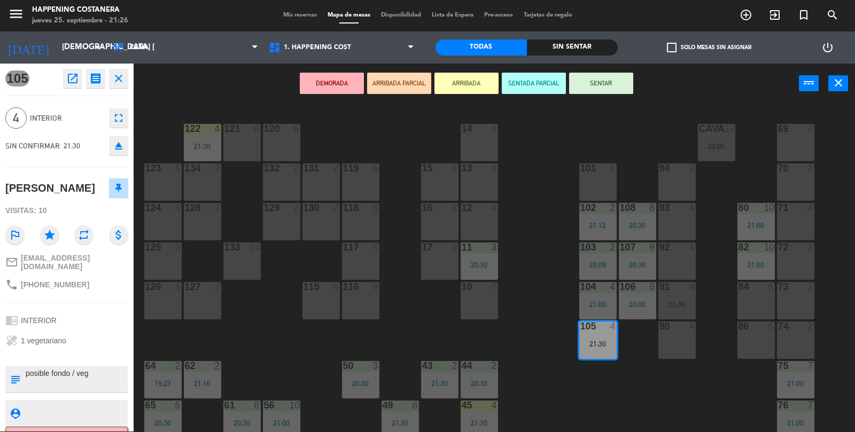
click at [669, 221] on div "93 4" at bounding box center [677, 221] width 37 height 37
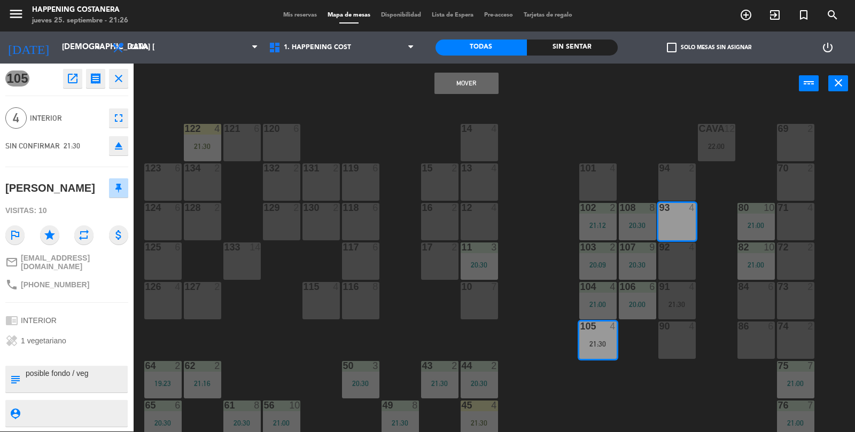
click at [451, 83] on button "Mover" at bounding box center [467, 83] width 64 height 21
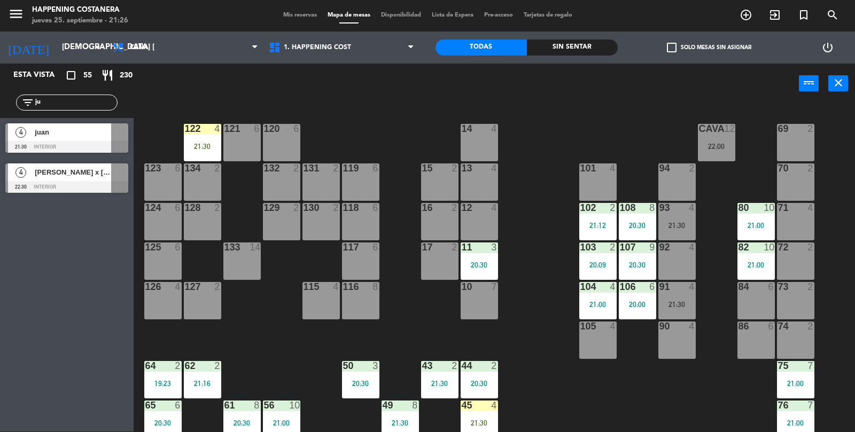
click at [679, 219] on div "93 4 21:30" at bounding box center [677, 221] width 37 height 37
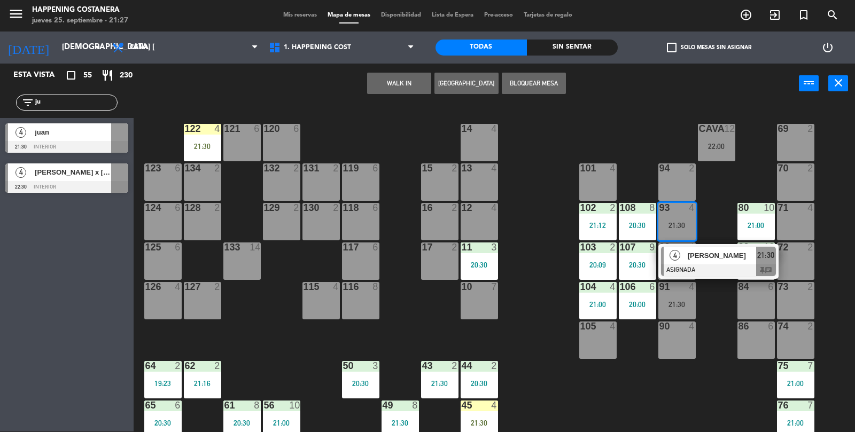
click at [738, 257] on span "[PERSON_NAME]" at bounding box center [722, 255] width 68 height 11
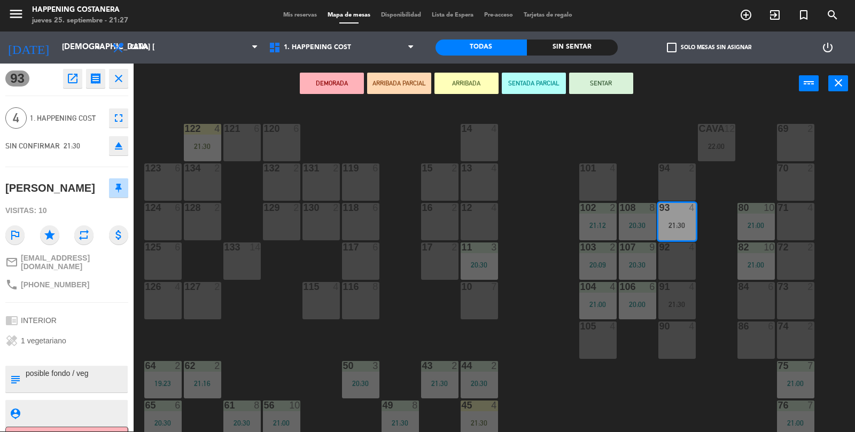
click at [612, 82] on button "SENTAR" at bounding box center [601, 83] width 64 height 21
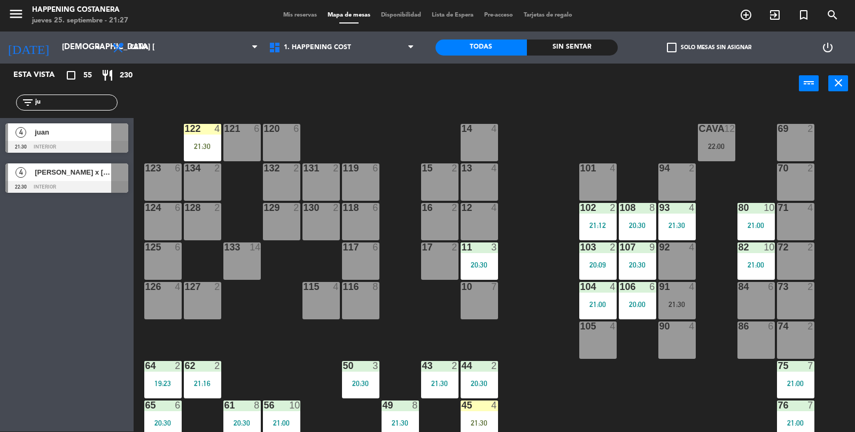
click at [67, 101] on input "ju" at bounding box center [75, 103] width 83 height 12
type input "j"
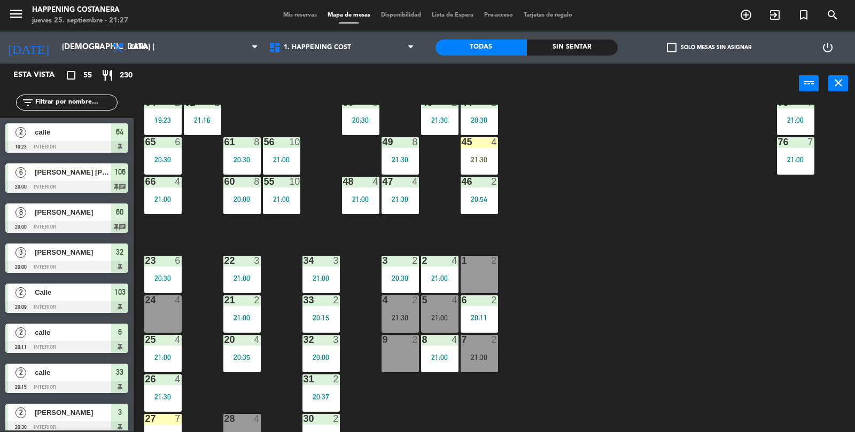
scroll to position [282, 0]
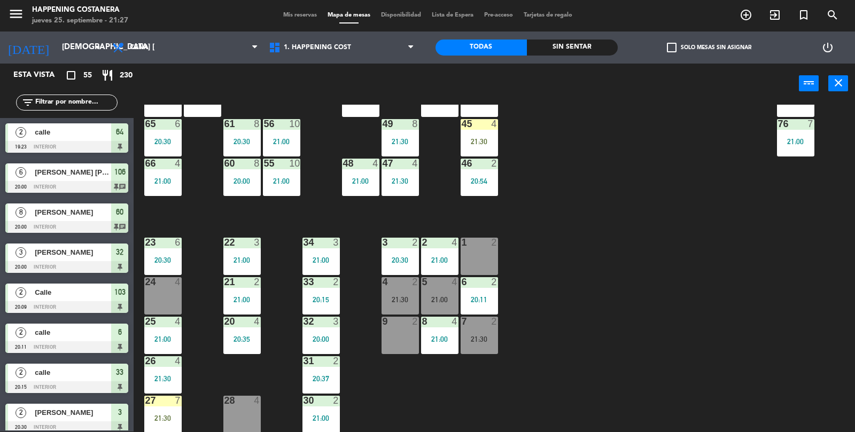
click at [469, 296] on div "20:11" at bounding box center [479, 299] width 37 height 7
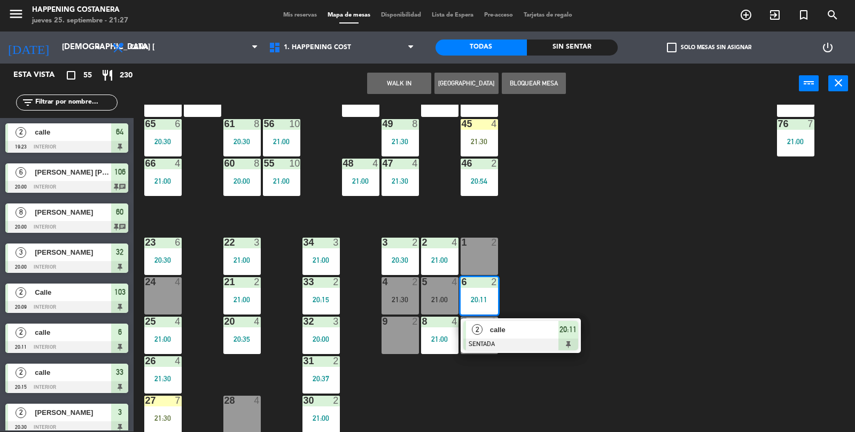
click at [725, 283] on div "69 2 122 4 21:30 121 6 120 6 14 4 CAVA 12 22:00 101 4 94 2 70 2 123 6 131 2 134…" at bounding box center [498, 269] width 713 height 328
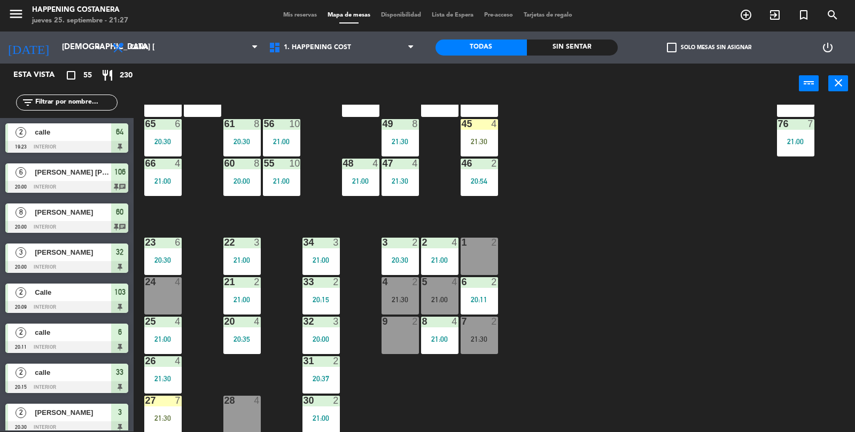
click at [450, 298] on div "21:00" at bounding box center [439, 299] width 37 height 7
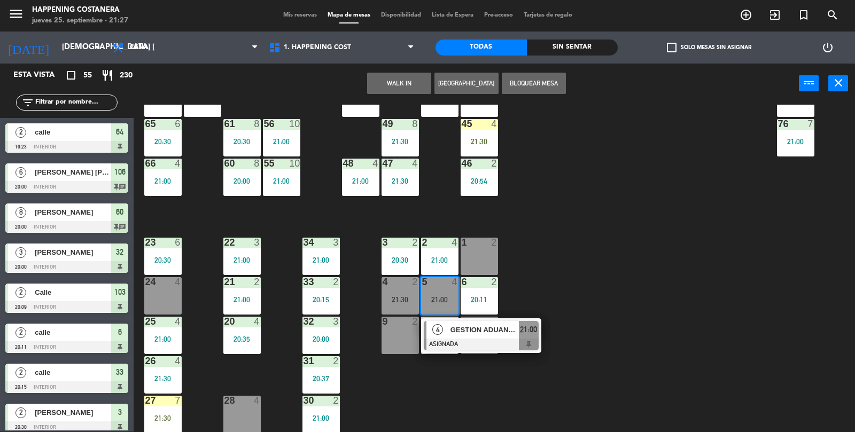
click at [639, 308] on div "69 2 122 4 21:30 121 6 120 6 14 4 CAVA 12 22:00 101 4 94 2 70 2 123 6 131 2 134…" at bounding box center [498, 269] width 713 height 328
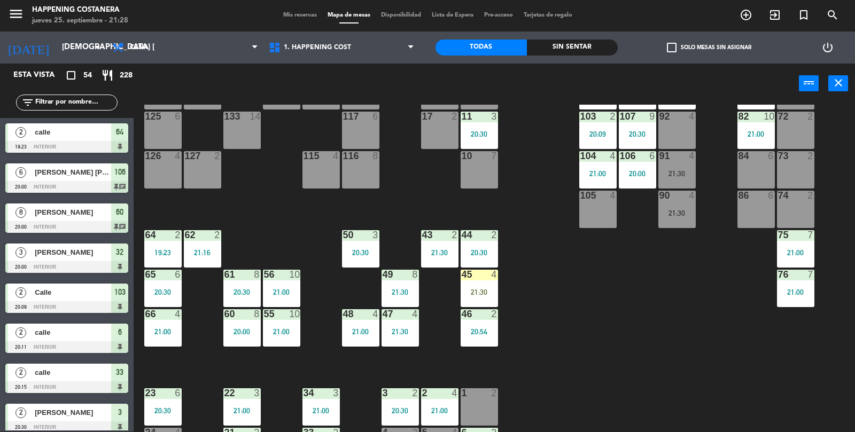
scroll to position [84, 0]
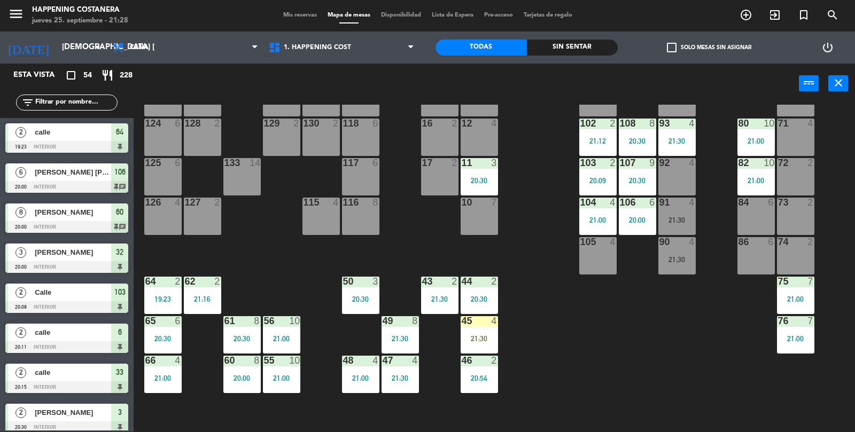
click at [75, 105] on input "text" at bounding box center [75, 103] width 83 height 12
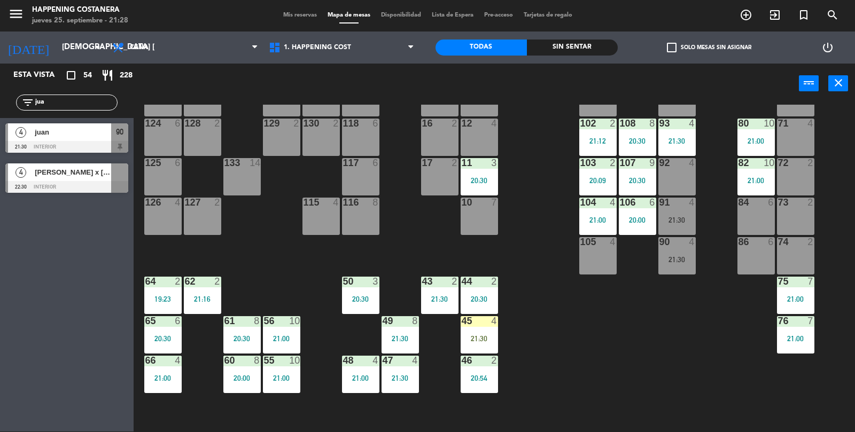
type input "jua"
click at [101, 142] on div at bounding box center [66, 147] width 123 height 12
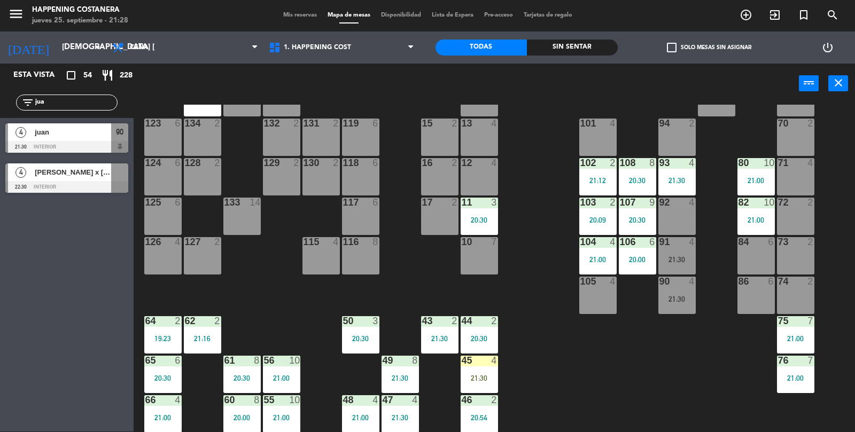
scroll to position [51, 0]
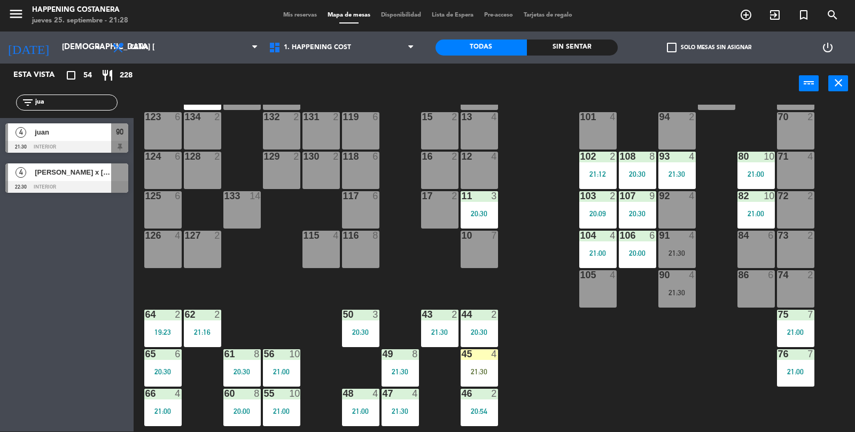
click at [58, 134] on span "juan" at bounding box center [73, 132] width 76 height 11
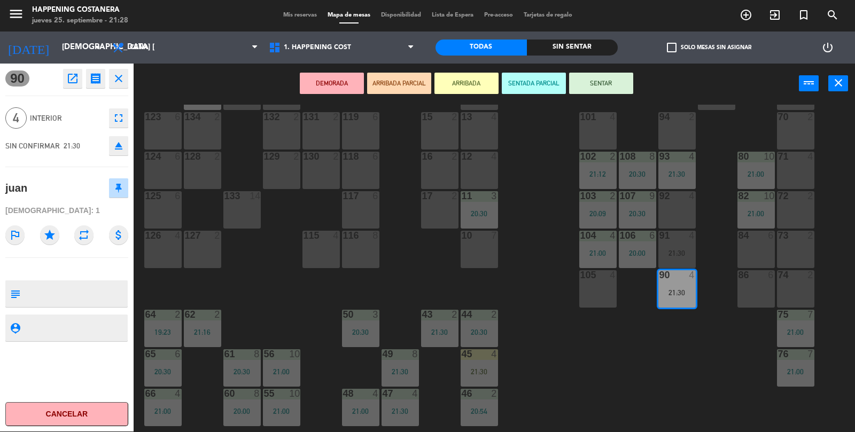
click at [802, 215] on div "72 2" at bounding box center [795, 209] width 37 height 37
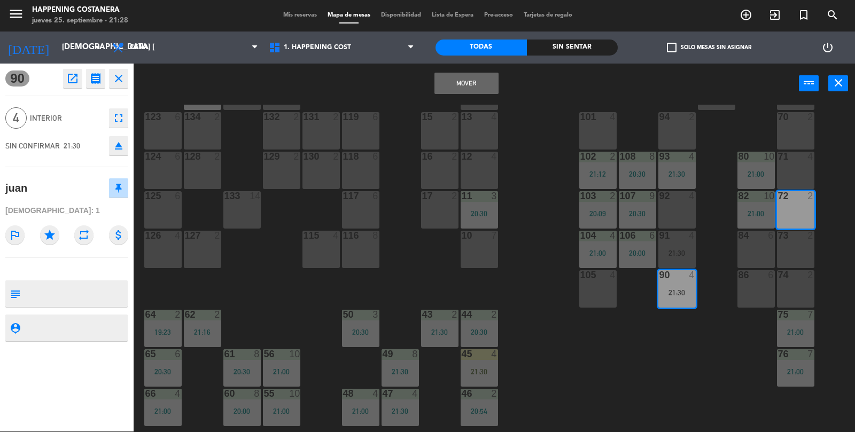
click at [720, 366] on div "69 2 122 4 21:30 121 6 120 6 14 4 CAVA 12 22:00 101 4 94 2 70 2 123 6 131 2 134…" at bounding box center [498, 269] width 713 height 328
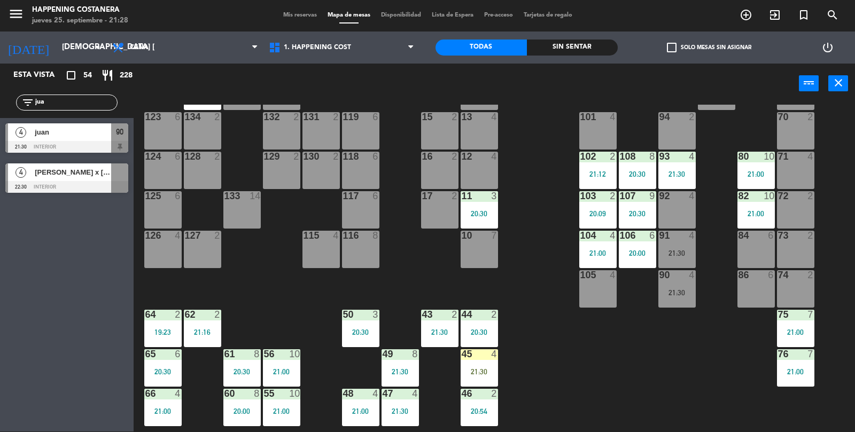
click at [34, 142] on div at bounding box center [66, 147] width 123 height 12
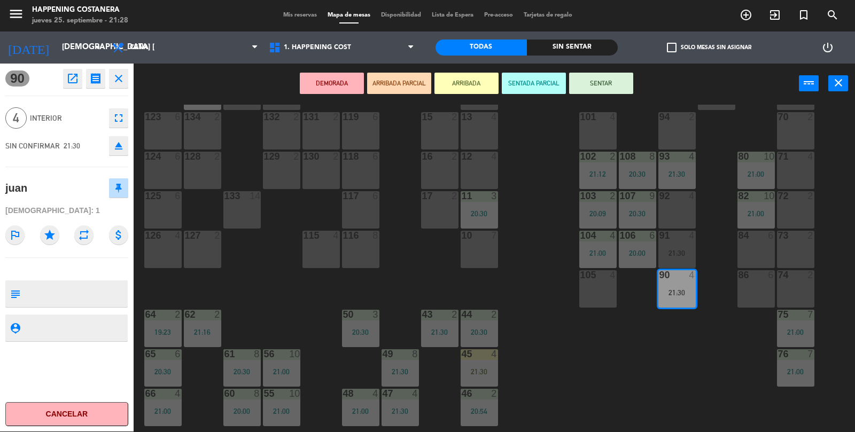
click at [802, 176] on div "71 4" at bounding box center [795, 170] width 37 height 37
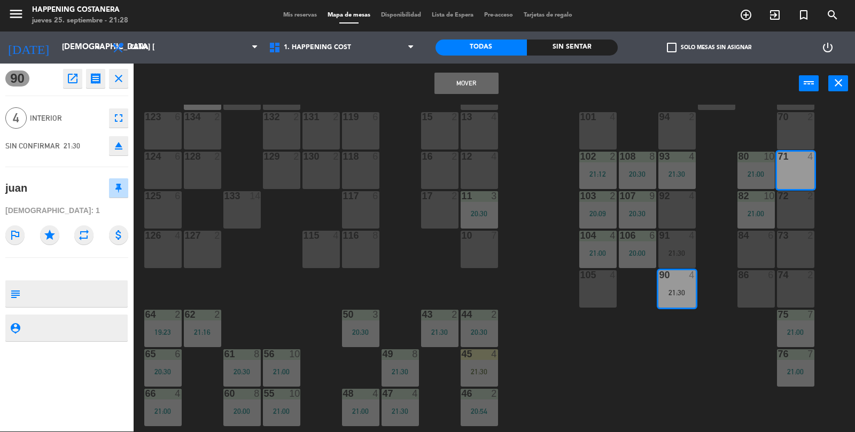
click at [801, 129] on div "70 2" at bounding box center [795, 130] width 37 height 37
click at [496, 81] on button "Mover y Unir" at bounding box center [467, 83] width 64 height 21
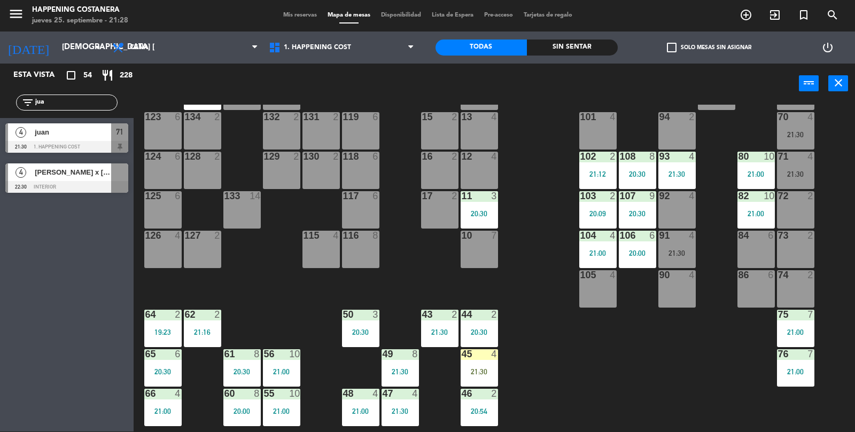
click at [811, 179] on div "71 4 21:30" at bounding box center [795, 170] width 37 height 37
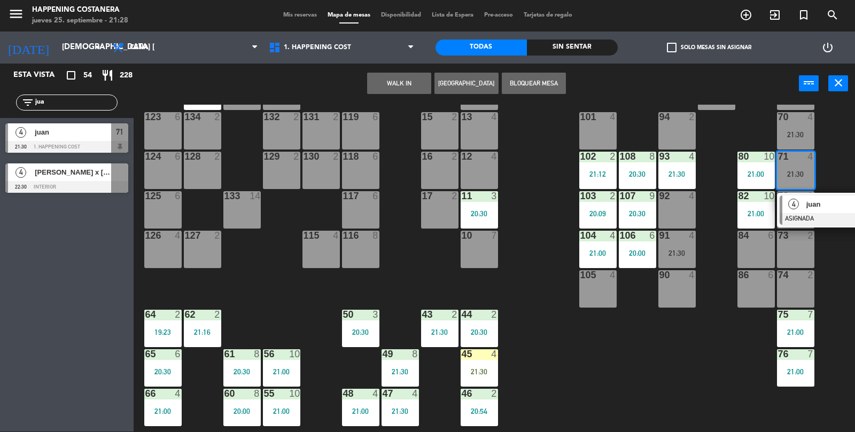
click at [831, 218] on div at bounding box center [837, 219] width 115 height 12
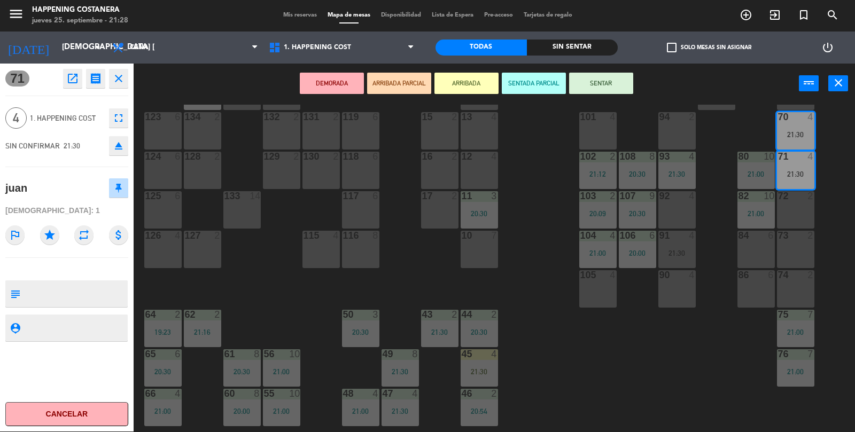
click at [603, 82] on button "SENTAR" at bounding box center [601, 83] width 64 height 21
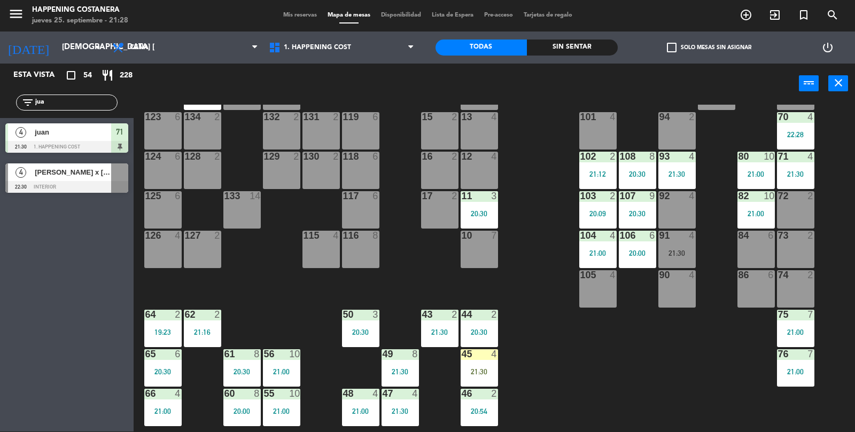
click at [71, 105] on input "jua" at bounding box center [75, 103] width 83 height 12
type input "j"
type input "G"
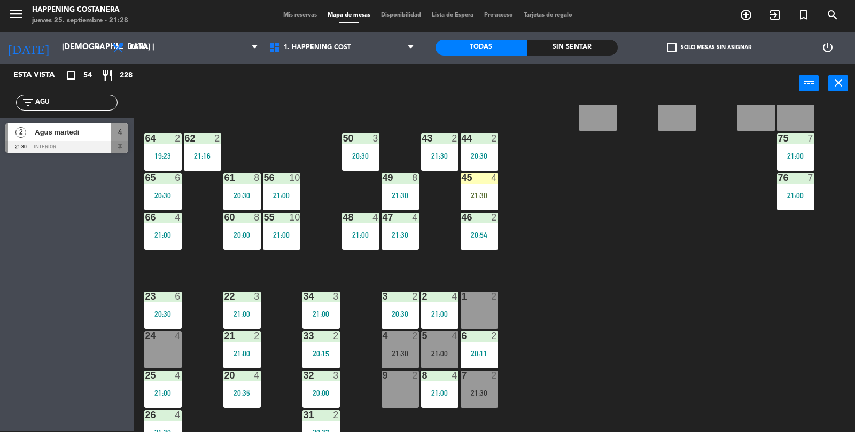
scroll to position [282, 0]
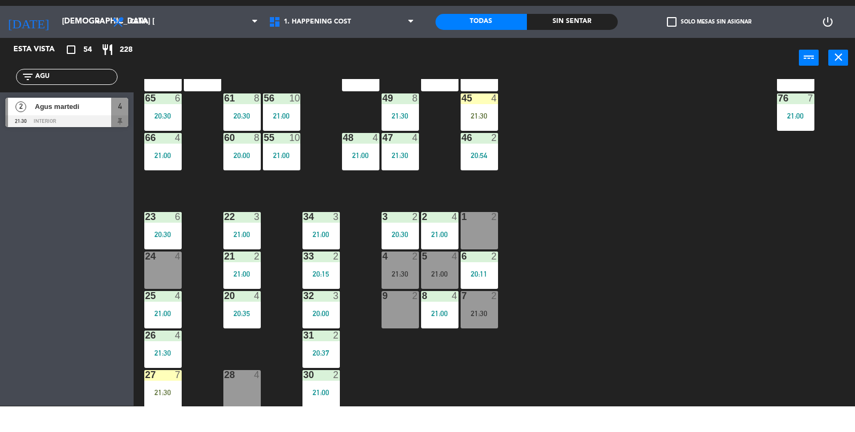
type input "AGU"
click at [48, 139] on div "Agus martedi" at bounding box center [73, 132] width 78 height 18
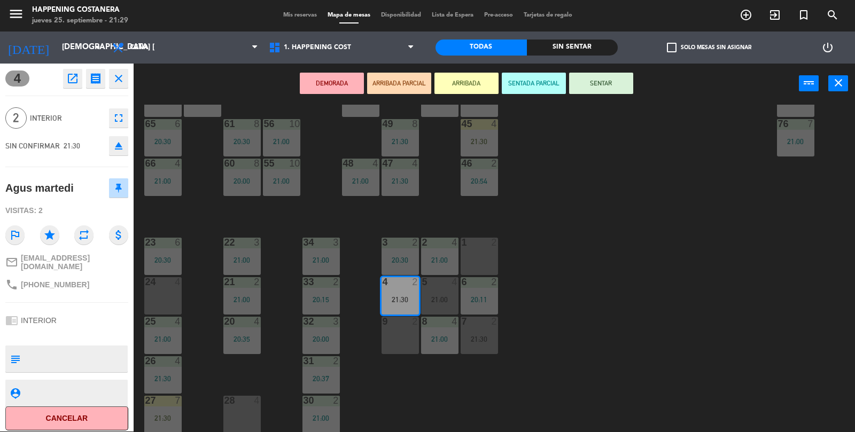
click at [475, 333] on div "7 2 21:30" at bounding box center [479, 335] width 37 height 37
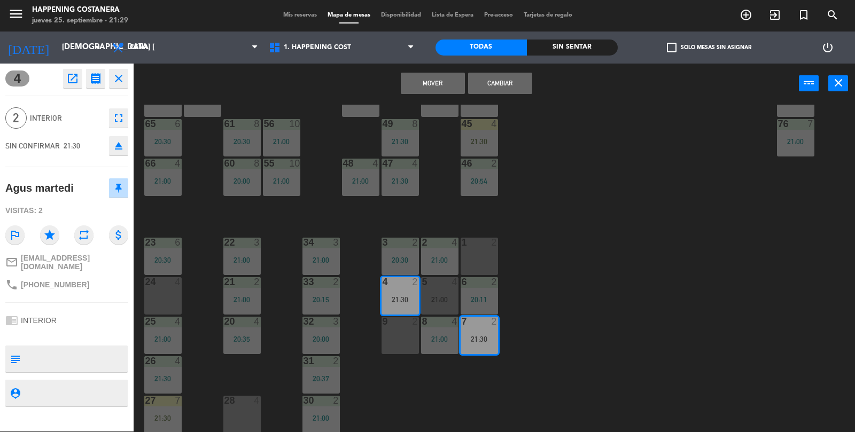
click at [507, 88] on button "Cambiar" at bounding box center [500, 83] width 64 height 21
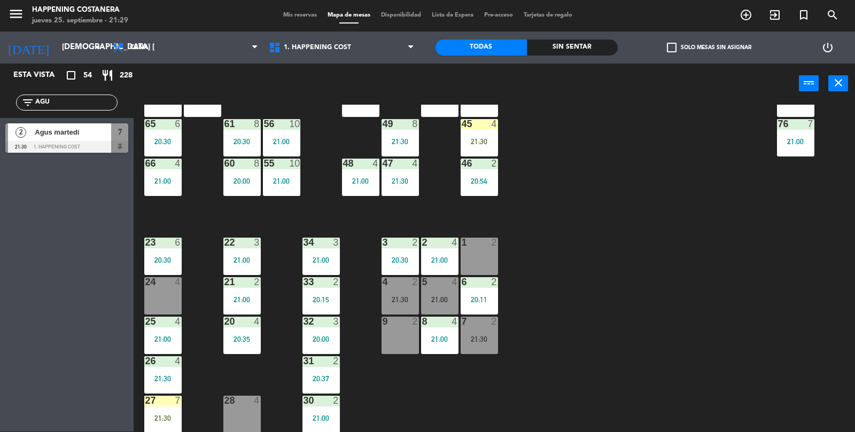
click at [480, 329] on div "7 2 21:30" at bounding box center [479, 335] width 37 height 37
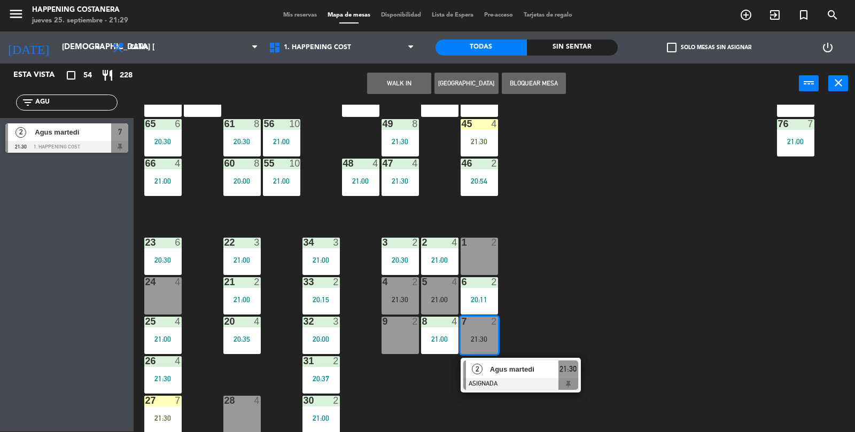
click at [518, 383] on div at bounding box center [520, 384] width 115 height 12
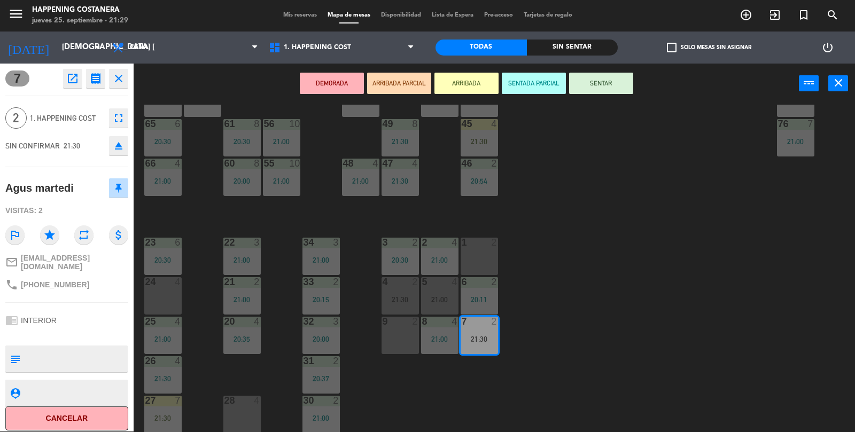
click at [587, 83] on button "SENTAR" at bounding box center [601, 83] width 64 height 21
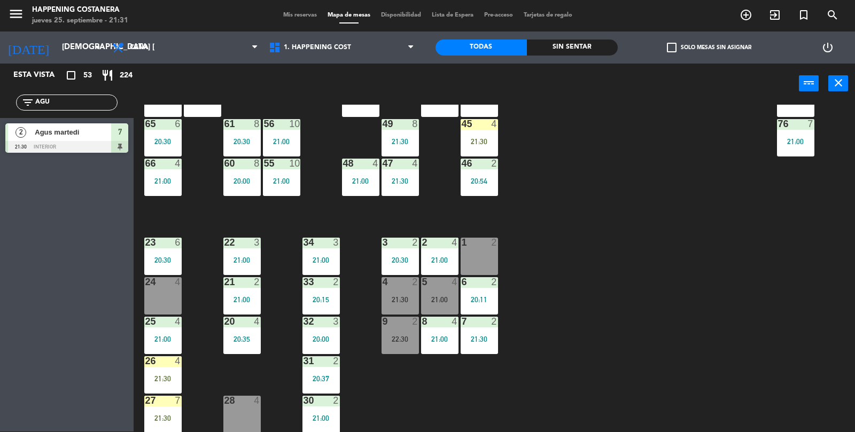
click at [80, 97] on input "AGU" at bounding box center [75, 103] width 83 height 12
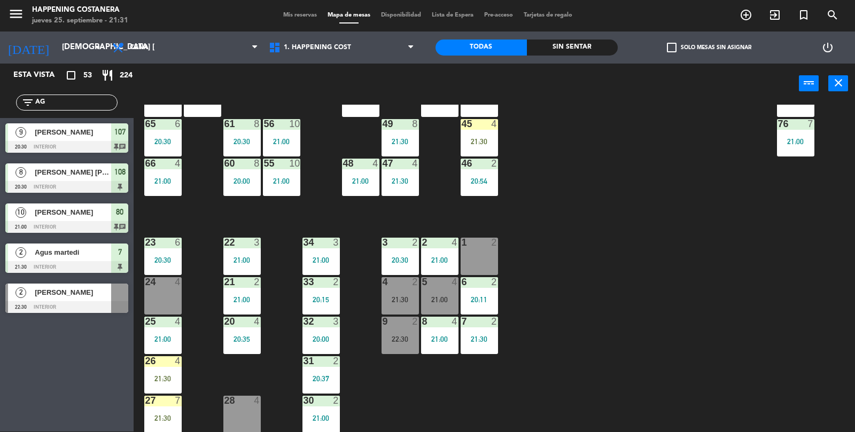
type input "A"
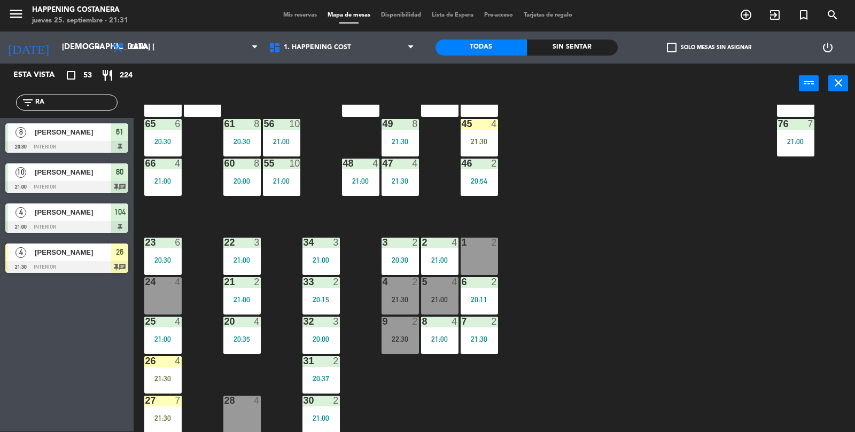
type input "R"
click at [471, 345] on div "7 2 21:30" at bounding box center [479, 335] width 37 height 37
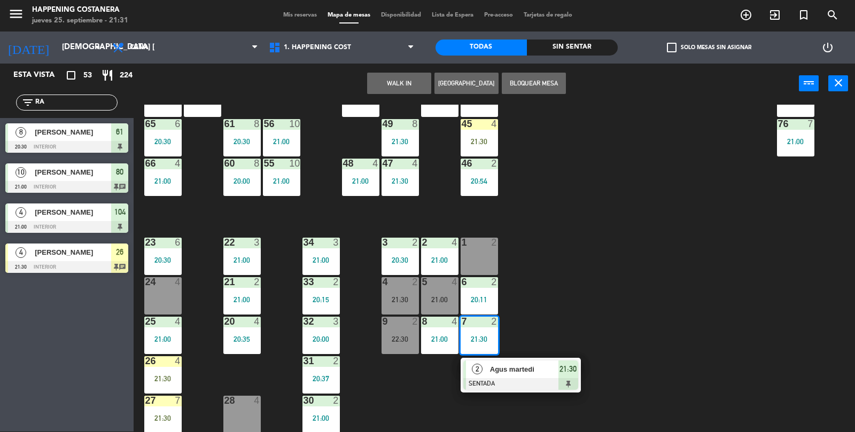
click at [392, 296] on div "21:30" at bounding box center [400, 299] width 37 height 7
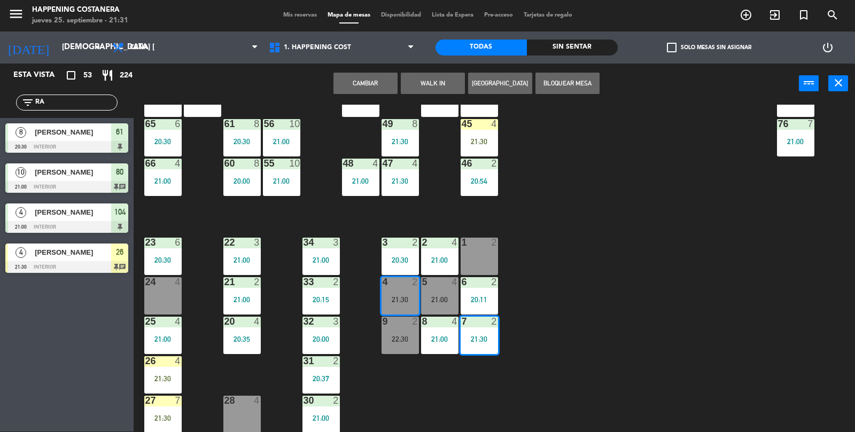
click at [369, 92] on button "Cambiar" at bounding box center [366, 83] width 64 height 21
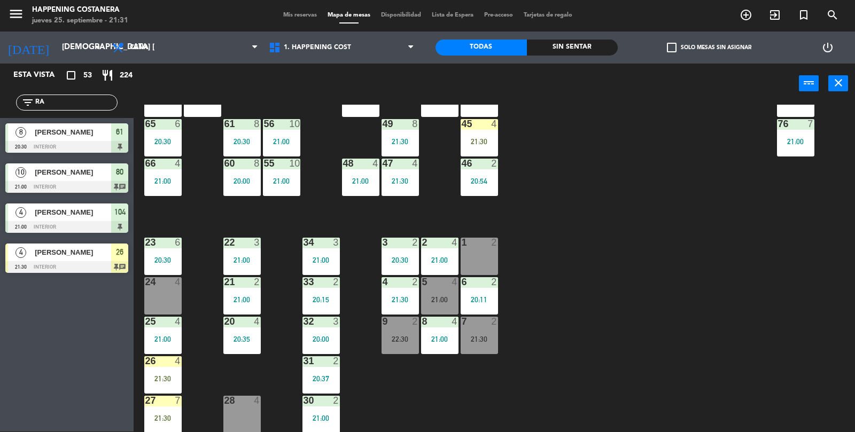
click at [78, 102] on input "RA" at bounding box center [75, 103] width 83 height 12
type input "R"
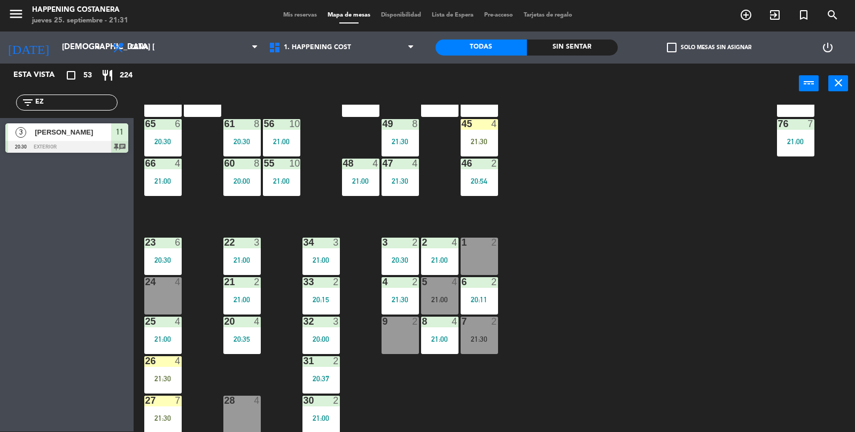
type input "E"
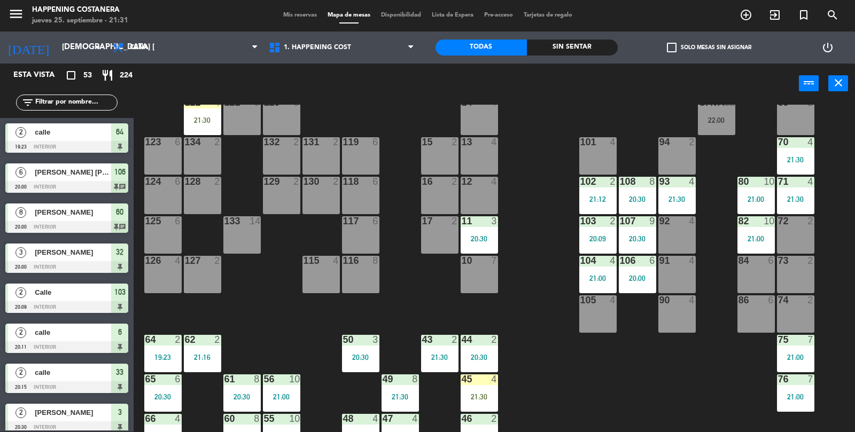
scroll to position [26, 0]
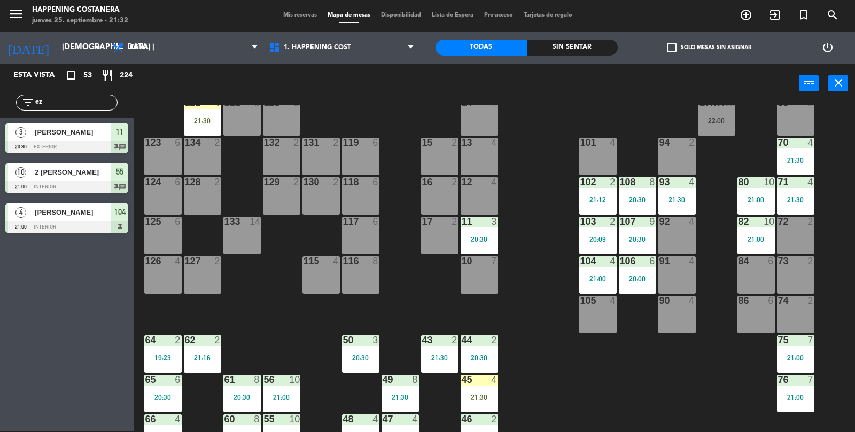
type input "e"
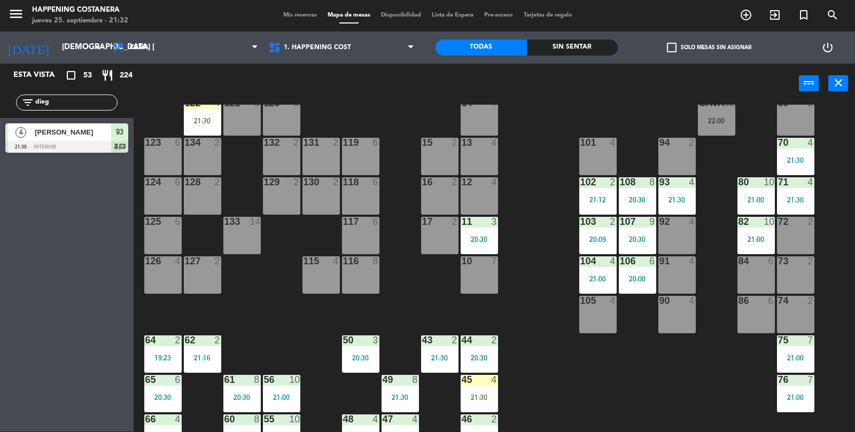
click at [83, 105] on input "dieg" at bounding box center [75, 103] width 83 height 12
type input "d"
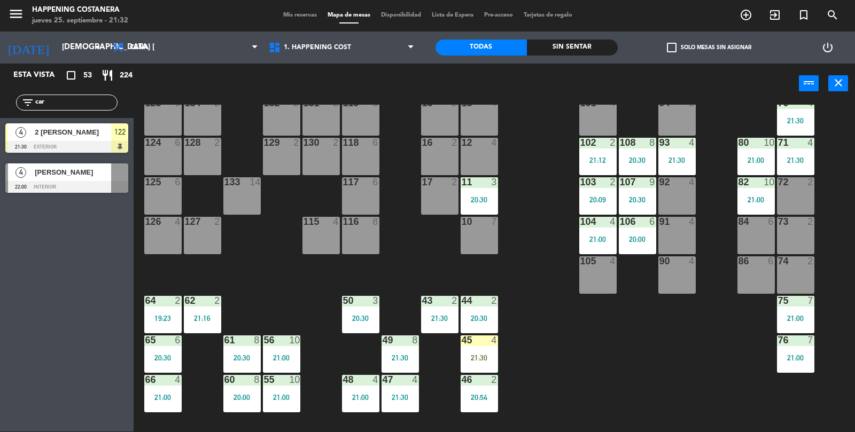
scroll to position [0, 0]
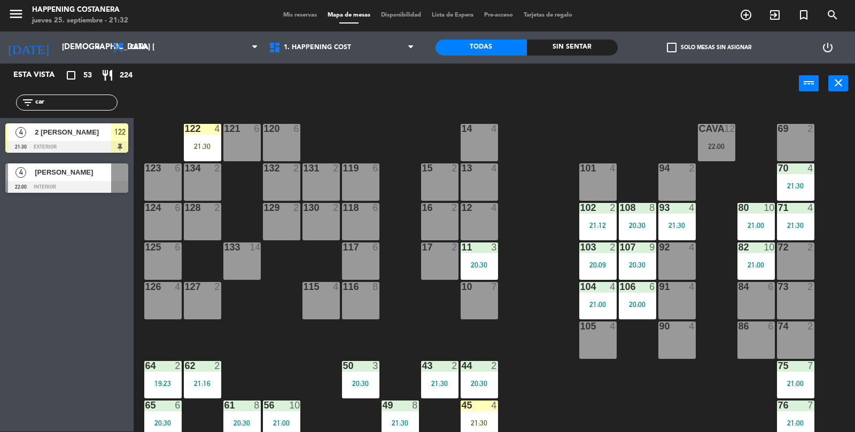
type input "car"
click at [26, 133] on div "4" at bounding box center [21, 132] width 26 height 18
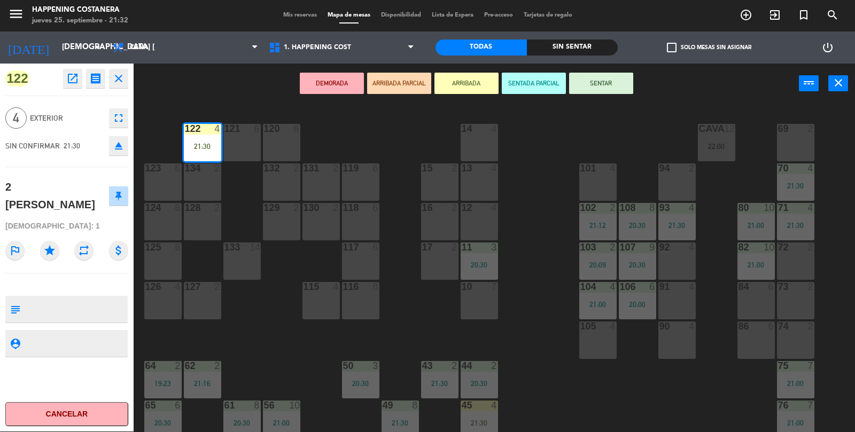
click at [608, 80] on button "SENTAR" at bounding box center [601, 83] width 64 height 21
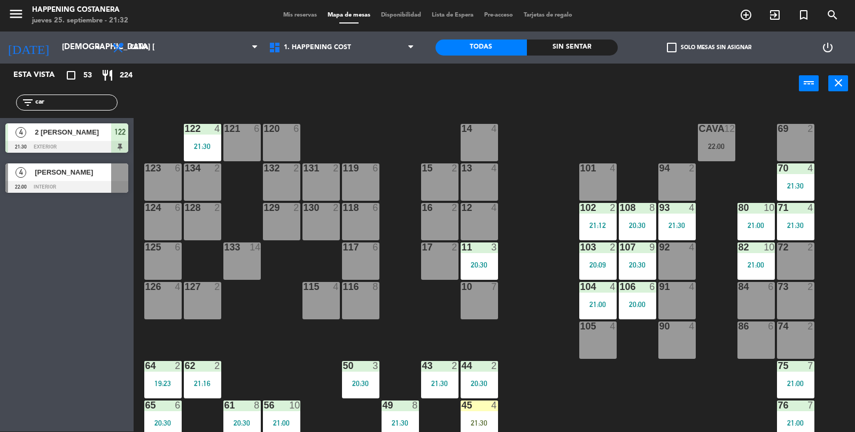
click at [204, 144] on div "21:30" at bounding box center [202, 146] width 37 height 7
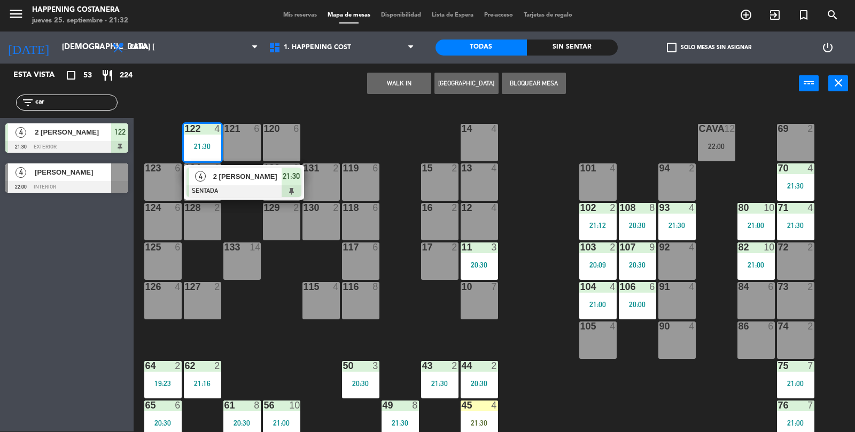
click at [207, 186] on div at bounding box center [244, 191] width 115 height 12
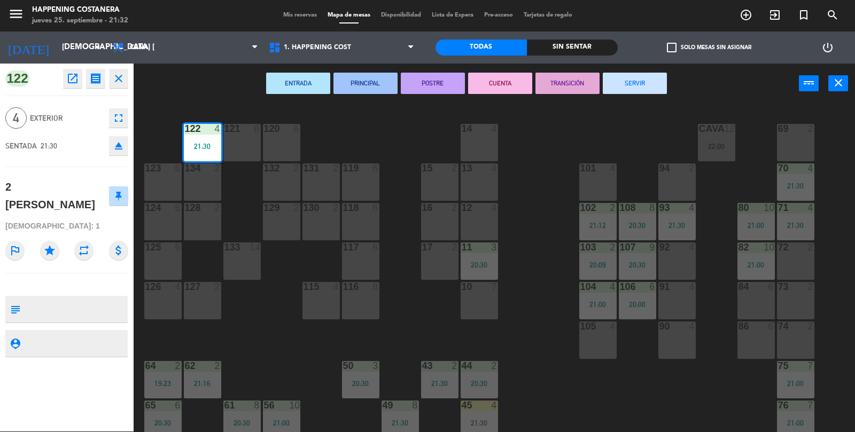
click at [687, 417] on div "69 2 122 4 21:30 121 6 120 6 14 4 CAVA 12 22:00 101 4 94 2 70 4 21:30 123 6 131…" at bounding box center [498, 269] width 713 height 328
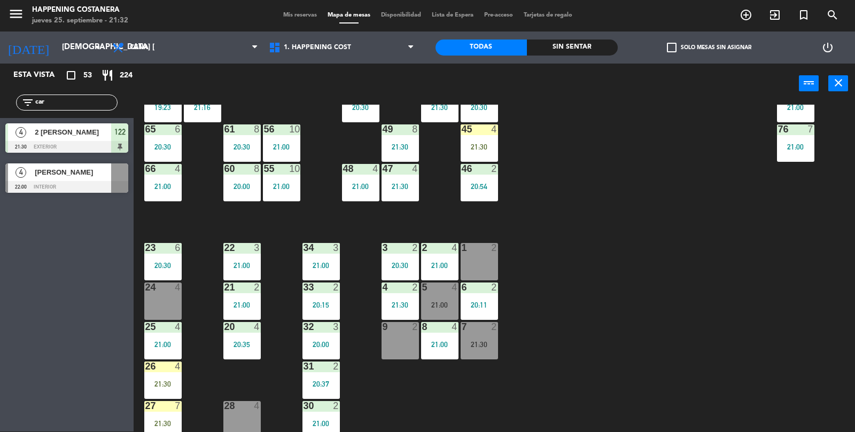
scroll to position [282, 0]
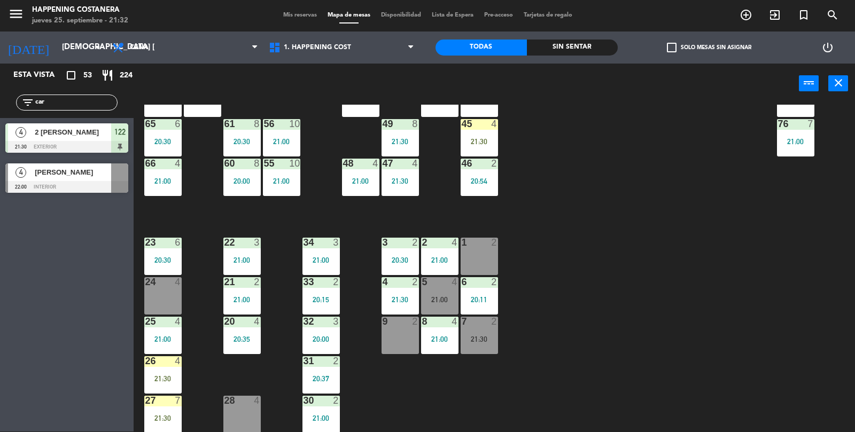
click at [170, 396] on div at bounding box center [163, 401] width 18 height 10
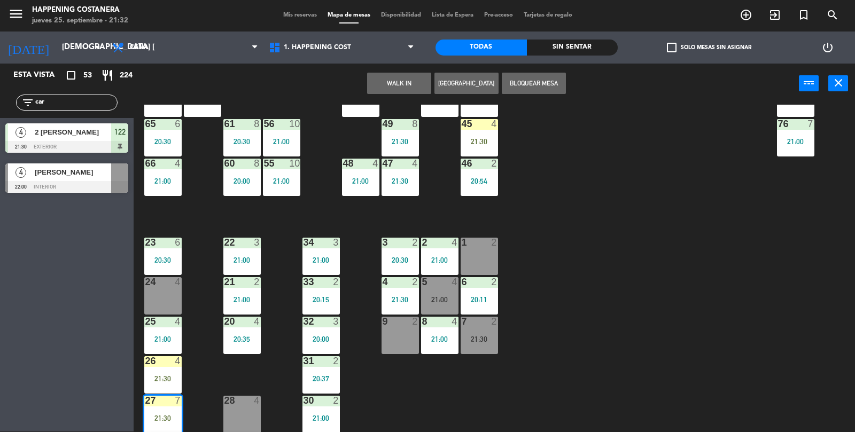
click at [218, 378] on div "69 2 122 4 21:30 121 6 120 6 14 4 CAVA 12 22:00 101 4 94 2 70 4 21:30 123 6 131…" at bounding box center [498, 269] width 713 height 328
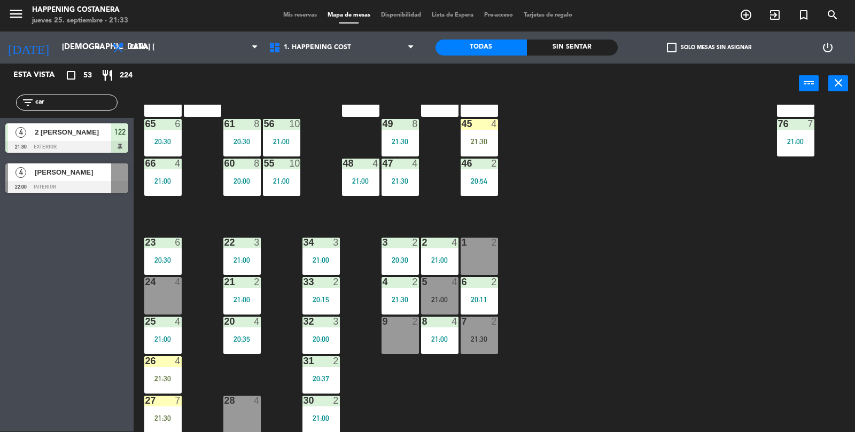
click at [167, 376] on div "21:30" at bounding box center [162, 378] width 37 height 7
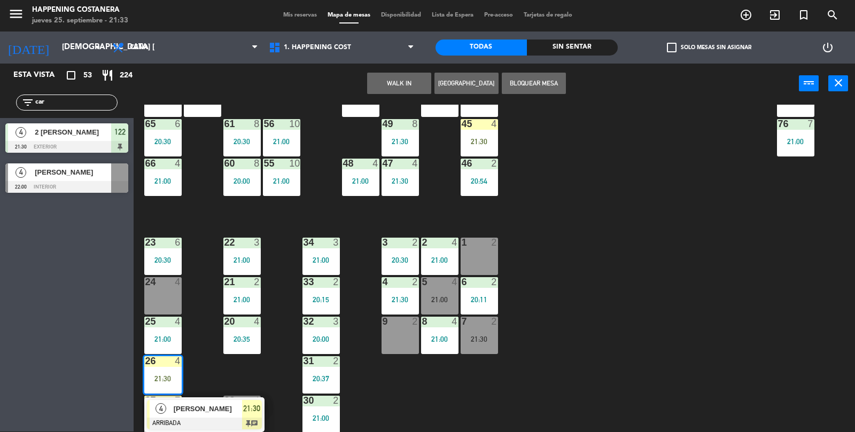
click at [188, 416] on div "[PERSON_NAME]" at bounding box center [207, 409] width 69 height 18
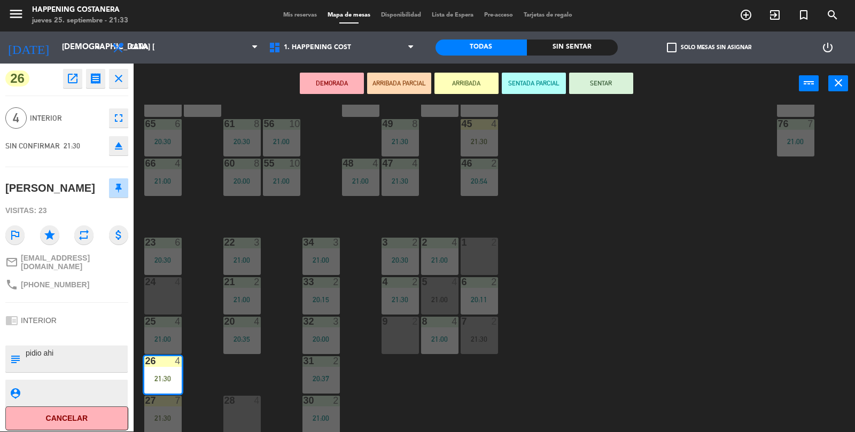
click at [594, 358] on div "69 2 122 4 21:30 121 6 120 6 14 4 CAVA 12 22:00 101 4 94 2 70 4 21:30 123 6 131…" at bounding box center [498, 269] width 713 height 328
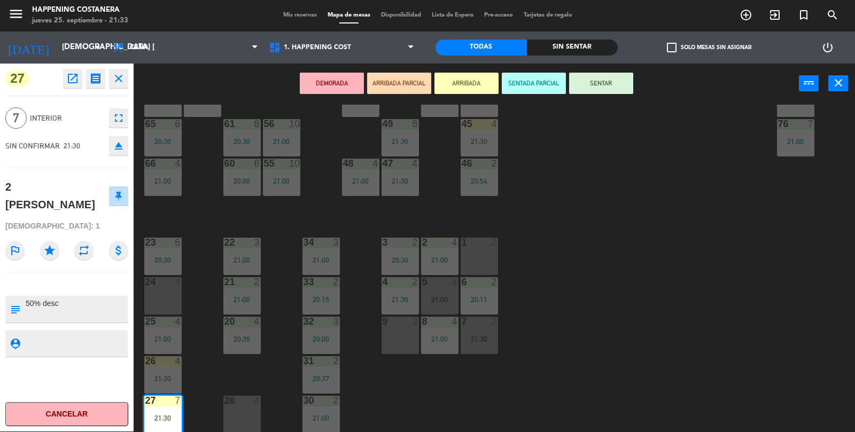
click at [615, 90] on button "SENTAR" at bounding box center [601, 83] width 64 height 21
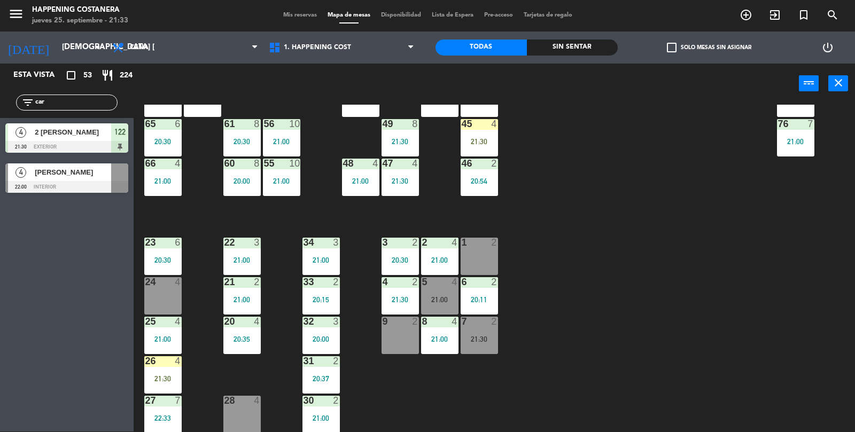
click at [89, 97] on input "car" at bounding box center [75, 103] width 83 height 12
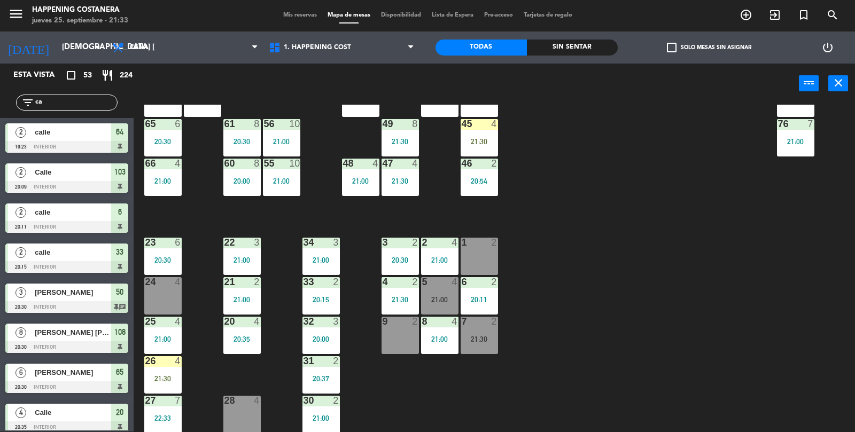
type input "c"
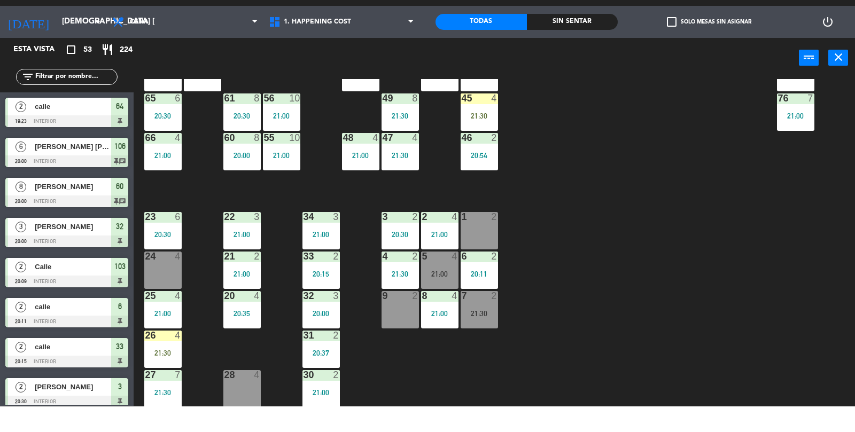
click at [160, 290] on div "24 4" at bounding box center [162, 295] width 37 height 37
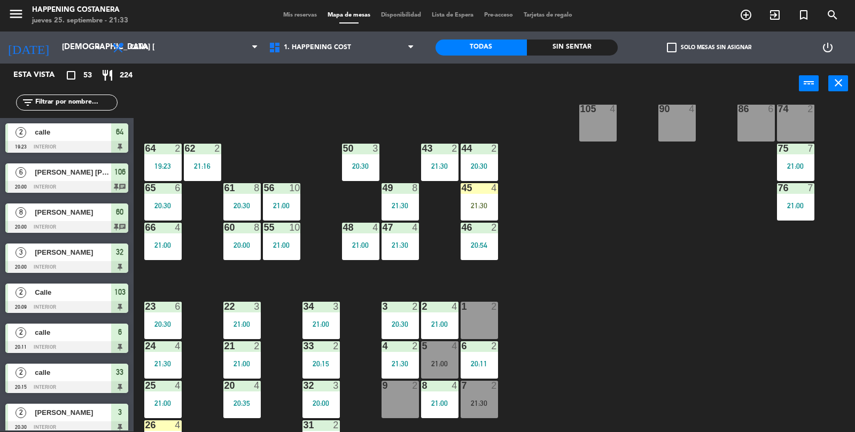
scroll to position [26, 0]
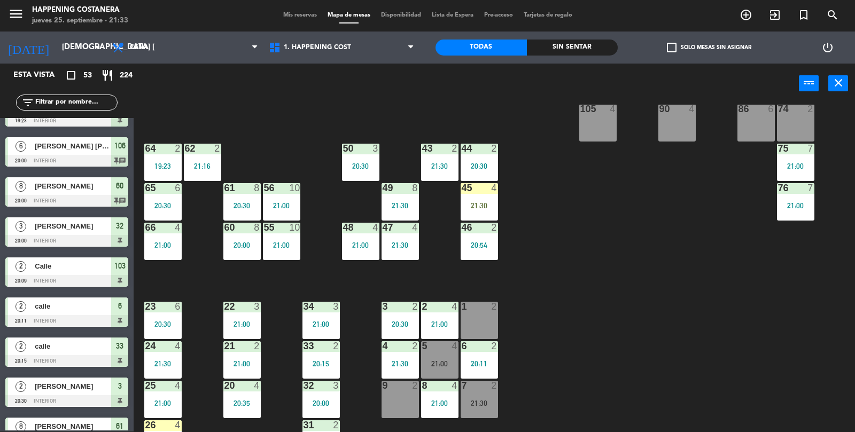
click at [179, 366] on div "21:30" at bounding box center [162, 363] width 37 height 7
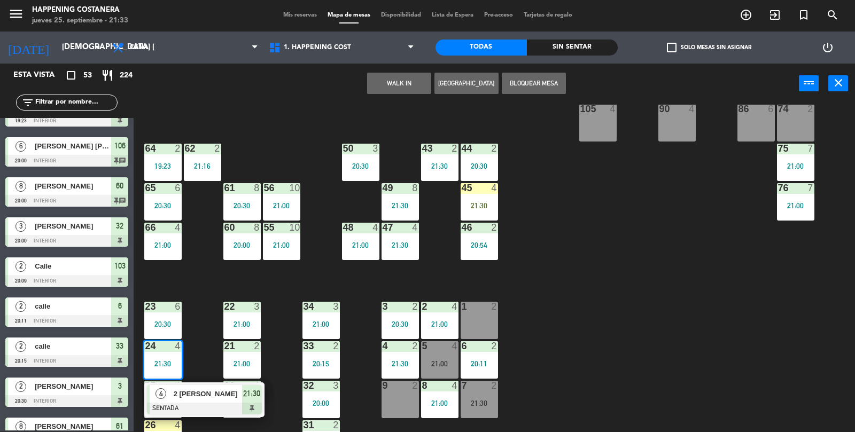
click at [653, 345] on div "69 2 122 6 121 6 120 6 14 4 CAVA 12 22:00 101 4 94 2 70 4 21:30 123 6 131 2 134…" at bounding box center [498, 269] width 713 height 328
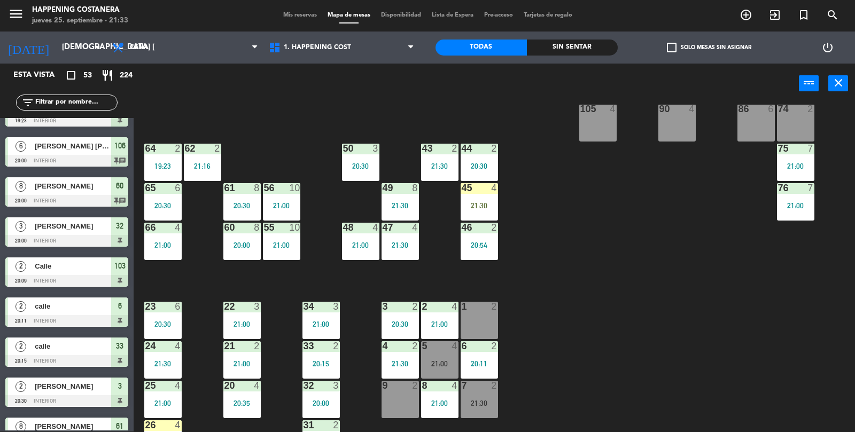
click at [78, 100] on input "text" at bounding box center [75, 103] width 83 height 12
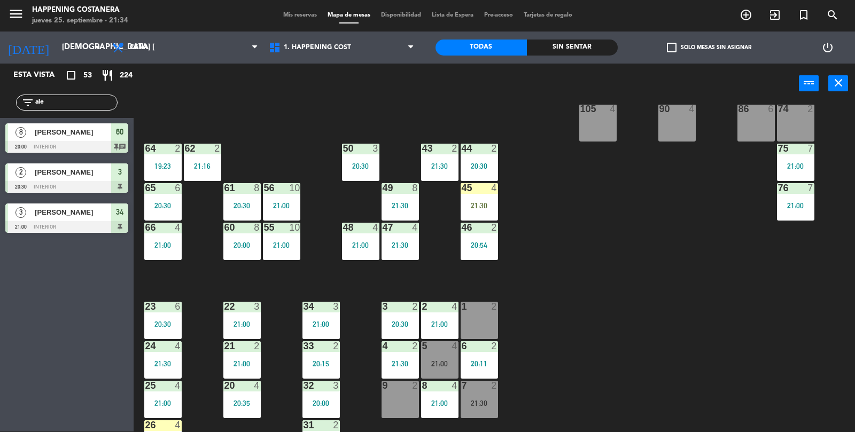
click at [78, 89] on div "filter_list ale" at bounding box center [67, 102] width 134 height 31
click at [67, 105] on input "ale" at bounding box center [75, 103] width 83 height 12
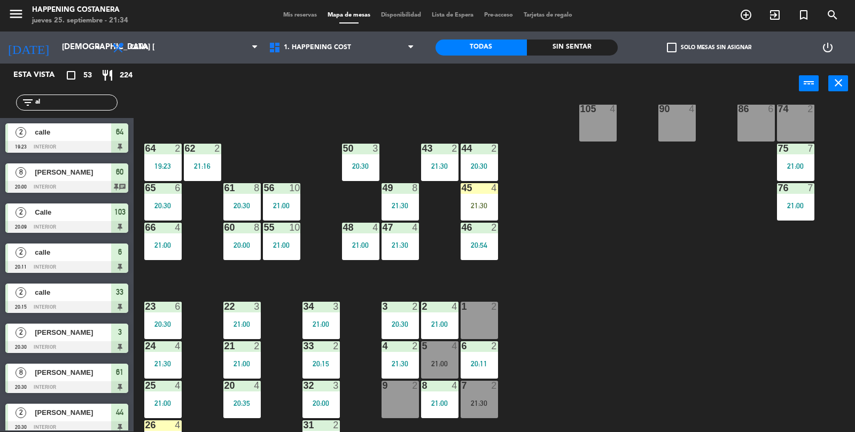
type input "a"
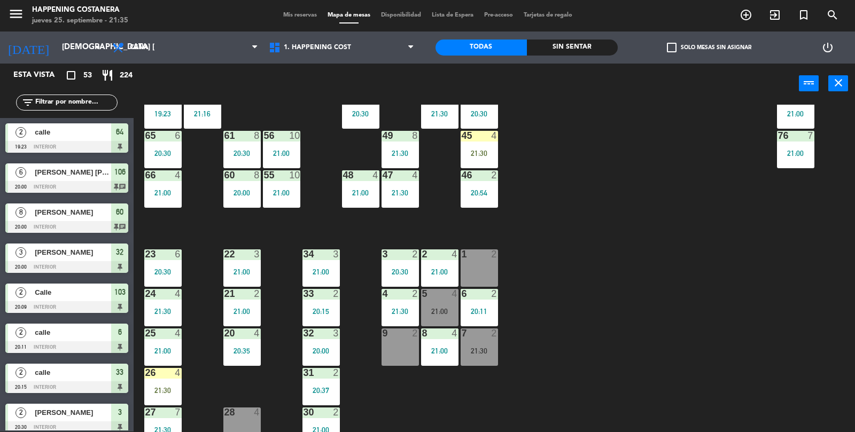
scroll to position [269, 0]
click at [801, 365] on div "69 2 122 6 121 6 120 6 14 4 CAVA 12 22:00 101 4 94 2 70 4 21:30 123 6 131 2 134…" at bounding box center [498, 269] width 713 height 328
click at [467, 145] on div "45 4 21:30" at bounding box center [479, 150] width 37 height 37
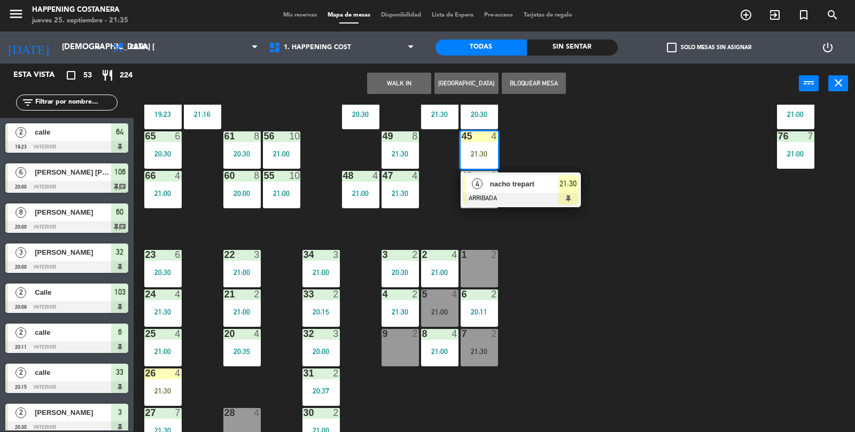
click at [723, 234] on div "69 2 122 6 121 6 120 6 14 4 CAVA 12 22:00 101 4 94 2 70 4 21:30 123 6 131 2 134…" at bounding box center [498, 269] width 713 height 328
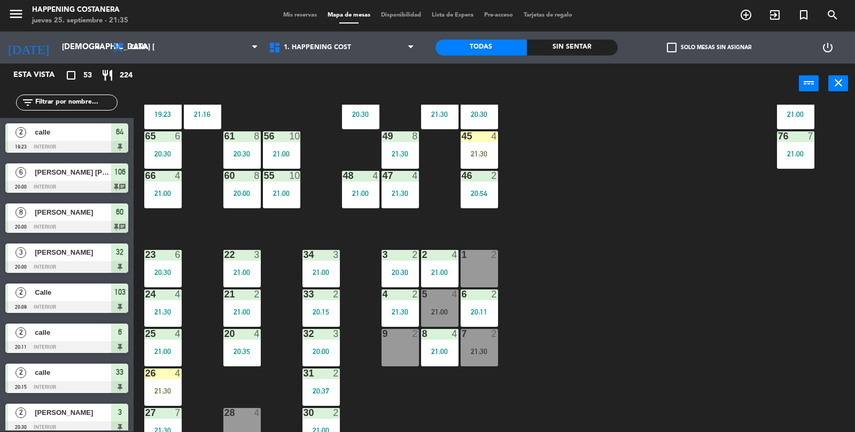
click at [464, 150] on div "21:30" at bounding box center [479, 153] width 37 height 7
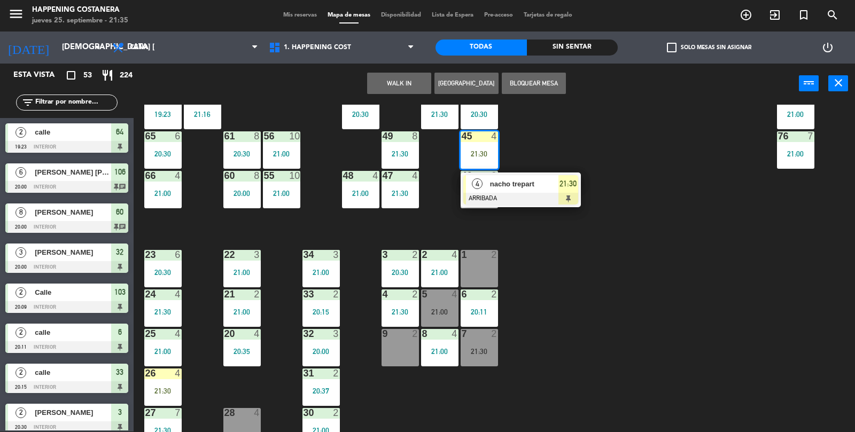
click at [618, 259] on div "69 2 122 6 121 6 120 6 14 4 CAVA 12 22:00 101 4 94 2 70 4 21:30 123 6 131 2 134…" at bounding box center [498, 269] width 713 height 328
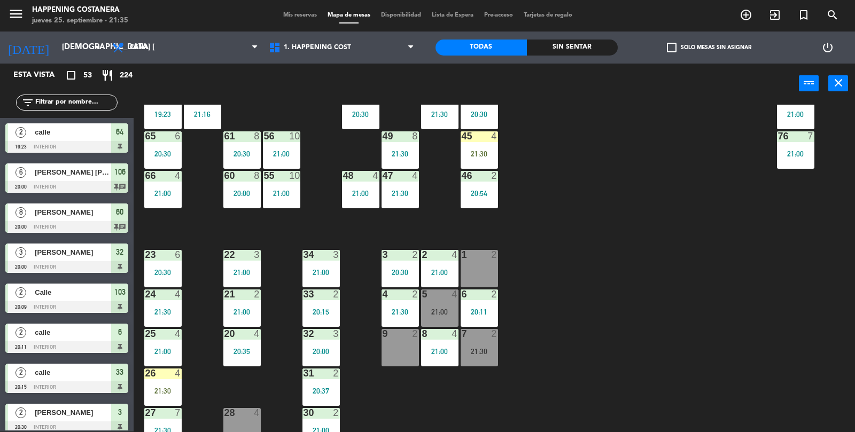
click at [457, 136] on div "45" at bounding box center [462, 137] width 18 height 10
click at [692, 182] on div "69 2 122 6 121 6 120 6 14 4 CAVA 12 22:00 101 4 94 2 70 4 21:30 123 6 131 2 134…" at bounding box center [498, 269] width 713 height 328
click at [482, 156] on div "21:30" at bounding box center [479, 153] width 37 height 7
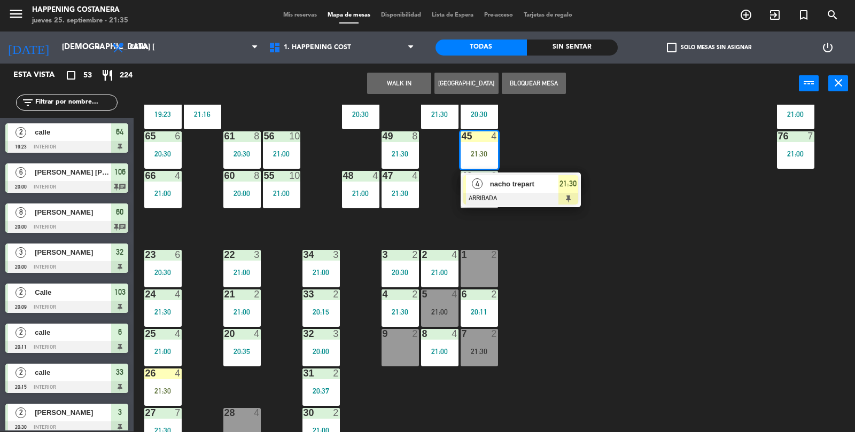
click at [669, 293] on div "69 2 122 6 121 6 120 6 14 4 CAVA 12 22:00 101 4 94 2 70 4 21:30 123 6 131 2 134…" at bounding box center [498, 269] width 713 height 328
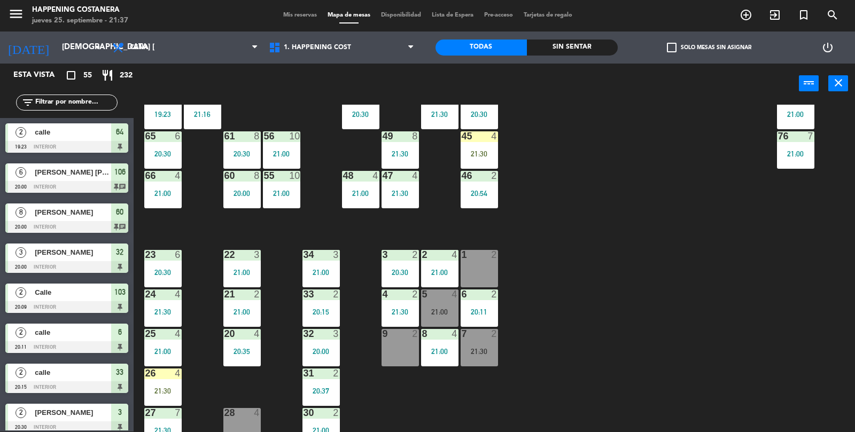
click at [52, 105] on input "text" at bounding box center [75, 103] width 83 height 12
type input "l"
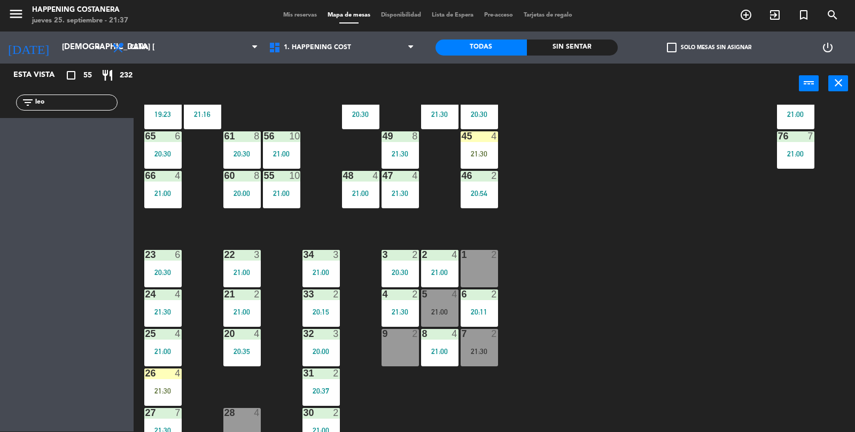
type input "leo"
click at [484, 151] on div "21:30" at bounding box center [479, 153] width 37 height 7
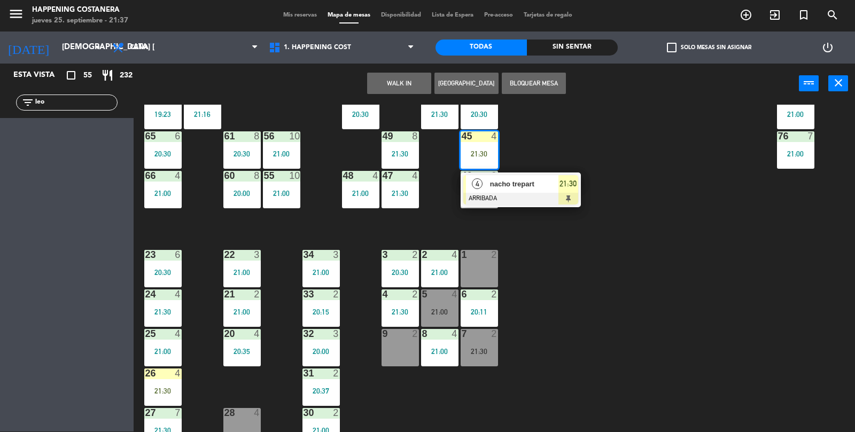
click at [547, 186] on span "nacho trepart" at bounding box center [524, 184] width 68 height 11
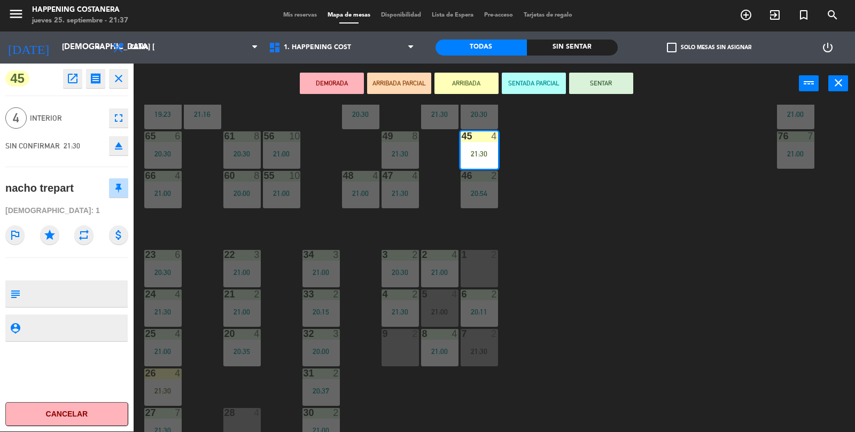
click at [627, 83] on button "SENTAR" at bounding box center [601, 83] width 64 height 21
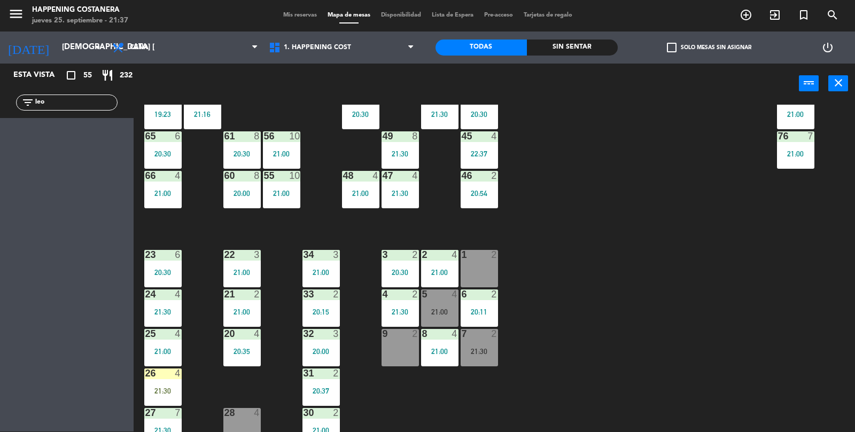
click at [172, 296] on div "4" at bounding box center [181, 295] width 18 height 10
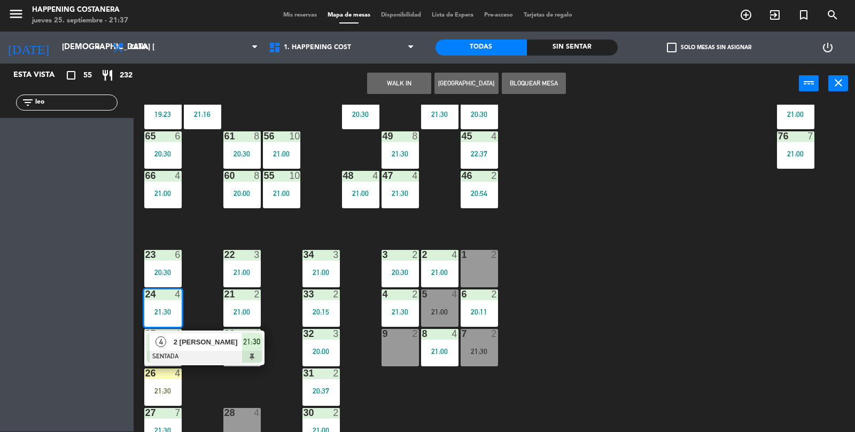
click at [561, 263] on div "69 2 122 6 121 6 120 6 14 4 CAVA 12 22:00 101 4 94 2 70 4 21:30 123 6 131 2 134…" at bounding box center [498, 269] width 713 height 328
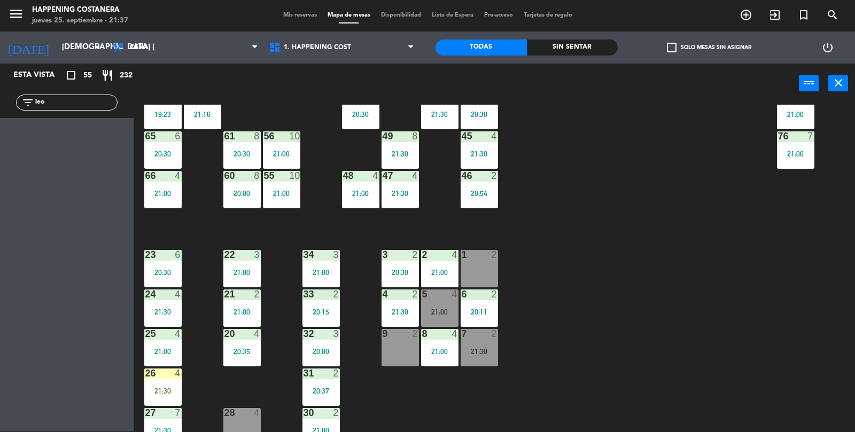
click at [172, 308] on div "21:30" at bounding box center [162, 311] width 37 height 7
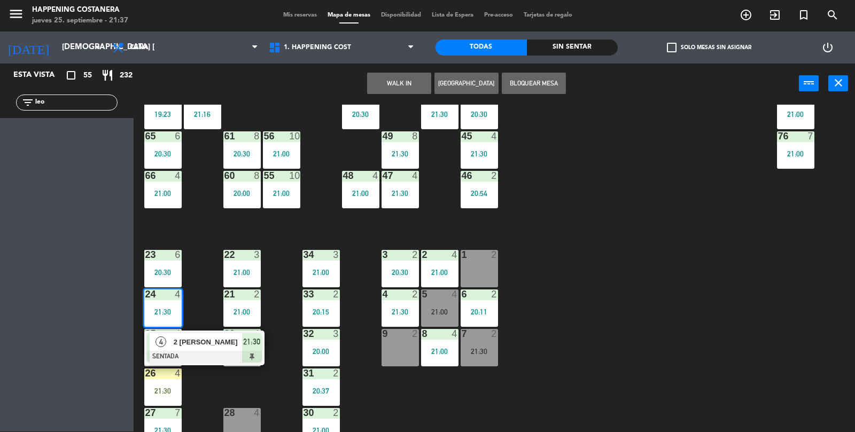
click at [560, 280] on div "69 2 122 6 121 6 120 6 14 4 CAVA 12 22:00 101 4 94 2 70 4 21:30 123 6 131 2 134…" at bounding box center [498, 269] width 713 height 328
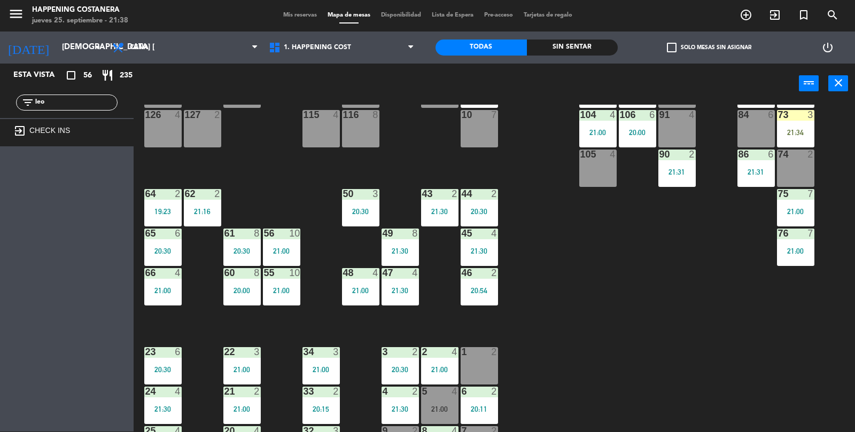
scroll to position [282, 0]
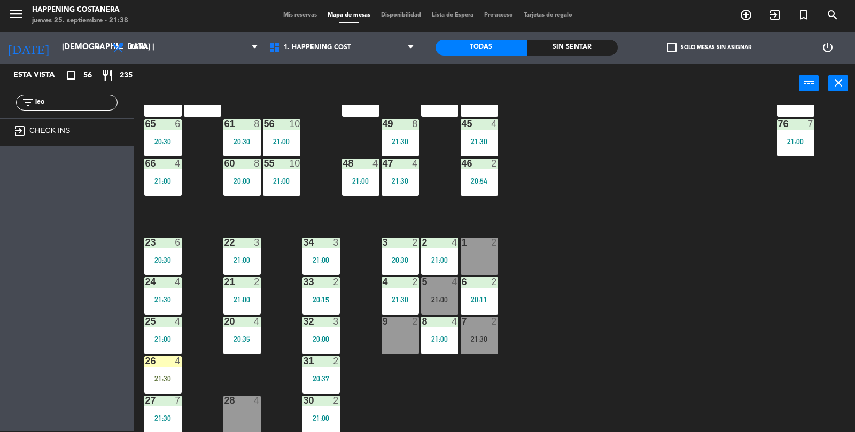
click at [154, 366] on div "26 4" at bounding box center [162, 362] width 37 height 11
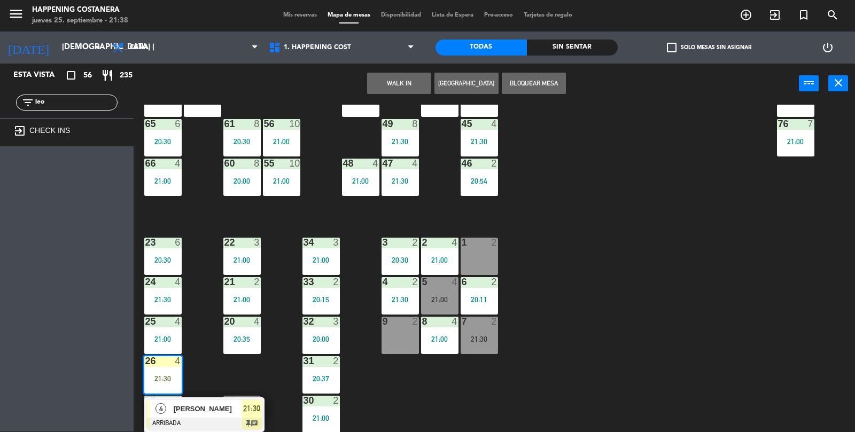
click at [194, 412] on span "[PERSON_NAME]" at bounding box center [208, 409] width 68 height 11
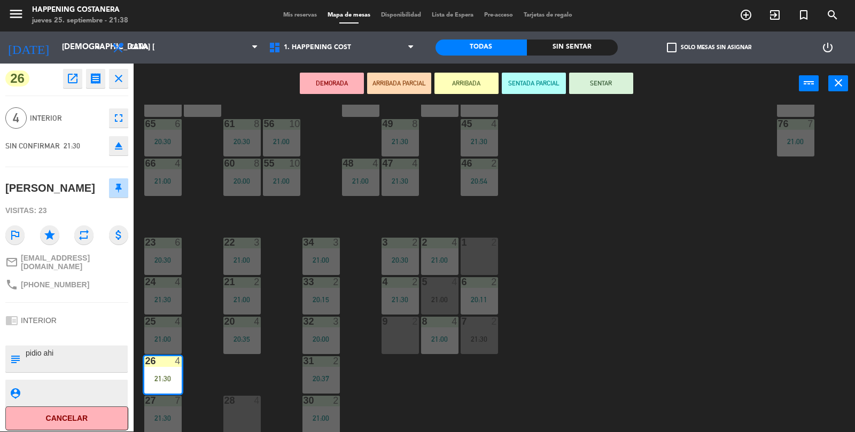
click at [617, 89] on button "SENTAR" at bounding box center [601, 83] width 64 height 21
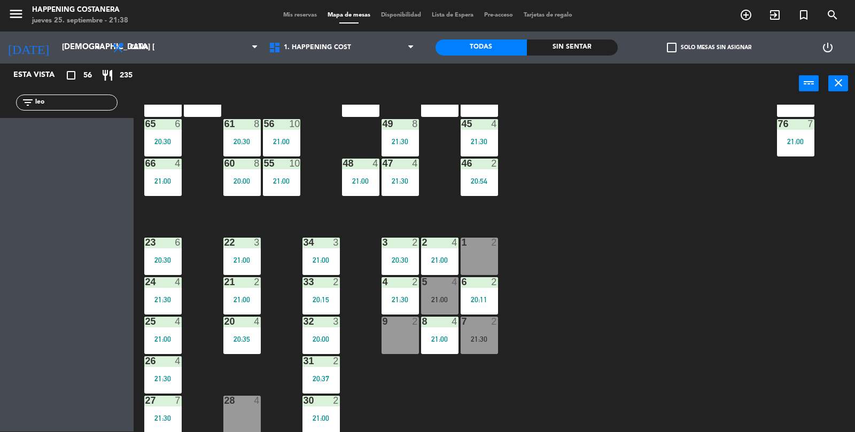
click at [66, 99] on input "leo" at bounding box center [75, 103] width 83 height 12
type input "l"
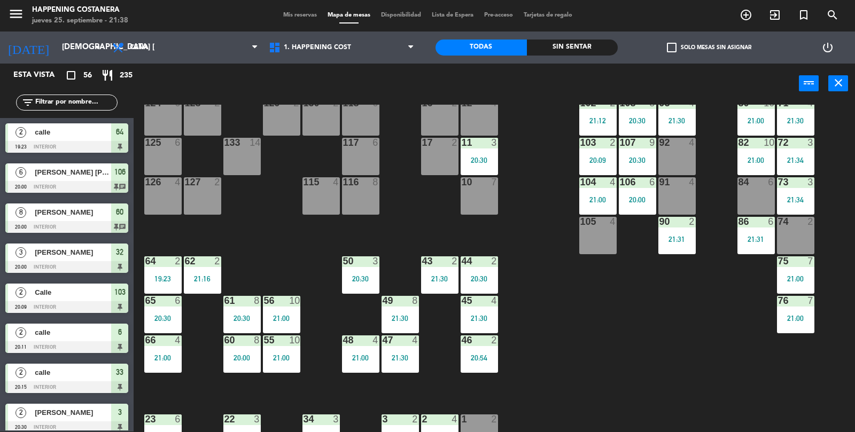
scroll to position [75, 0]
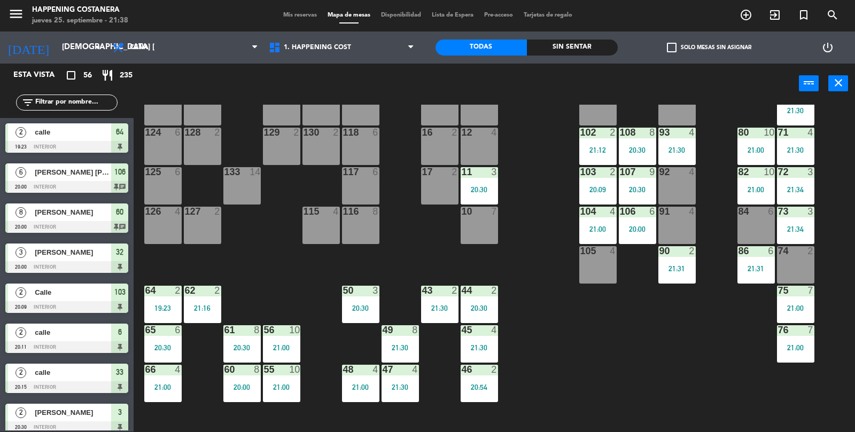
click at [731, 360] on div "69 2 122 6 121 6 120 6 14 4 CAVA 12 22:00 101 4 94 2 70 4 21:30 123 6 131 2 134…" at bounding box center [498, 269] width 713 height 328
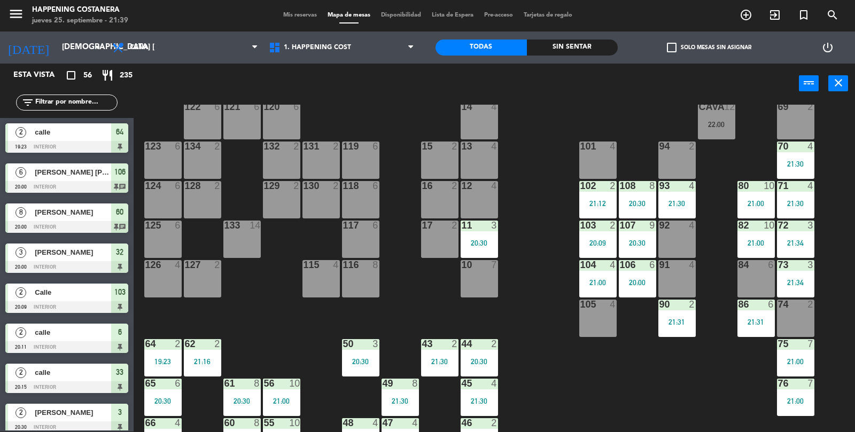
scroll to position [0, 0]
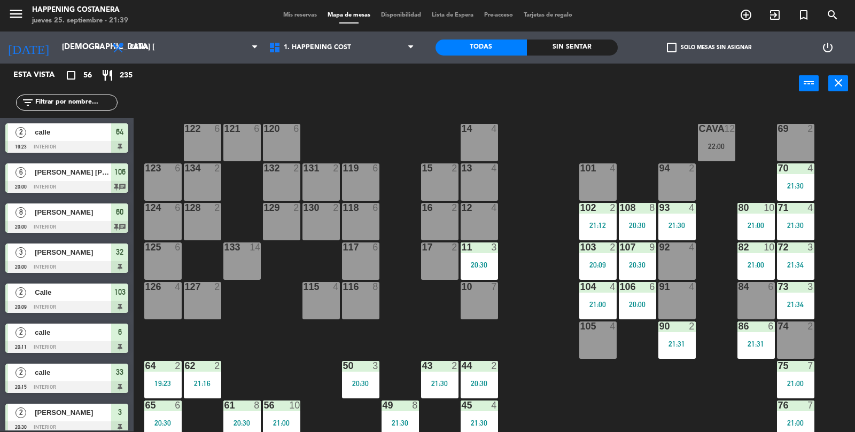
click at [682, 302] on div "91 4" at bounding box center [677, 300] width 37 height 37
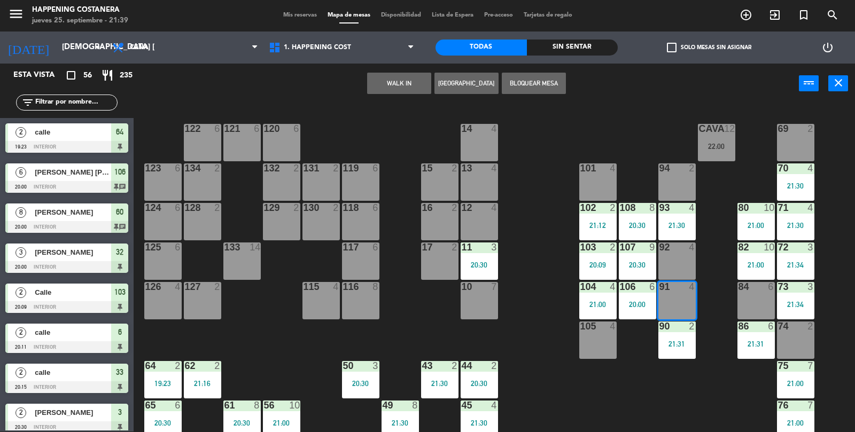
click at [396, 78] on button "WALK IN" at bounding box center [399, 83] width 64 height 21
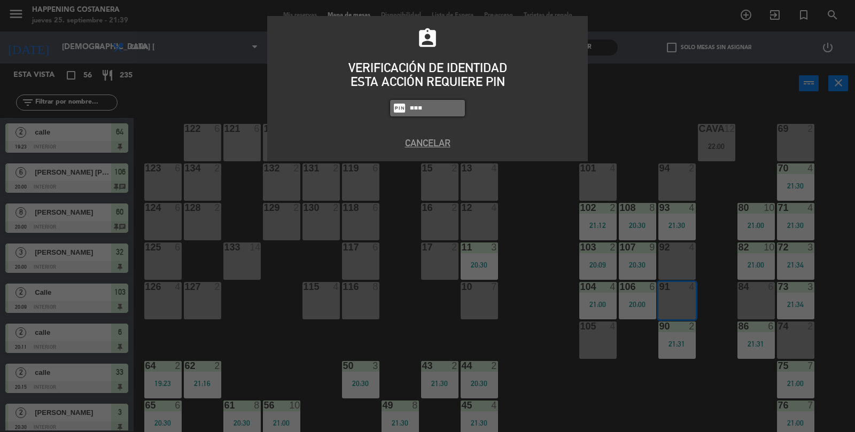
type input "5759"
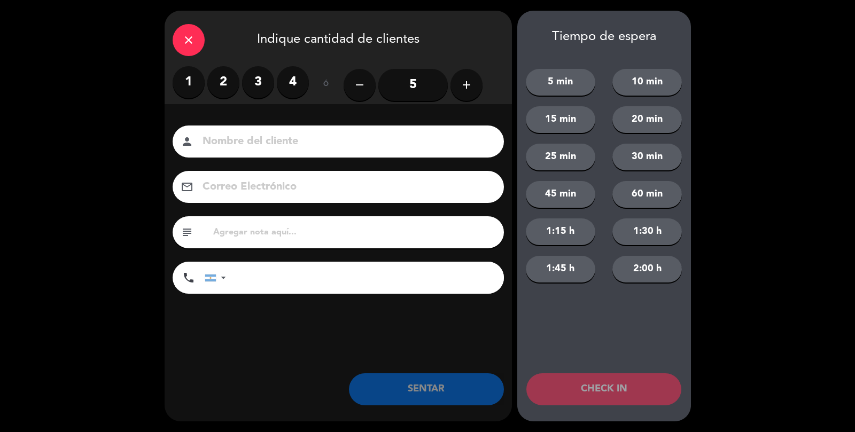
click at [223, 81] on label "2" at bounding box center [223, 82] width 32 height 32
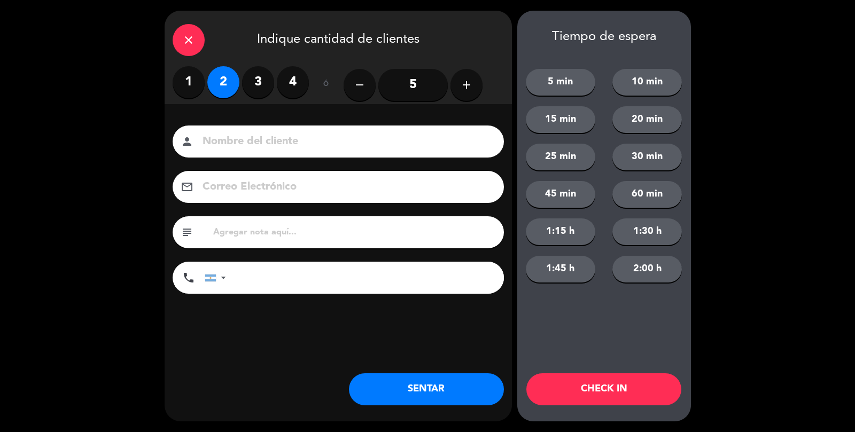
click at [264, 91] on label "3" at bounding box center [258, 82] width 32 height 32
click at [260, 143] on input at bounding box center [346, 142] width 289 height 19
type input "ARIEL FUCKS"
click at [403, 391] on button "SENTAR" at bounding box center [426, 390] width 155 height 32
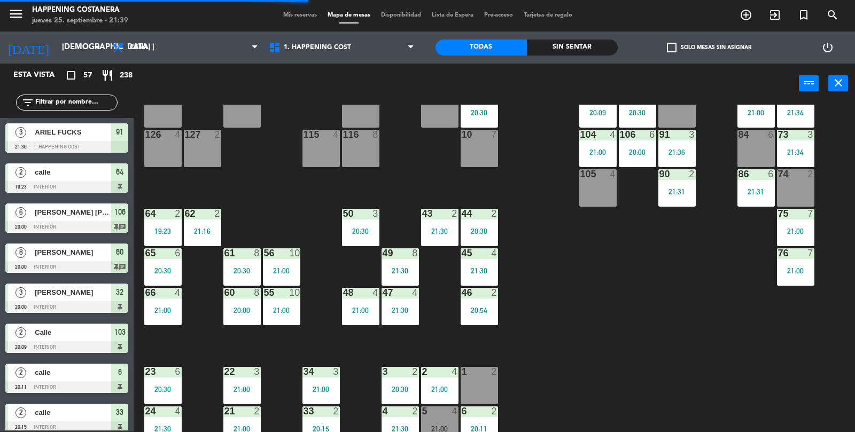
click at [408, 316] on div "47 4 21:30" at bounding box center [400, 306] width 37 height 37
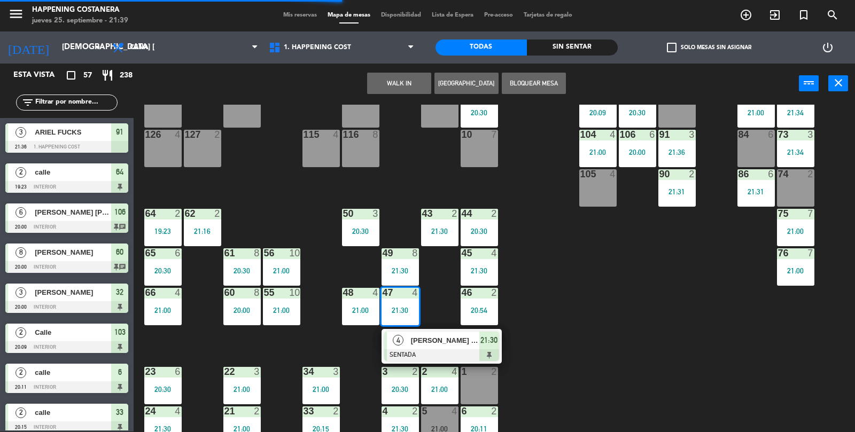
scroll to position [152, 0]
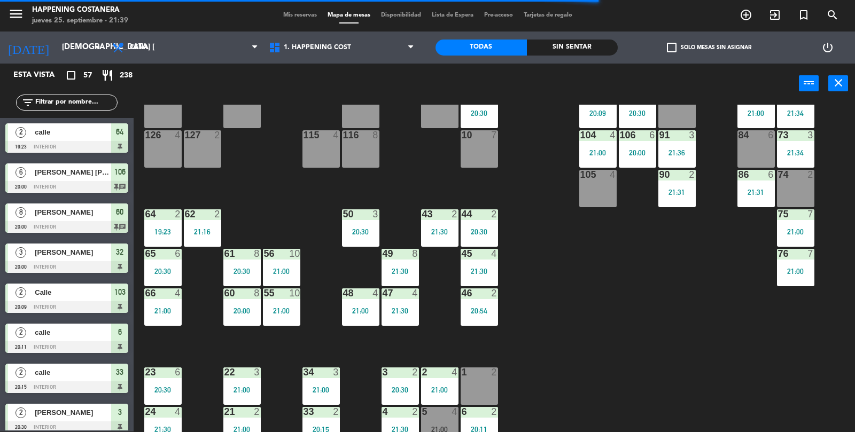
click at [639, 301] on div "69 2 122 6 121 6 120 6 14 4 CAVA 12 22:00 101 4 94 2 70 4 21:30 123 6 131 2 134…" at bounding box center [498, 269] width 713 height 328
click at [474, 228] on div "20:30" at bounding box center [479, 231] width 37 height 7
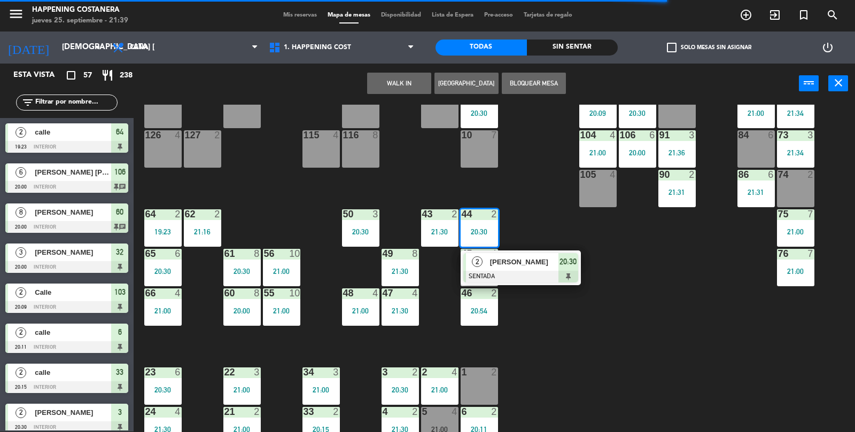
click at [712, 315] on div "69 2 122 6 121 6 120 6 14 4 CAVA 12 22:00 101 4 94 2 70 4 21:30 123 6 131 2 134…" at bounding box center [498, 269] width 713 height 328
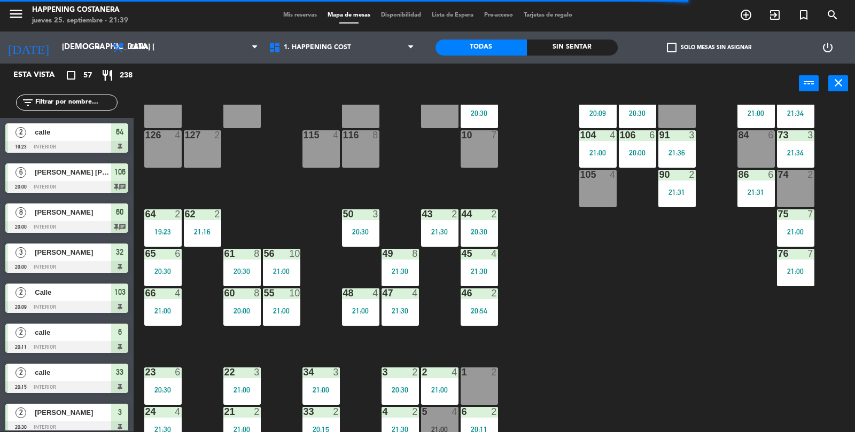
click at [484, 230] on div "20:30" at bounding box center [479, 231] width 37 height 7
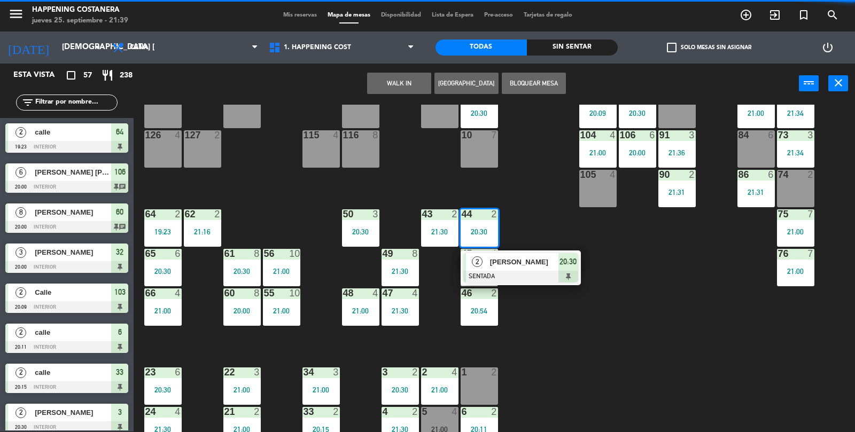
click at [548, 266] on span "[PERSON_NAME]" at bounding box center [524, 262] width 68 height 11
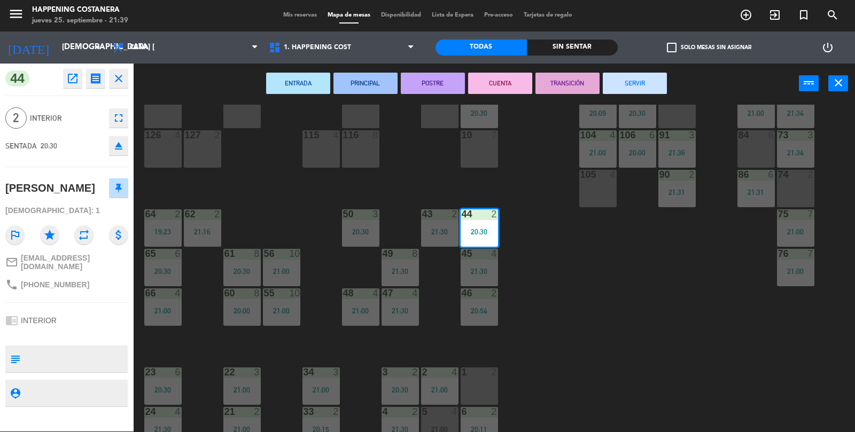
click at [669, 311] on div "69 2 122 6 121 6 120 6 14 4 CAVA 12 22:00 101 4 94 2 70 4 21:30 123 6 131 2 134…" at bounding box center [498, 269] width 713 height 328
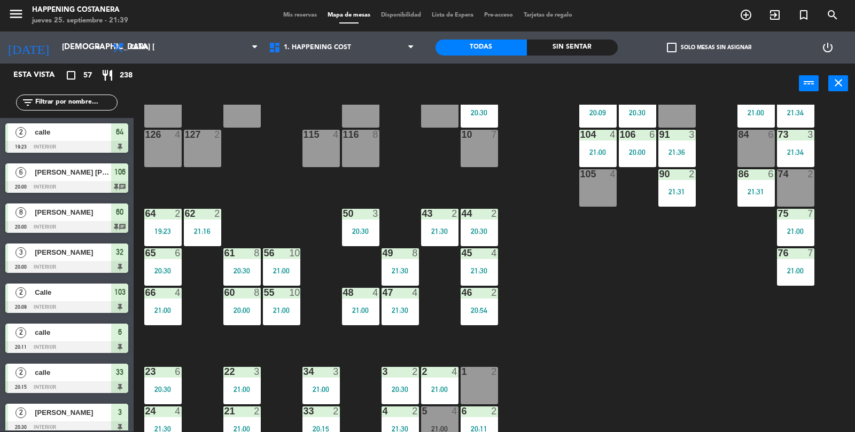
click at [416, 303] on div "47 4 21:30" at bounding box center [400, 306] width 37 height 37
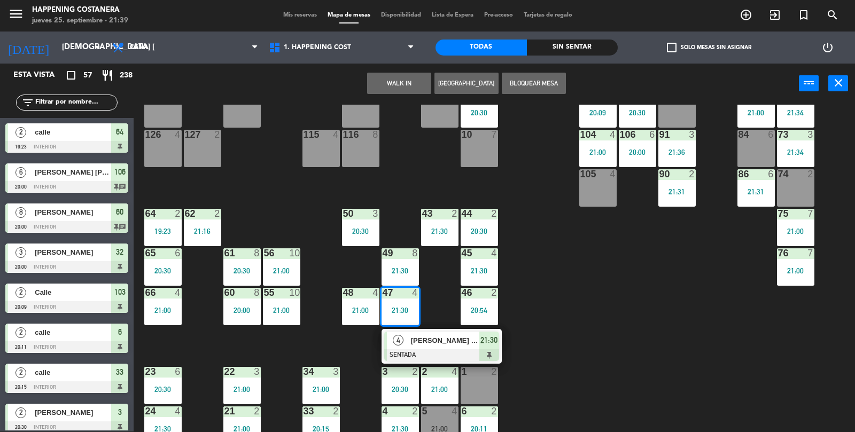
click at [727, 333] on div "69 2 122 6 121 6 120 6 14 4 CAVA 12 22:00 101 4 94 2 70 4 21:30 123 6 131 2 134…" at bounding box center [498, 269] width 713 height 328
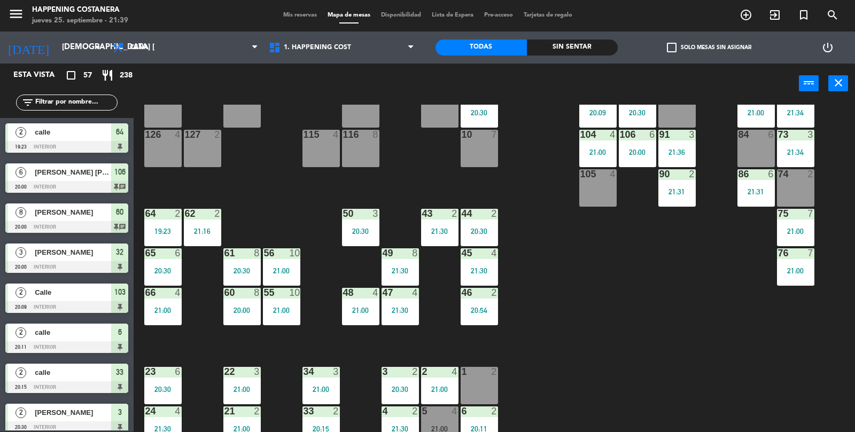
click at [481, 307] on div "20:54" at bounding box center [479, 310] width 37 height 7
click at [526, 266] on div "69 2 122 6 121 6 120 6 14 4 CAVA 12 22:00 101 4 94 2 70 4 21:30 123 6 131 2 134…" at bounding box center [498, 269] width 713 height 328
click at [401, 307] on div "21:30" at bounding box center [400, 310] width 37 height 7
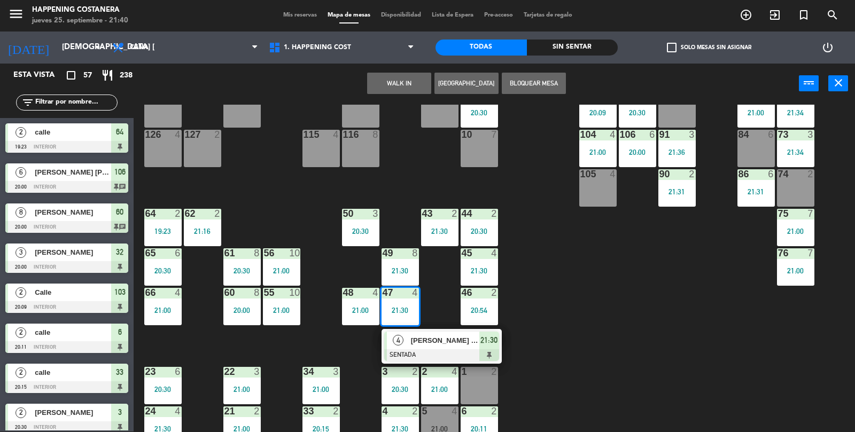
click at [693, 333] on div "69 2 122 6 121 6 120 6 14 4 CAVA 12 22:00 101 4 94 2 70 4 21:30 123 6 131 2 134…" at bounding box center [498, 269] width 713 height 328
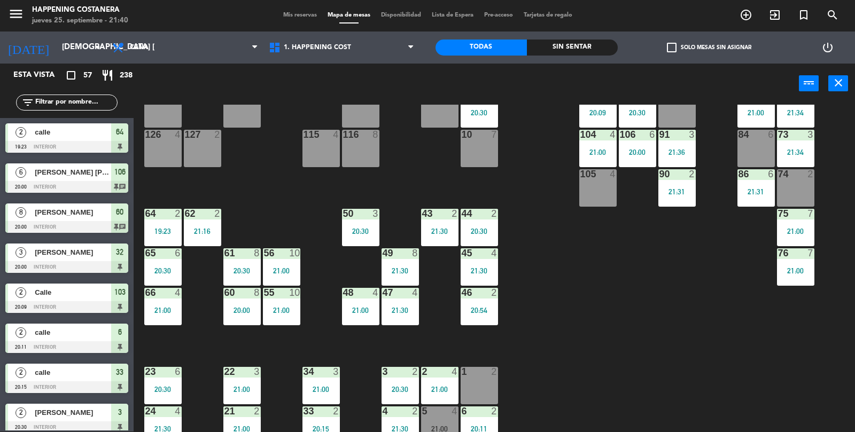
click at [63, 101] on input "text" at bounding box center [75, 103] width 83 height 12
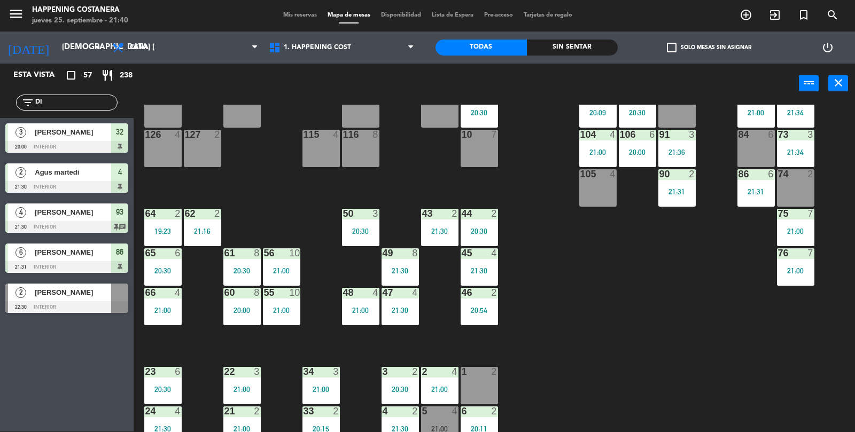
type input "D"
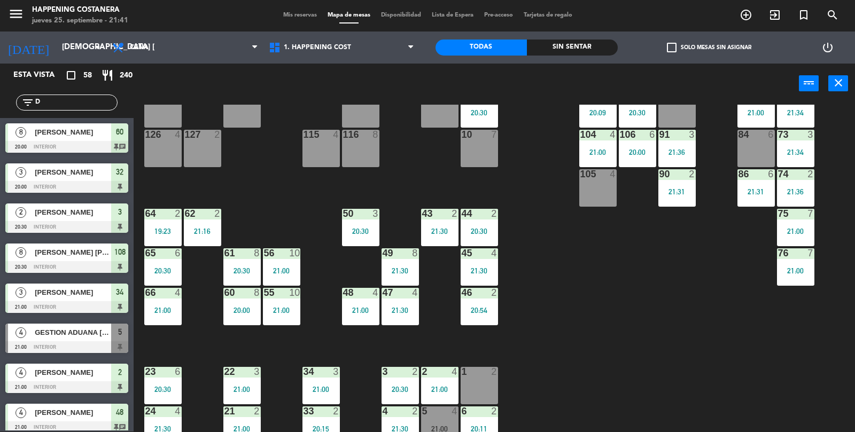
click at [75, 99] on input "D" at bounding box center [75, 103] width 83 height 12
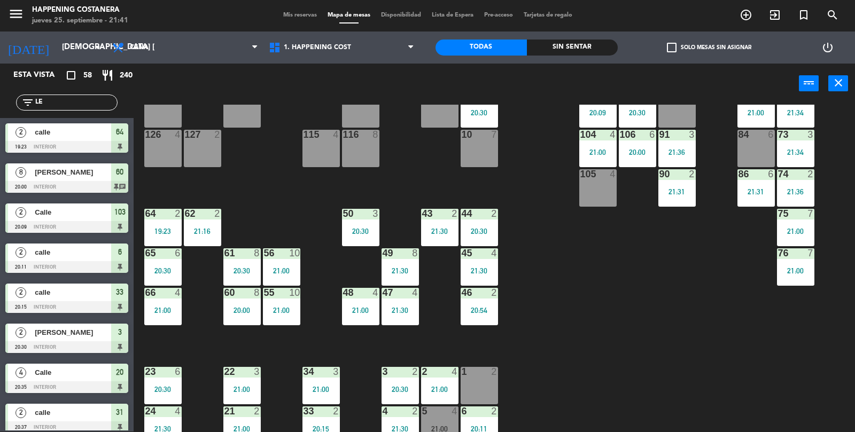
type input "L"
click at [69, 100] on input "text" at bounding box center [75, 103] width 83 height 12
click at [62, 105] on input "text" at bounding box center [75, 103] width 83 height 12
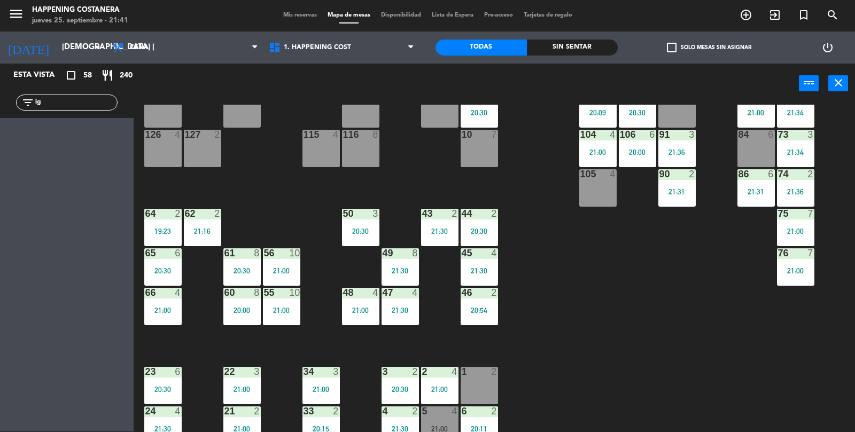
type input "i"
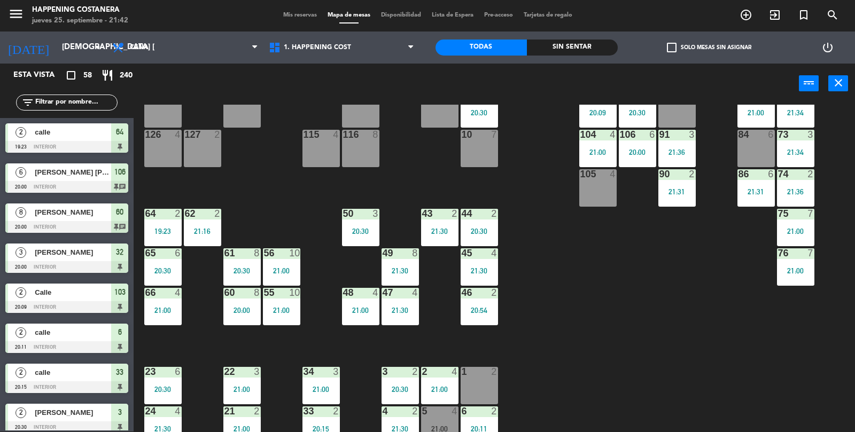
click at [478, 266] on div "45 4 21:30" at bounding box center [479, 267] width 37 height 37
click at [667, 316] on div "69 2 122 6 121 6 120 6 14 4 CAVA 12 22:00 101 4 94 2 70 4 21:30 123 6 131 2 134…" at bounding box center [498, 269] width 713 height 328
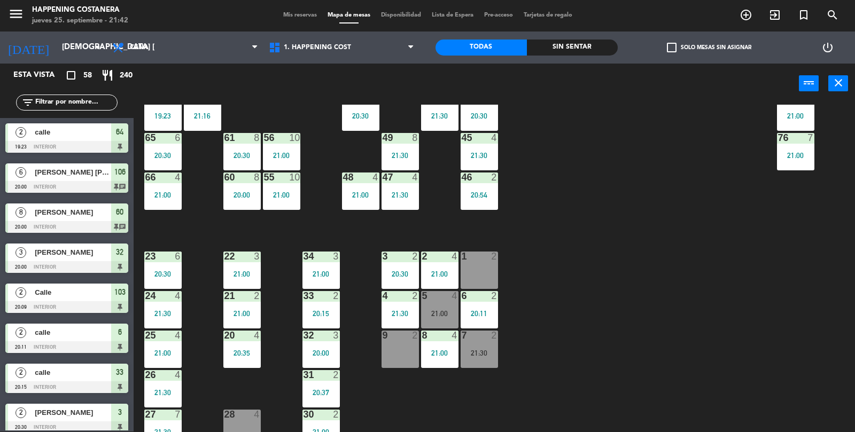
scroll to position [264, 0]
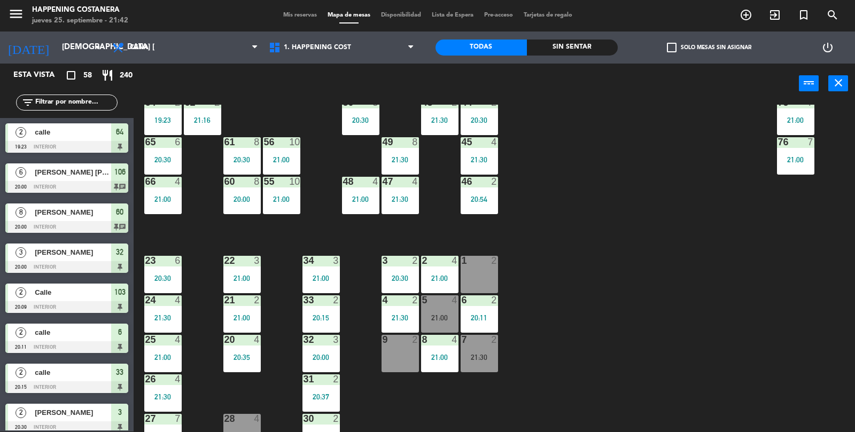
click at [79, 90] on div "filter_list" at bounding box center [67, 102] width 134 height 31
click at [83, 105] on input "text" at bounding box center [75, 103] width 83 height 12
type input "ra"
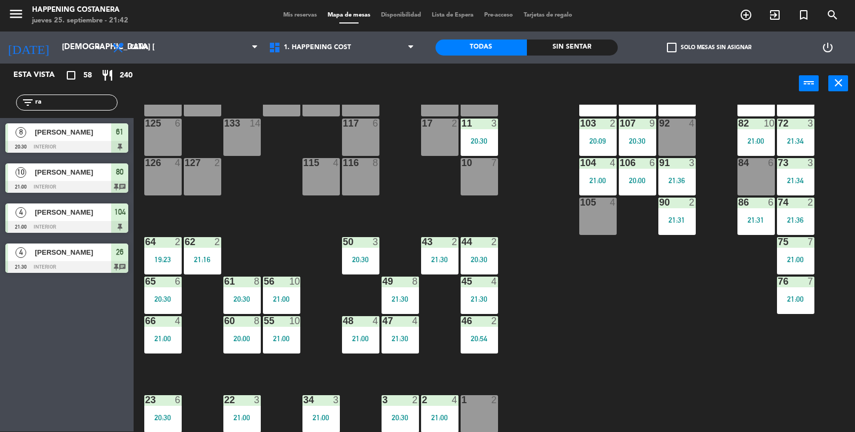
scroll to position [0, 0]
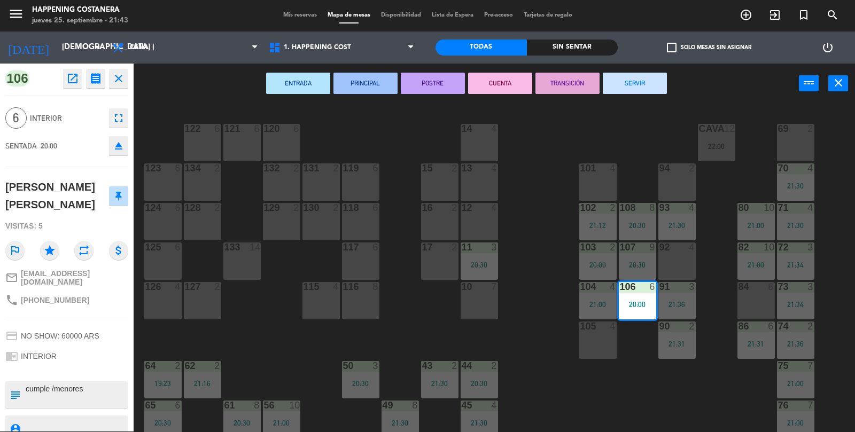
click at [650, 83] on button "SERVIR" at bounding box center [635, 83] width 64 height 21
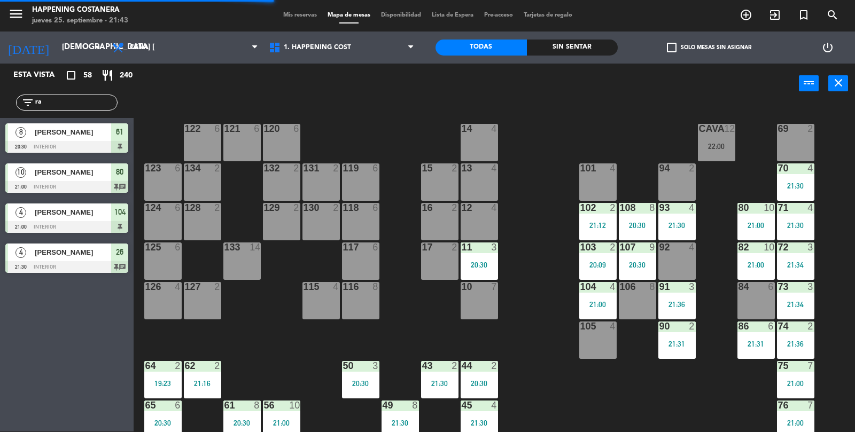
click at [103, 100] on input "ra" at bounding box center [75, 103] width 83 height 12
type input "r"
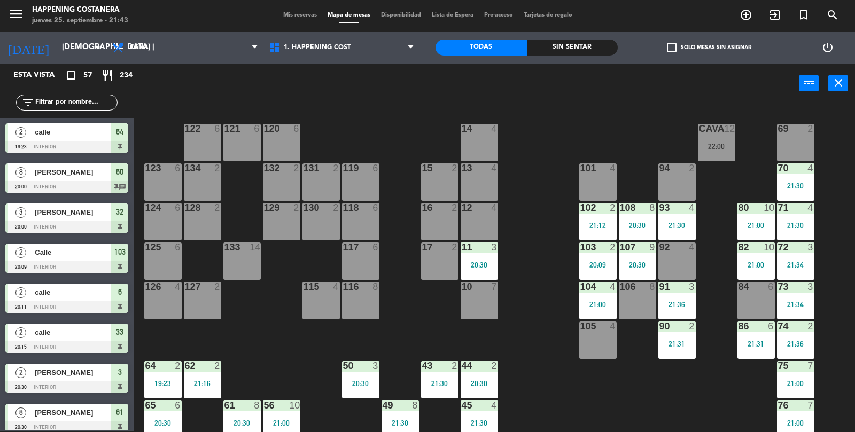
click at [762, 387] on div "69 2 122 6 121 6 120 6 14 4 CAVA 12 22:00 101 4 94 2 70 4 21:30 123 6 131 2 134…" at bounding box center [498, 269] width 713 height 328
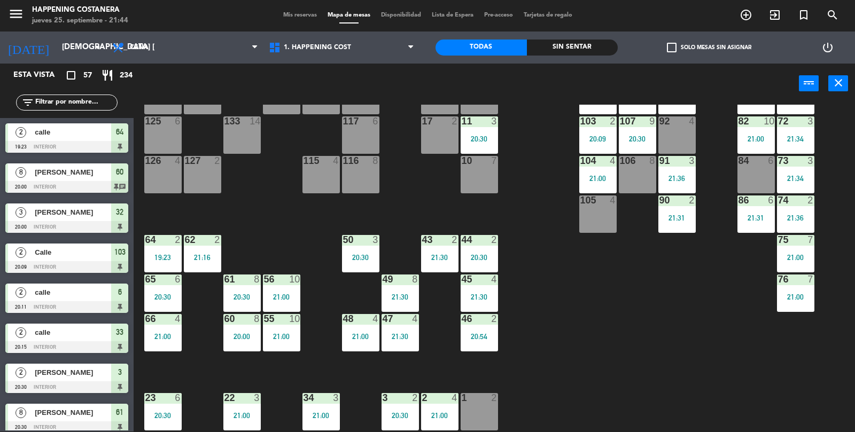
scroll to position [125, 0]
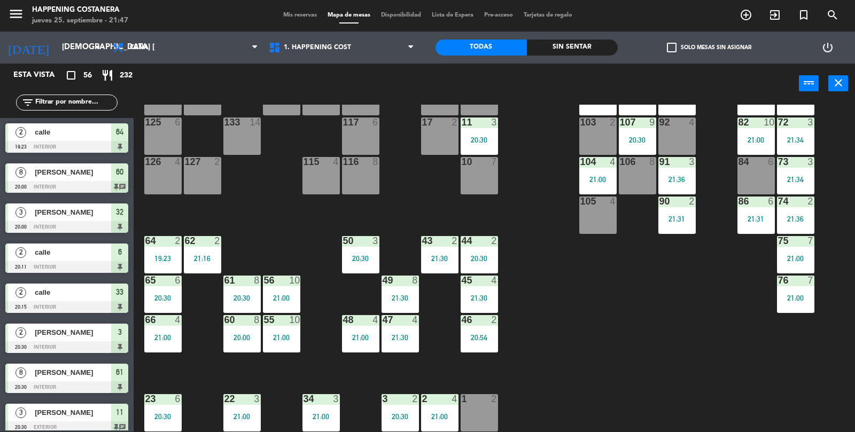
click at [75, 119] on div "2 calle 19:23 INTERIOR 64" at bounding box center [67, 138] width 134 height 40
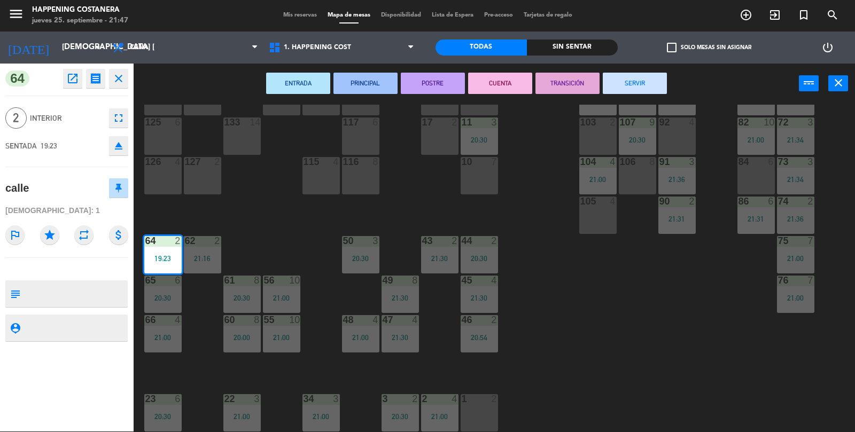
click at [86, 104] on div "2 INTERIOR fullscreen" at bounding box center [66, 118] width 123 height 29
click at [124, 77] on icon "close" at bounding box center [118, 78] width 13 height 13
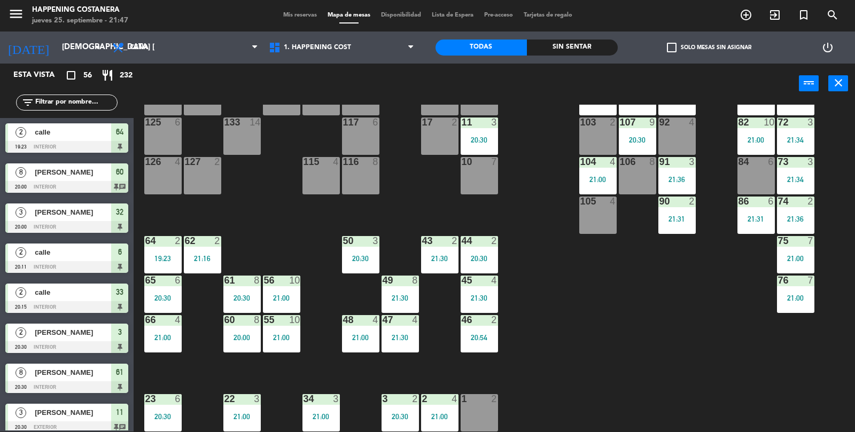
click at [64, 105] on input "text" at bounding box center [75, 103] width 83 height 12
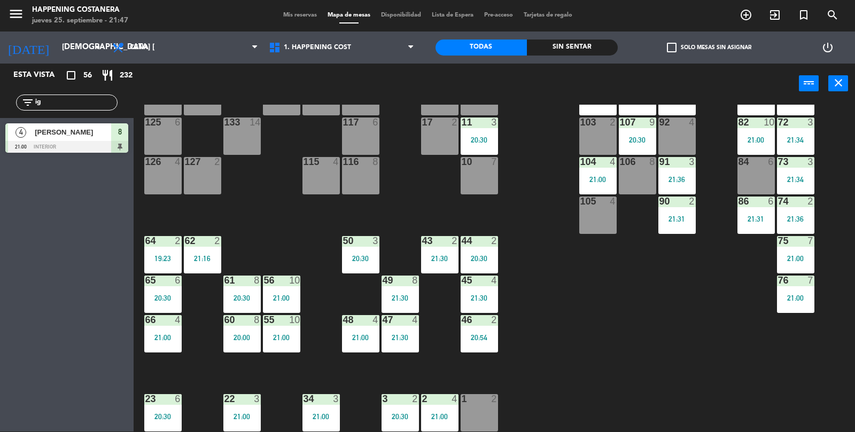
type input "i"
type input "tre"
click at [78, 145] on div at bounding box center [66, 147] width 123 height 12
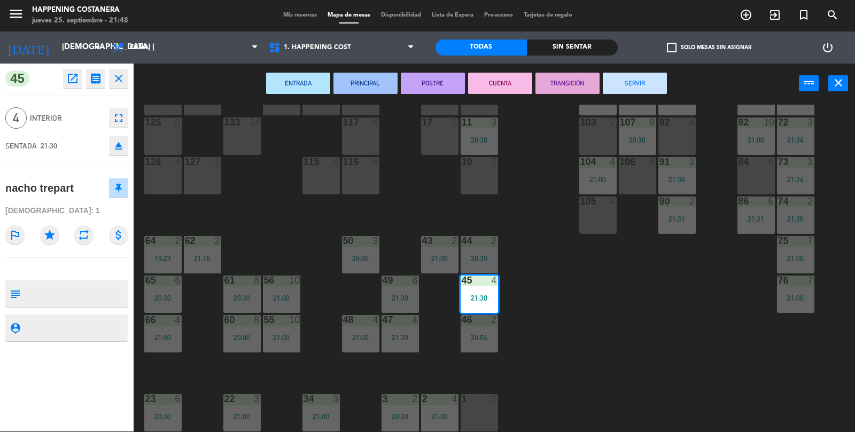
click at [676, 396] on div "69 2 122 6 121 6 120 6 14 4 CAVA 12 22:00 101 4 94 2 70 4 21:30 123 6 131 2 134…" at bounding box center [498, 269] width 713 height 328
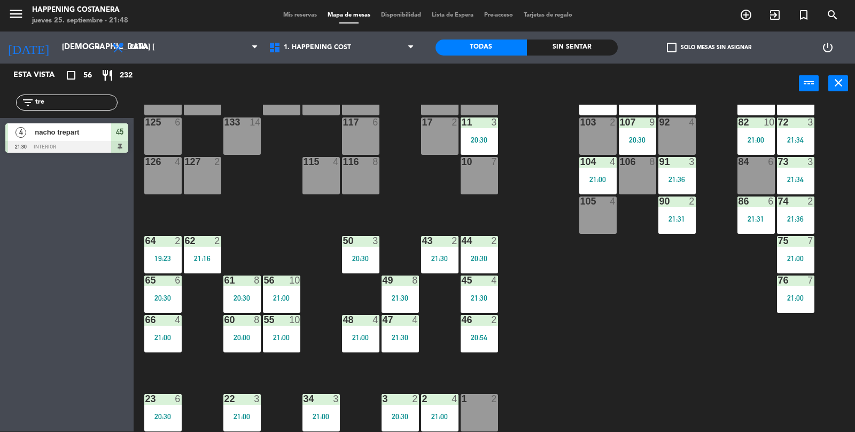
click at [717, 374] on div "69 2 122 6 121 6 120 6 14 4 CAVA 12 22:00 101 4 94 2 70 4 21:30 123 6 131 2 134…" at bounding box center [498, 269] width 713 height 328
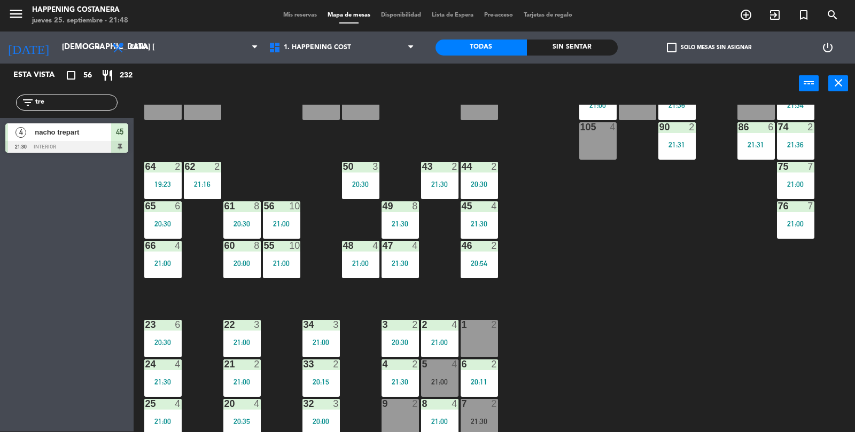
scroll to position [197, 0]
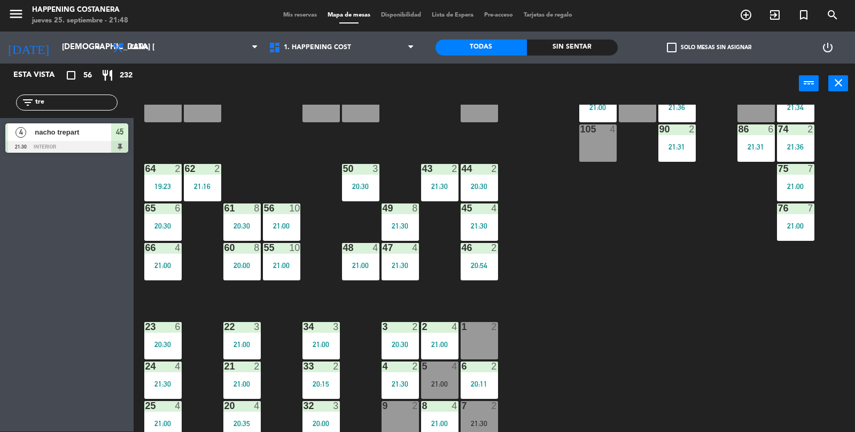
click at [236, 262] on div "20:00" at bounding box center [241, 265] width 37 height 7
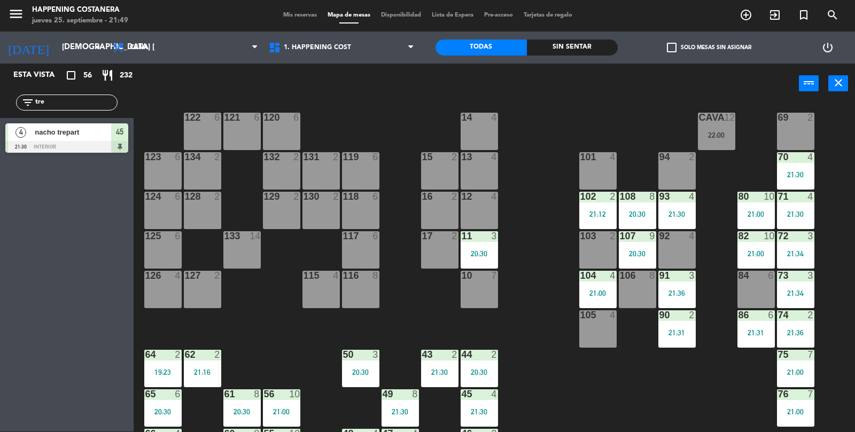
scroll to position [11, 0]
click at [733, 129] on div "CAVA 12 22:00" at bounding box center [716, 131] width 37 height 37
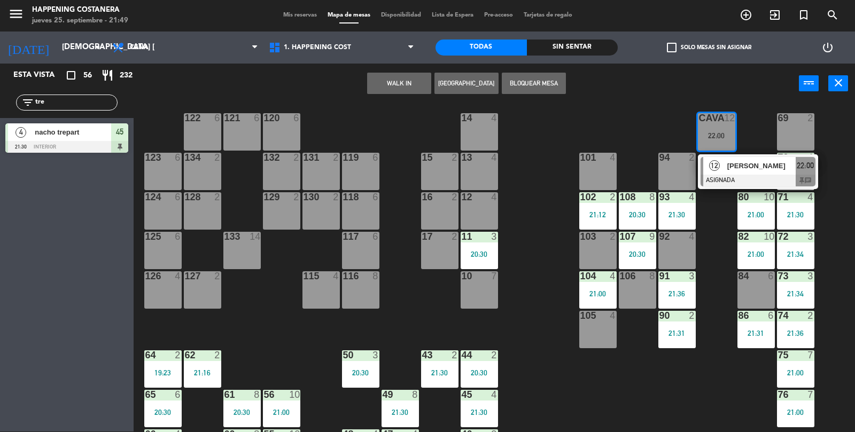
click at [773, 166] on span "[PERSON_NAME]" at bounding box center [762, 165] width 68 height 11
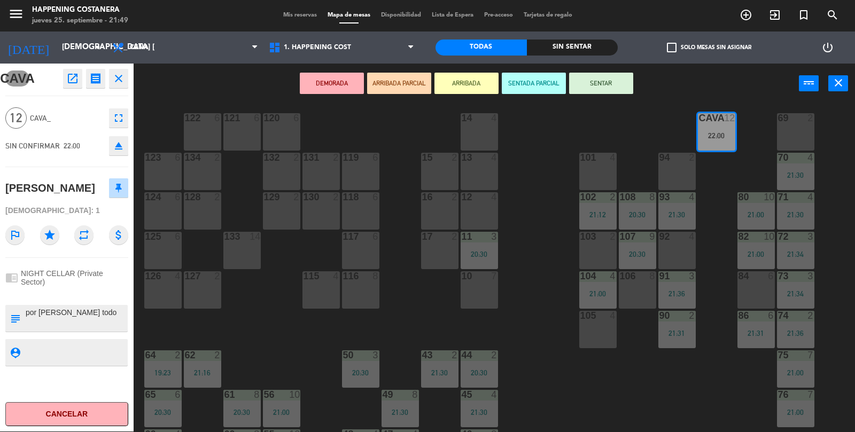
click at [72, 71] on button "open_in_new" at bounding box center [72, 78] width 19 height 19
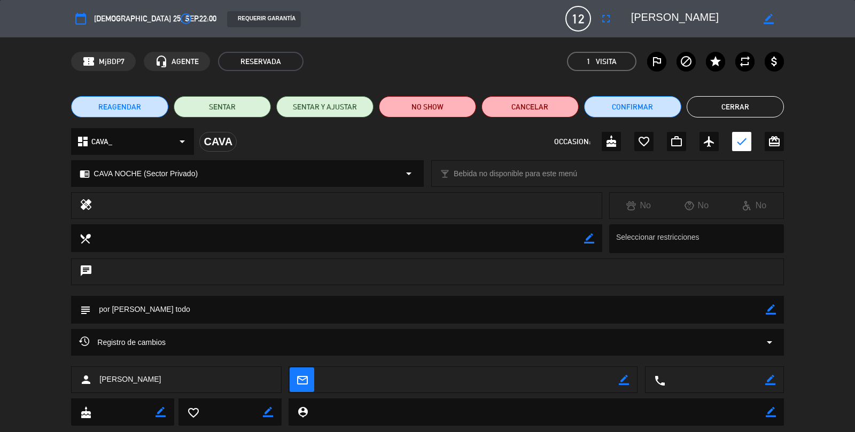
click at [745, 105] on button "Cerrar" at bounding box center [735, 106] width 97 height 21
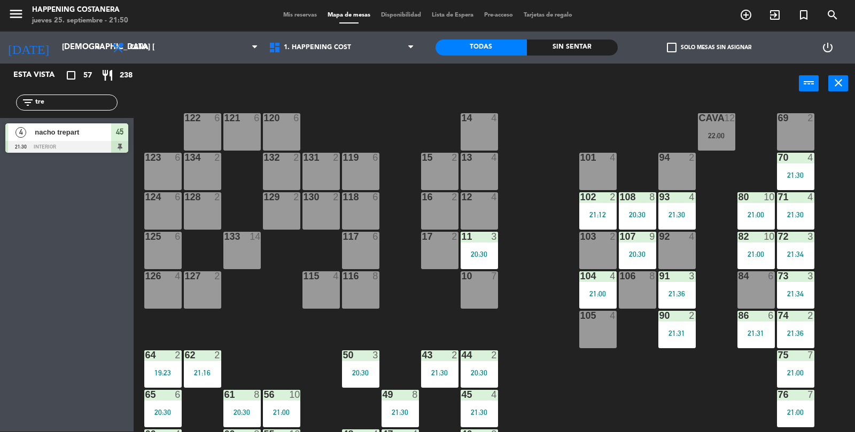
click at [83, 99] on input "tre" at bounding box center [75, 103] width 83 height 12
type input "t"
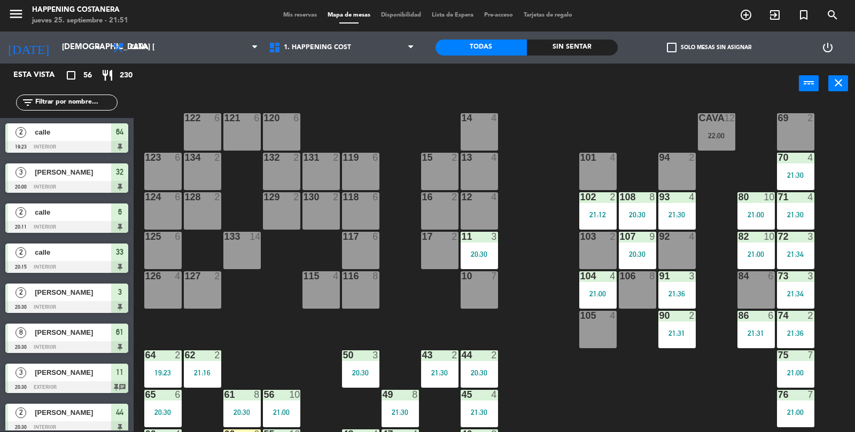
click at [66, 107] on input "text" at bounding box center [75, 103] width 83 height 12
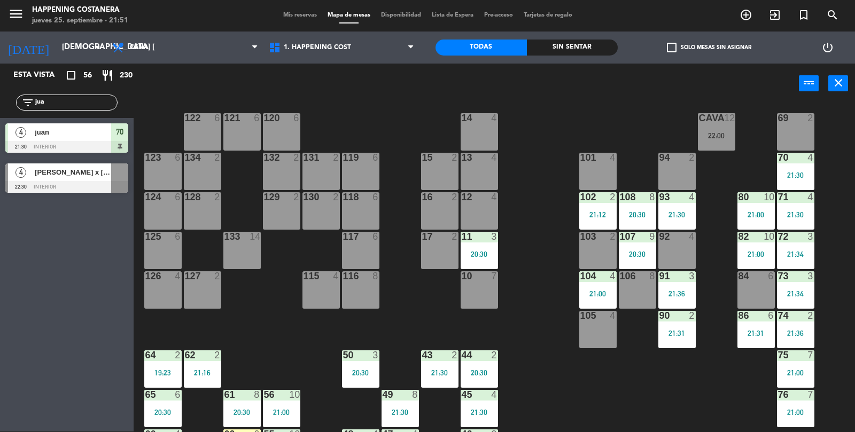
click at [59, 97] on input "jua" at bounding box center [75, 103] width 83 height 12
type input "j"
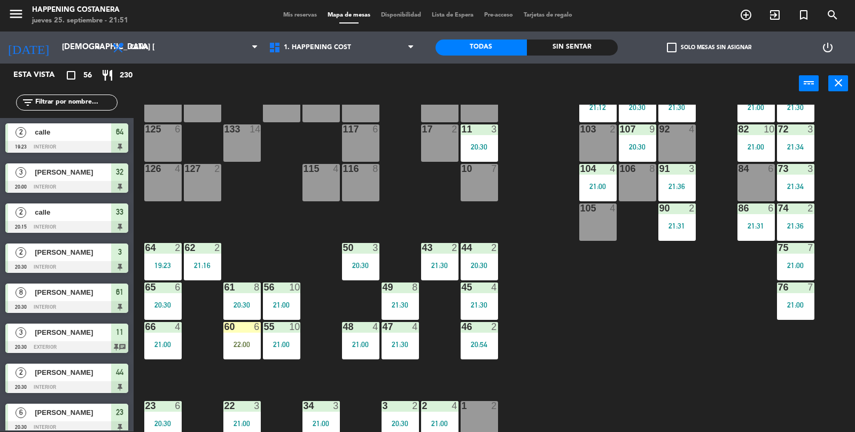
scroll to position [282, 0]
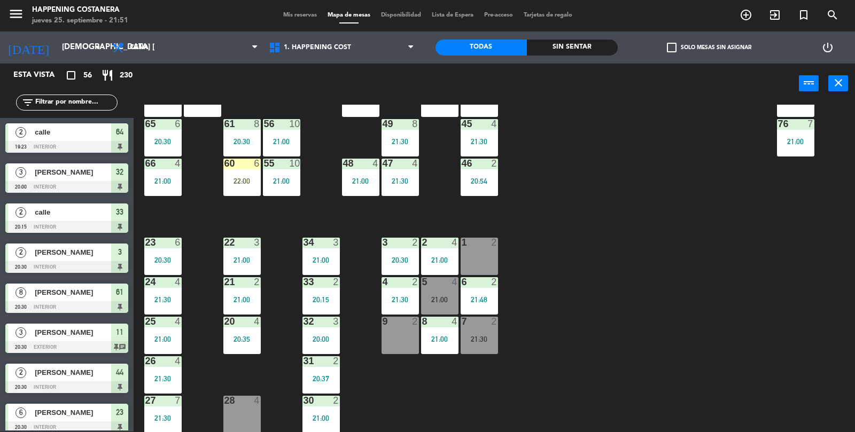
click at [667, 50] on span "check_box_outline_blank" at bounding box center [672, 48] width 10 height 10
click at [709, 48] on input "check_box_outline_blank Solo mesas sin asignar" at bounding box center [709, 48] width 0 height 0
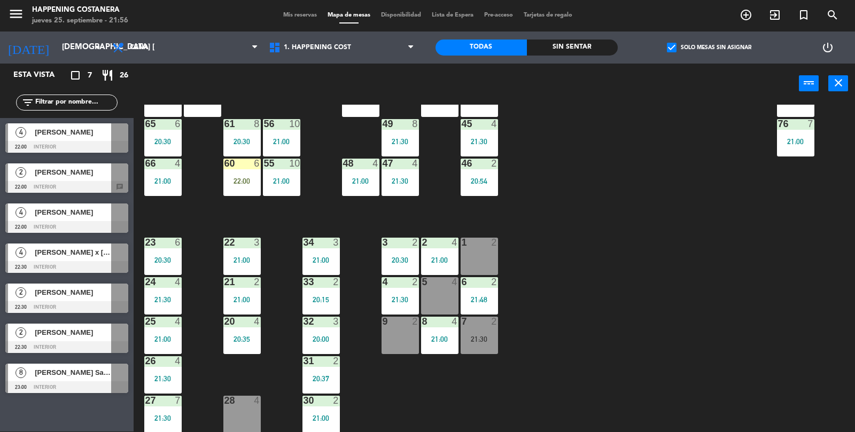
click at [258, 186] on div "60 6 22:00" at bounding box center [241, 177] width 37 height 37
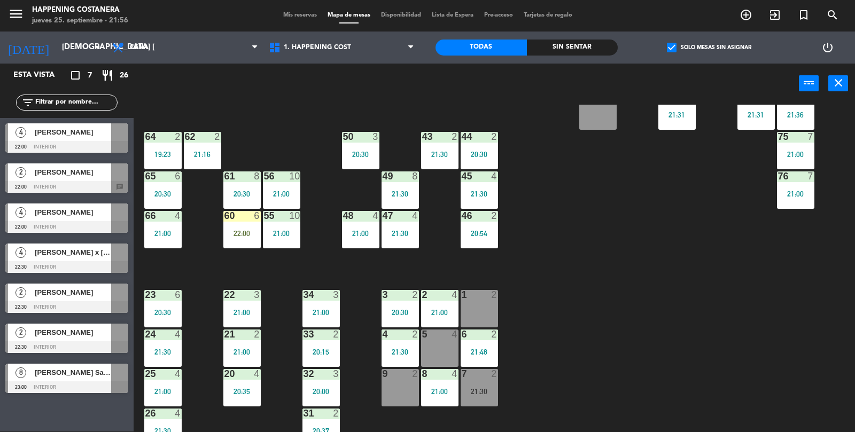
scroll to position [216, 0]
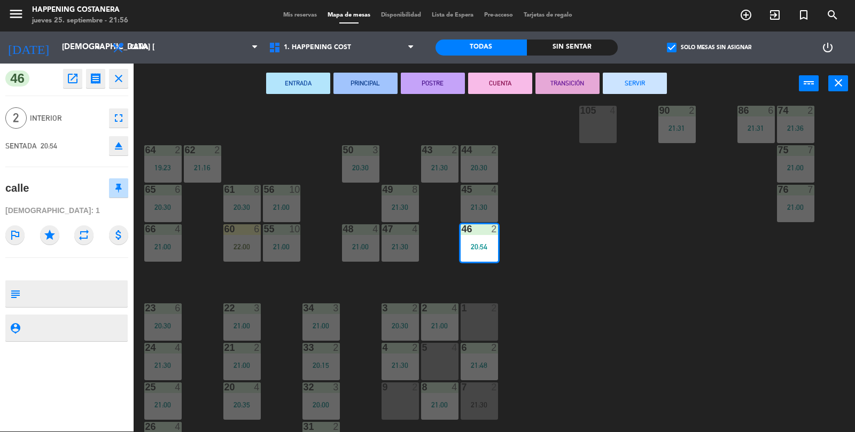
click at [638, 88] on button "SERVIR" at bounding box center [635, 83] width 64 height 21
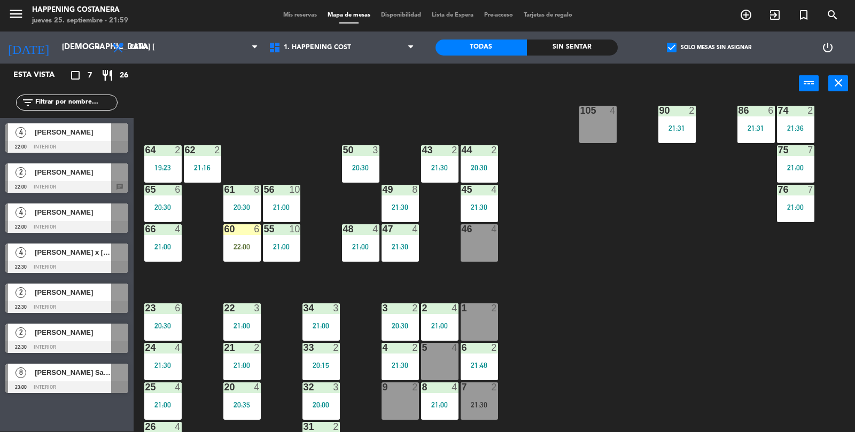
click at [678, 48] on label "check_box Solo mesas sin asignar" at bounding box center [709, 48] width 84 height 10
click at [709, 48] on input "check_box Solo mesas sin asignar" at bounding box center [709, 48] width 0 height 0
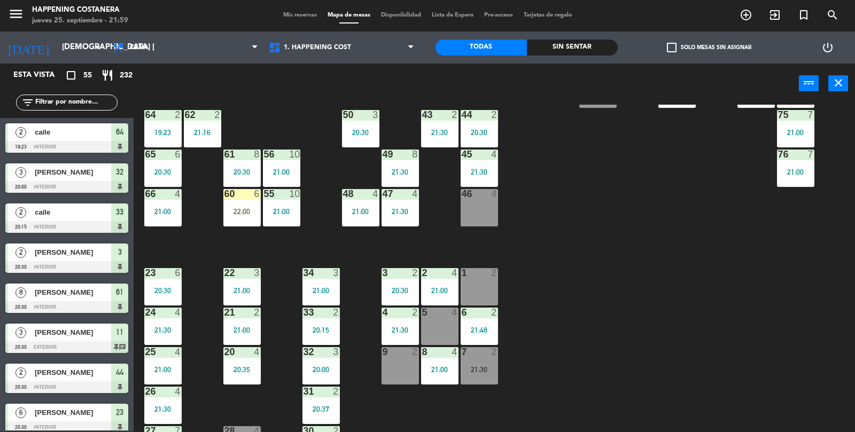
scroll to position [254, 0]
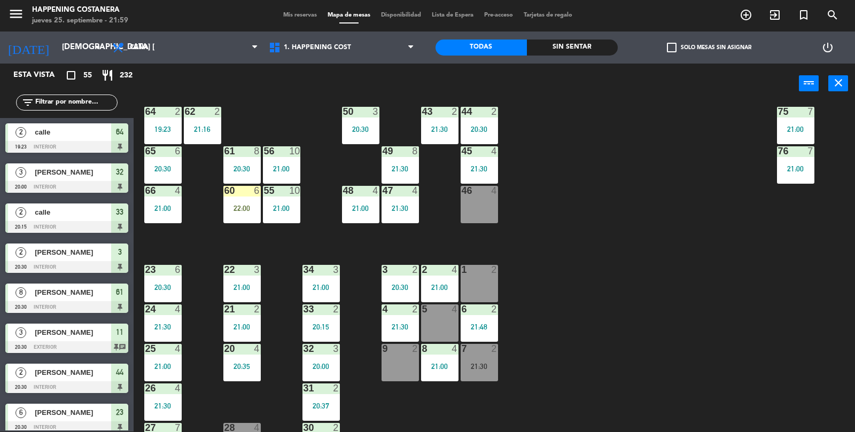
click at [161, 315] on div "24 4 21:30" at bounding box center [162, 323] width 37 height 37
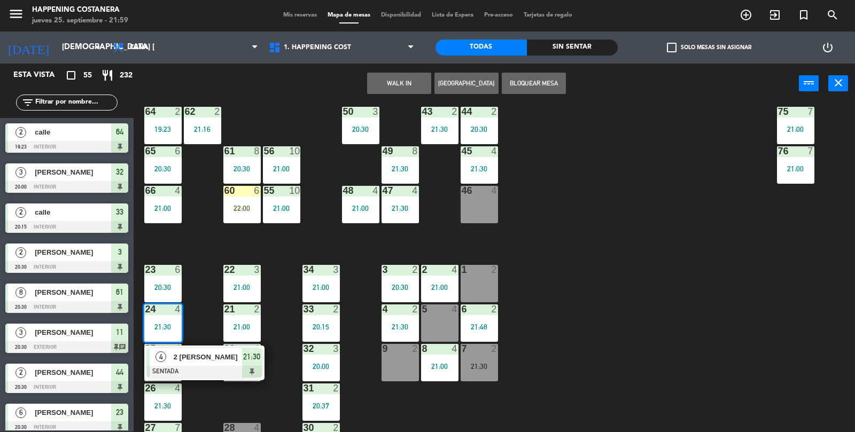
click at [538, 302] on div "69 2 122 6 121 6 120 6 14 4 CAVA 12 22:00 101 4 94 2 70 4 21:30 123 6 131 2 134…" at bounding box center [498, 269] width 713 height 328
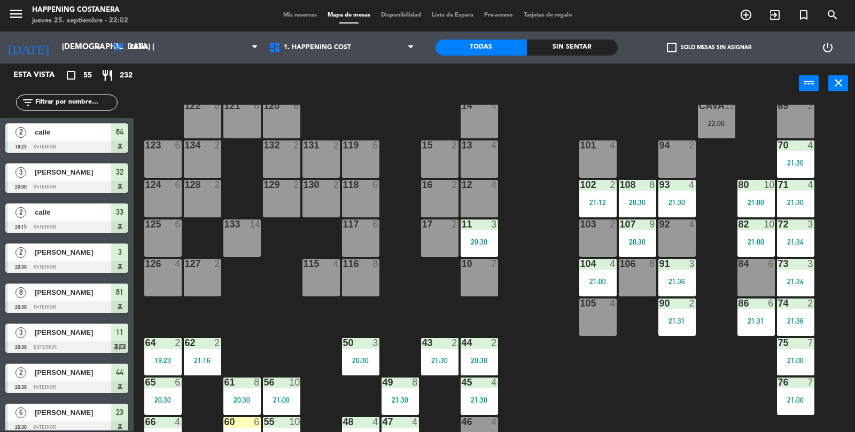
scroll to position [0, 0]
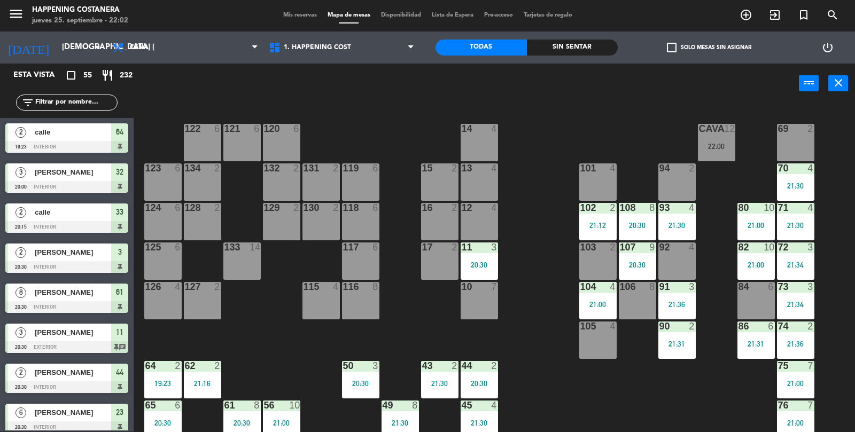
click at [717, 159] on div "CAVA 12 22:00" at bounding box center [716, 142] width 37 height 37
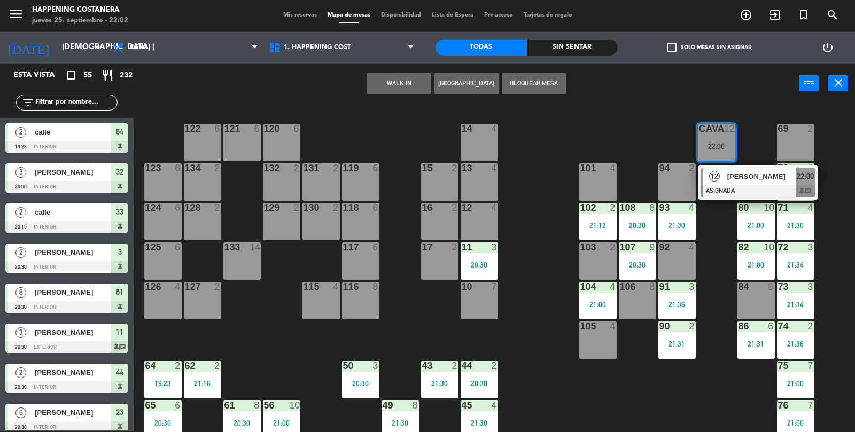
click at [740, 196] on div at bounding box center [758, 191] width 115 height 12
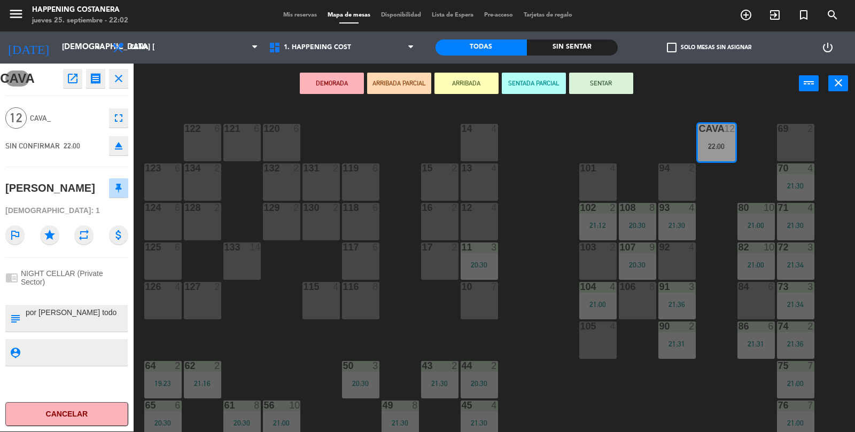
click at [590, 427] on div "69 2 122 6 121 6 120 6 14 4 CAVA 12 22:00 101 4 94 2 70 4 21:30 123 6 131 2 134…" at bounding box center [498, 269] width 713 height 328
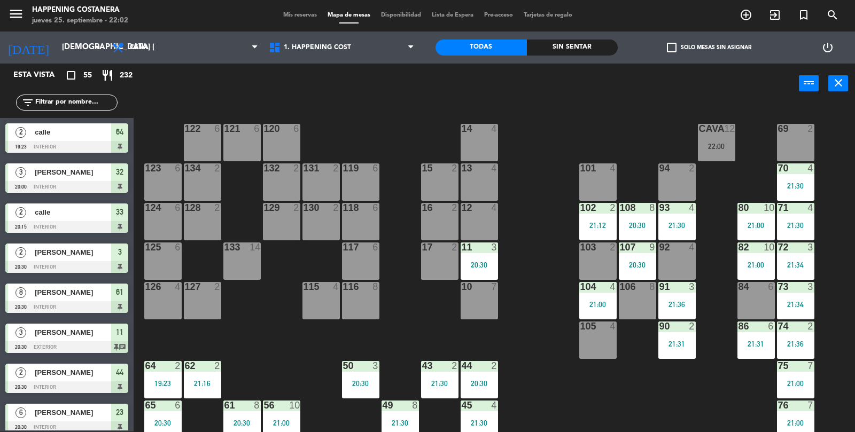
scroll to position [455, 0]
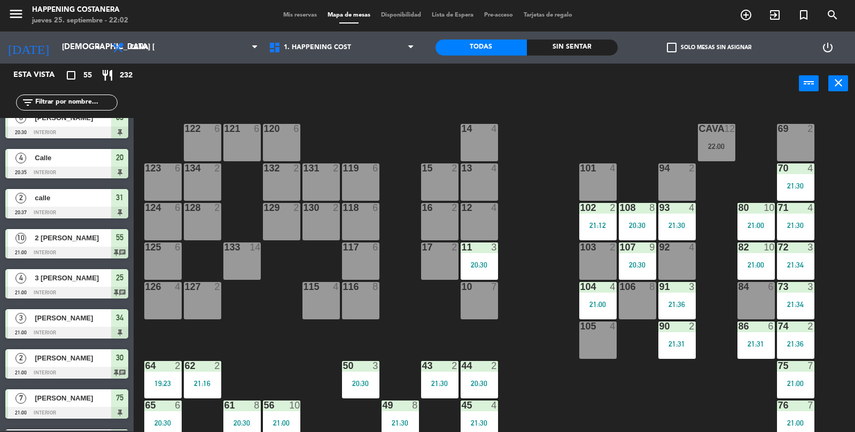
click at [82, 107] on input "text" at bounding box center [75, 103] width 83 height 12
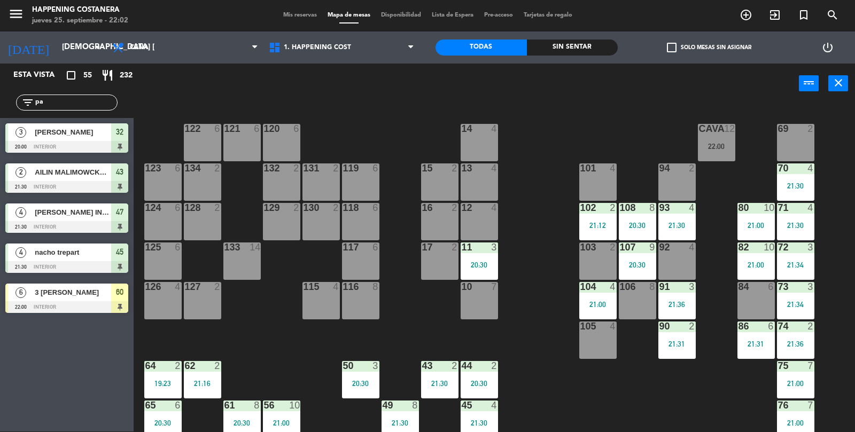
type input "p"
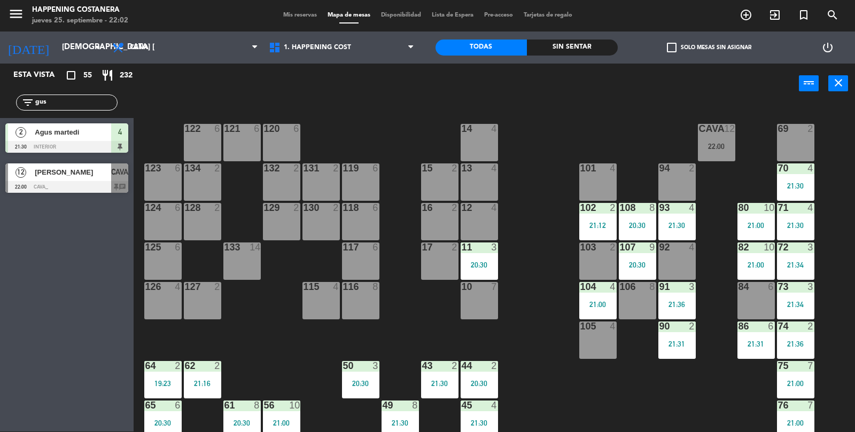
type input "gus"
click at [82, 191] on div at bounding box center [66, 187] width 123 height 12
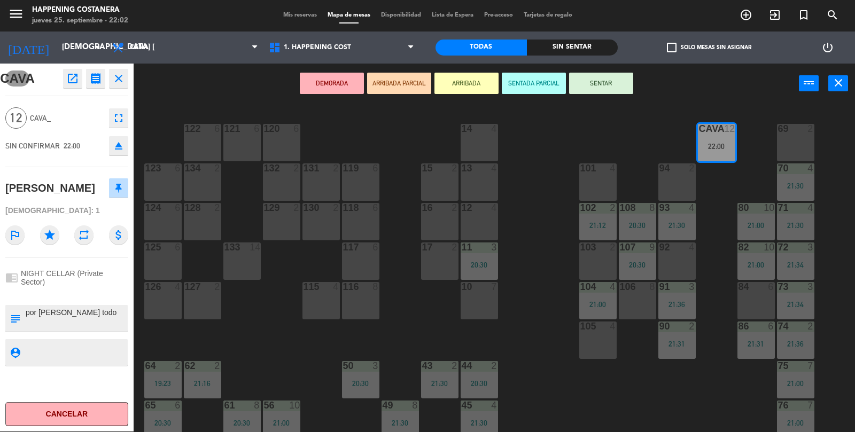
click at [588, 90] on button "SENTAR" at bounding box center [601, 83] width 64 height 21
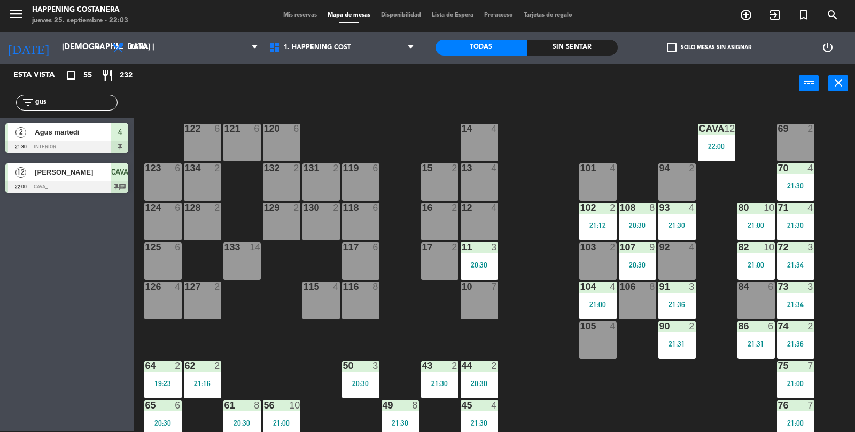
click at [100, 97] on input "gus" at bounding box center [75, 103] width 83 height 12
type input "g"
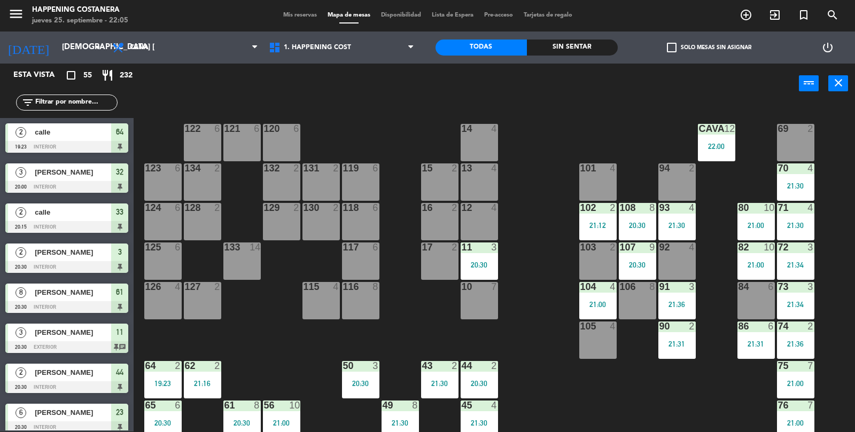
click at [722, 138] on div "CAVA 12 22:00" at bounding box center [716, 142] width 37 height 37
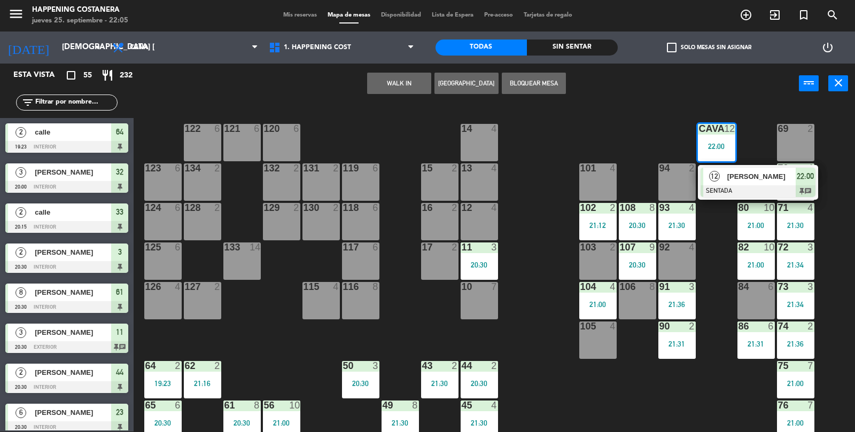
click at [531, 152] on div "69 2 122 6 121 6 120 6 14 4 CAVA 12 22:00 12 [PERSON_NAME] SENTADA 22:00 chat 1…" at bounding box center [498, 269] width 713 height 328
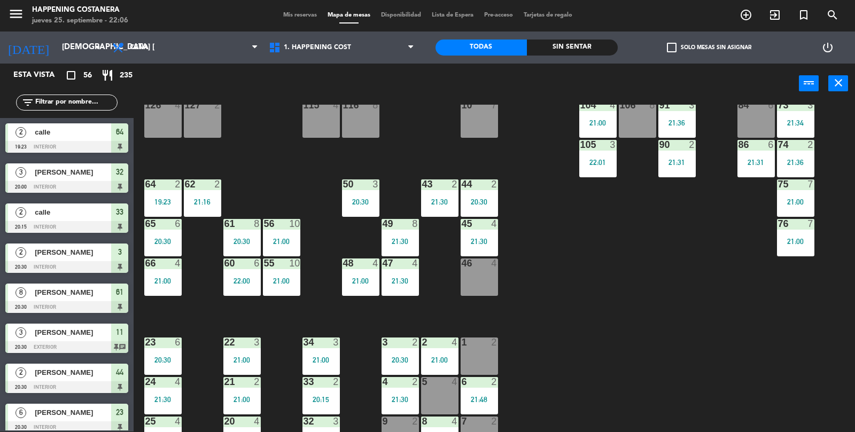
scroll to position [282, 0]
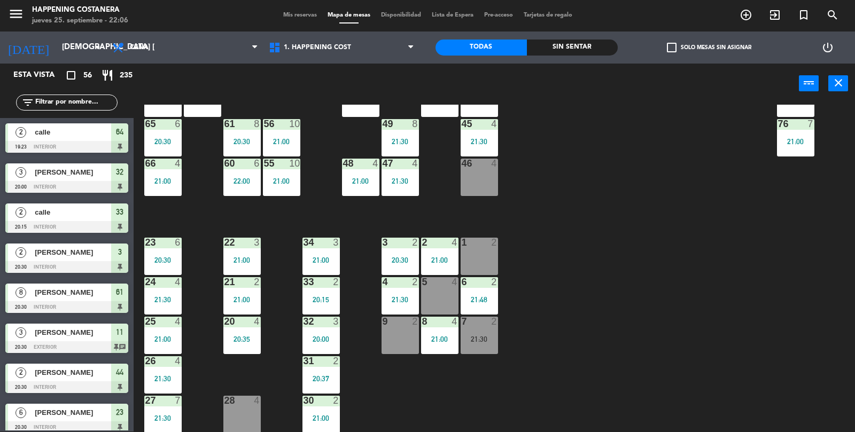
click at [566, 307] on div "69 2 122 6 121 6 120 6 14 4 CAVA 12 22:00 101 4 94 2 70 4 21:30 123 6 131 2 134…" at bounding box center [498, 269] width 713 height 328
click at [63, 104] on input "text" at bounding box center [75, 103] width 83 height 12
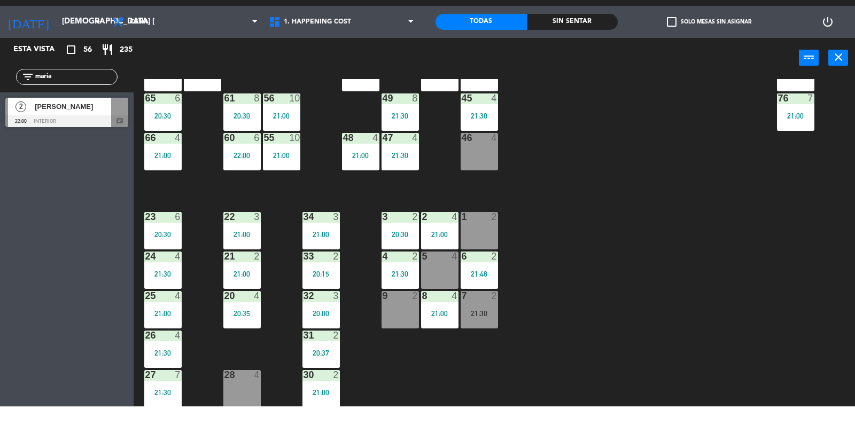
type input "maria"
click at [63, 151] on div at bounding box center [66, 147] width 123 height 12
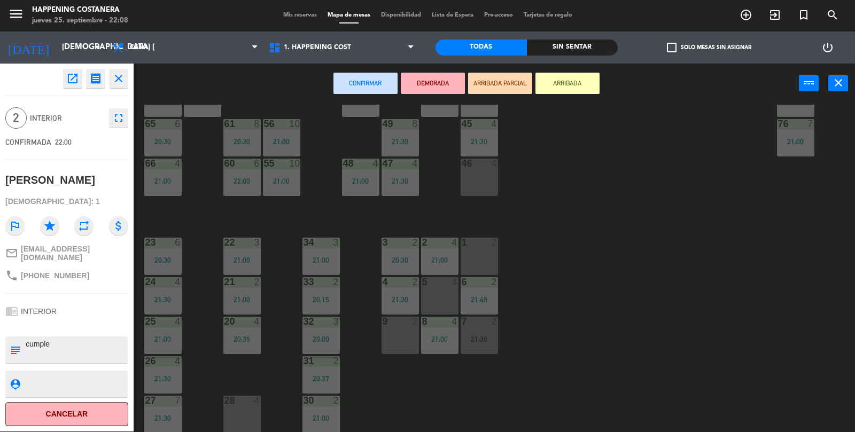
click at [762, 334] on div "69 2 122 6 121 6 120 6 14 4 CAVA 12 22:00 101 4 94 2 70 4 21:30 123 6 131 2 134…" at bounding box center [498, 269] width 713 height 328
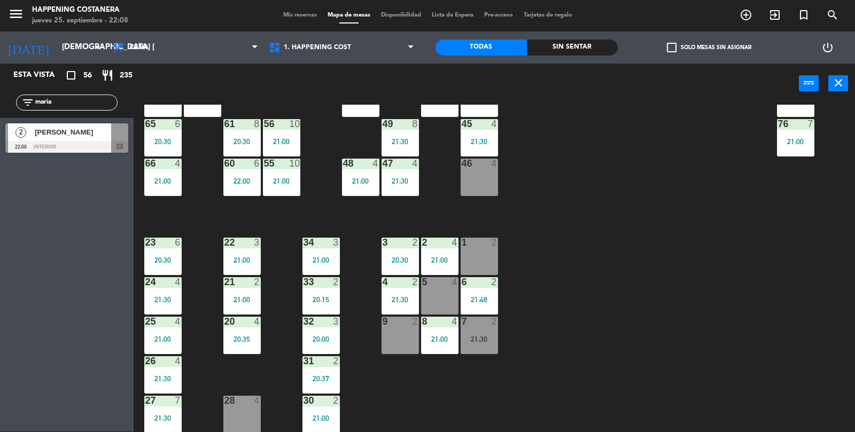
click at [484, 253] on div "1 2" at bounding box center [479, 256] width 37 height 37
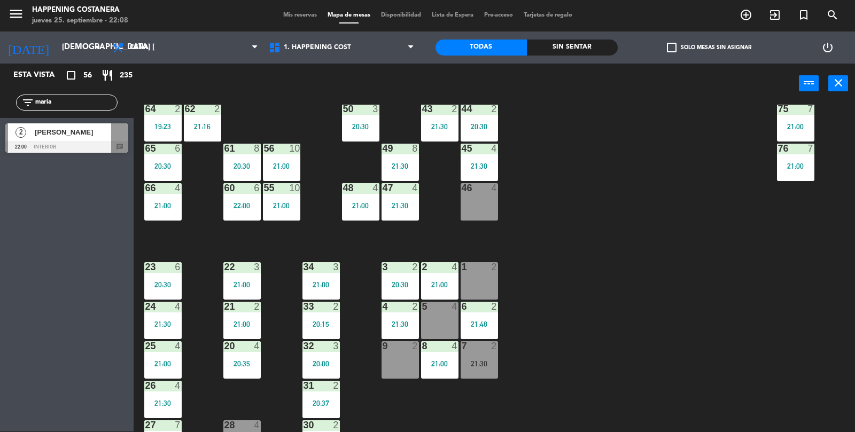
scroll to position [247, 0]
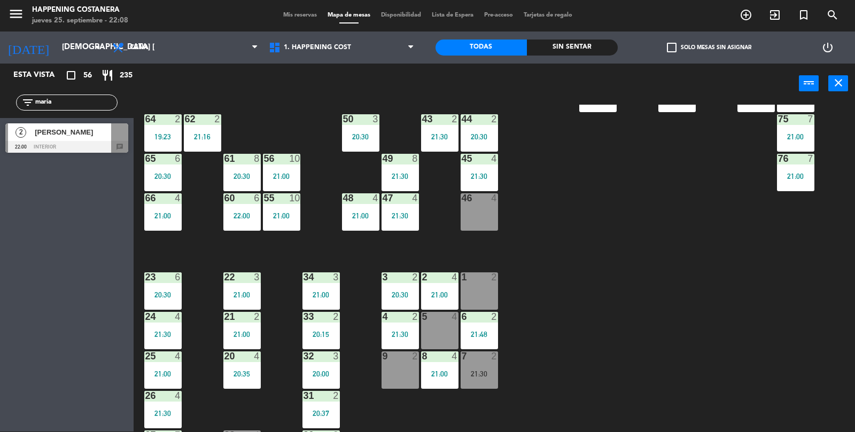
click at [100, 136] on span "[PERSON_NAME]" at bounding box center [73, 132] width 76 height 11
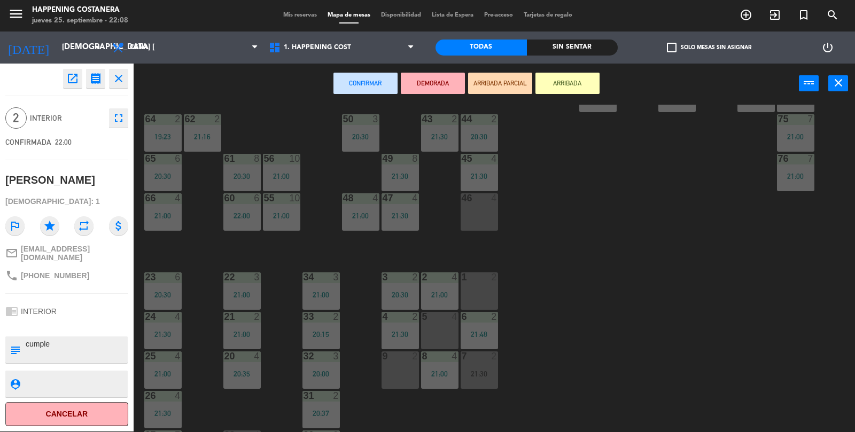
click at [478, 273] on div at bounding box center [479, 278] width 18 height 10
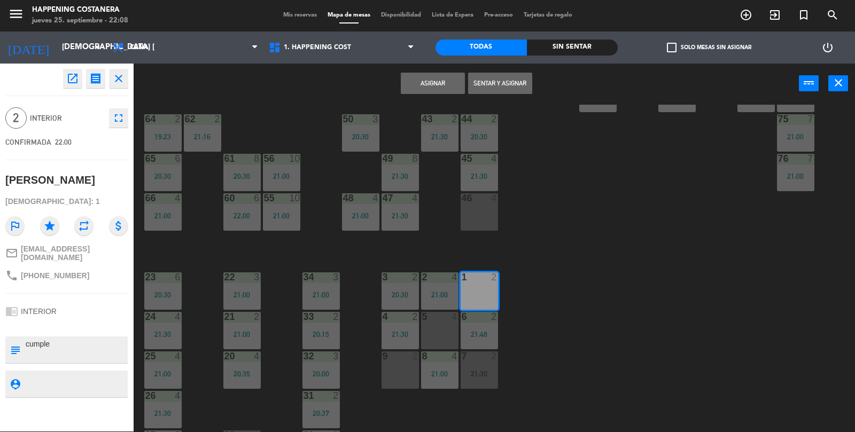
click at [418, 80] on button "Asignar" at bounding box center [433, 83] width 64 height 21
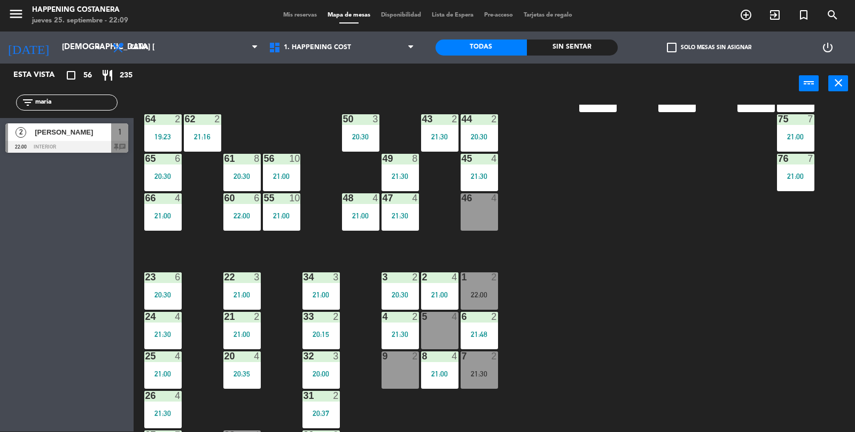
click at [95, 100] on input "maria" at bounding box center [75, 103] width 83 height 12
click at [104, 141] on div at bounding box center [66, 147] width 123 height 12
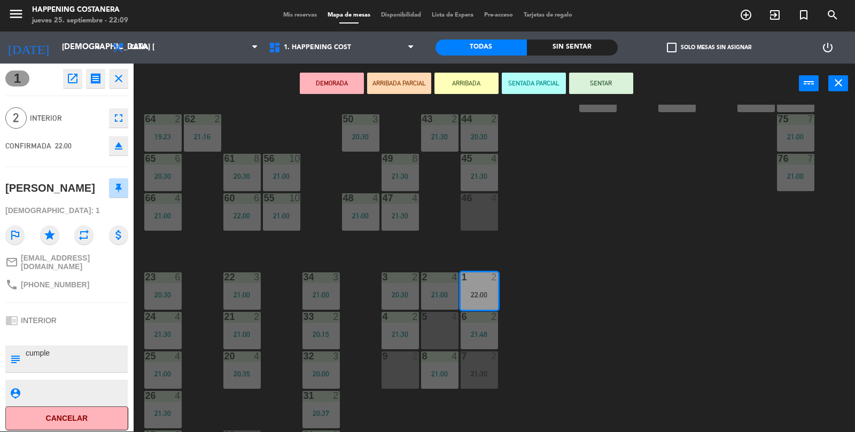
click at [594, 75] on button "SENTAR" at bounding box center [601, 83] width 64 height 21
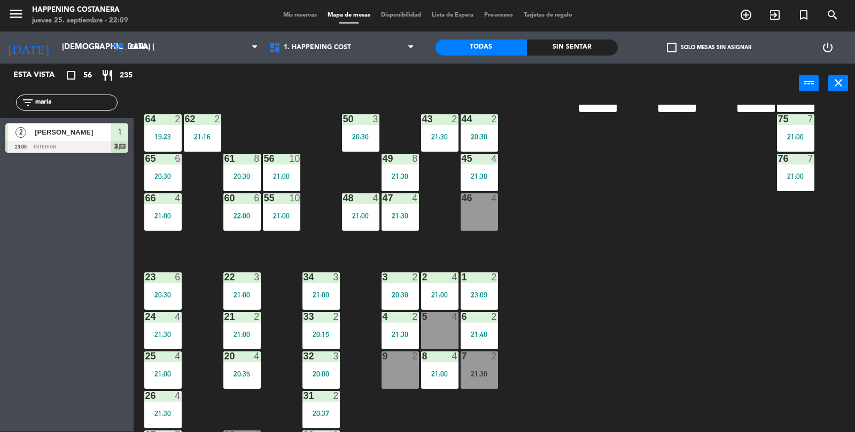
click at [94, 98] on input "maria" at bounding box center [75, 103] width 83 height 12
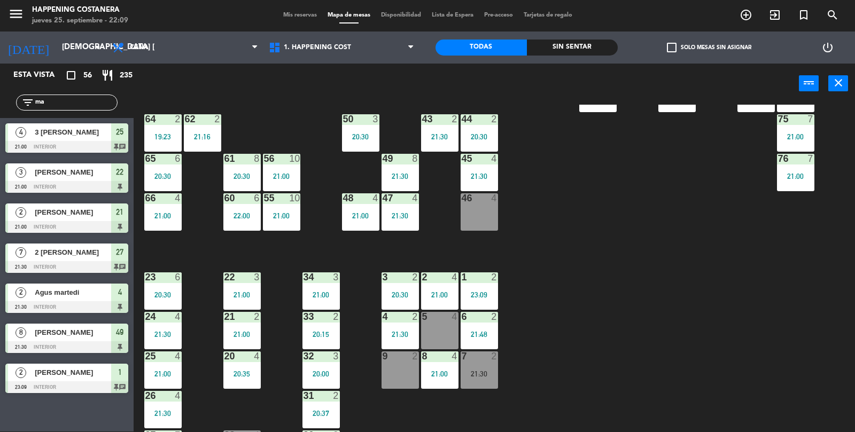
type input "m"
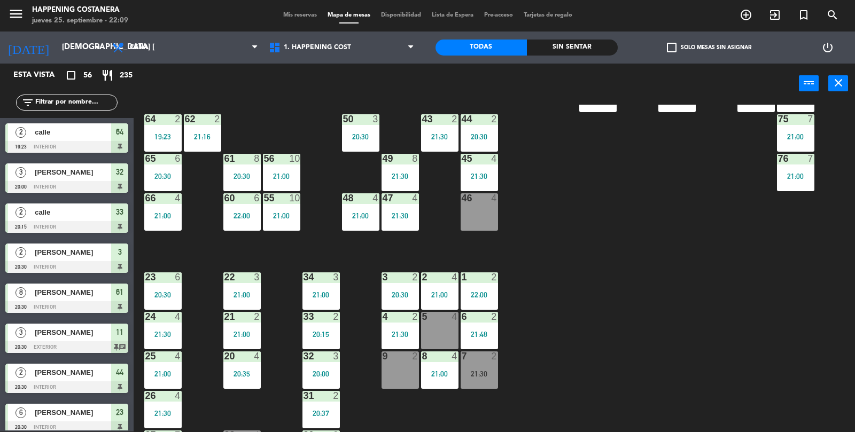
click at [407, 182] on div "49 8 21:30" at bounding box center [400, 172] width 37 height 37
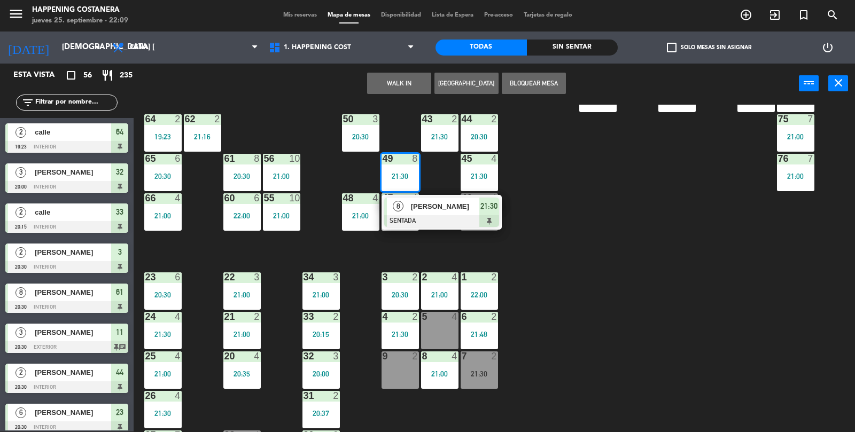
click at [664, 253] on div "69 2 122 6 121 6 120 6 14 4 CAVA 12 22:00 101 4 94 2 70 4 21:30 123 6 131 2 134…" at bounding box center [498, 269] width 713 height 328
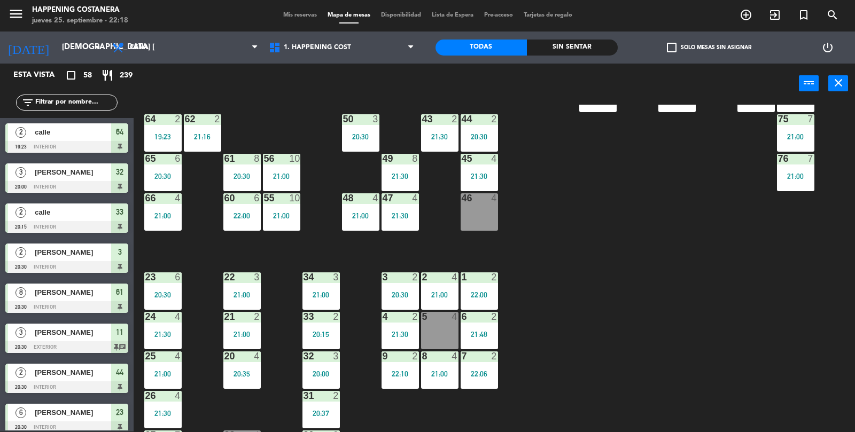
click at [96, 88] on div "filter_list" at bounding box center [67, 102] width 134 height 31
click at [93, 103] on input "text" at bounding box center [75, 103] width 83 height 12
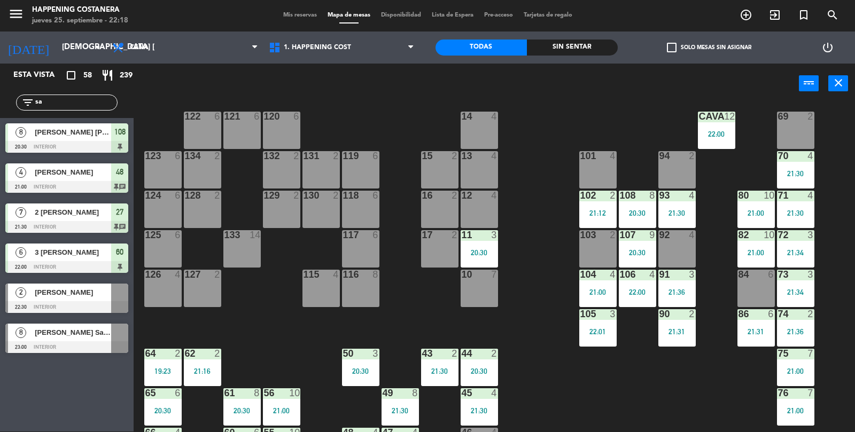
scroll to position [14, 0]
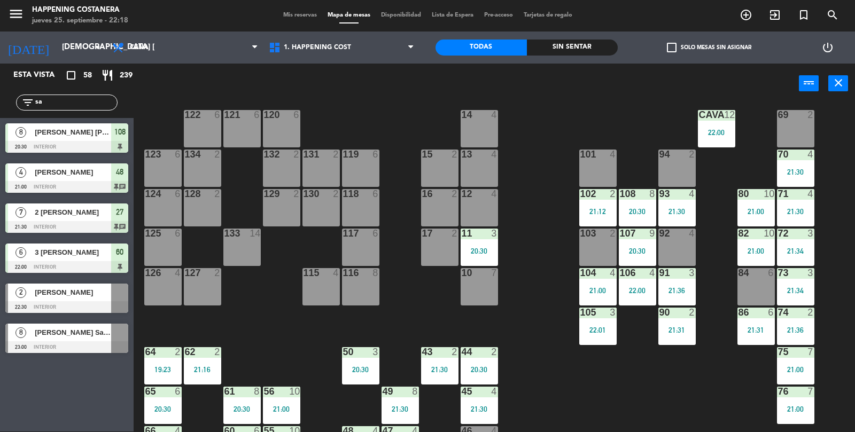
type input "sa"
click at [101, 303] on div at bounding box center [66, 307] width 123 height 12
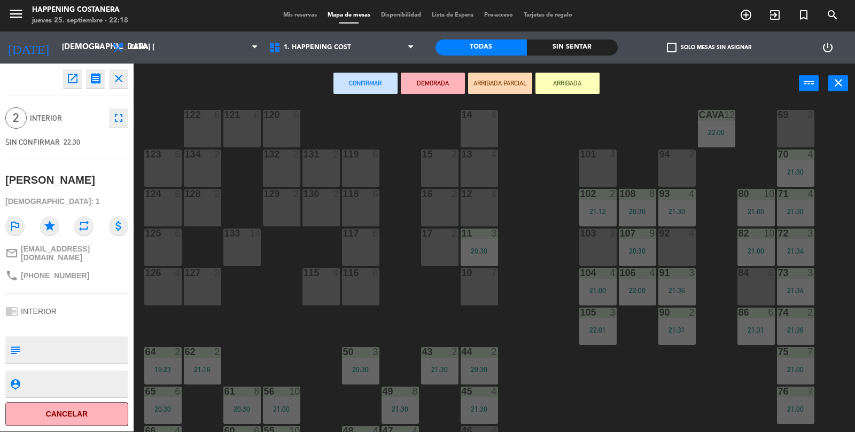
click at [203, 120] on div "122 6" at bounding box center [202, 128] width 37 height 37
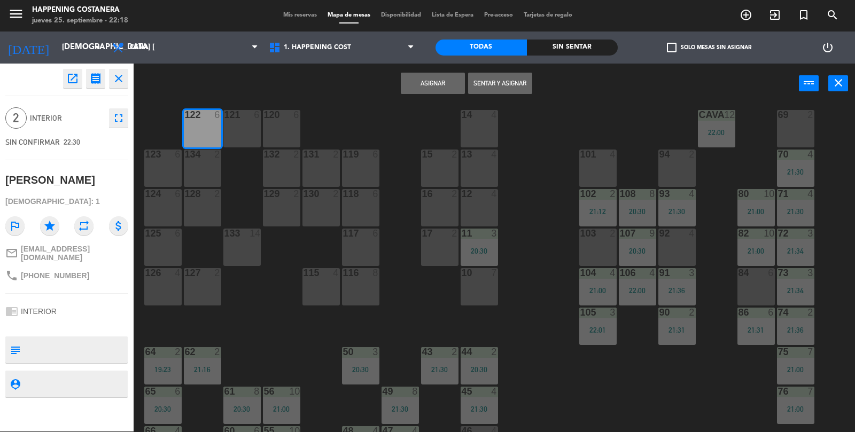
click at [84, 353] on textarea at bounding box center [76, 350] width 102 height 22
click at [91, 339] on textarea at bounding box center [76, 350] width 102 height 22
click at [90, 339] on textarea at bounding box center [76, 350] width 102 height 22
type textarea "pidio FUERA"
click at [115, 301] on div "chrome_reader_mode INTERIOR" at bounding box center [66, 311] width 123 height 20
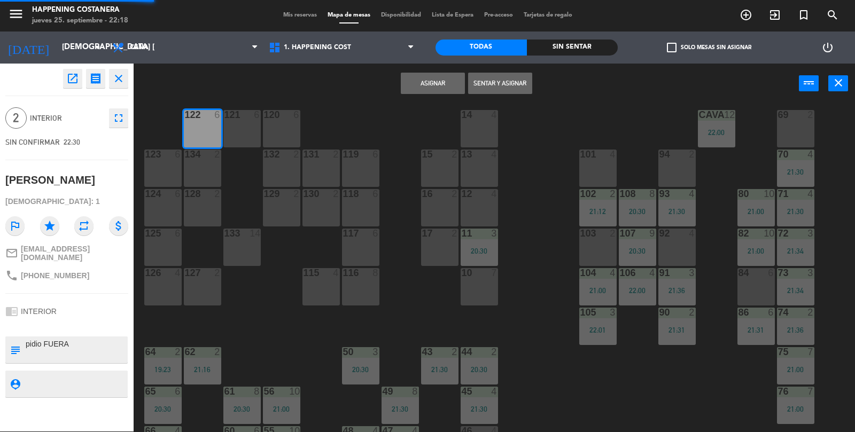
click at [89, 322] on div at bounding box center [66, 325] width 123 height 7
click at [94, 304] on div "chrome_reader_mode INTERIOR" at bounding box center [66, 311] width 123 height 20
click at [103, 304] on div "chrome_reader_mode INTERIOR" at bounding box center [66, 311] width 123 height 20
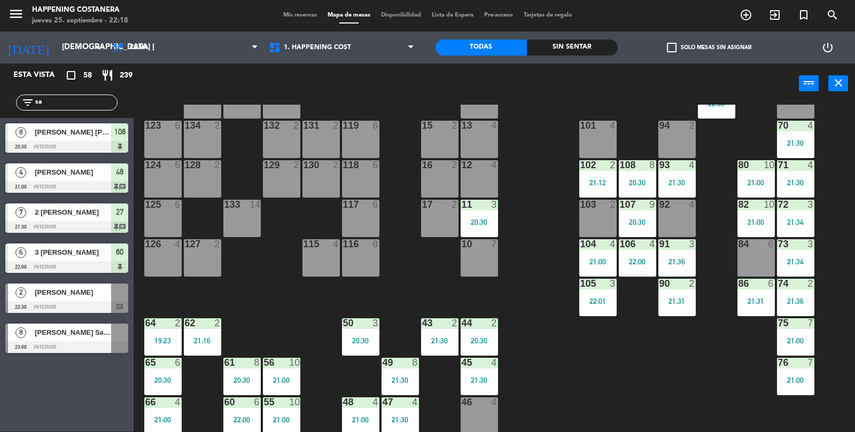
scroll to position [49, 0]
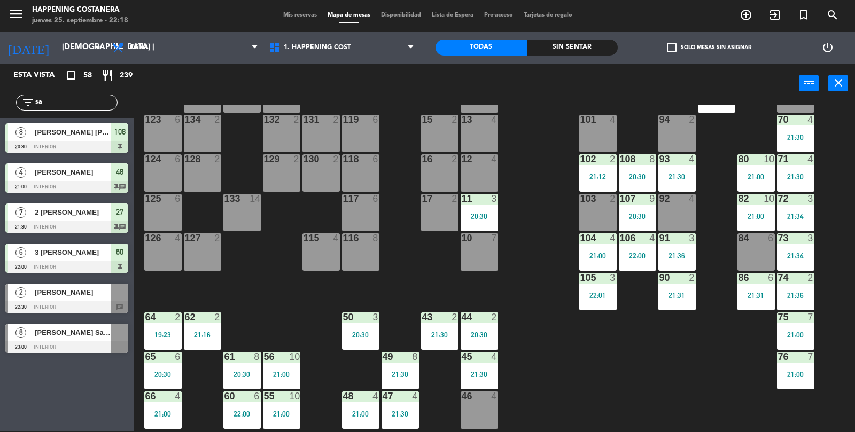
click at [107, 300] on div "[PERSON_NAME]" at bounding box center [73, 293] width 78 height 18
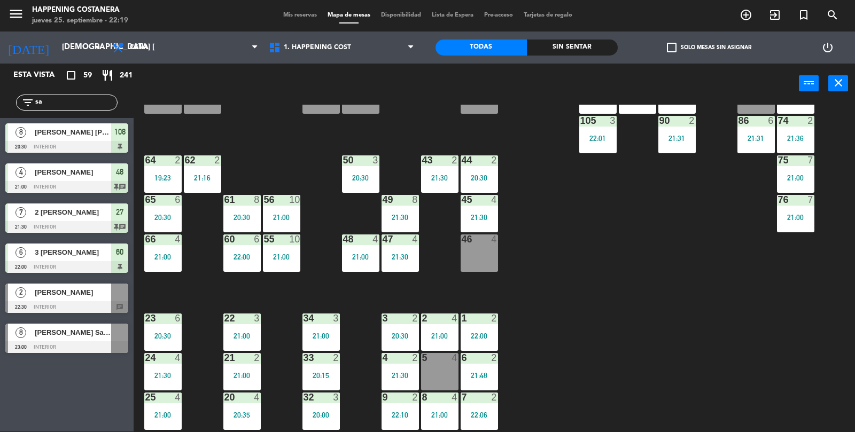
scroll to position [282, 0]
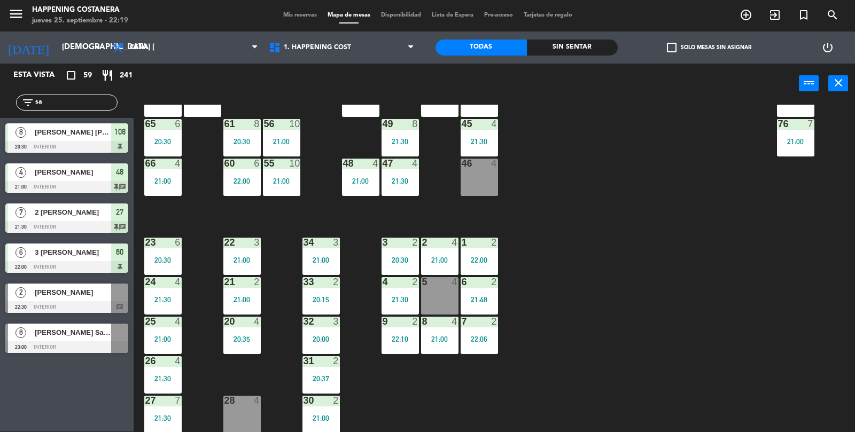
click at [57, 99] on input "sa" at bounding box center [75, 103] width 83 height 12
type input "s"
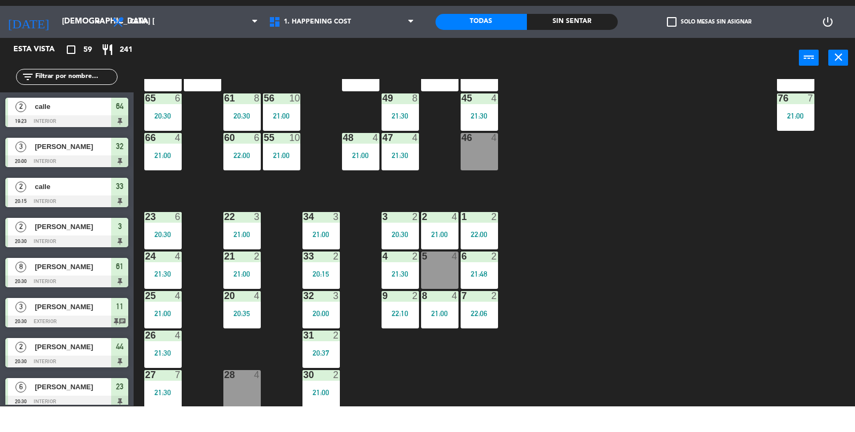
click at [713, 314] on div "69 2 122 6 121 6 120 6 14 4 CAVA 12 22:00 101 4 94 2 70 4 21:30 123 6 131 2 134…" at bounding box center [498, 269] width 713 height 328
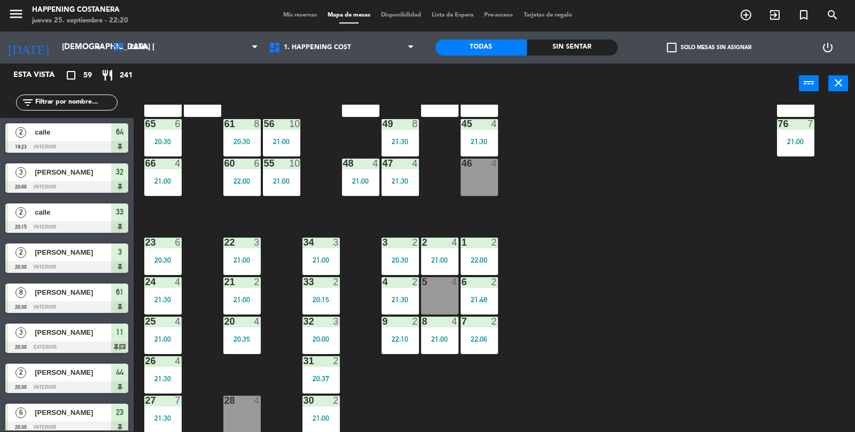
click at [47, 104] on input "text" at bounding box center [75, 103] width 83 height 12
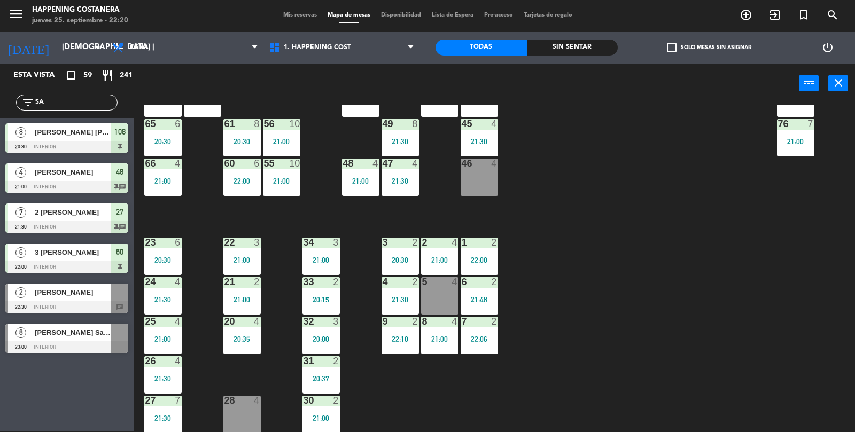
type input "S"
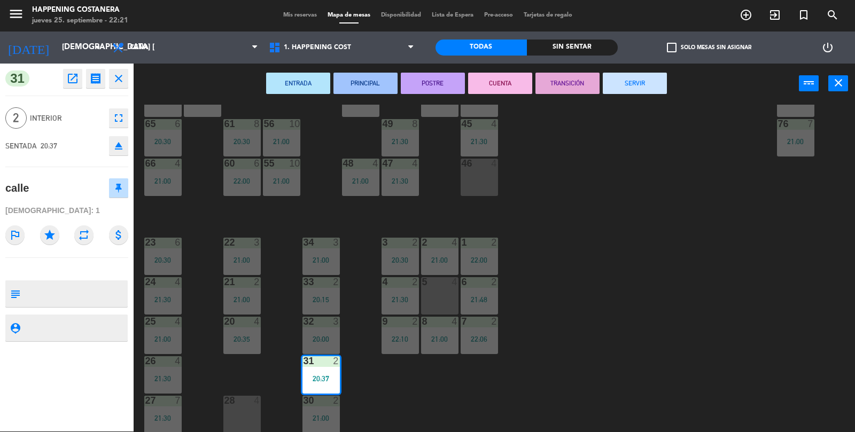
scroll to position [1, 0]
click at [642, 85] on div "ENTRADA PRINCIPAL POSTRE CUENTA TRANSICIÓN SERVIR power_input close" at bounding box center [467, 84] width 666 height 41
click at [618, 86] on button "SERVIR" at bounding box center [635, 83] width 64 height 21
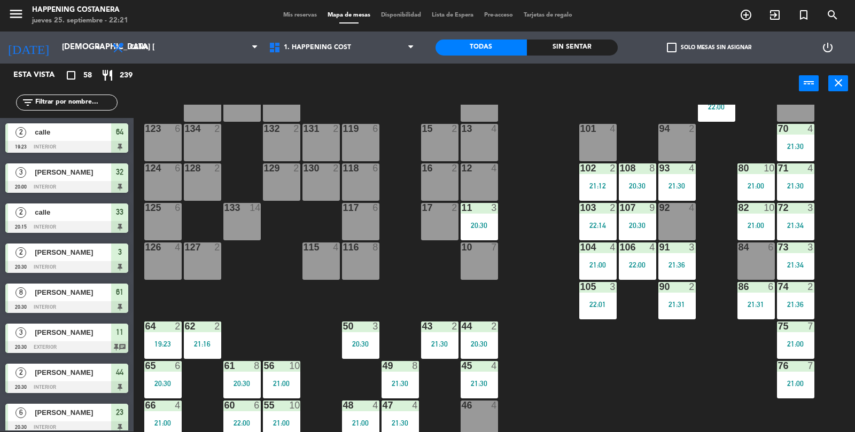
scroll to position [38, 0]
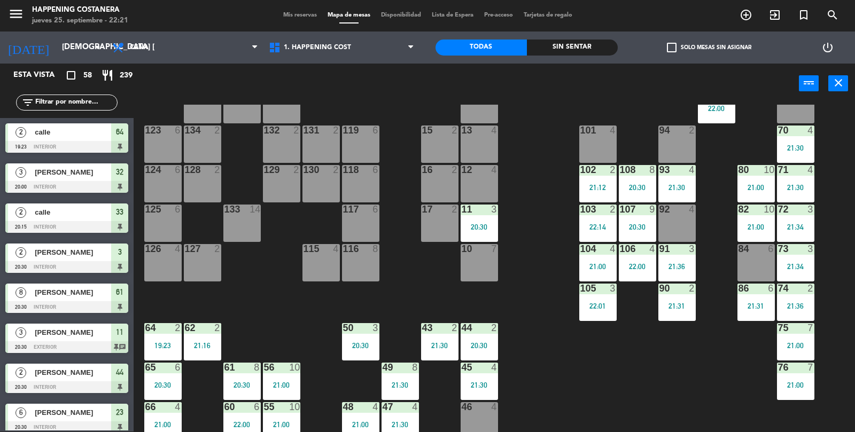
click at [600, 223] on div "22:14" at bounding box center [597, 226] width 37 height 7
click at [609, 383] on div "69 2 122 6 121 6 120 6 14 4 CAVA 12 22:00 101 4 94 2 70 4 21:30 123 6 131 2 134…" at bounding box center [498, 269] width 713 height 328
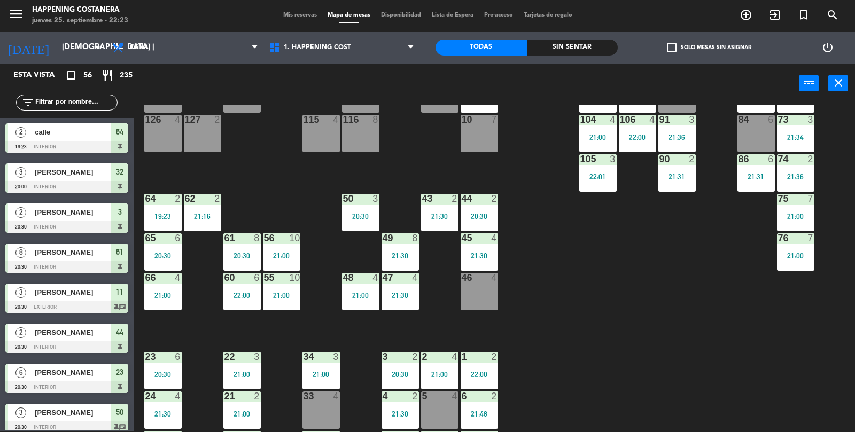
scroll to position [282, 0]
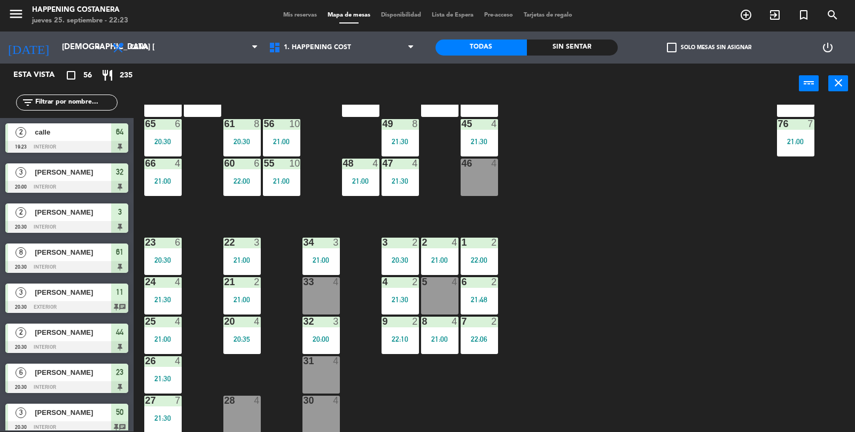
click at [329, 385] on div "31 4" at bounding box center [321, 375] width 37 height 37
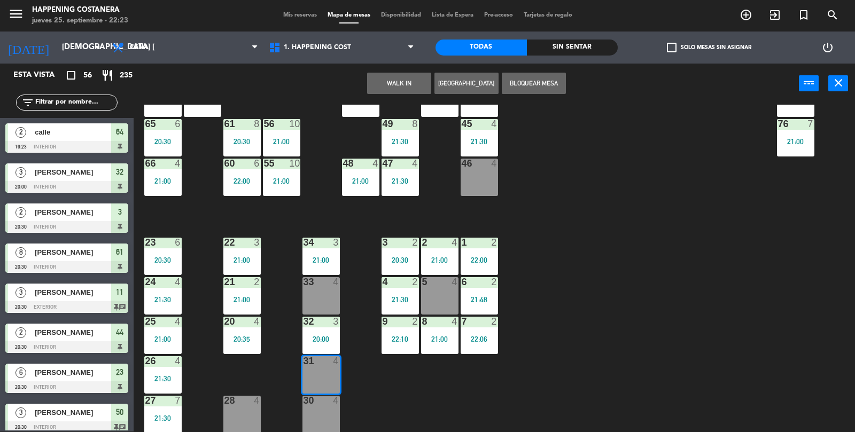
click at [407, 91] on button "WALK IN" at bounding box center [399, 83] width 64 height 21
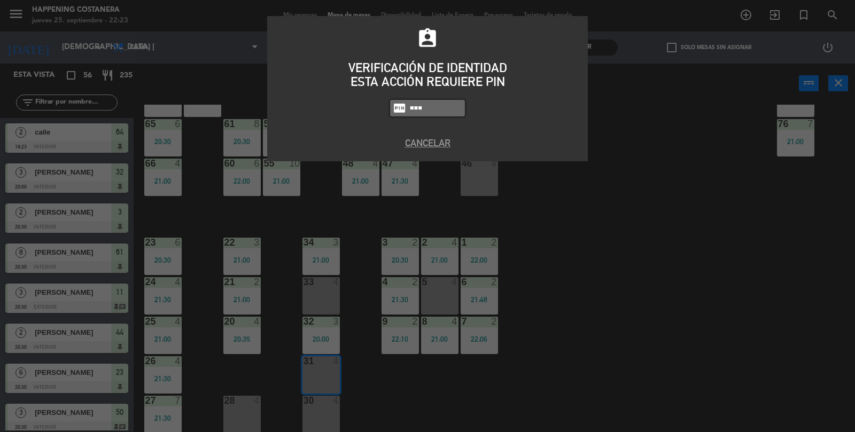
type input "5759"
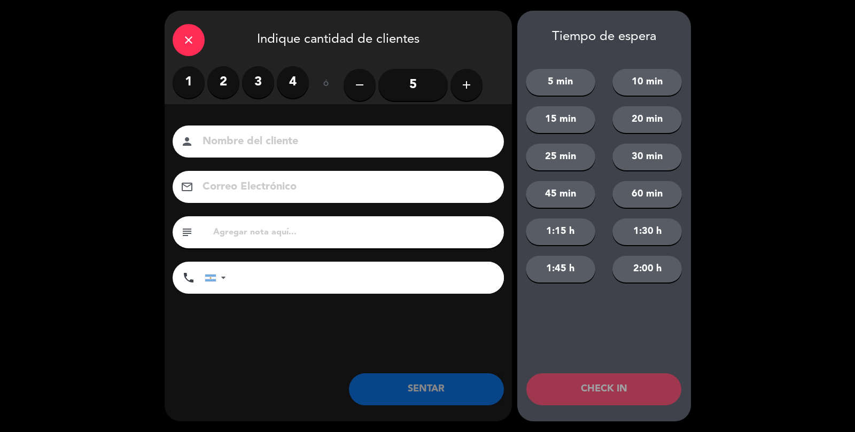
click at [297, 88] on label "4" at bounding box center [293, 82] width 32 height 32
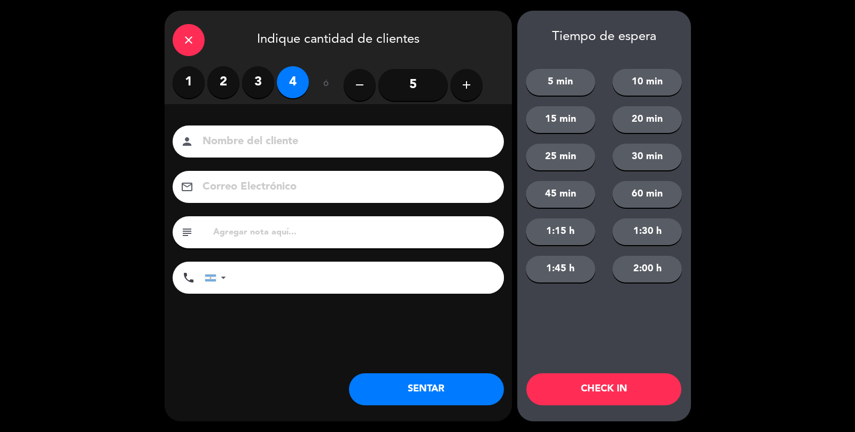
click at [289, 141] on input at bounding box center [346, 142] width 289 height 19
type input "Calle"
click at [418, 392] on button "SENTAR" at bounding box center [426, 390] width 155 height 32
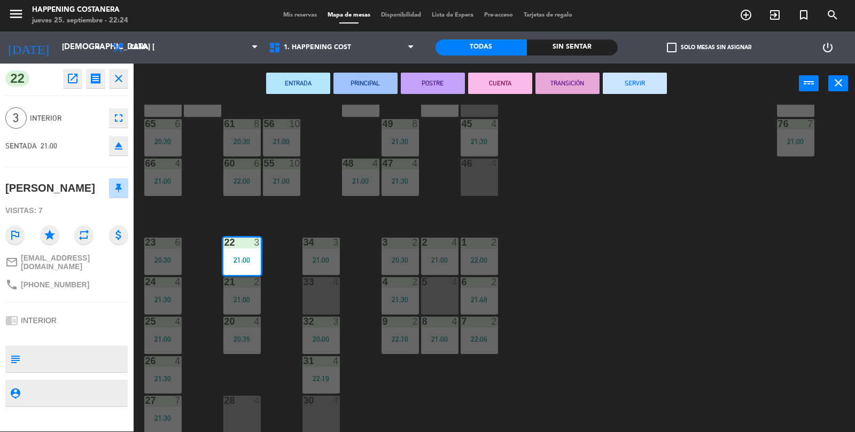
click at [637, 83] on button "SERVIR" at bounding box center [635, 83] width 64 height 21
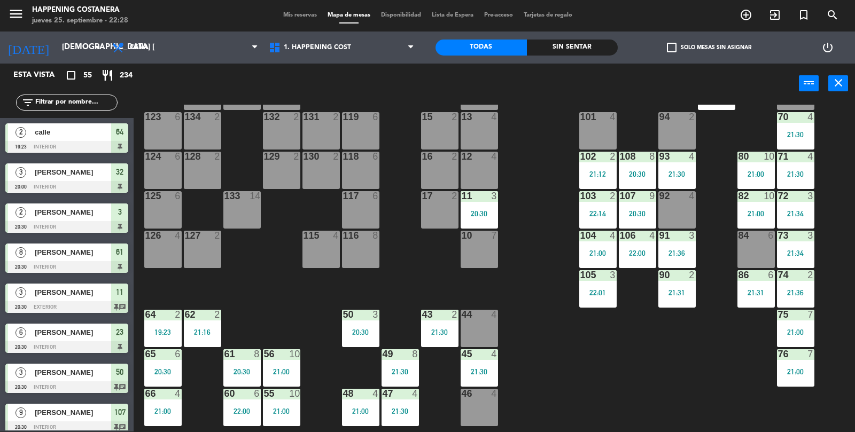
scroll to position [0, 0]
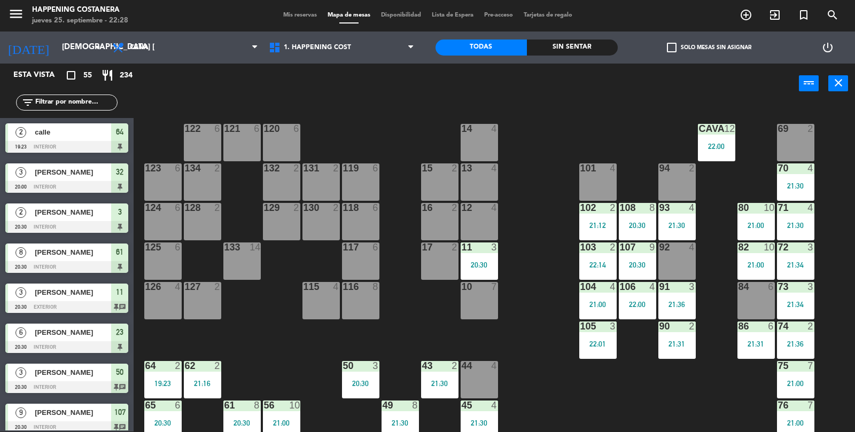
click at [749, 392] on div "69 2 122 6 121 6 120 6 14 4 CAVA 12 22:00 101 4 94 2 70 4 21:30 123 6 131 2 134…" at bounding box center [498, 269] width 713 height 328
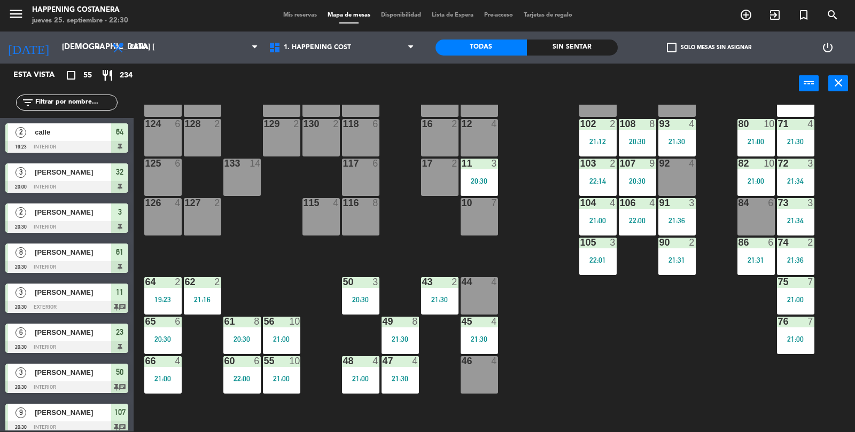
scroll to position [79, 0]
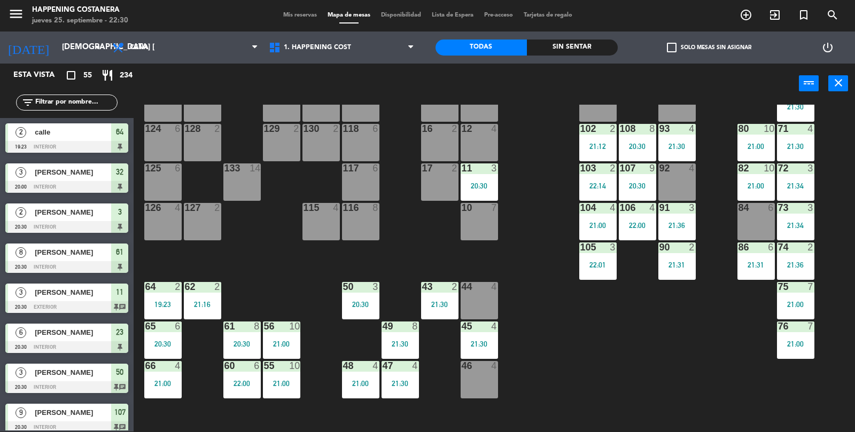
click at [465, 165] on div "2" at bounding box center [458, 169] width 18 height 10
click at [475, 170] on div at bounding box center [479, 169] width 18 height 10
click at [530, 303] on div "69 2 122 6 121 6 120 6 14 4 CAVA 12 22:00 101 4 94 2 70 4 21:30 123 6 131 2 134…" at bounding box center [498, 269] width 713 height 328
click at [758, 15] on span "add_circle_outline" at bounding box center [746, 15] width 29 height 18
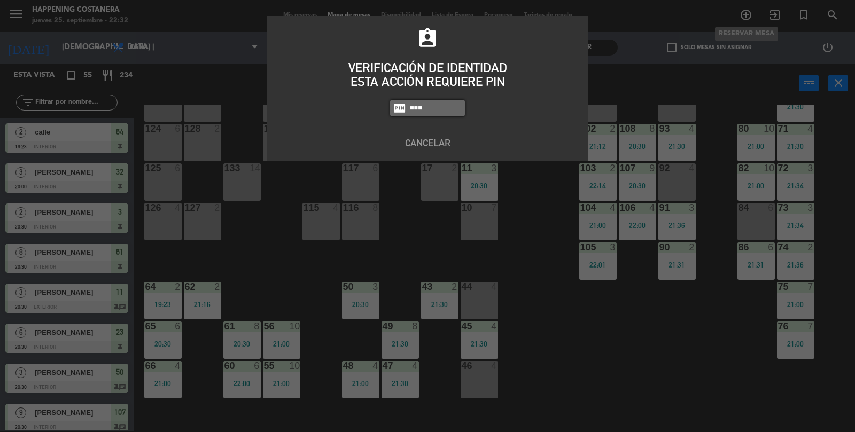
type input "5759"
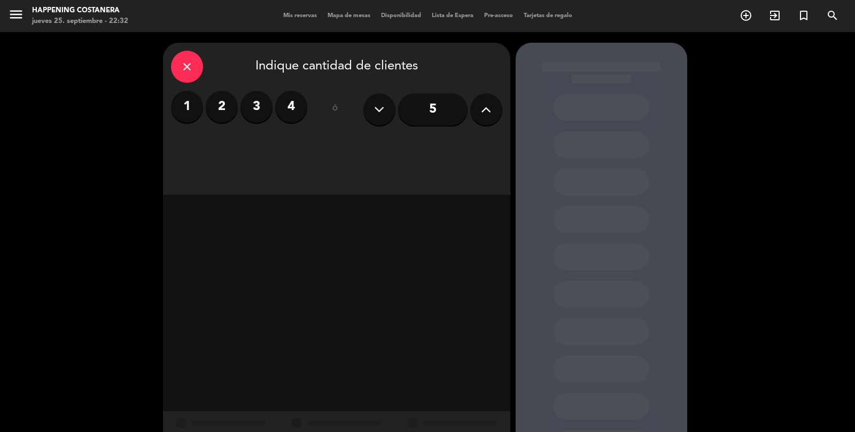
click at [221, 99] on label "2" at bounding box center [222, 107] width 32 height 32
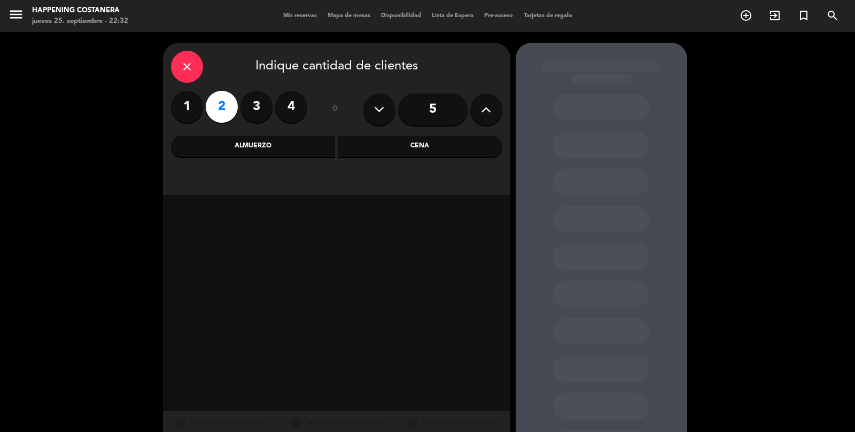
click at [393, 137] on div "Cena" at bounding box center [420, 146] width 165 height 21
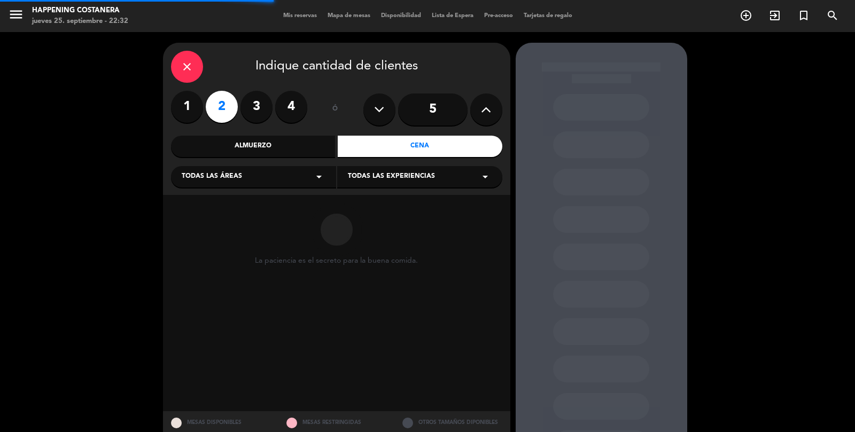
click at [275, 137] on div "Almuerzo" at bounding box center [253, 146] width 165 height 21
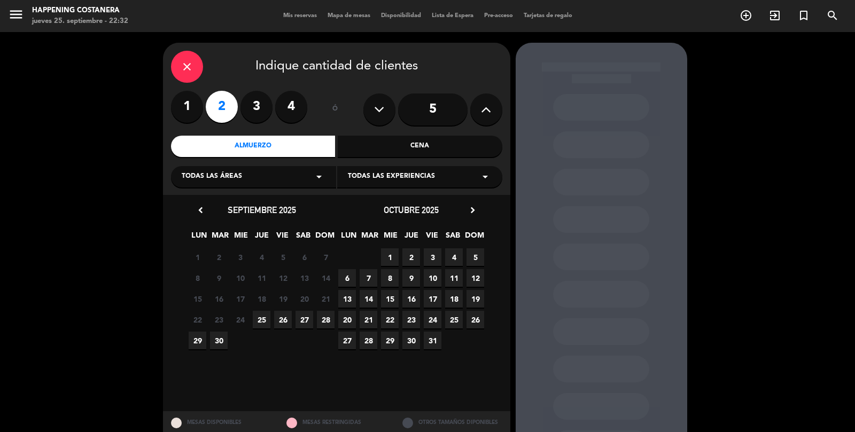
click at [282, 326] on span "26" at bounding box center [283, 320] width 18 height 18
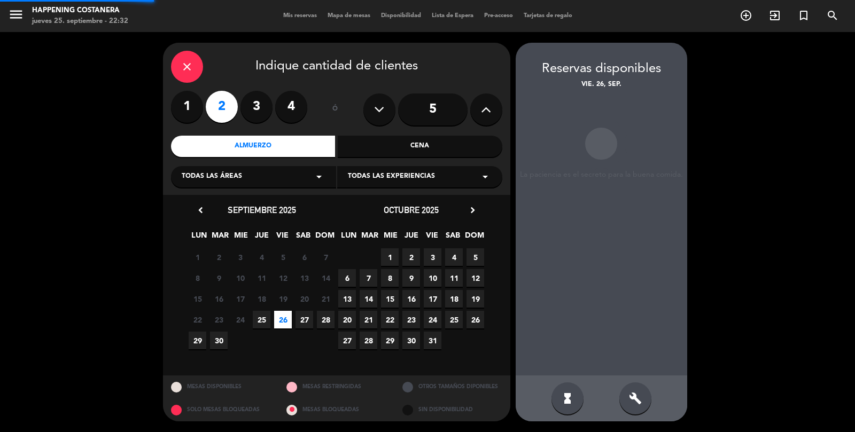
scroll to position [43, 0]
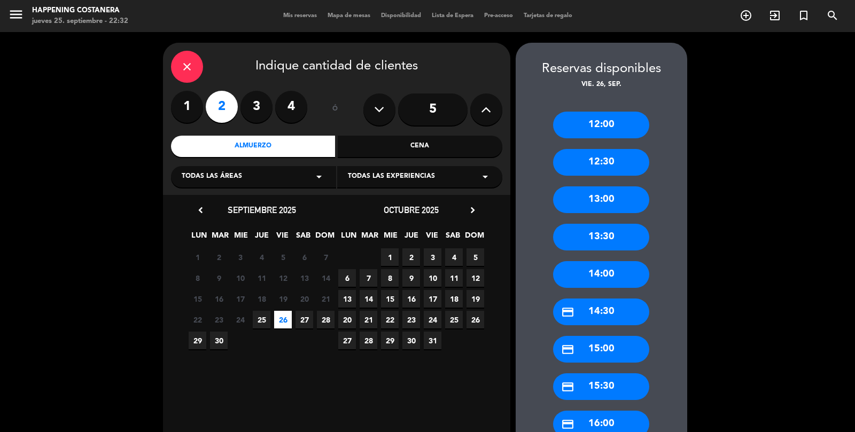
click at [621, 299] on div "credit_card 14:30" at bounding box center [601, 312] width 96 height 27
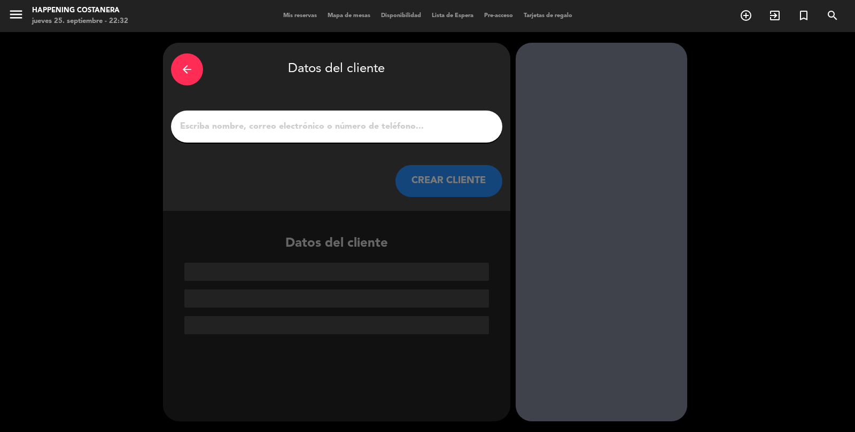
click at [341, 119] on input "1" at bounding box center [336, 126] width 315 height 15
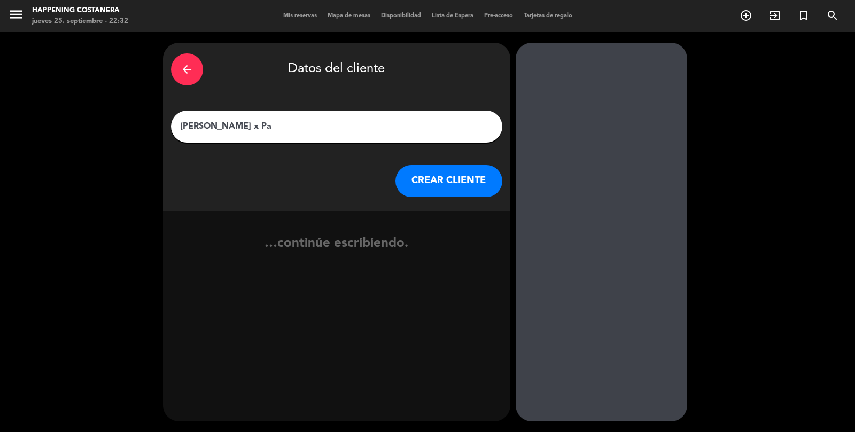
type input "[PERSON_NAME] x Pao"
click at [467, 165] on button "CREAR CLIENTE" at bounding box center [449, 181] width 107 height 32
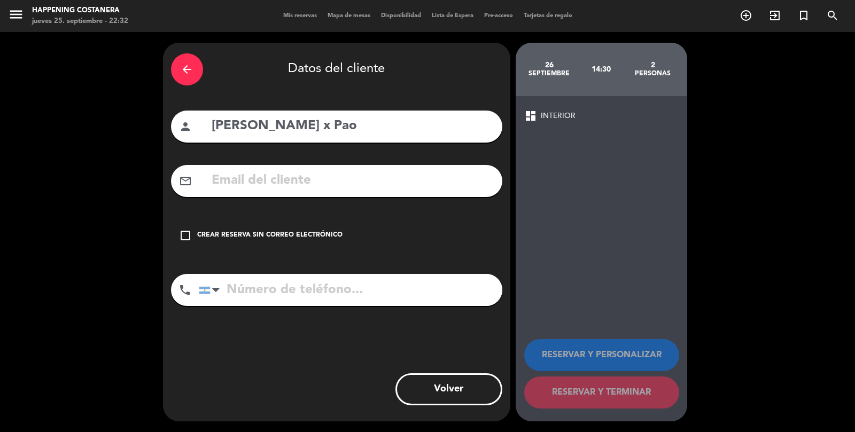
click at [214, 230] on div "Crear reserva sin correo electrónico" at bounding box center [269, 235] width 145 height 11
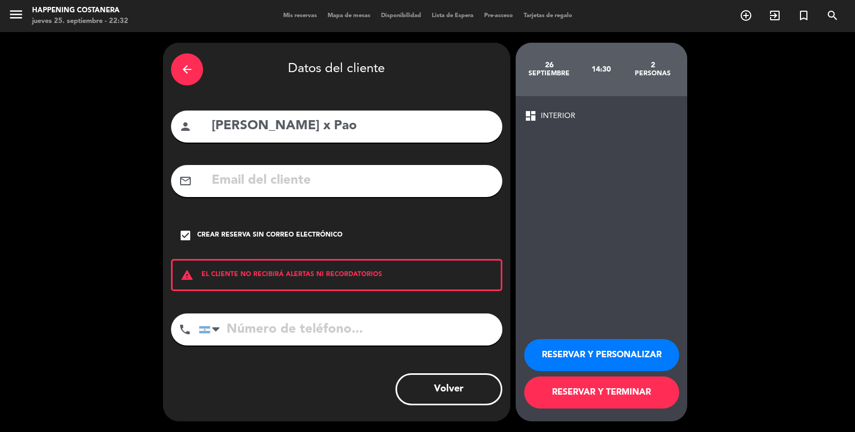
scroll to position [51, 0]
click at [607, 396] on button "RESERVAR Y TERMINAR" at bounding box center [601, 393] width 155 height 32
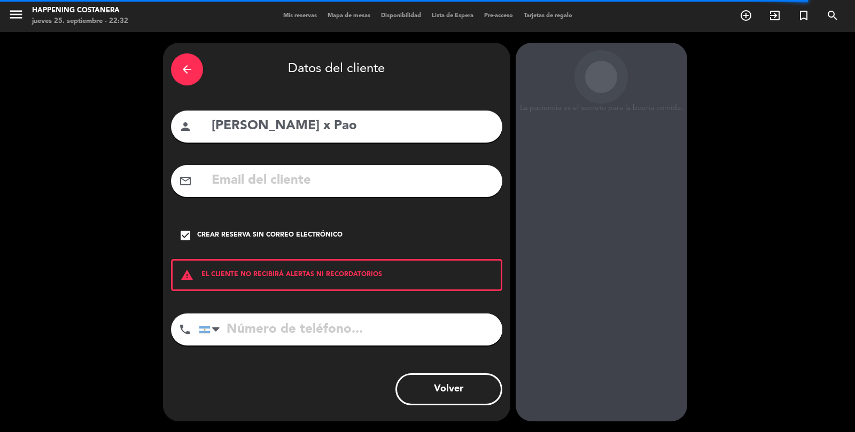
scroll to position [0, 0]
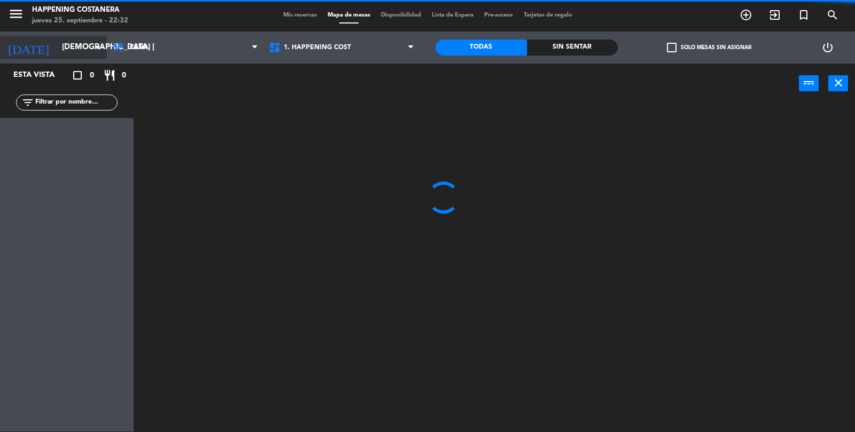
click at [75, 53] on input "[DEMOGRAPHIC_DATA] [DATE]" at bounding box center [108, 47] width 103 height 20
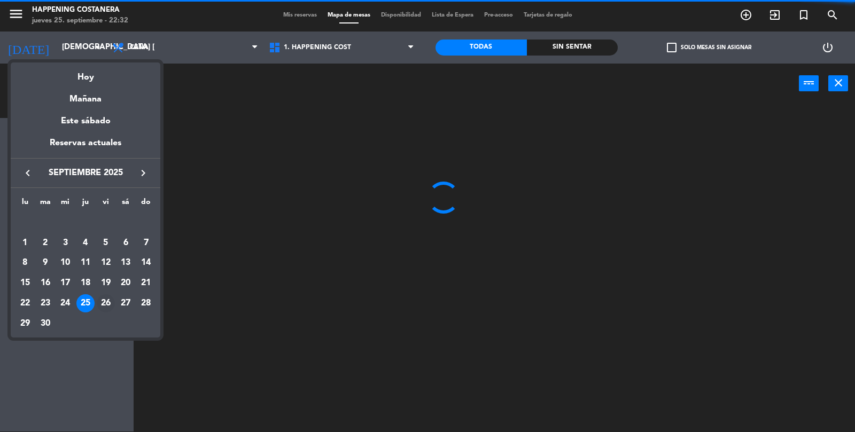
click at [107, 306] on div "26" at bounding box center [106, 304] width 18 height 18
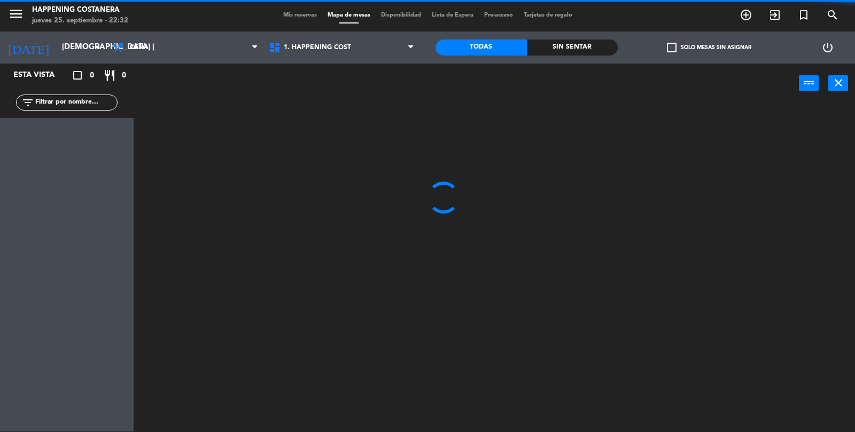
type input "vie. [DATE]"
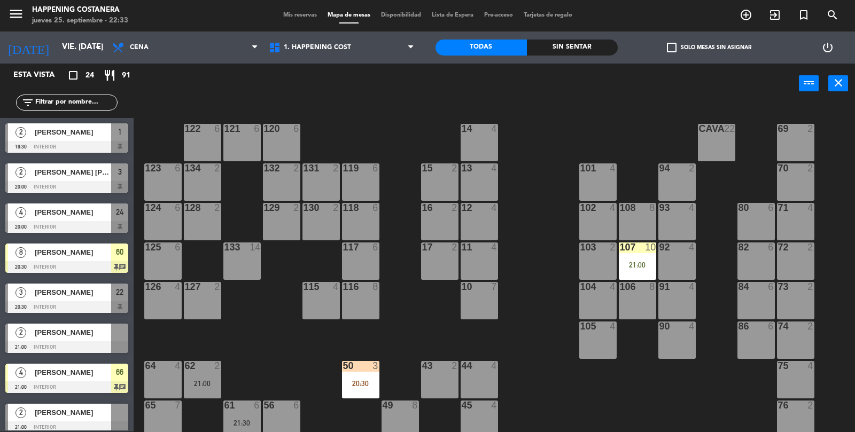
click at [681, 51] on label "check_box_outline_blank Solo mesas sin asignar" at bounding box center [709, 48] width 84 height 10
click at [709, 48] on input "check_box_outline_blank Solo mesas sin asignar" at bounding box center [709, 48] width 0 height 0
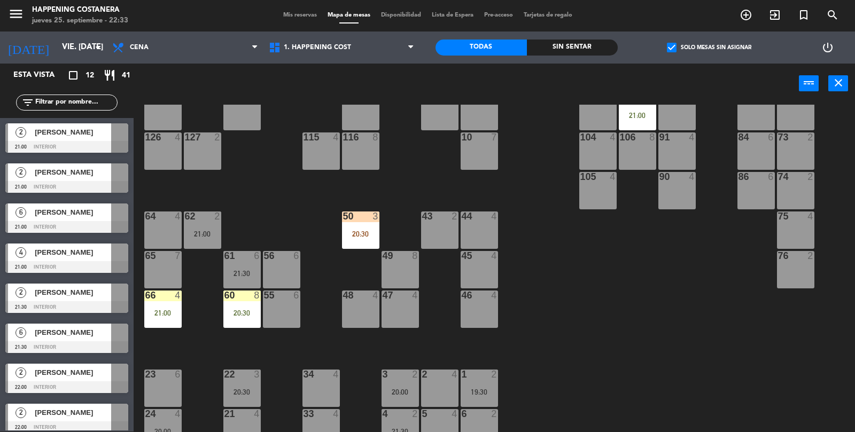
scroll to position [282, 0]
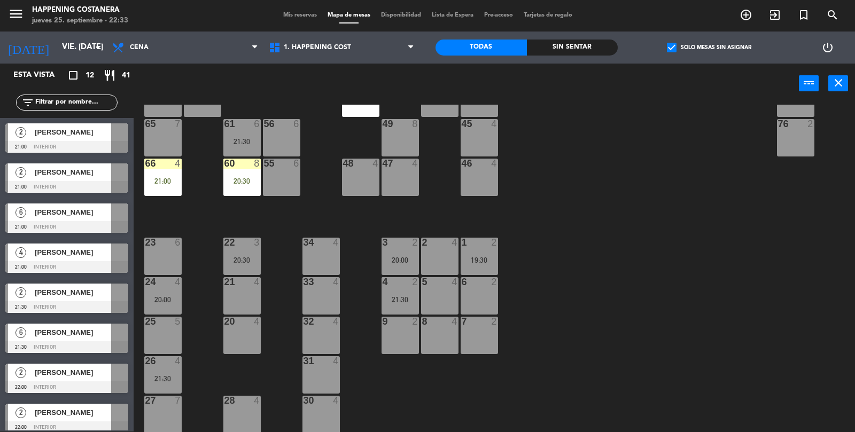
click at [84, 134] on span "[PERSON_NAME]" at bounding box center [73, 132] width 76 height 11
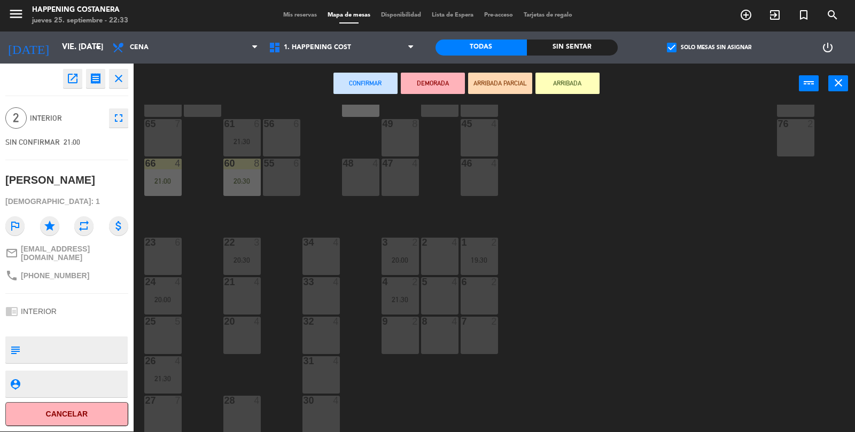
click at [482, 326] on div at bounding box center [479, 322] width 18 height 10
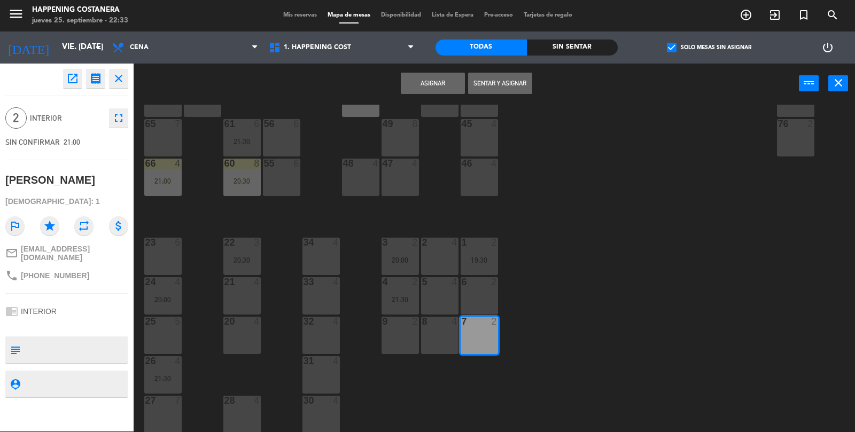
click at [428, 89] on button "Asignar" at bounding box center [433, 83] width 64 height 21
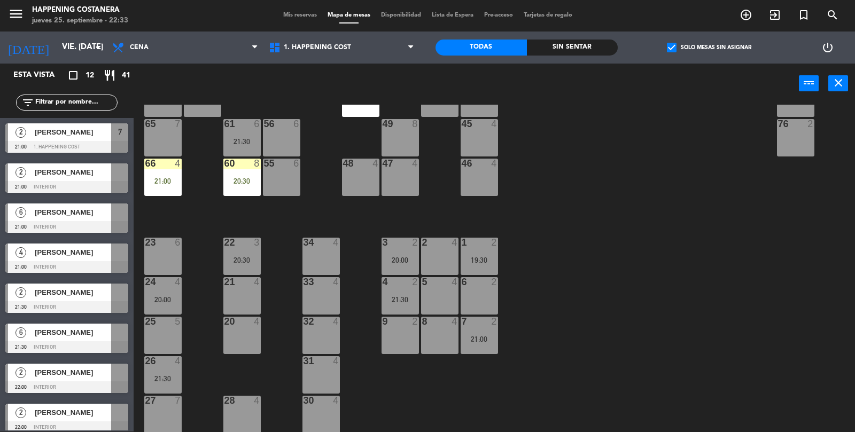
click at [79, 177] on span "[PERSON_NAME]" at bounding box center [73, 172] width 76 height 11
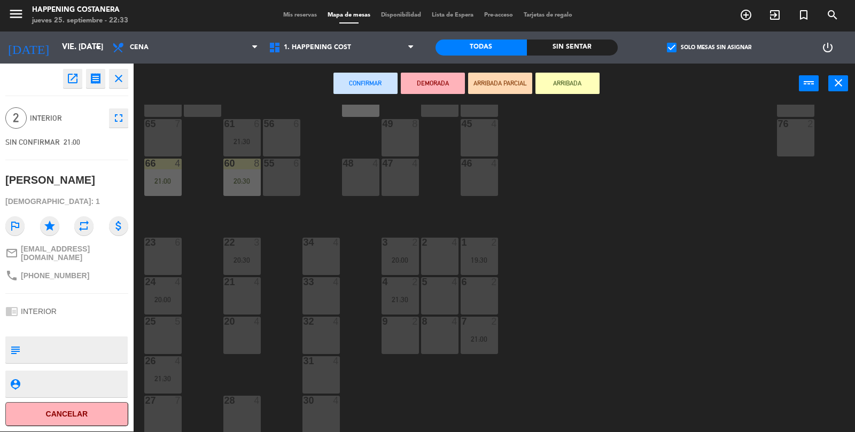
click at [390, 343] on div "9 2" at bounding box center [400, 335] width 37 height 37
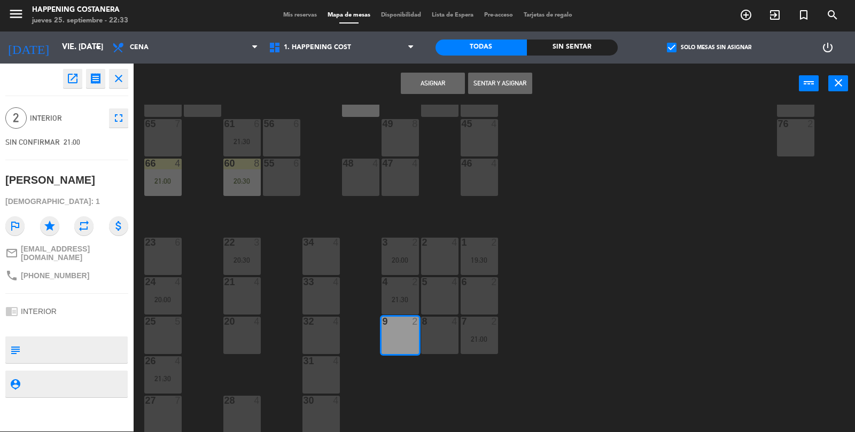
click at [424, 90] on button "Asignar" at bounding box center [433, 83] width 64 height 21
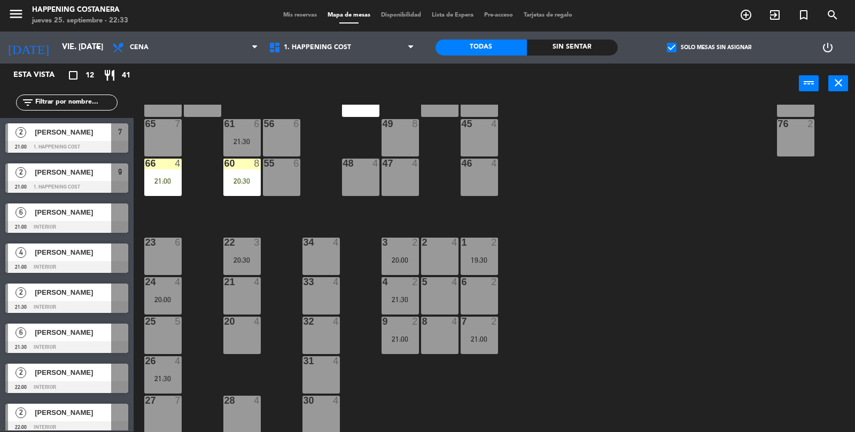
click at [95, 215] on span "[PERSON_NAME]" at bounding box center [73, 212] width 76 height 11
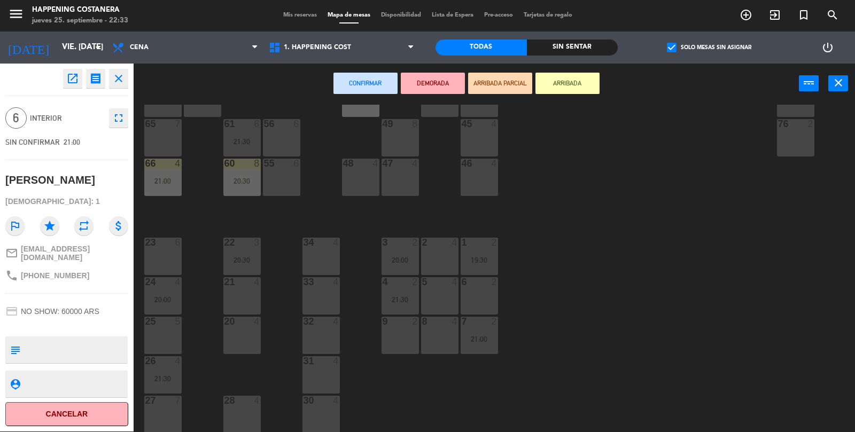
click at [163, 135] on div "65 7" at bounding box center [162, 137] width 37 height 37
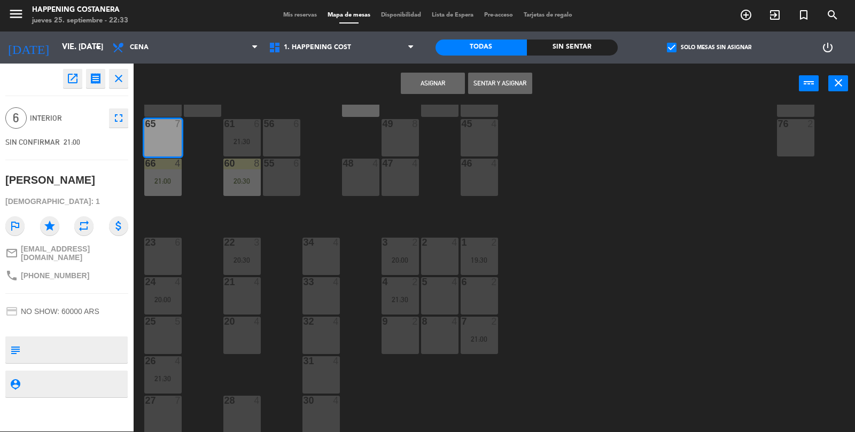
click at [449, 91] on button "Asignar" at bounding box center [433, 83] width 64 height 21
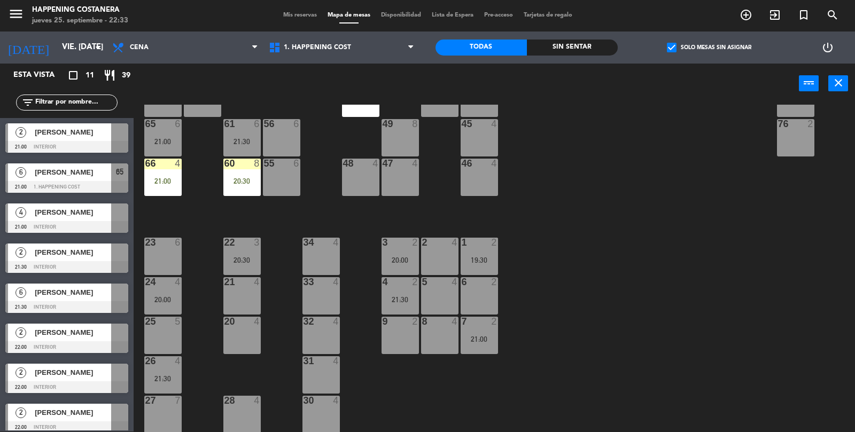
click at [91, 214] on span "[PERSON_NAME]" at bounding box center [73, 212] width 76 height 11
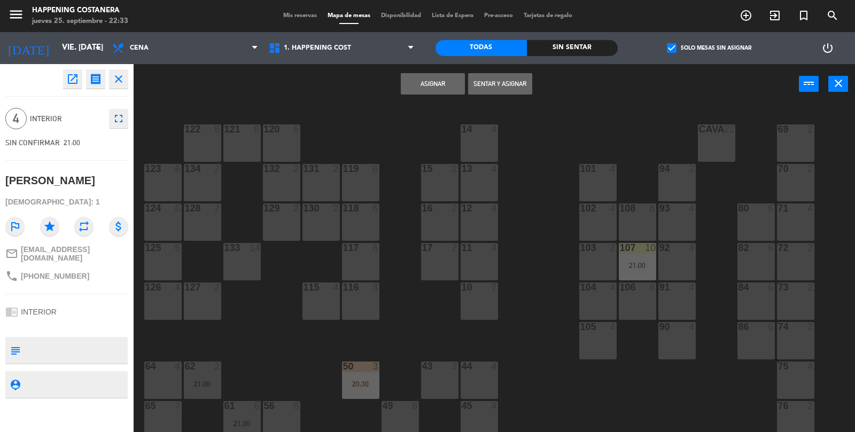
click at [437, 78] on button "Asignar" at bounding box center [433, 83] width 64 height 21
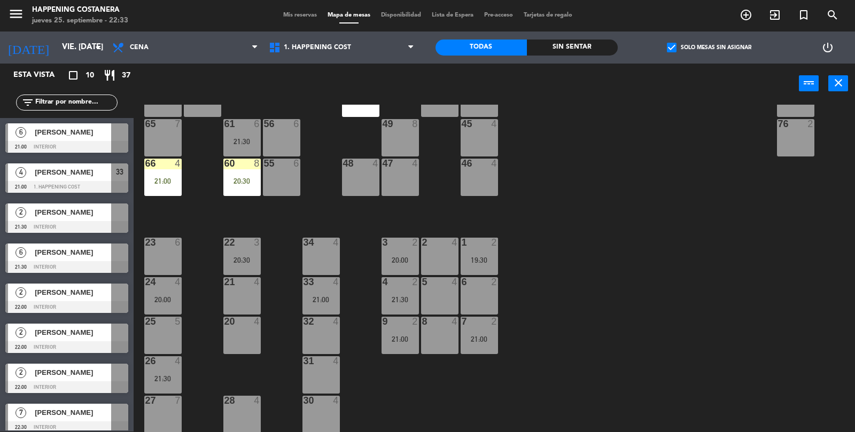
click at [77, 251] on span "[PERSON_NAME]" at bounding box center [73, 252] width 76 height 11
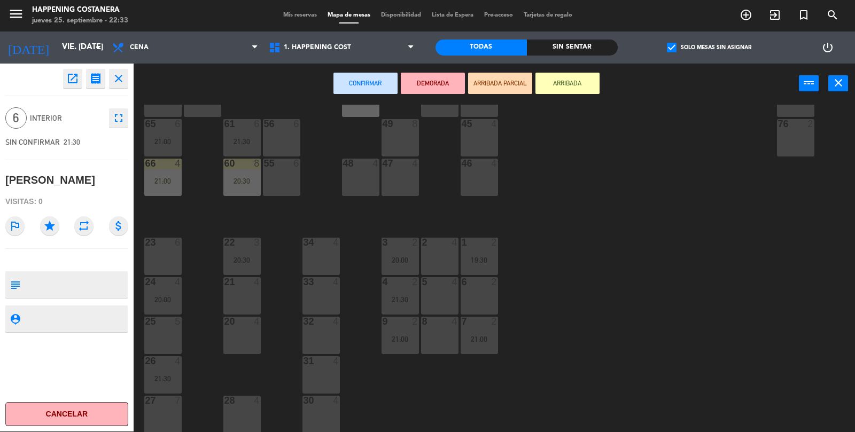
click at [161, 421] on div "27 7" at bounding box center [162, 414] width 37 height 37
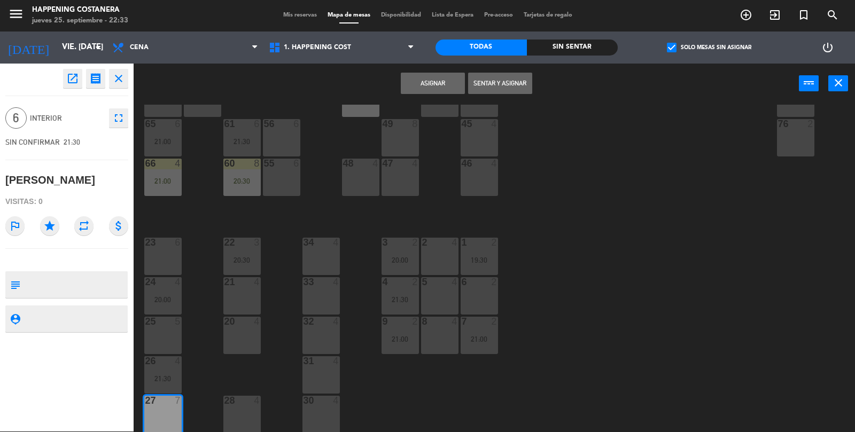
click at [426, 92] on button "Asignar" at bounding box center [433, 83] width 64 height 21
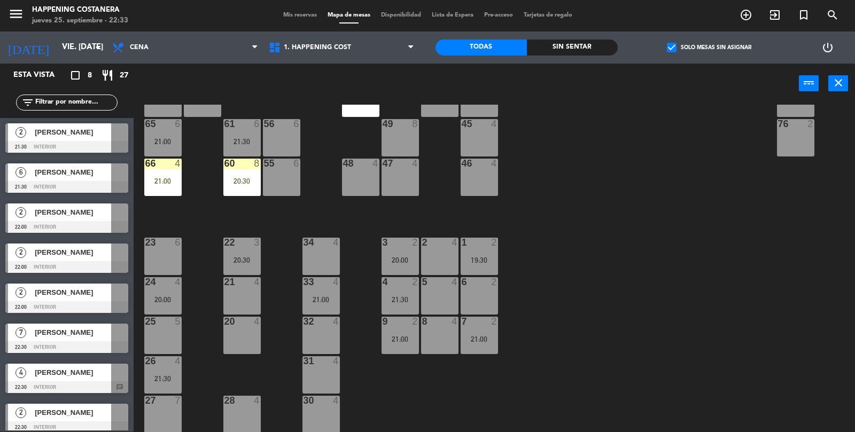
click at [105, 133] on span "[PERSON_NAME]" at bounding box center [73, 132] width 76 height 11
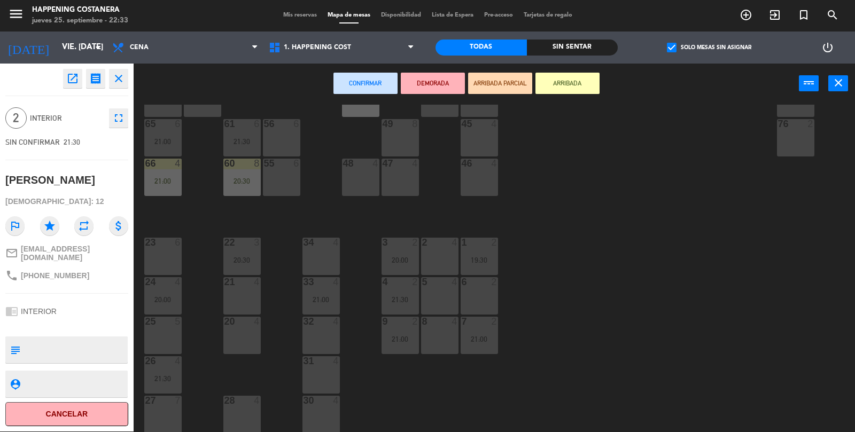
click at [480, 306] on div "6 2" at bounding box center [479, 295] width 37 height 37
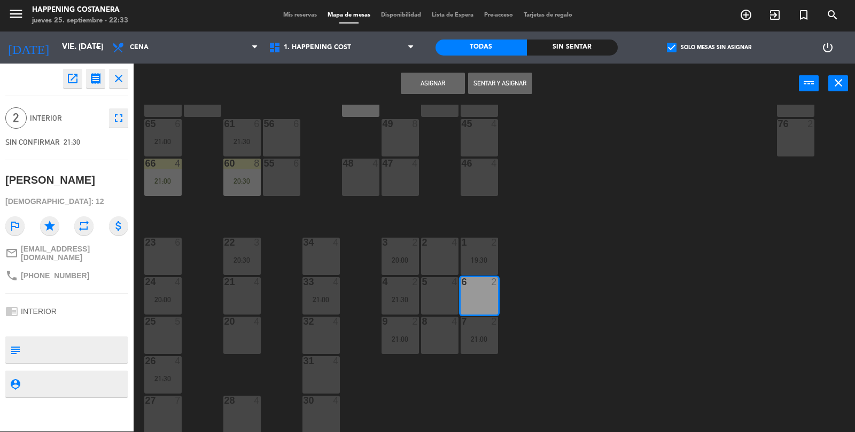
click at [424, 82] on button "Asignar" at bounding box center [433, 83] width 64 height 21
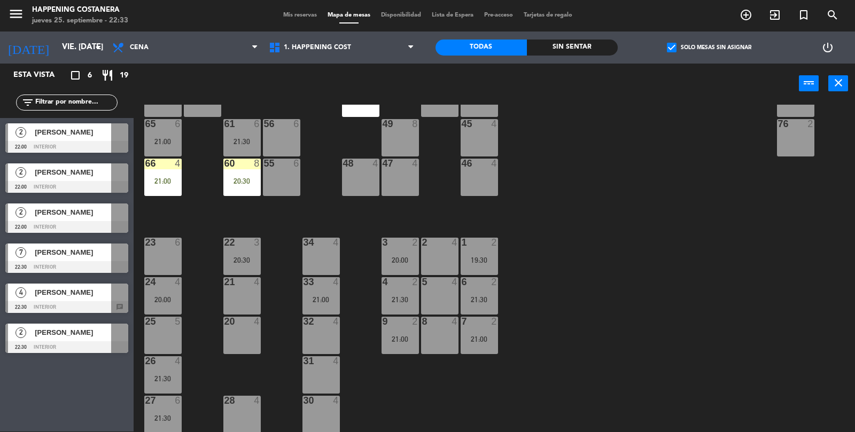
click at [680, 28] on div "menu Happening Costanera jueves 25. septiembre - 22:33 Mis reservas Mapa de mes…" at bounding box center [427, 15] width 855 height 32
